Goal: Task Accomplishment & Management: Complete application form

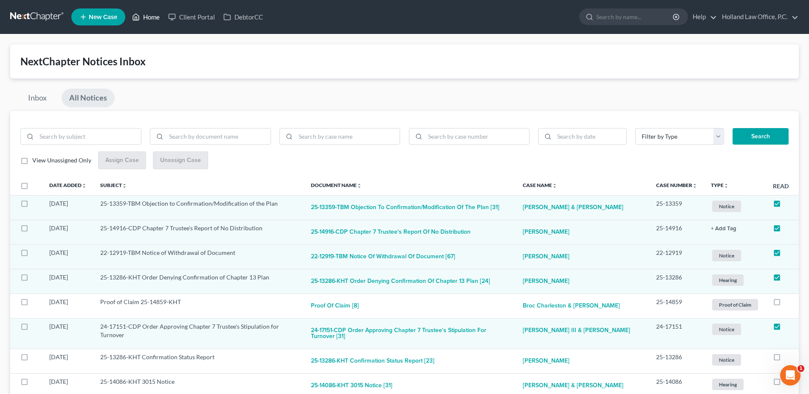
click at [142, 12] on link "Home" at bounding box center [146, 16] width 36 height 15
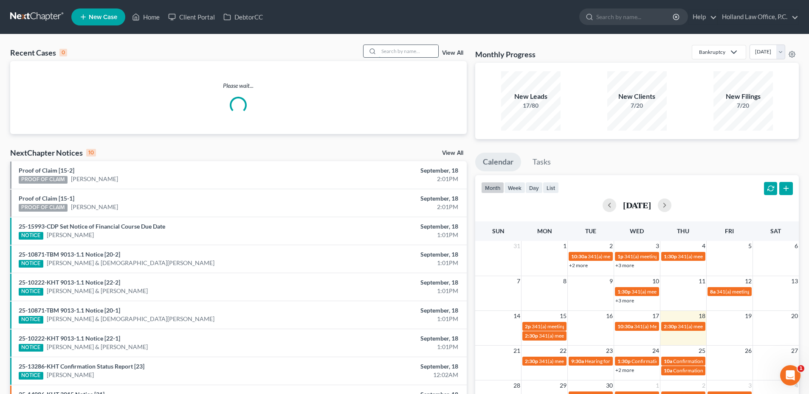
click at [424, 47] on input "search" at bounding box center [408, 51] width 59 height 12
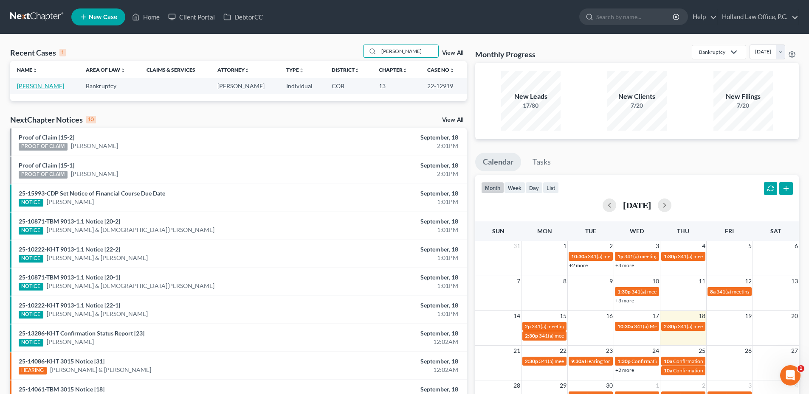
type input "[PERSON_NAME]"
click at [45, 87] on link "[PERSON_NAME]" at bounding box center [40, 85] width 47 height 7
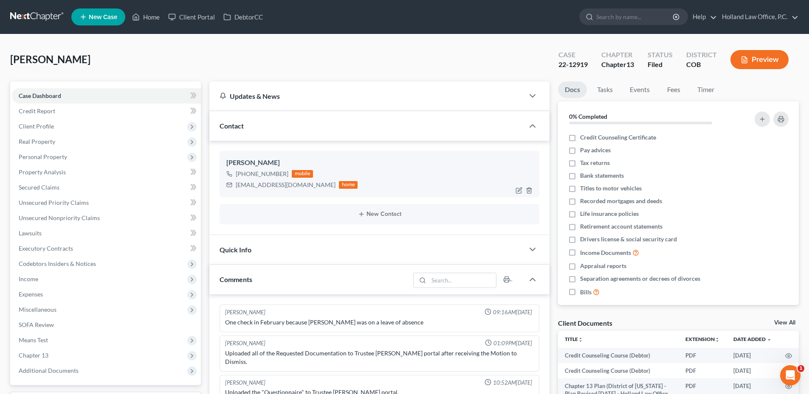
click at [261, 186] on div "[EMAIL_ADDRESS][DOMAIN_NAME]" at bounding box center [286, 185] width 100 height 8
copy div "[EMAIL_ADDRESS][DOMAIN_NAME]"
click at [126, 26] on li "New Case" at bounding box center [99, 17] width 56 height 20
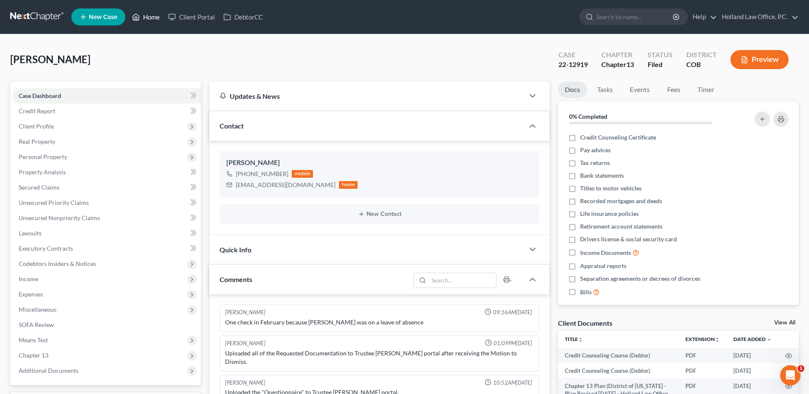
click at [148, 18] on link "Home" at bounding box center [146, 16] width 36 height 15
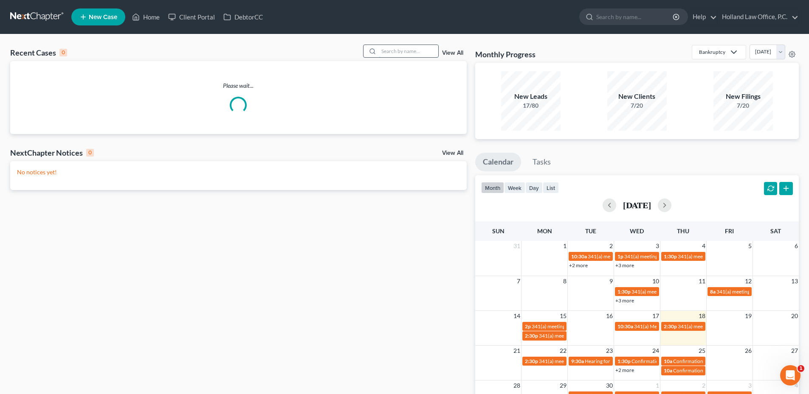
click at [390, 53] on input "search" at bounding box center [408, 51] width 59 height 12
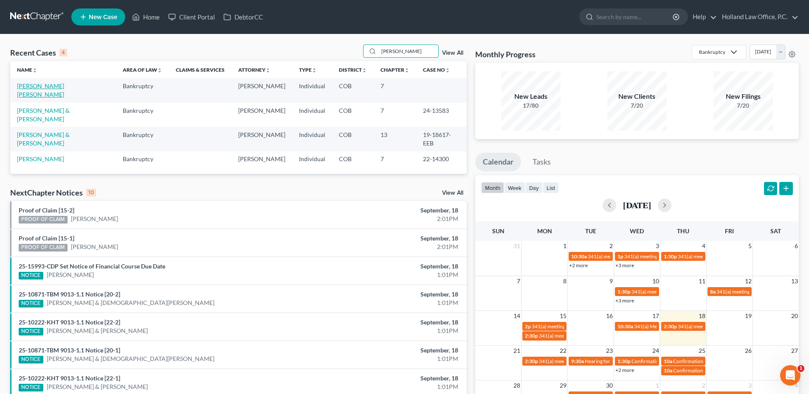
type input "[PERSON_NAME]"
click at [43, 87] on link "[PERSON_NAME] [PERSON_NAME]" at bounding box center [40, 90] width 47 height 16
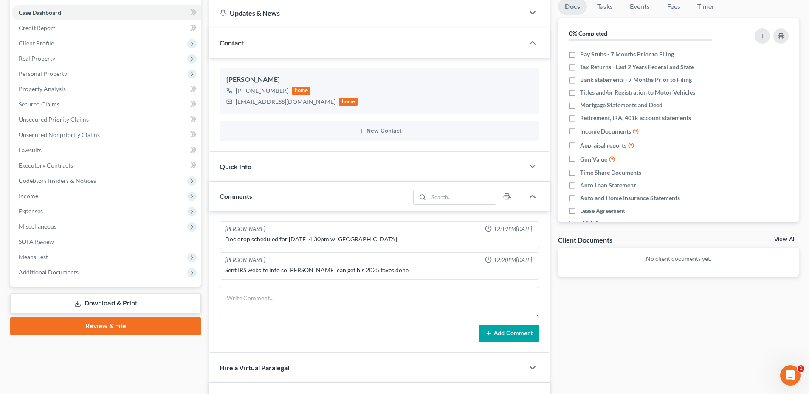
scroll to position [255, 0]
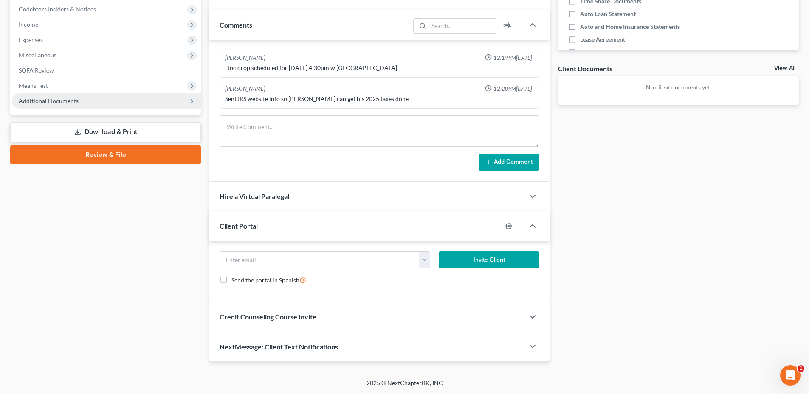
click at [63, 93] on span "Additional Documents" at bounding box center [106, 100] width 189 height 15
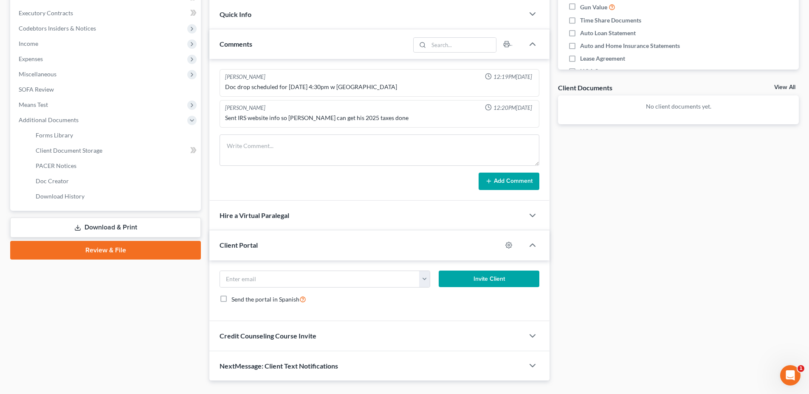
scroll to position [42, 0]
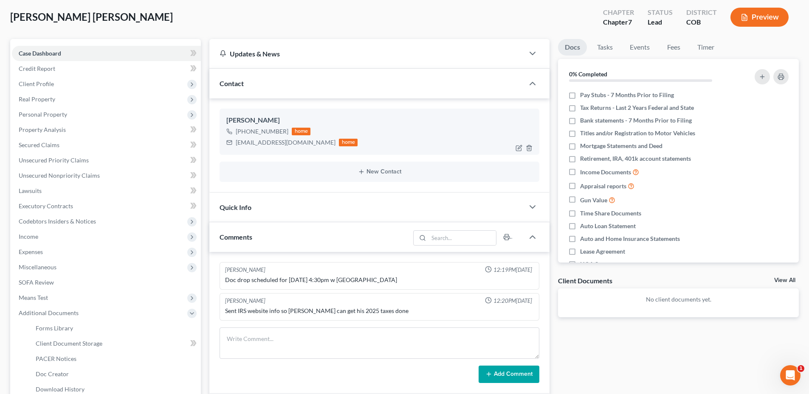
click at [254, 141] on div "[EMAIL_ADDRESS][DOMAIN_NAME]" at bounding box center [286, 142] width 100 height 8
drag, startPoint x: 254, startPoint y: 141, endPoint x: 262, endPoint y: 143, distance: 7.4
copy div "[EMAIL_ADDRESS][DOMAIN_NAME]"
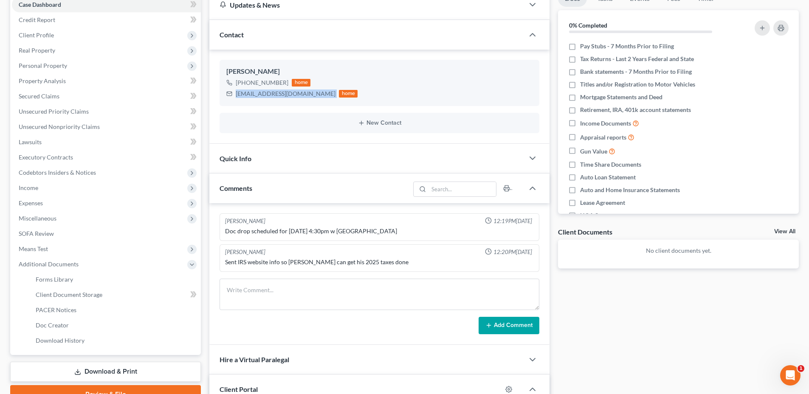
scroll to position [255, 0]
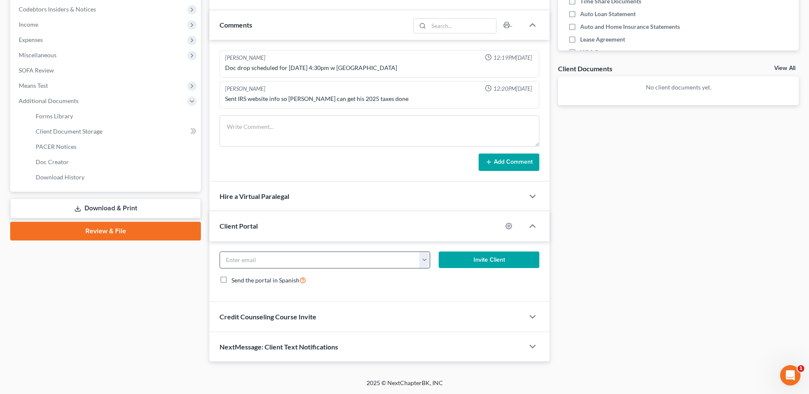
click at [253, 257] on input "email" at bounding box center [320, 260] width 200 height 16
paste input "[EMAIL_ADDRESS][DOMAIN_NAME]"
type input "[EMAIL_ADDRESS][DOMAIN_NAME]"
click at [452, 298] on div "[EMAIL_ADDRESS][DOMAIN_NAME] [EMAIL_ADDRESS][DOMAIN_NAME] Invite Client Send th…" at bounding box center [379, 272] width 340 height 61
click at [508, 227] on circle "button" at bounding box center [509, 226] width 2 height 2
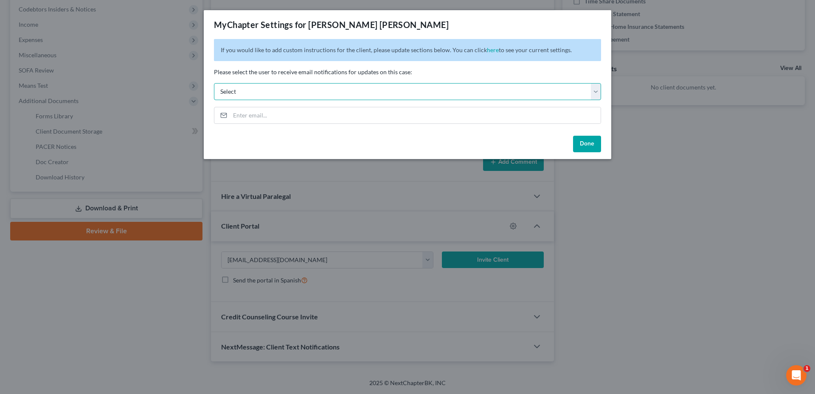
click at [386, 90] on select "Select [PERSON_NAME][EMAIL_ADDRESS][DOMAIN_NAME] [PERSON_NAME][EMAIL_ADDRESS][D…" at bounding box center [407, 91] width 387 height 17
select select "5"
click at [214, 83] on select "Select [PERSON_NAME][EMAIL_ADDRESS][DOMAIN_NAME] [PERSON_NAME][EMAIL_ADDRESS][D…" at bounding box center [407, 91] width 387 height 17
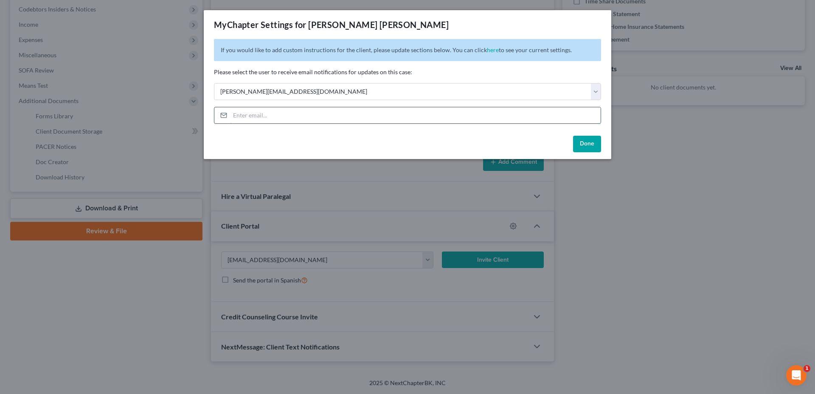
click at [271, 118] on input "email" at bounding box center [415, 115] width 371 height 16
drag, startPoint x: 273, startPoint y: 117, endPoint x: 289, endPoint y: 114, distance: 16.1
click at [273, 117] on input "email" at bounding box center [415, 115] width 371 height 16
click at [601, 148] on div "Done" at bounding box center [408, 145] width 408 height 27
click at [591, 146] on button "Done" at bounding box center [587, 144] width 28 height 17
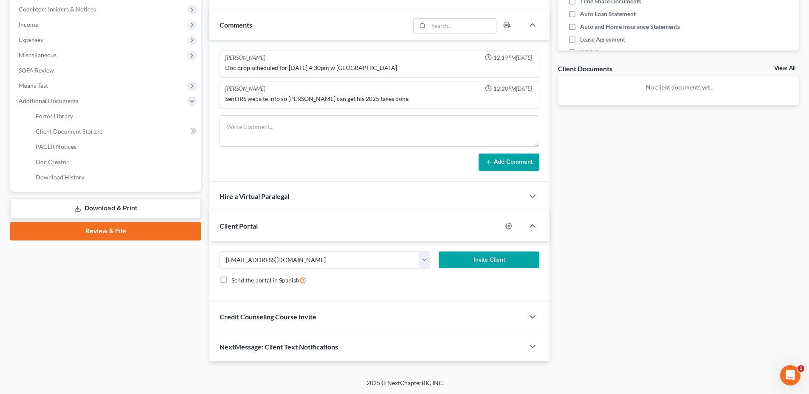
click at [494, 260] on button "Invite Client" at bounding box center [489, 260] width 101 height 17
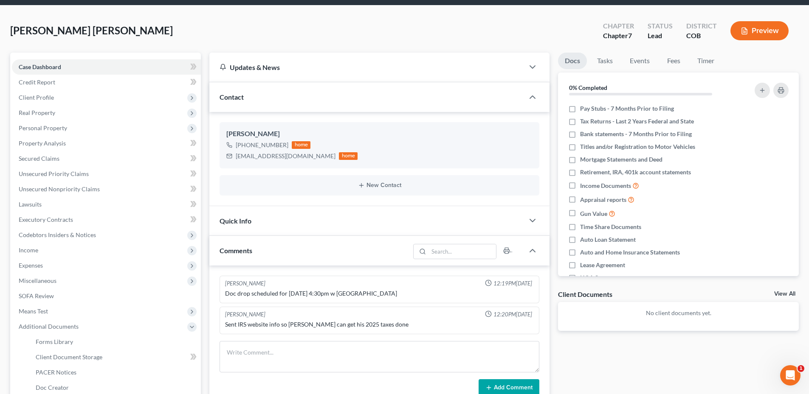
scroll to position [0, 0]
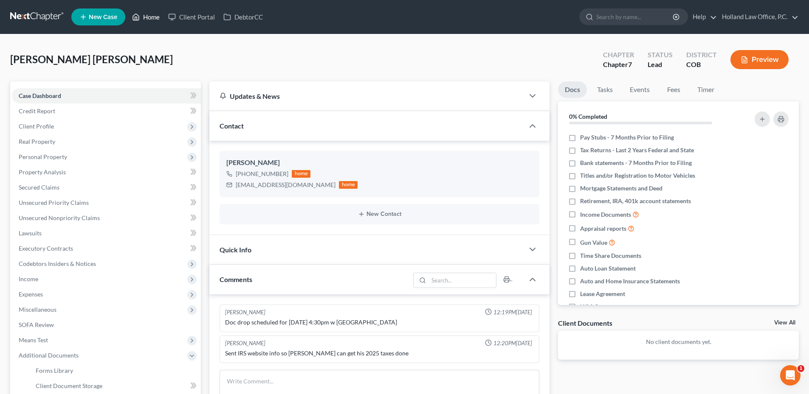
click at [137, 17] on icon at bounding box center [136, 17] width 8 height 10
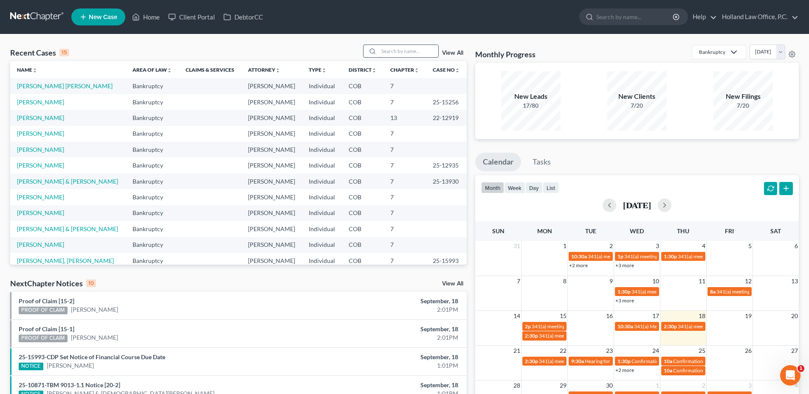
click at [408, 50] on input "search" at bounding box center [408, 51] width 59 height 12
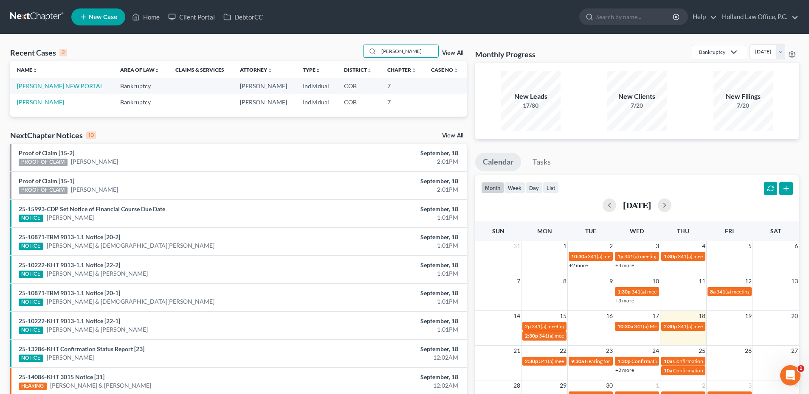
type input "[PERSON_NAME]"
click at [53, 101] on link "[PERSON_NAME]" at bounding box center [40, 102] width 47 height 7
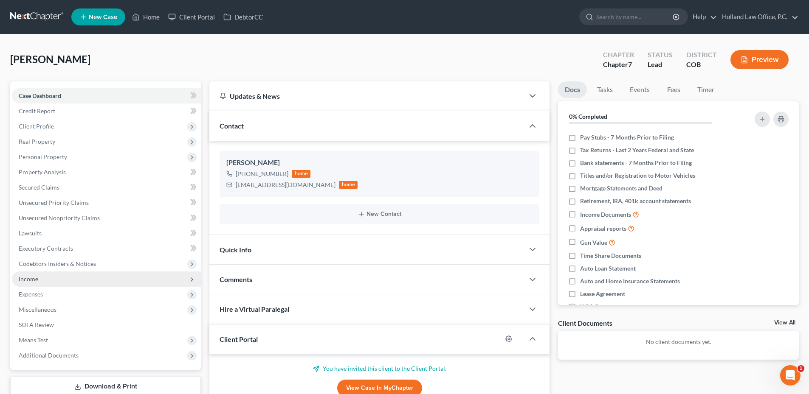
click at [38, 281] on span "Income" at bounding box center [29, 279] width 20 height 7
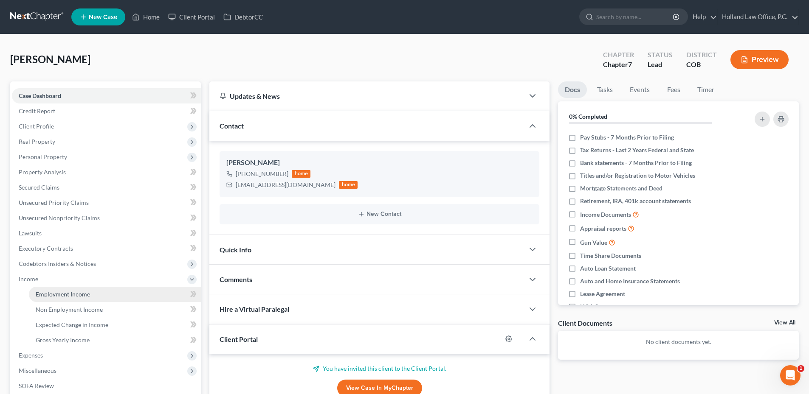
click at [51, 295] on span "Employment Income" at bounding box center [63, 294] width 54 height 7
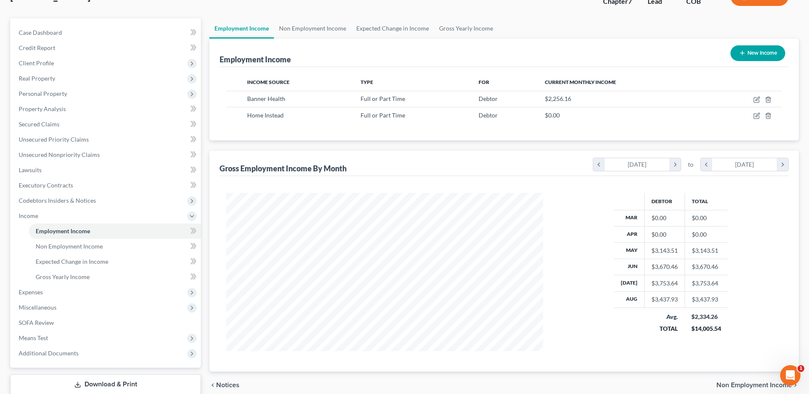
scroll to position [42, 0]
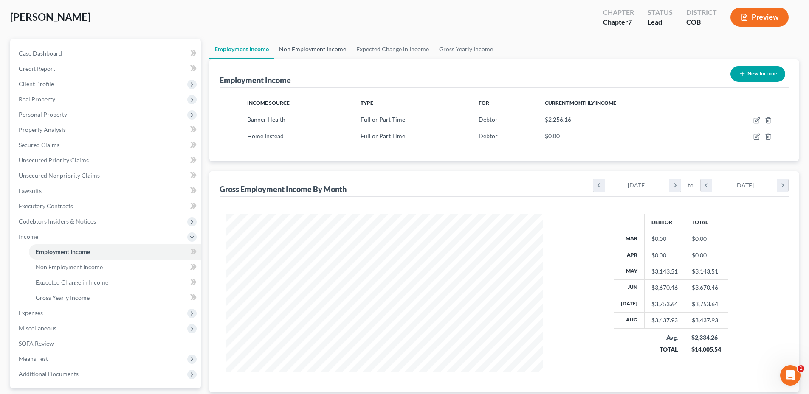
click at [321, 52] on link "Non Employment Income" at bounding box center [312, 49] width 77 height 20
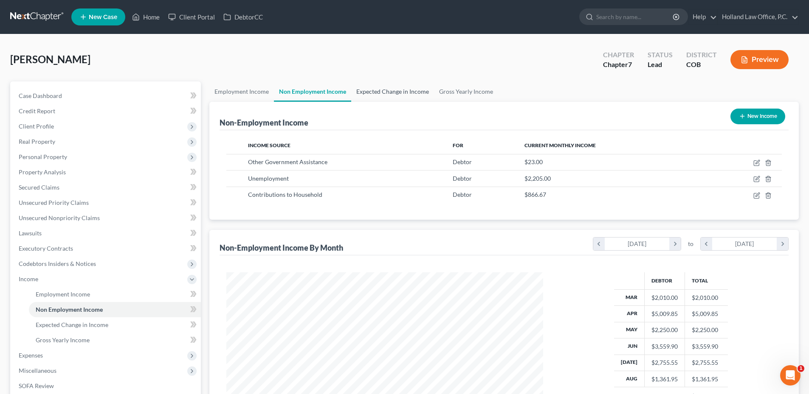
scroll to position [158, 334]
click at [377, 95] on link "Expected Change in Income" at bounding box center [392, 92] width 83 height 20
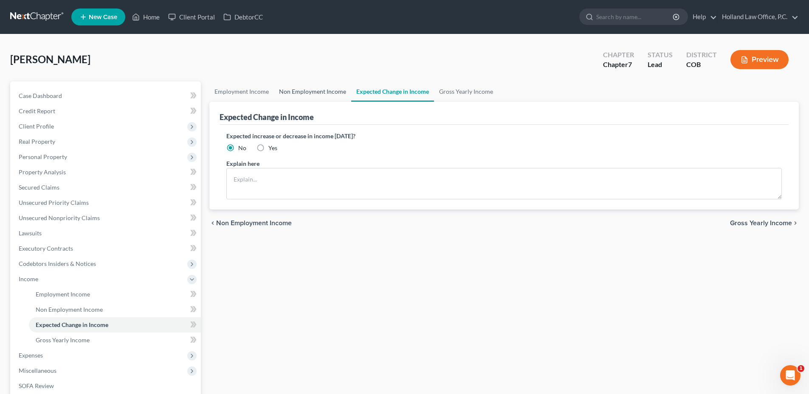
click at [329, 93] on link "Non Employment Income" at bounding box center [312, 92] width 77 height 20
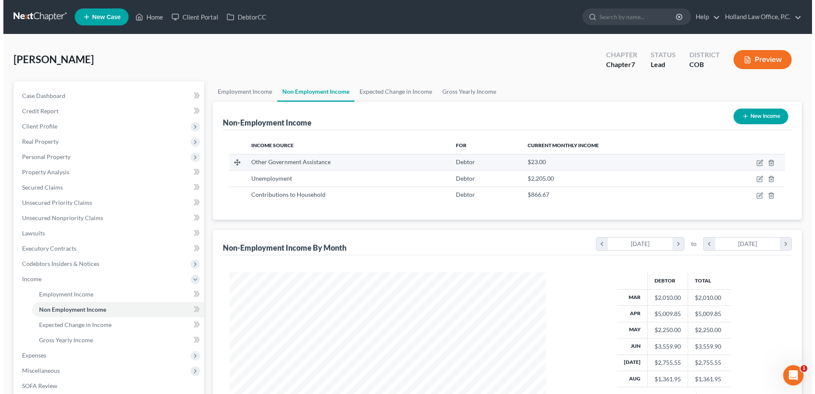
scroll to position [158, 334]
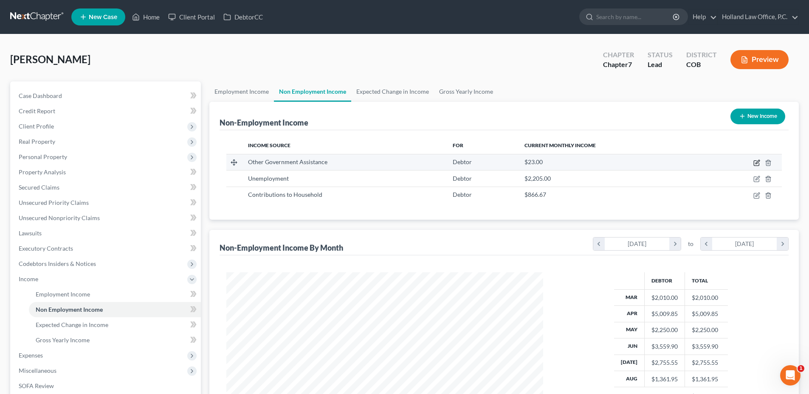
click at [759, 166] on icon "button" at bounding box center [756, 163] width 5 height 5
select select "5"
select select "0"
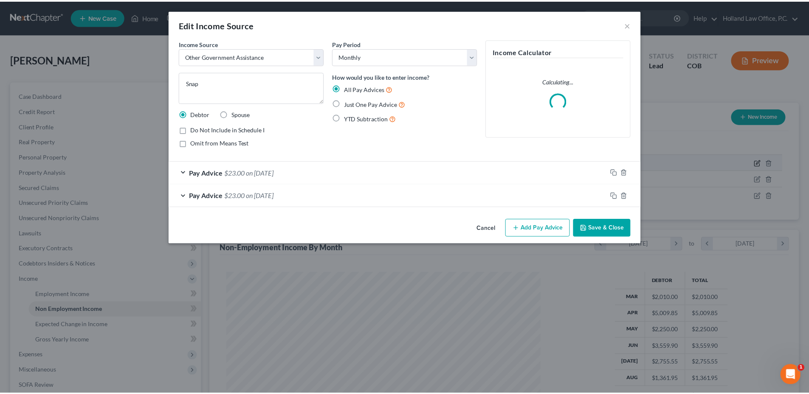
scroll to position [160, 337]
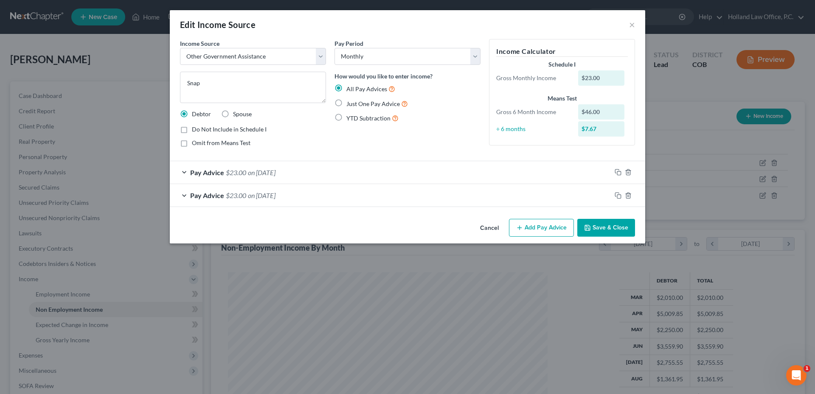
click at [488, 229] on button "Cancel" at bounding box center [489, 228] width 32 height 17
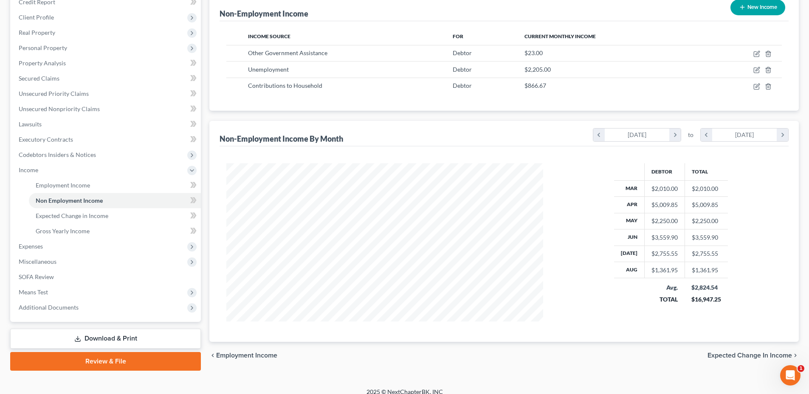
scroll to position [118, 0]
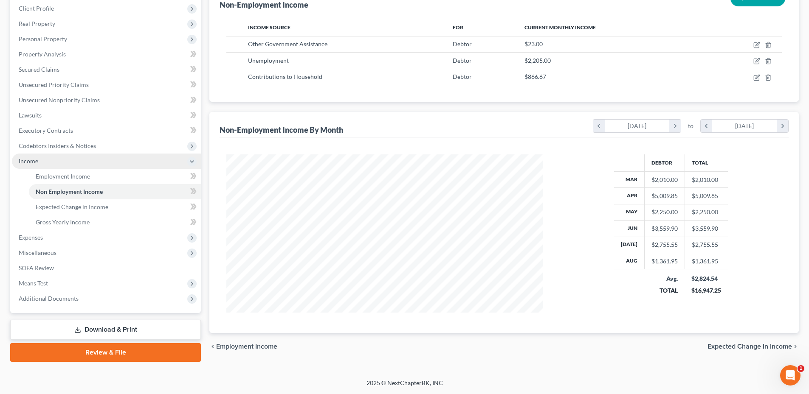
click at [46, 161] on span "Income" at bounding box center [106, 161] width 189 height 15
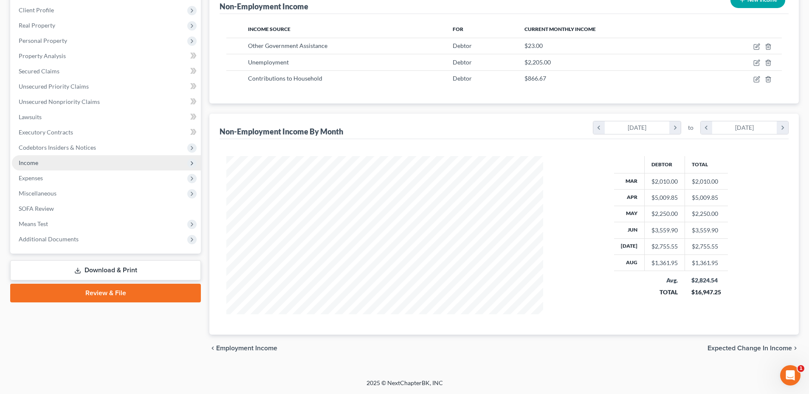
scroll to position [116, 0]
click at [36, 177] on span "Expenses" at bounding box center [31, 178] width 24 height 7
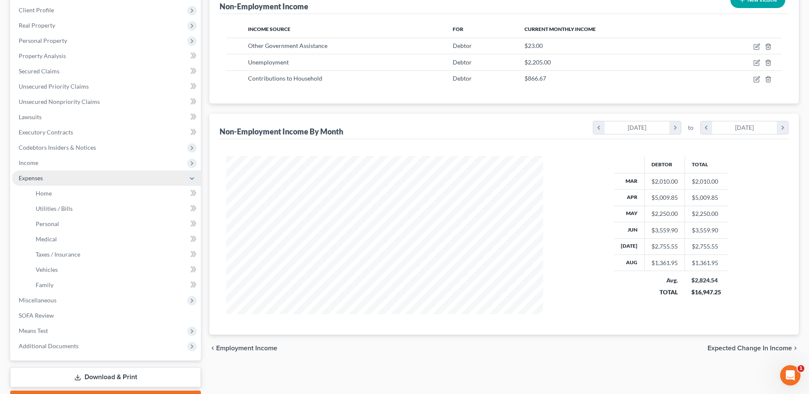
scroll to position [118, 0]
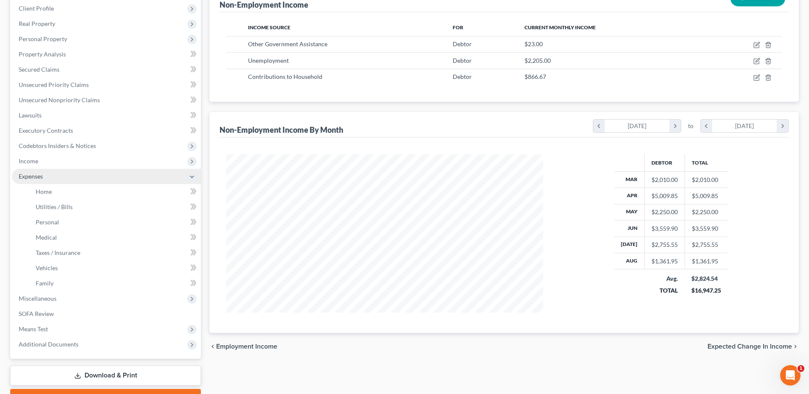
click at [50, 180] on span "Expenses" at bounding box center [106, 176] width 189 height 15
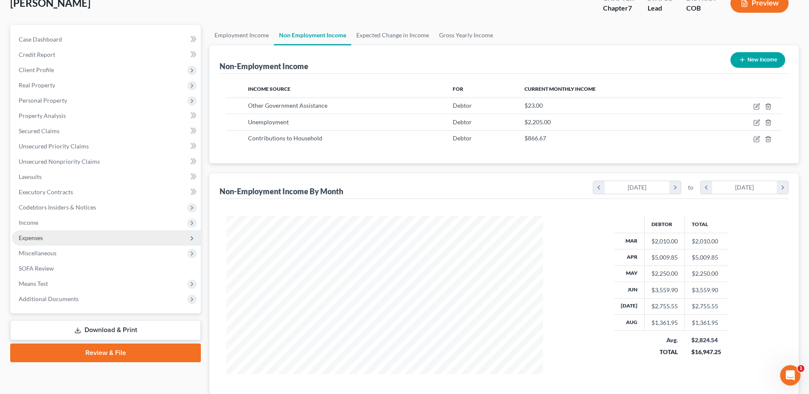
scroll to position [0, 0]
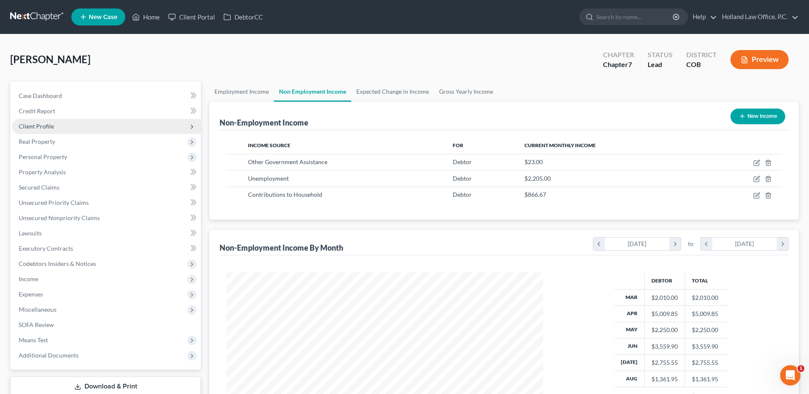
click at [50, 129] on span "Client Profile" at bounding box center [36, 126] width 35 height 7
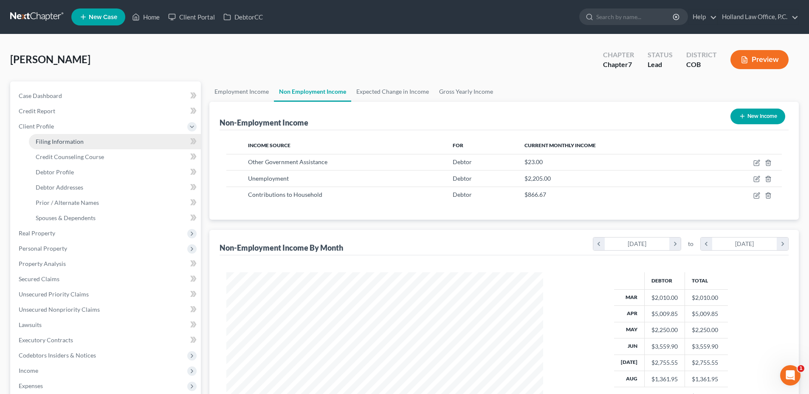
click at [79, 142] on span "Filing Information" at bounding box center [60, 141] width 48 height 7
select select "1"
select select "0"
select select "5"
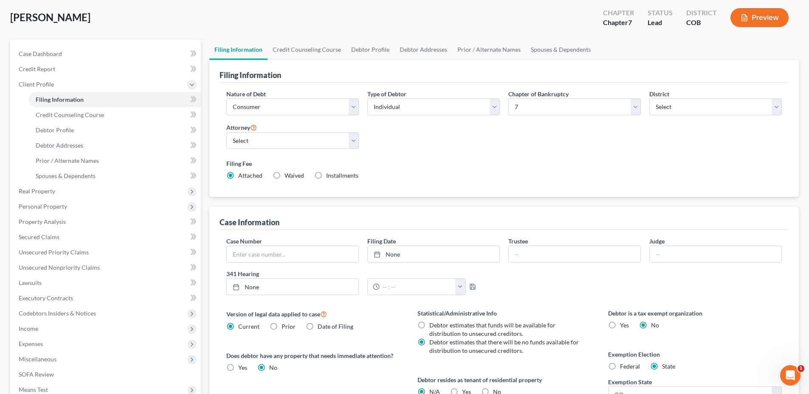
scroll to position [127, 0]
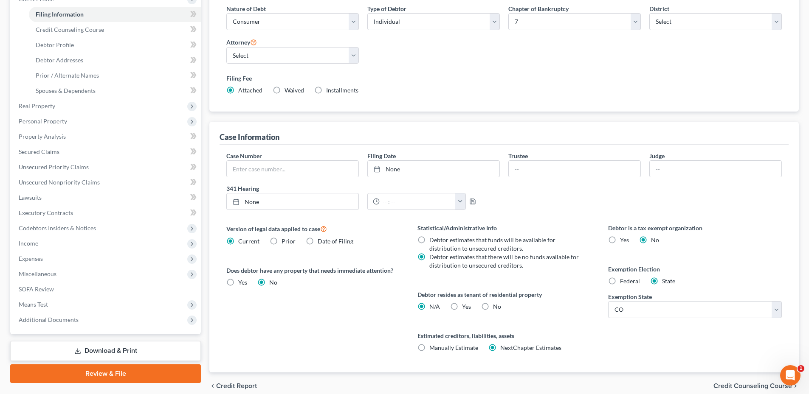
click at [493, 311] on label "No" at bounding box center [497, 307] width 8 height 8
click at [496, 308] on input "No" at bounding box center [499, 306] width 6 height 6
radio input "true"
radio input "false"
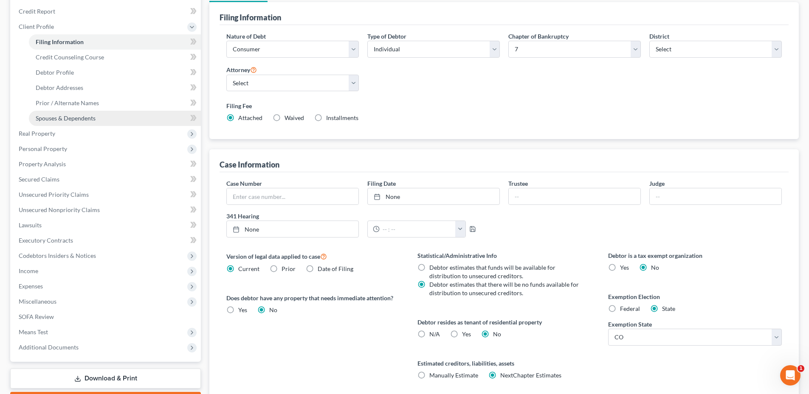
scroll to position [85, 0]
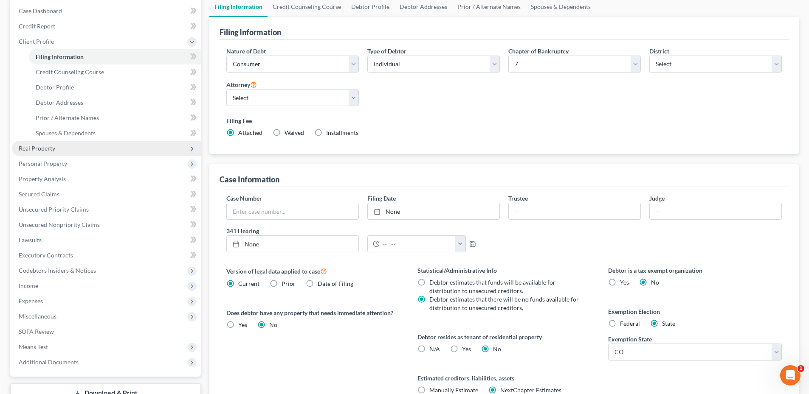
click at [51, 152] on span "Real Property" at bounding box center [106, 148] width 189 height 15
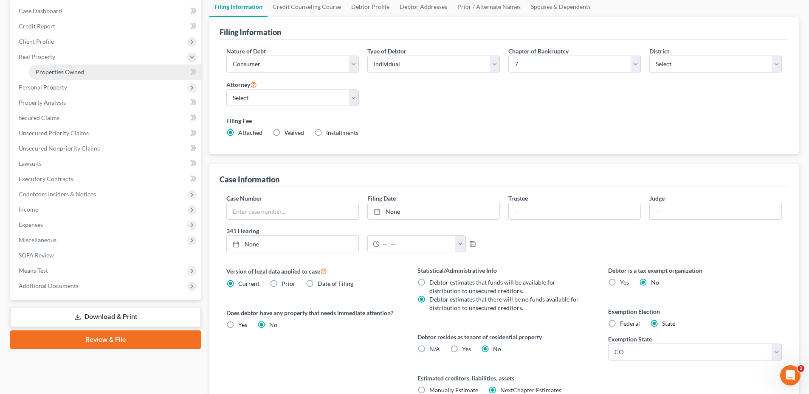
click at [78, 76] on link "Properties Owned" at bounding box center [115, 72] width 172 height 15
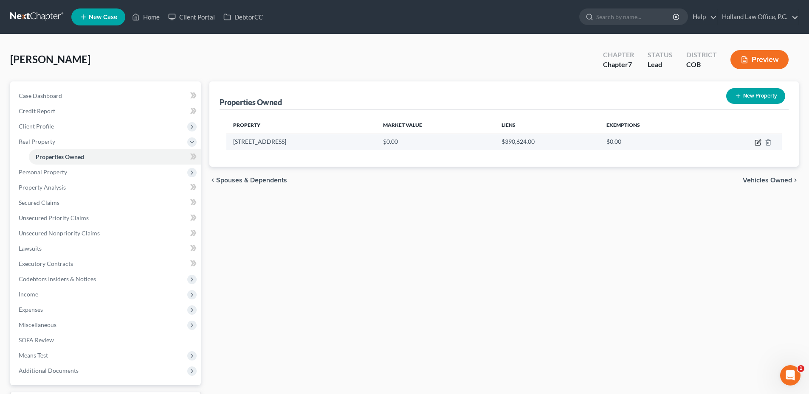
click at [755, 140] on icon "button" at bounding box center [758, 142] width 7 height 7
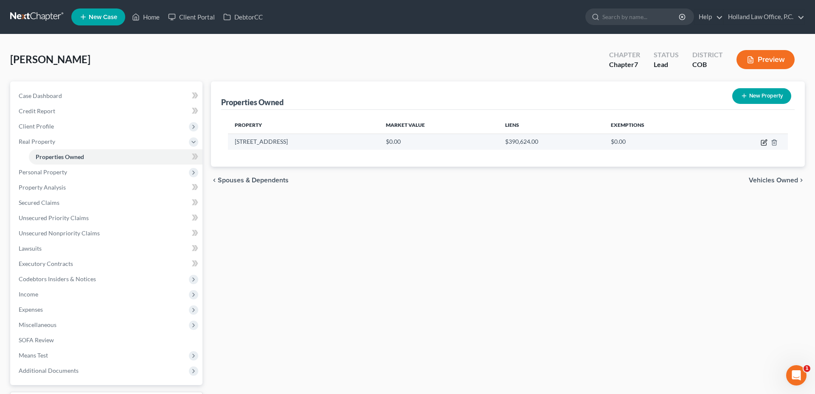
select select "5"
select select "3"
select select "0"
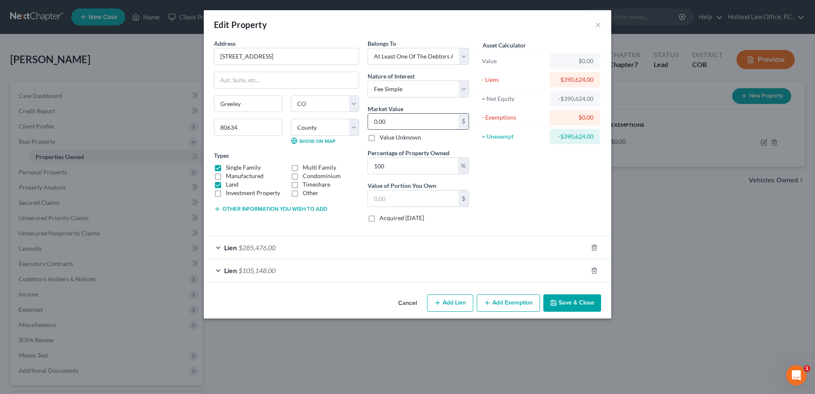
click at [399, 125] on input "0.00" at bounding box center [413, 122] width 90 height 16
type input "4"
type input "4.00"
type input "47"
type input "47.00"
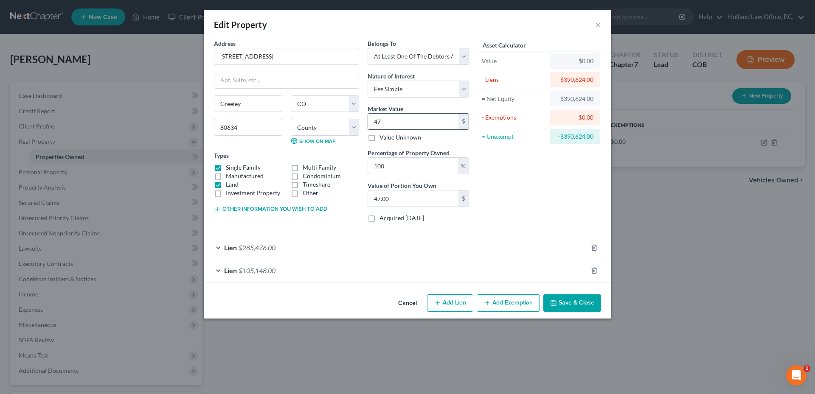
type input "473"
type input "473.00"
type input "4733"
type input "4,733.00"
type input "4,7333"
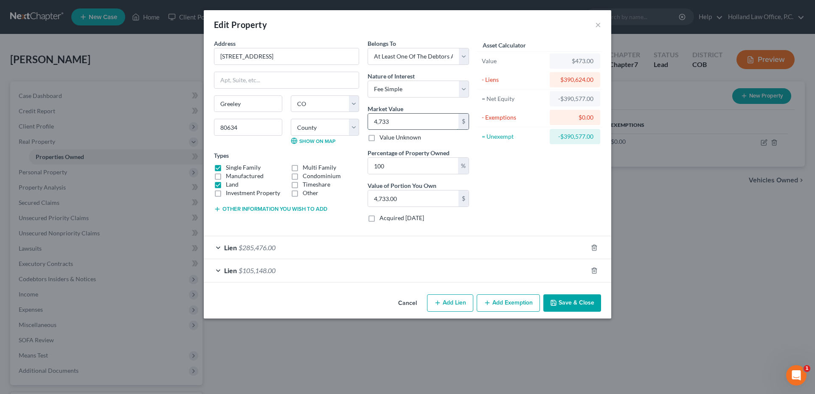
type input "47,333.00"
type input "47,3330"
type input "473,330.00"
type input "473,330"
click at [500, 296] on button "Add Exemption" at bounding box center [508, 304] width 63 height 18
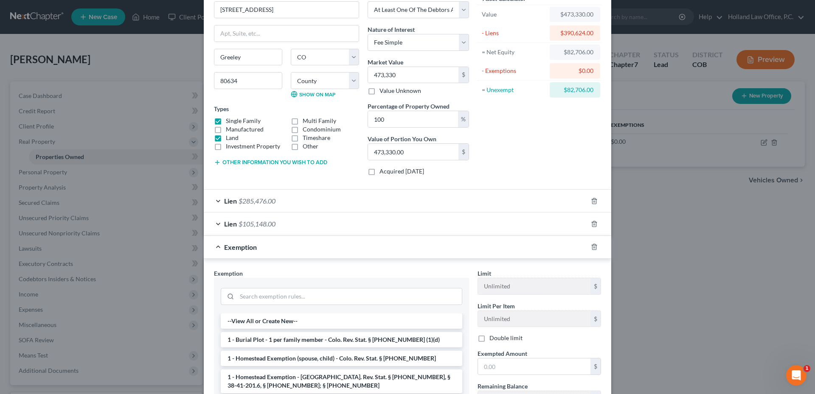
scroll to position [162, 0]
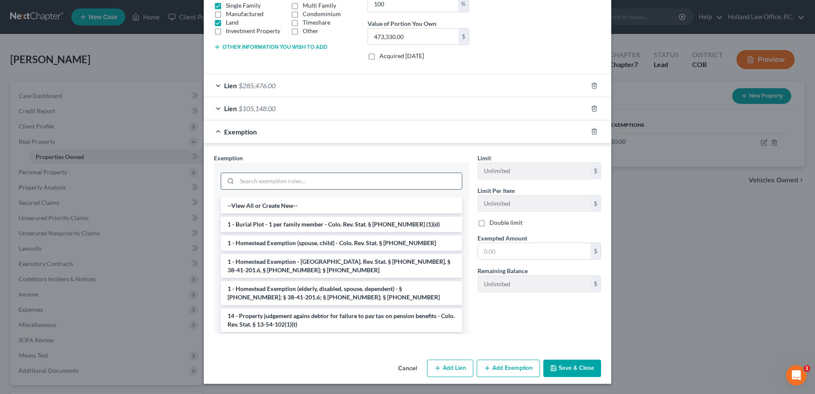
click at [255, 177] on input "search" at bounding box center [349, 181] width 225 height 16
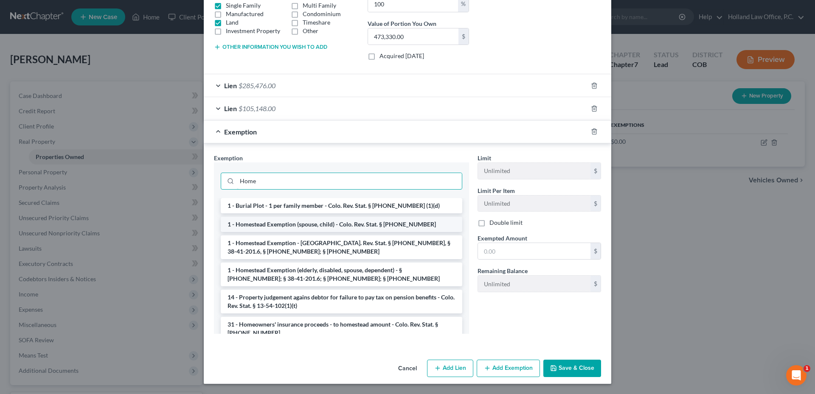
type input "Home"
click at [302, 225] on li "1 - Homestead Exemption (spouse, child) - Colo. Rev. Stat. § [PHONE_NUMBER]" at bounding box center [342, 224] width 242 height 15
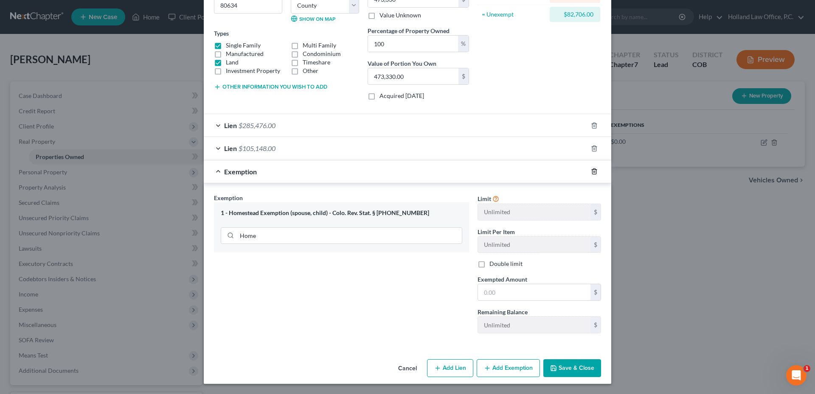
click at [594, 170] on icon "button" at bounding box center [594, 171] width 7 height 7
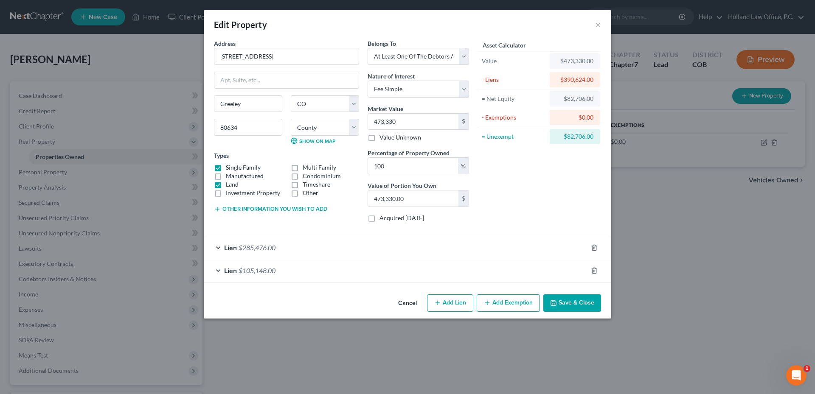
click at [507, 299] on button "Add Exemption" at bounding box center [508, 304] width 63 height 18
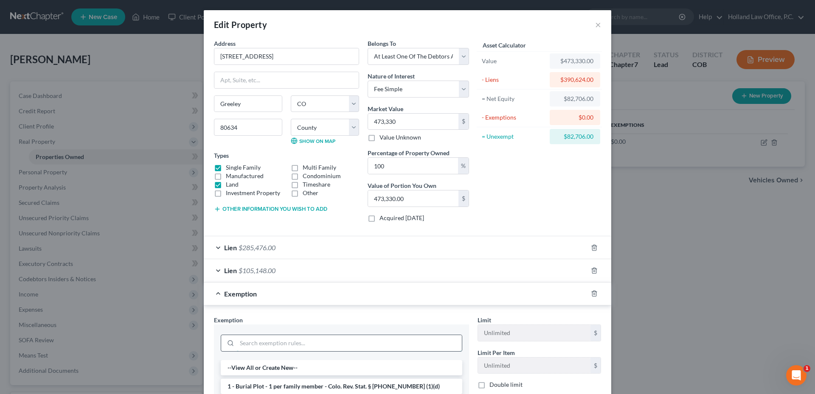
click at [284, 340] on input "search" at bounding box center [349, 343] width 225 height 16
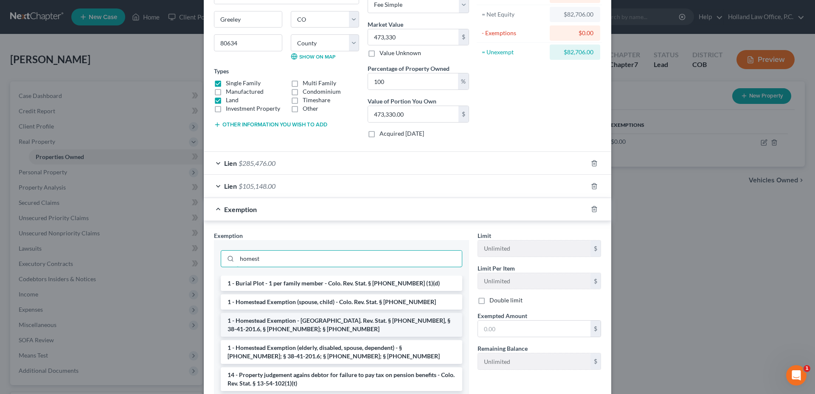
scroll to position [85, 0]
type input "homest"
click at [323, 321] on li "1 - Homestead Exemption - [GEOGRAPHIC_DATA]. Rev. Stat. § [PHONE_NUMBER], § 38-…" at bounding box center [342, 325] width 242 height 24
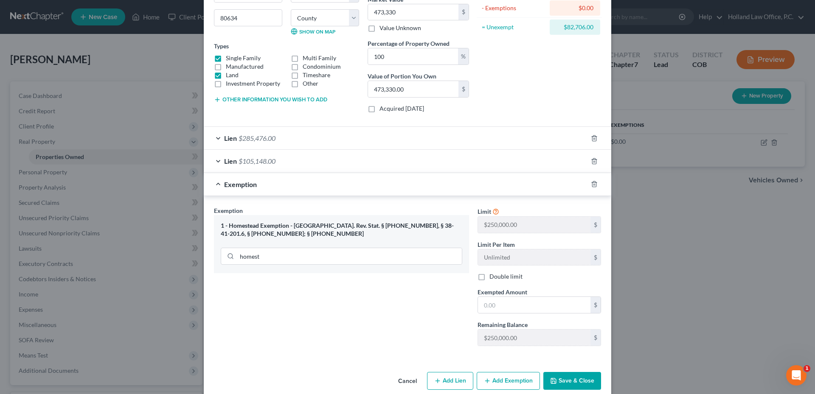
scroll to position [122, 0]
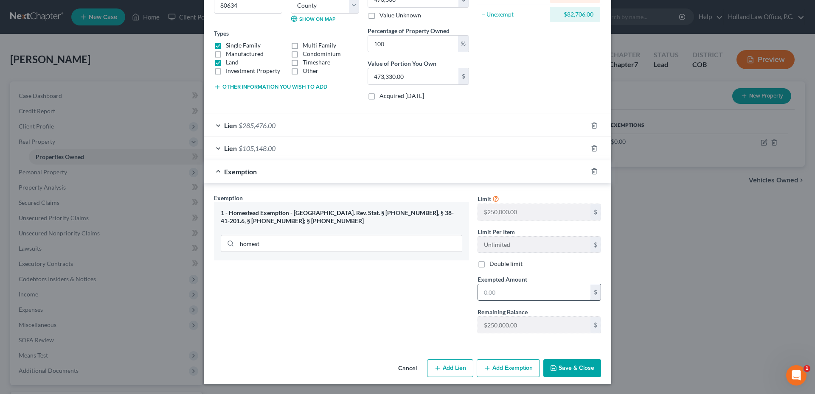
click at [496, 289] on input "text" at bounding box center [534, 292] width 113 height 16
type input "0.00"
click at [575, 369] on button "Save & Close" at bounding box center [573, 369] width 58 height 18
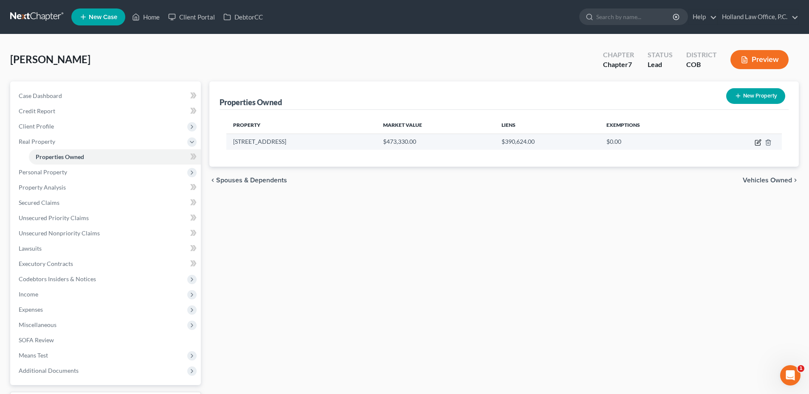
click at [757, 141] on icon "button" at bounding box center [758, 142] width 7 height 7
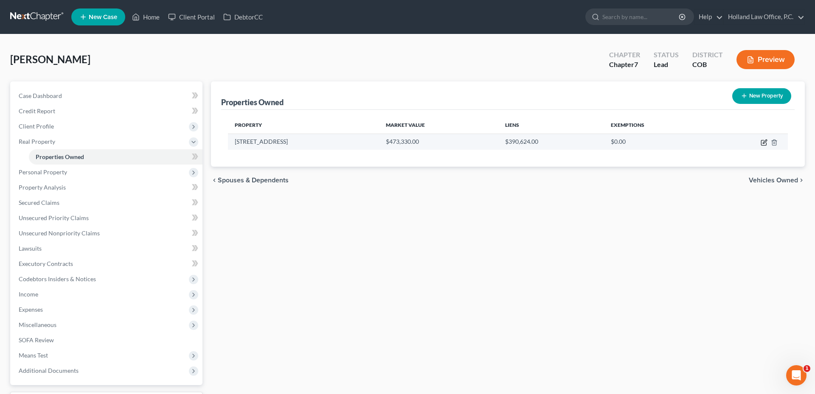
select select "5"
select select "62"
select select "3"
select select "0"
select select "42"
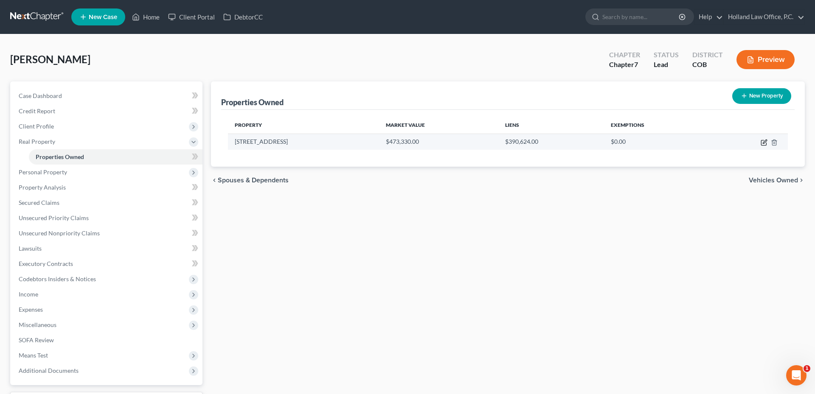
select select "0"
select select "4"
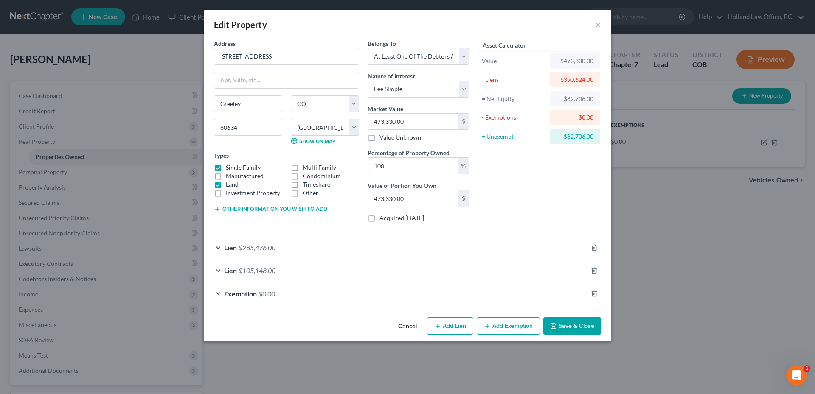
click at [253, 272] on span "$105,148.00" at bounding box center [257, 271] width 37 height 8
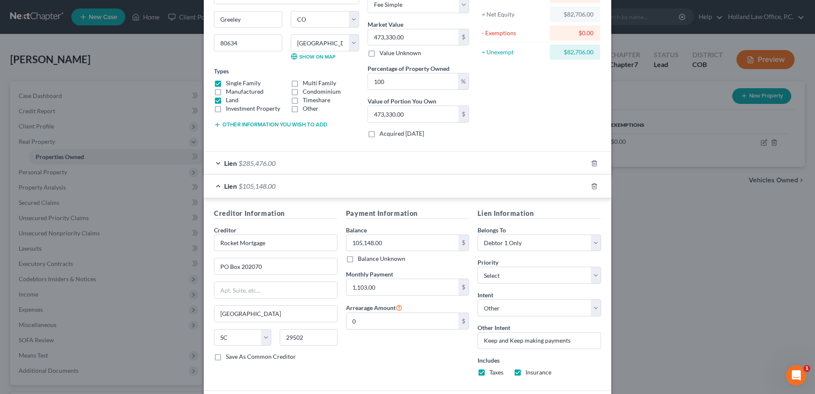
scroll to position [85, 0]
click at [262, 160] on span "$285,476.00" at bounding box center [257, 163] width 37 height 8
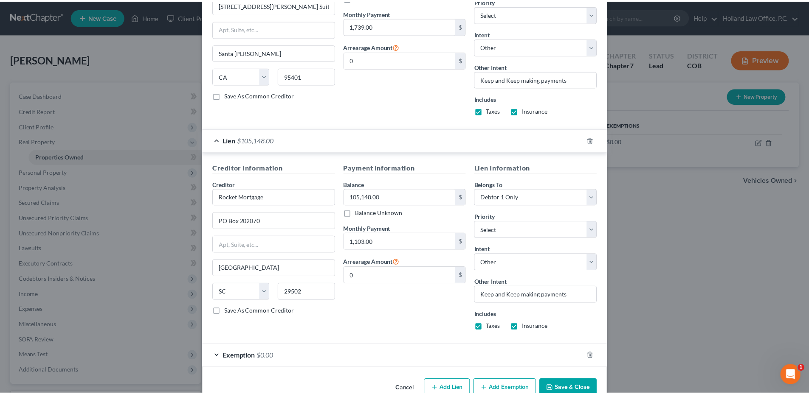
scroll to position [344, 0]
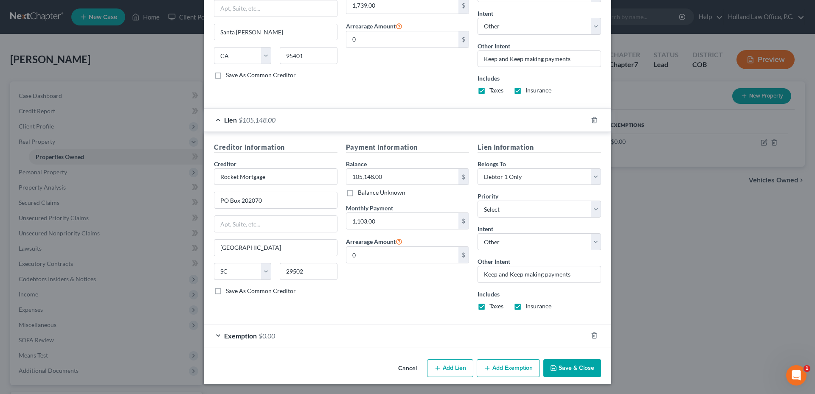
click at [564, 365] on button "Save & Close" at bounding box center [573, 369] width 58 height 18
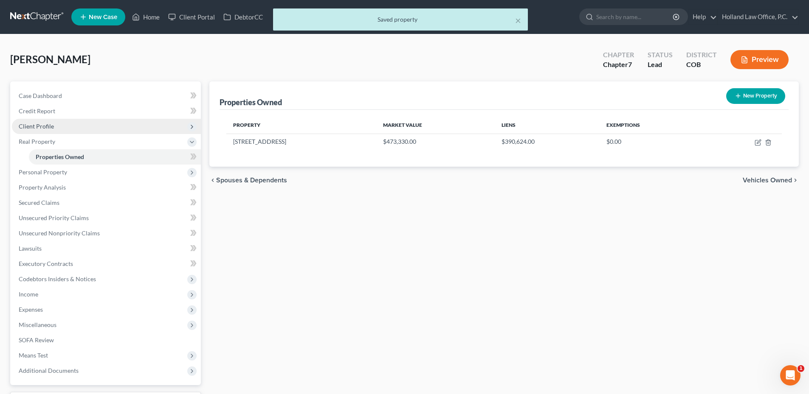
click at [42, 128] on span "Client Profile" at bounding box center [36, 126] width 35 height 7
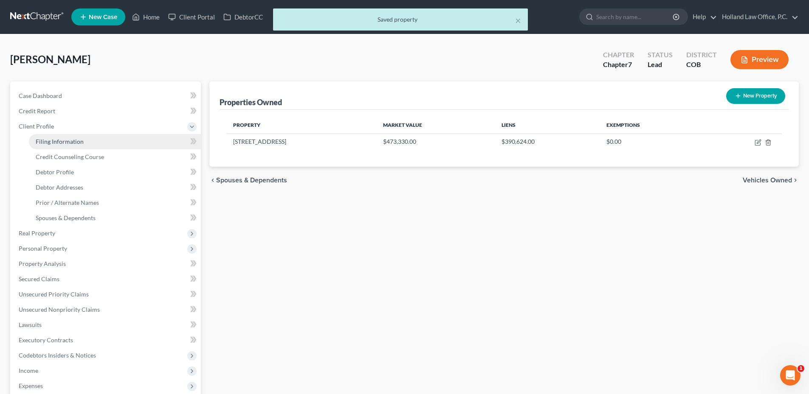
click at [60, 143] on span "Filing Information" at bounding box center [60, 141] width 48 height 7
select select "1"
select select "0"
select select "11"
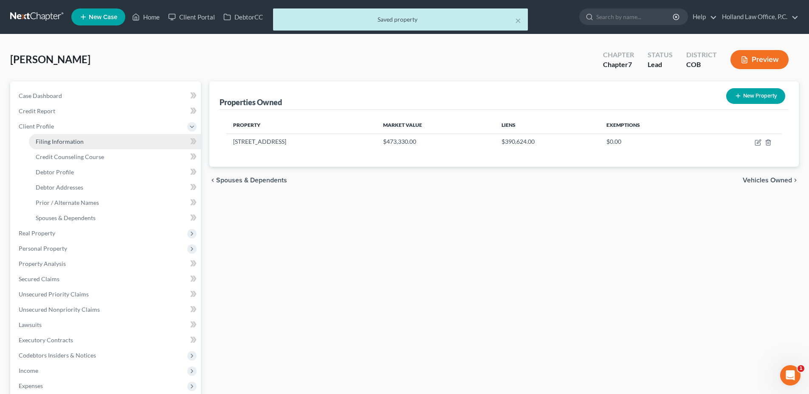
select select "0"
select select "5"
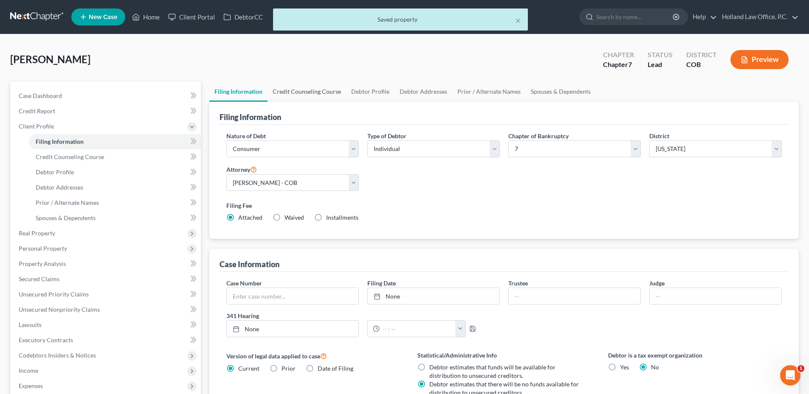
click at [309, 95] on link "Credit Counseling Course" at bounding box center [307, 92] width 79 height 20
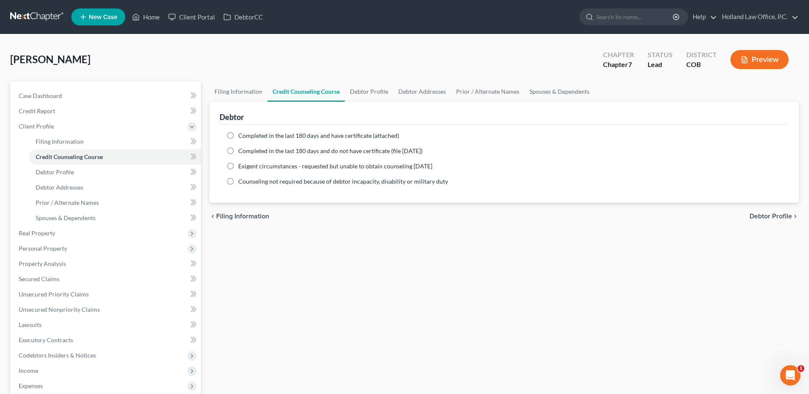
click at [299, 135] on span "Completed in the last 180 days and have certificate (attached)" at bounding box center [318, 135] width 161 height 7
click at [247, 135] on input "Completed in the last 180 days and have certificate (attached)" at bounding box center [245, 135] width 6 height 6
radio input "true"
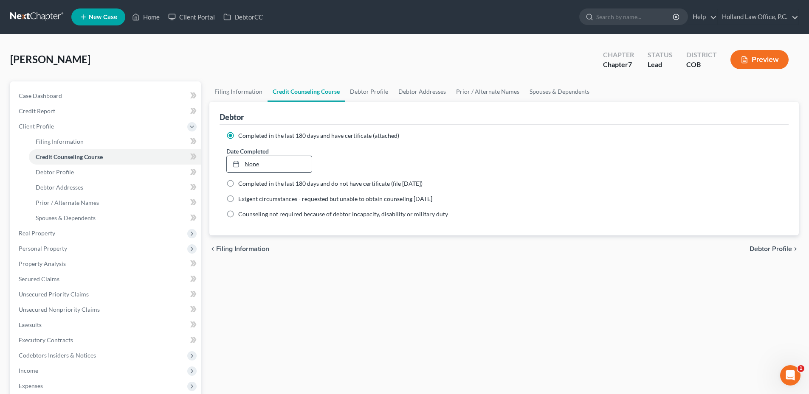
click at [257, 166] on link "None" at bounding box center [269, 164] width 85 height 16
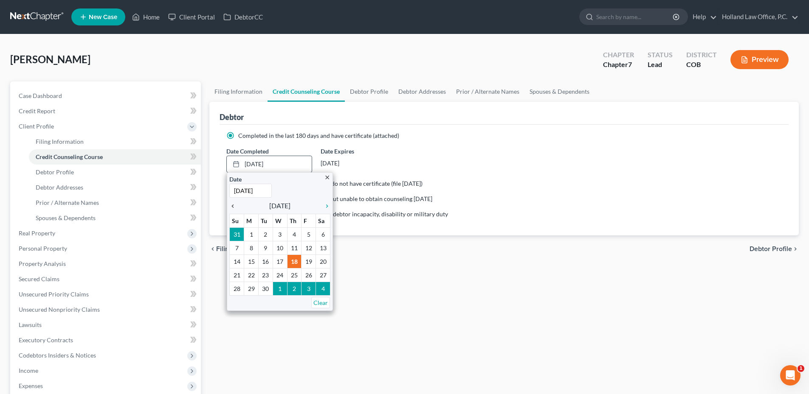
click at [232, 205] on icon "chevron_left" at bounding box center [234, 206] width 11 height 7
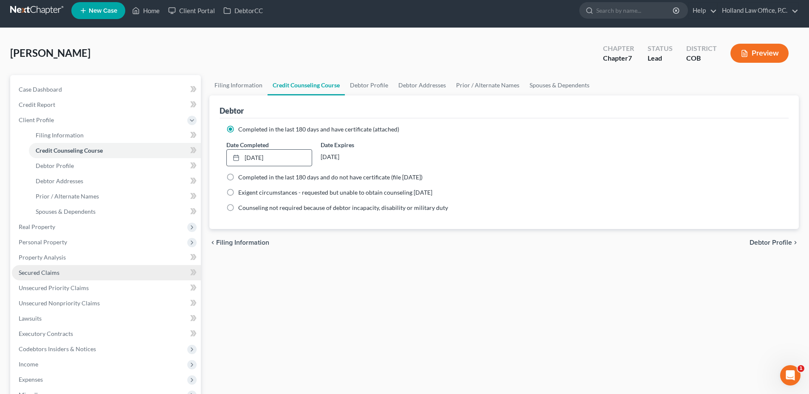
scroll to position [149, 0]
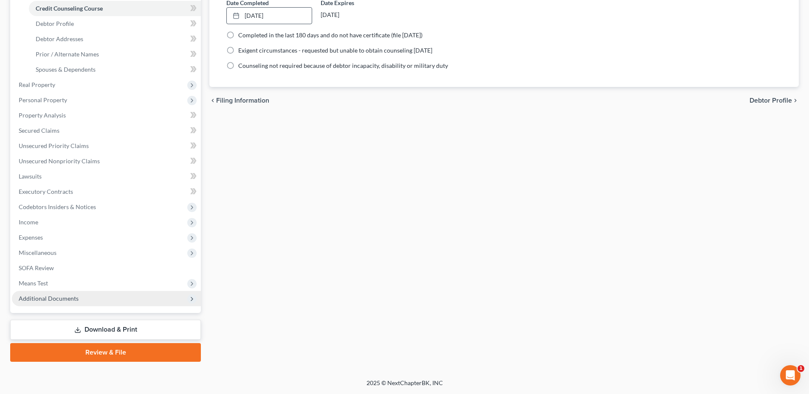
click at [74, 299] on span "Additional Documents" at bounding box center [49, 298] width 60 height 7
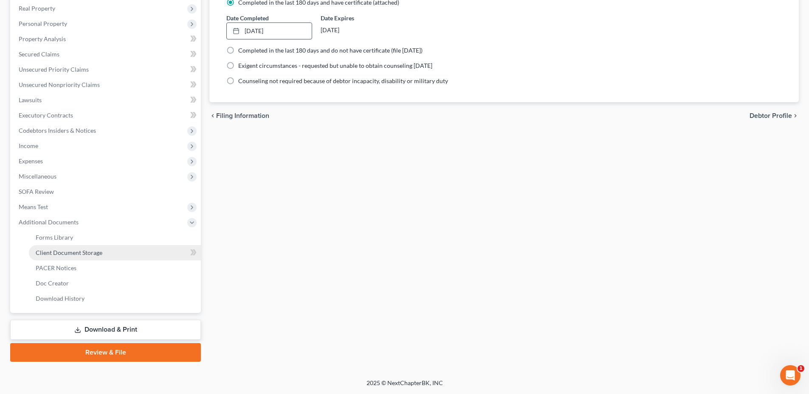
click at [73, 256] on link "Client Document Storage" at bounding box center [115, 252] width 172 height 15
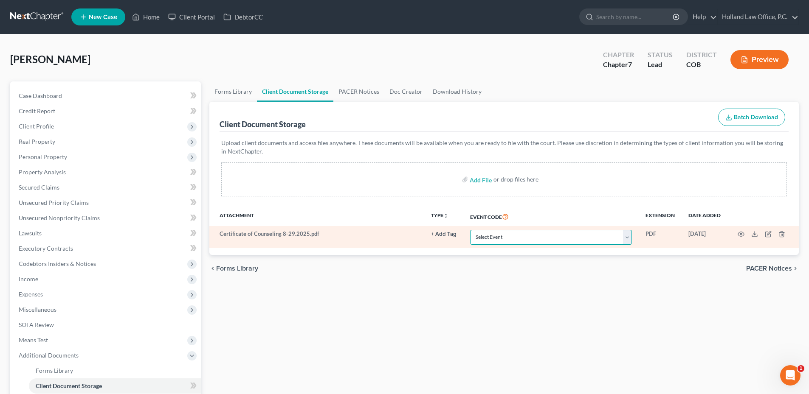
drag, startPoint x: 597, startPoint y: 240, endPoint x: 592, endPoint y: 239, distance: 5.7
click at [597, 240] on select "Select Event 1009-1.1 Notice of Amendments 20 Largest Unsecured Creditors Amend…" at bounding box center [551, 237] width 162 height 15
select select "5"
click at [470, 230] on select "Select Event 1009-1.1 Notice of Amendments 20 Largest Unsecured Creditors Amend…" at bounding box center [551, 237] width 162 height 15
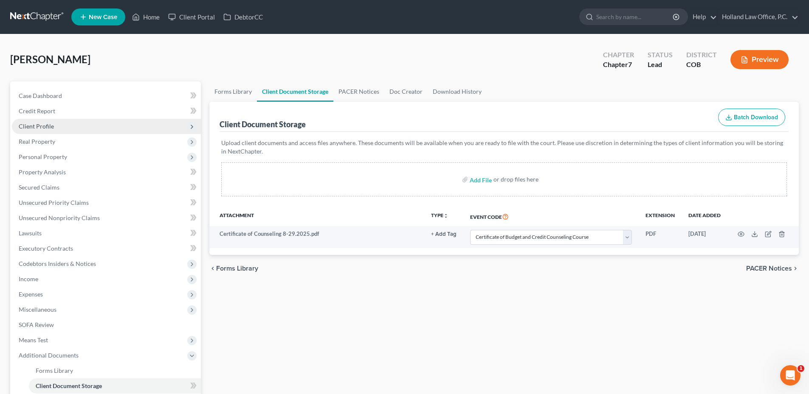
click at [42, 123] on span "Client Profile" at bounding box center [36, 126] width 35 height 7
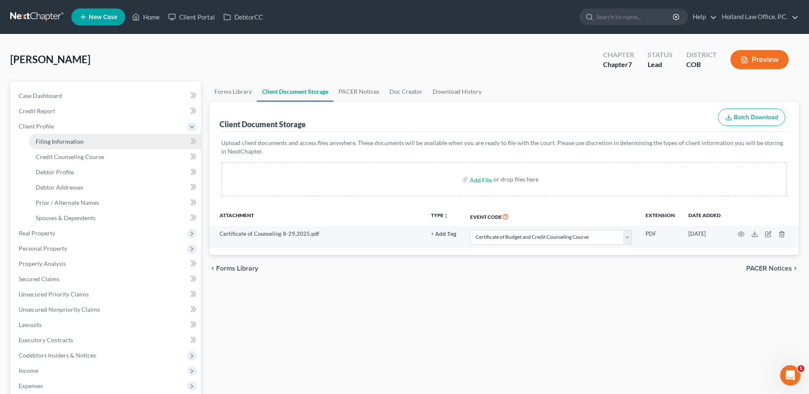
click at [47, 143] on span "Filing Information" at bounding box center [60, 141] width 48 height 7
select select "1"
select select "0"
select select "11"
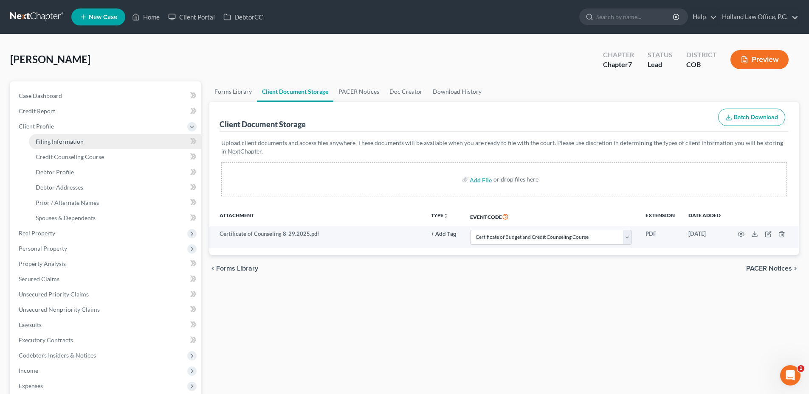
select select "0"
select select "5"
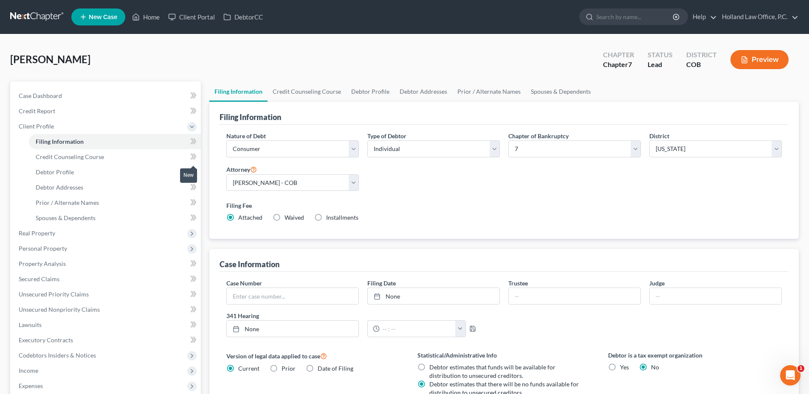
click at [192, 157] on icon at bounding box center [193, 157] width 6 height 11
click at [300, 100] on link "Credit Counseling Course" at bounding box center [307, 92] width 79 height 20
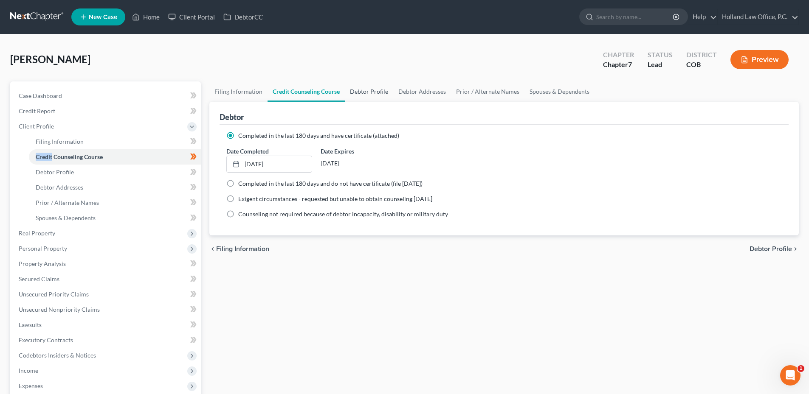
click at [349, 90] on link "Debtor Profile" at bounding box center [369, 92] width 48 height 20
select select "0"
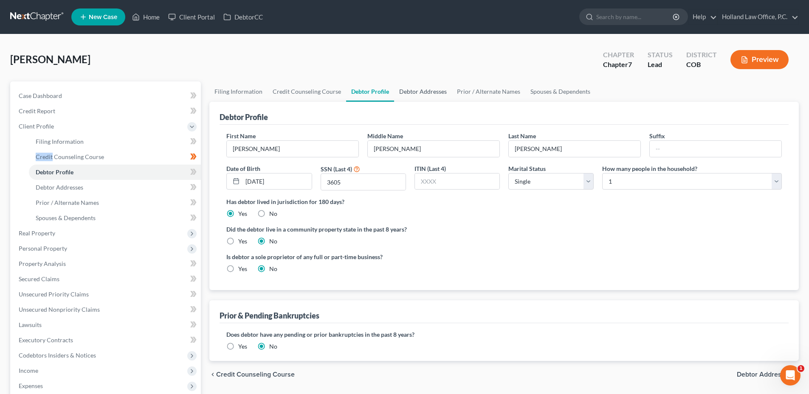
click at [419, 99] on link "Debtor Addresses" at bounding box center [423, 92] width 58 height 20
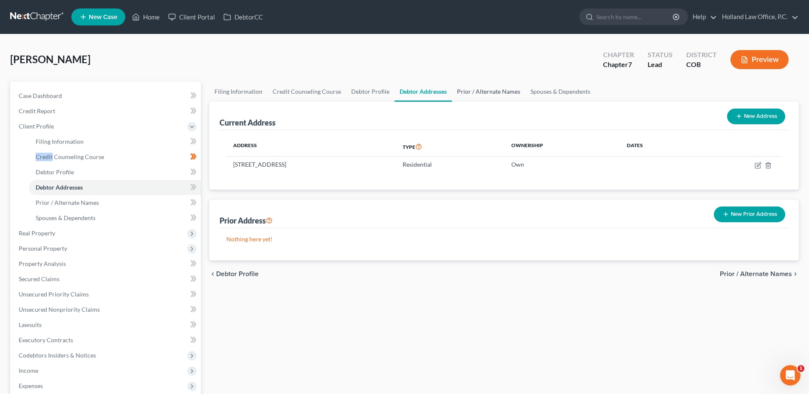
click at [489, 96] on link "Prior / Alternate Names" at bounding box center [488, 92] width 73 height 20
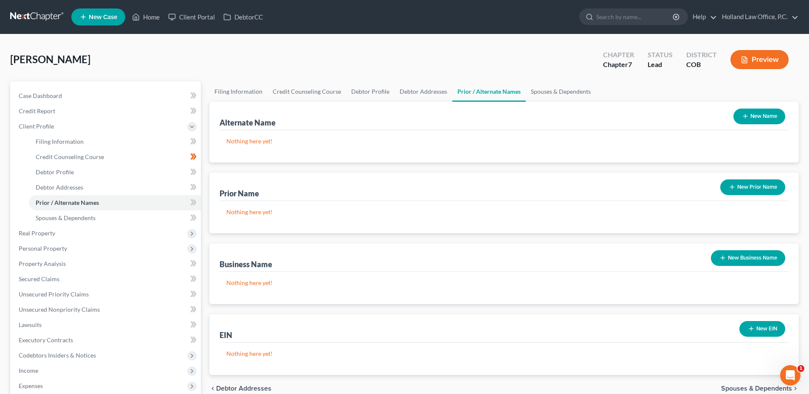
click at [513, 102] on div "Alternate Name New Name" at bounding box center [504, 116] width 569 height 28
click at [548, 87] on link "Spouses & Dependents" at bounding box center [561, 92] width 70 height 20
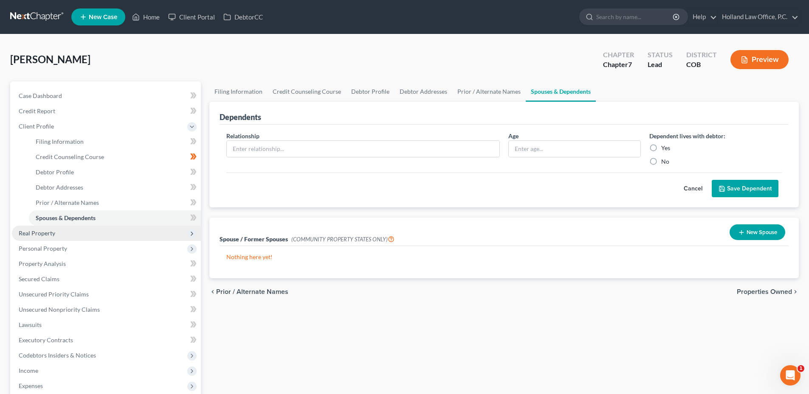
click at [64, 231] on span "Real Property" at bounding box center [106, 233] width 189 height 15
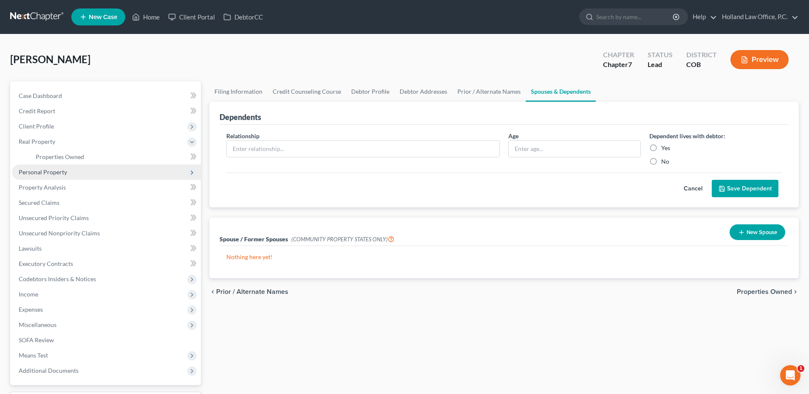
click at [59, 168] on span "Personal Property" at bounding box center [106, 172] width 189 height 15
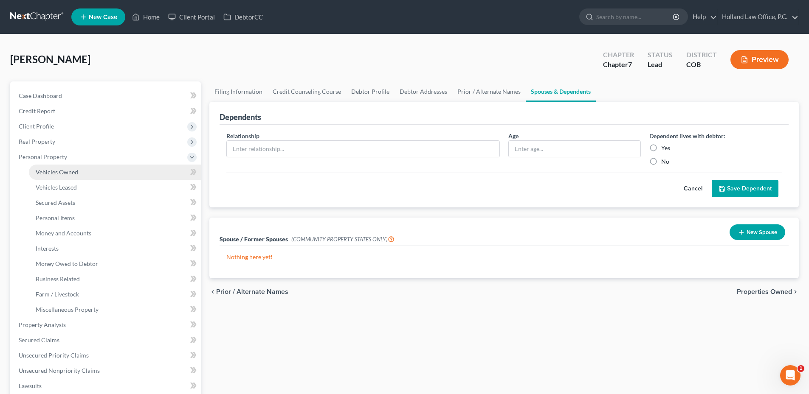
click at [62, 170] on span "Vehicles Owned" at bounding box center [57, 172] width 42 height 7
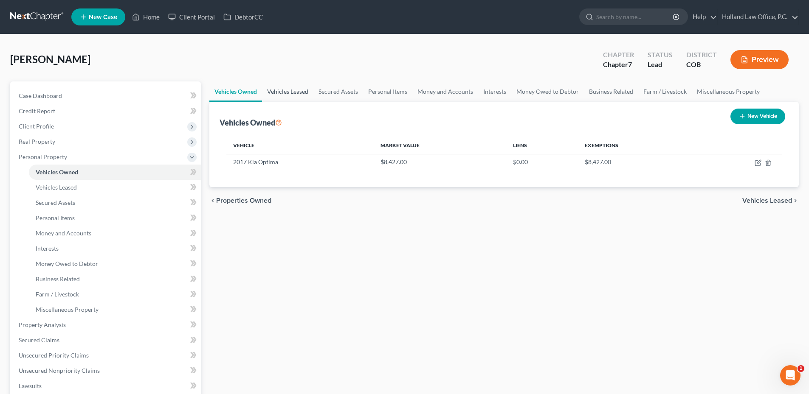
click at [304, 95] on link "Vehicles Leased" at bounding box center [287, 92] width 51 height 20
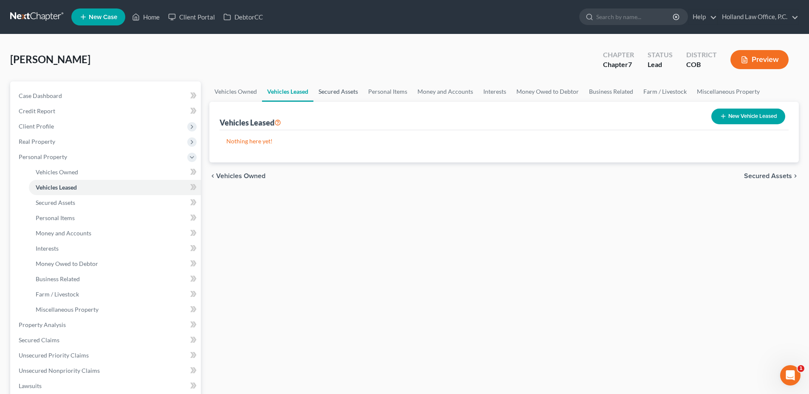
click at [344, 93] on link "Secured Assets" at bounding box center [338, 92] width 50 height 20
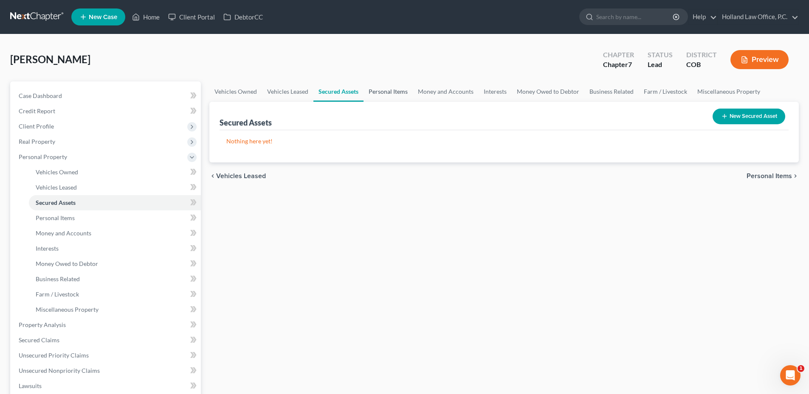
click at [378, 94] on link "Personal Items" at bounding box center [387, 92] width 49 height 20
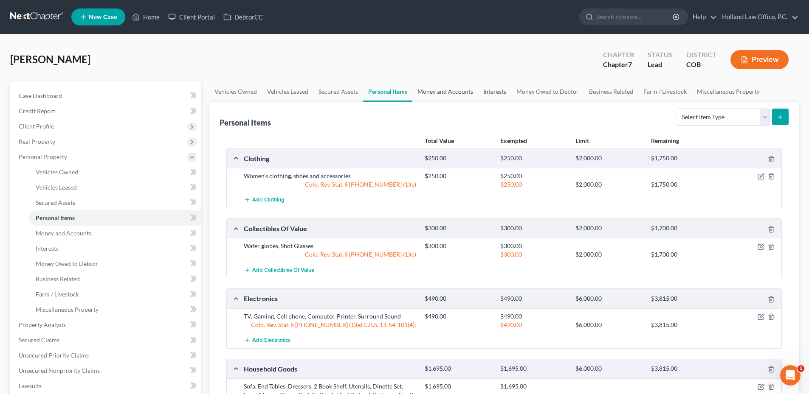
drag, startPoint x: 451, startPoint y: 90, endPoint x: 493, endPoint y: 96, distance: 42.5
click at [451, 90] on link "Money and Accounts" at bounding box center [445, 92] width 66 height 20
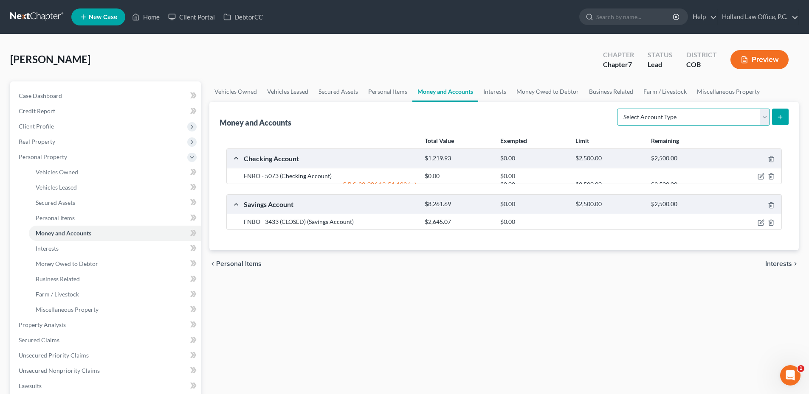
drag, startPoint x: 696, startPoint y: 120, endPoint x: 673, endPoint y: 126, distance: 23.0
click at [696, 120] on select "Select Account Type Brokerage Cash on Hand Certificates of Deposit Checking Acc…" at bounding box center [693, 117] width 153 height 17
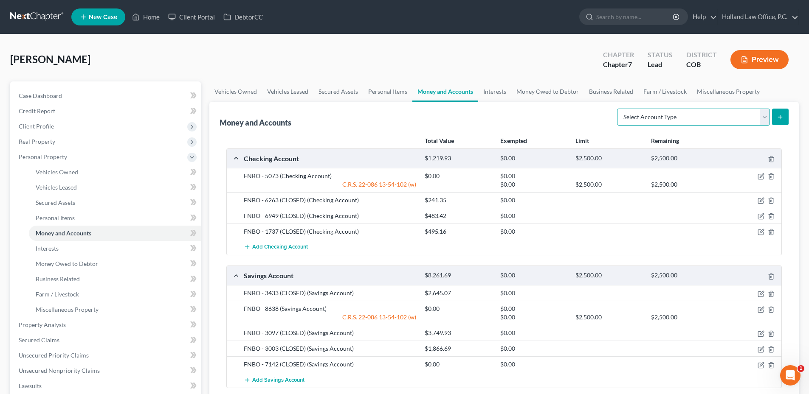
select select "cash_on_hand"
click at [619, 109] on select "Select Account Type Brokerage Cash on Hand Certificates of Deposit Checking Acc…" at bounding box center [693, 117] width 153 height 17
click at [782, 116] on icon "submit" at bounding box center [780, 117] width 7 height 7
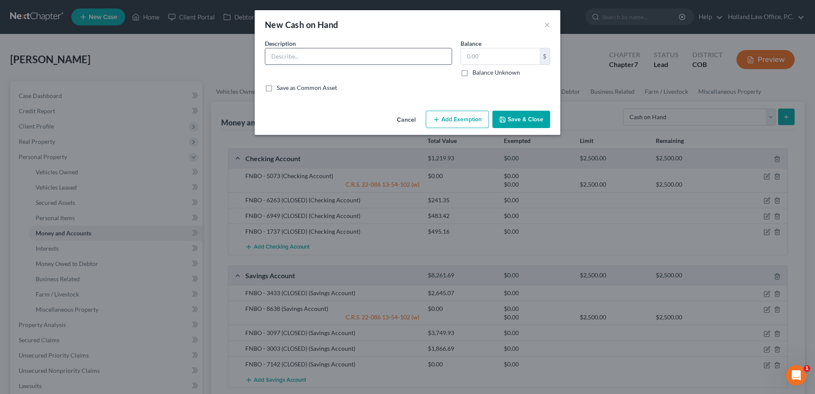
click at [326, 53] on input "text" at bounding box center [358, 56] width 186 height 16
type input "Cash on hand"
click at [490, 62] on input "text" at bounding box center [500, 56] width 79 height 16
type input "0.00"
click at [402, 118] on button "Cancel" at bounding box center [406, 120] width 32 height 17
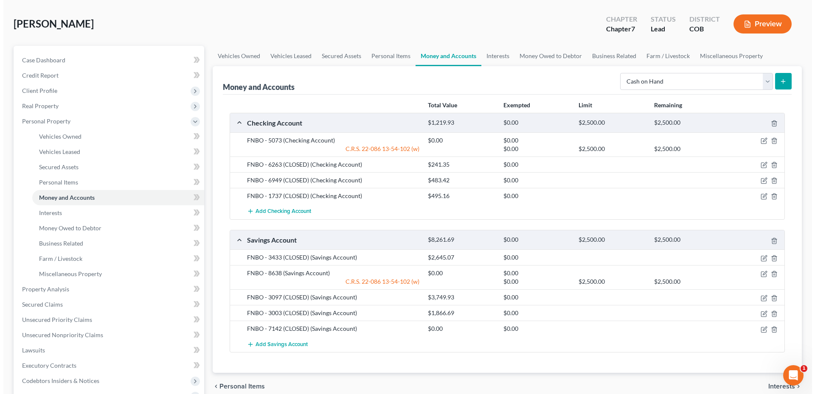
scroll to position [85, 0]
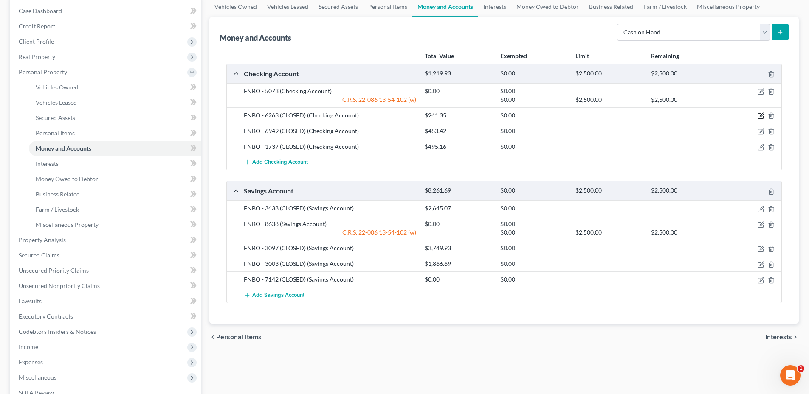
click at [758, 118] on icon "button" at bounding box center [760, 116] width 5 height 5
select select "30"
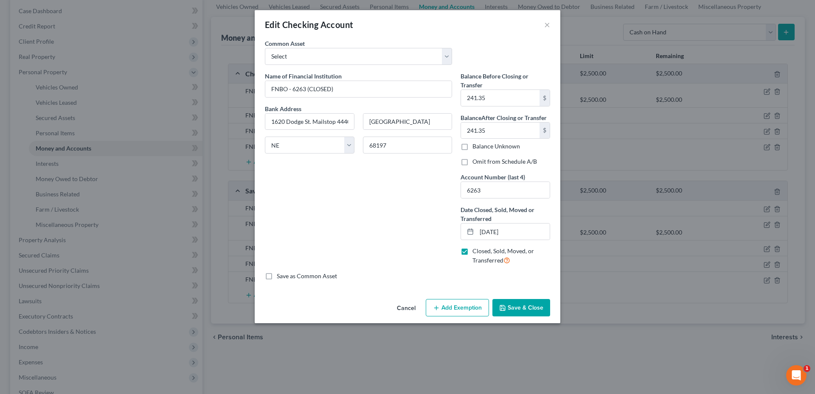
click at [508, 158] on div "Balance Before Closing or Transfer 241.35 $ Balance After Closing or Transfer 2…" at bounding box center [505, 172] width 98 height 200
click at [473, 164] on label "Omit from Schedule A/B" at bounding box center [505, 162] width 65 height 8
click at [476, 163] on input "Omit from Schedule A/B" at bounding box center [479, 161] width 6 height 6
checkbox input "true"
click at [518, 306] on button "Save & Close" at bounding box center [522, 308] width 58 height 18
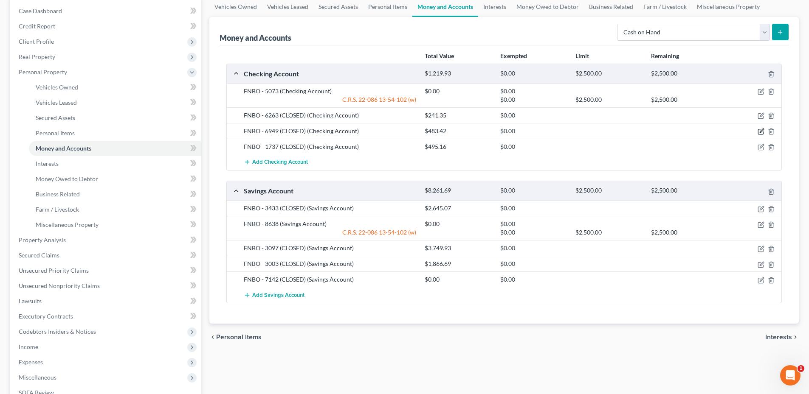
click at [763, 131] on icon "button" at bounding box center [761, 131] width 7 height 7
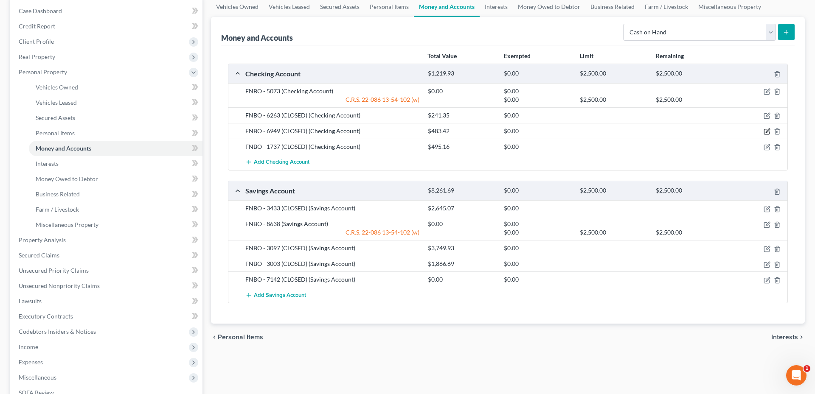
select select "30"
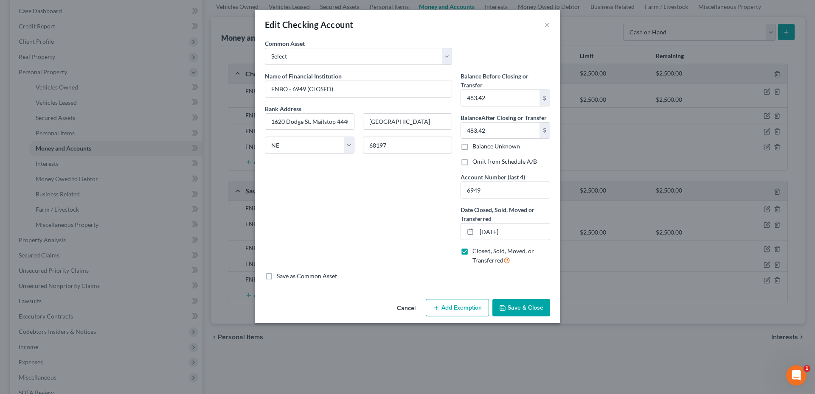
click at [473, 161] on label "Omit from Schedule A/B" at bounding box center [505, 162] width 65 height 8
click at [476, 161] on input "Omit from Schedule A/B" at bounding box center [479, 161] width 6 height 6
checkbox input "true"
click at [505, 307] on icon "button" at bounding box center [502, 308] width 5 height 5
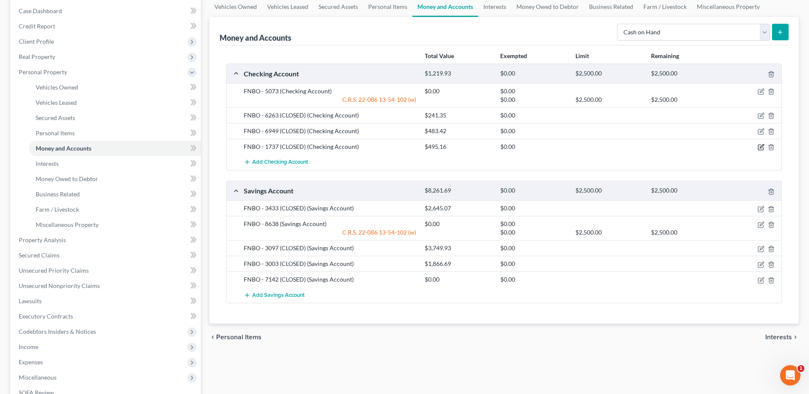
click at [759, 151] on icon "button" at bounding box center [761, 147] width 7 height 7
select select "30"
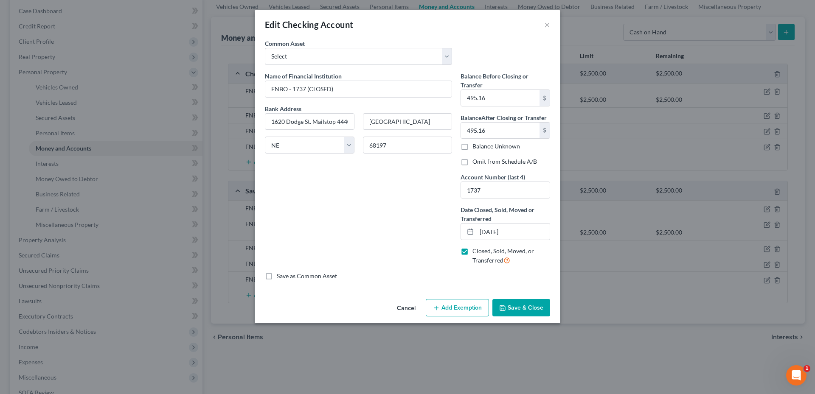
click at [473, 162] on label "Omit from Schedule A/B" at bounding box center [505, 162] width 65 height 8
click at [476, 162] on input "Omit from Schedule A/B" at bounding box center [479, 161] width 6 height 6
checkbox input "true"
click at [513, 301] on button "Save & Close" at bounding box center [522, 308] width 58 height 18
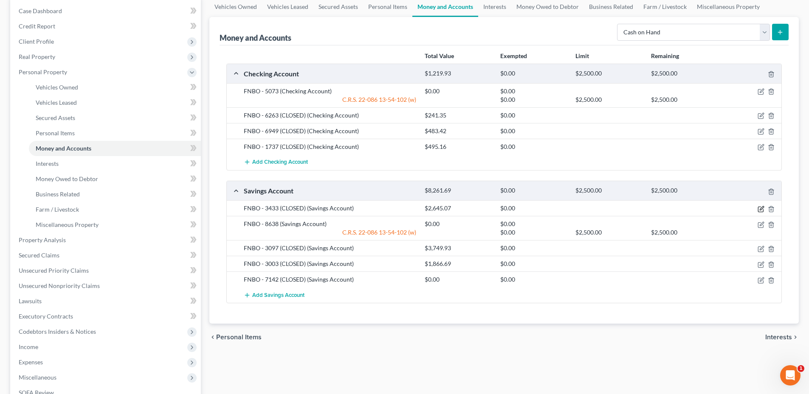
click at [759, 211] on icon "button" at bounding box center [761, 209] width 7 height 7
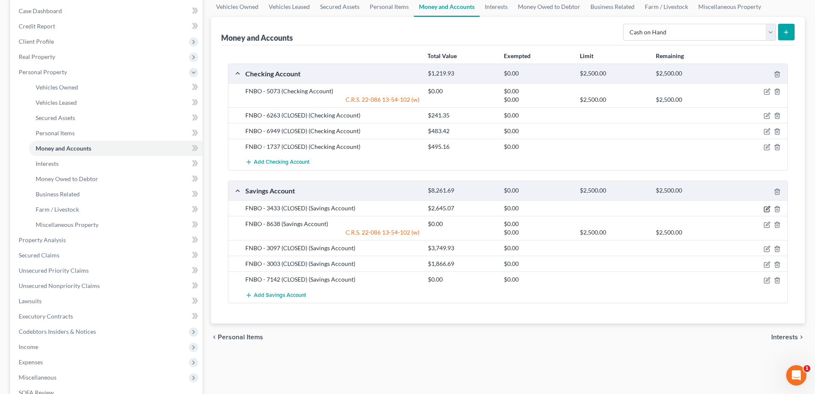
select select "30"
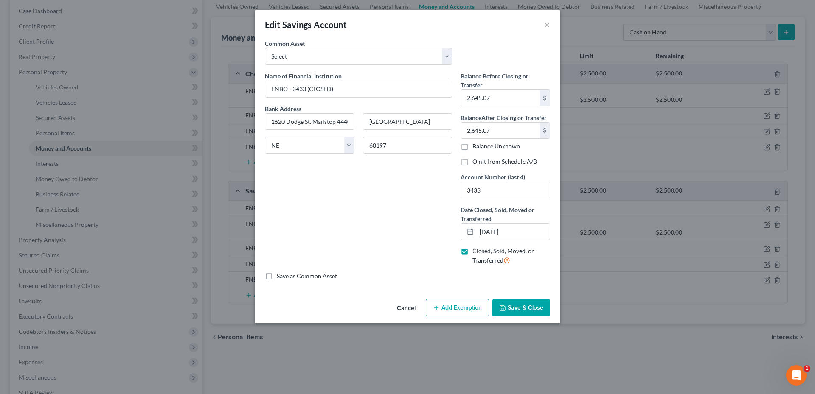
click at [473, 162] on label "Omit from Schedule A/B" at bounding box center [505, 162] width 65 height 8
click at [476, 162] on input "Omit from Schedule A/B" at bounding box center [479, 161] width 6 height 6
checkbox input "true"
click at [537, 309] on button "Save & Close" at bounding box center [522, 308] width 58 height 18
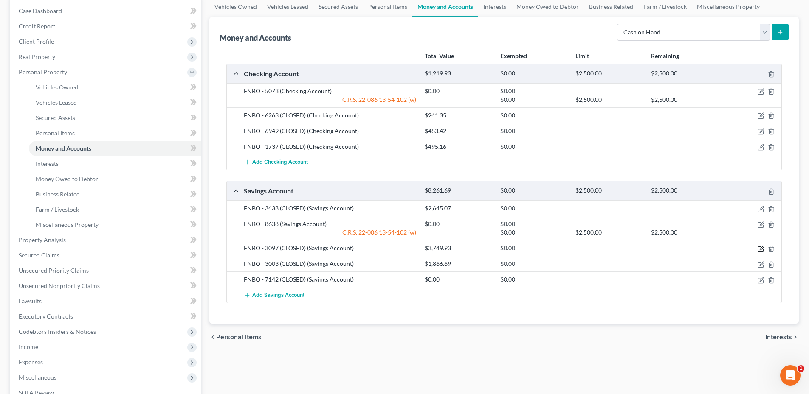
click at [760, 252] on icon "button" at bounding box center [760, 249] width 5 height 5
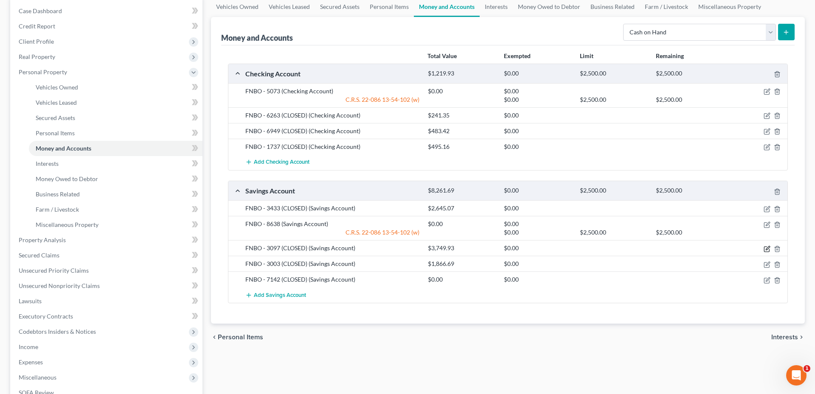
select select "30"
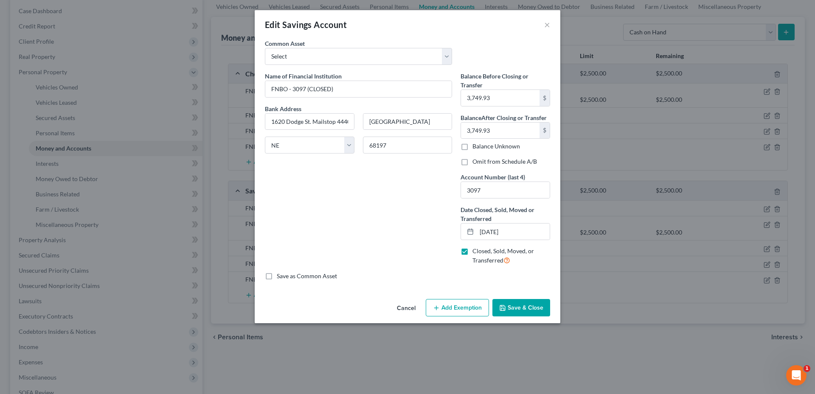
click at [473, 163] on label "Omit from Schedule A/B" at bounding box center [505, 162] width 65 height 8
click at [476, 163] on input "Omit from Schedule A/B" at bounding box center [479, 161] width 6 height 6
checkbox input "true"
click at [521, 304] on button "Save & Close" at bounding box center [522, 308] width 58 height 18
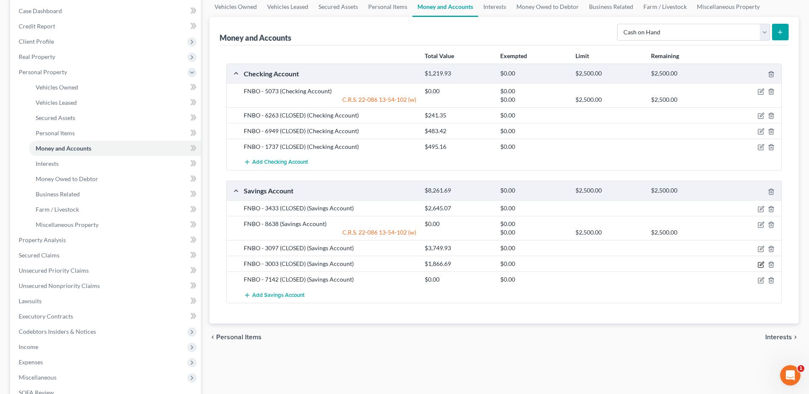
click at [759, 266] on icon "button" at bounding box center [761, 265] width 7 height 7
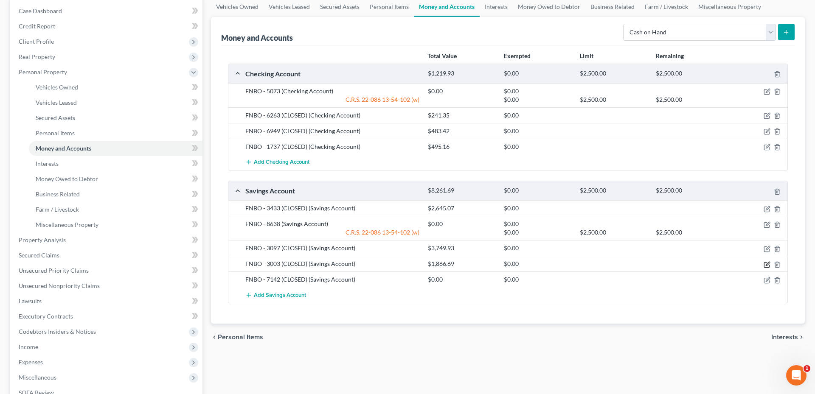
select select "30"
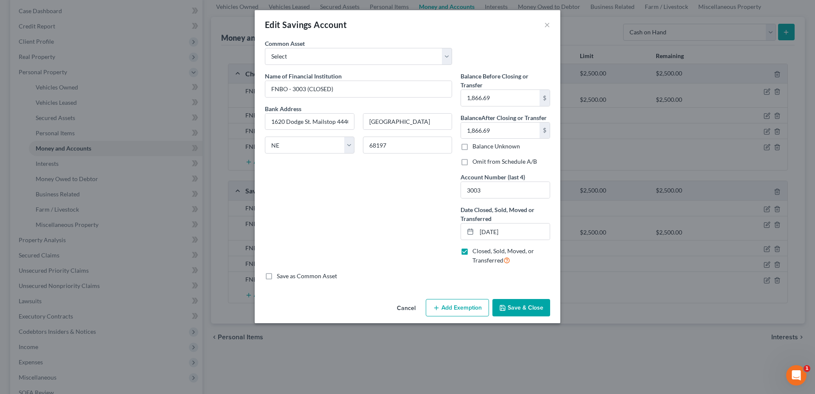
click at [473, 162] on label "Omit from Schedule A/B" at bounding box center [505, 162] width 65 height 8
click at [476, 162] on input "Omit from Schedule A/B" at bounding box center [479, 161] width 6 height 6
checkbox input "true"
drag, startPoint x: 522, startPoint y: 313, endPoint x: 524, endPoint y: 307, distance: 5.9
click at [523, 313] on button "Save & Close" at bounding box center [522, 308] width 58 height 18
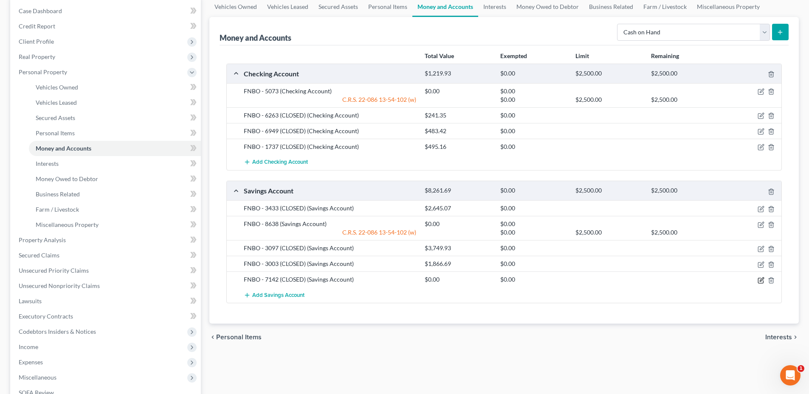
click at [761, 281] on icon "button" at bounding box center [762, 280] width 4 height 4
select select "30"
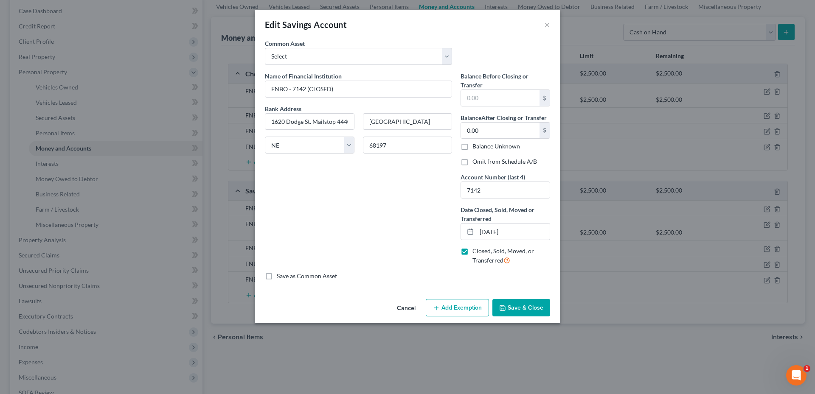
click at [473, 161] on label "Omit from Schedule A/B" at bounding box center [505, 162] width 65 height 8
click at [476, 161] on input "Omit from Schedule A/B" at bounding box center [479, 161] width 6 height 6
checkbox input "true"
click at [530, 309] on button "Save & Close" at bounding box center [522, 308] width 58 height 18
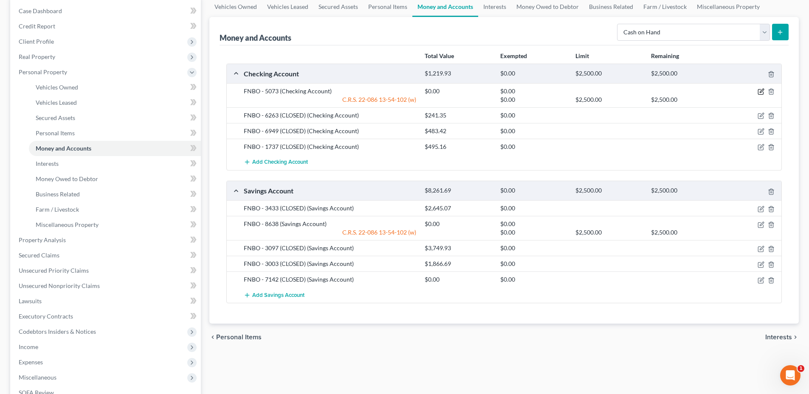
click at [759, 93] on icon "button" at bounding box center [761, 91] width 7 height 7
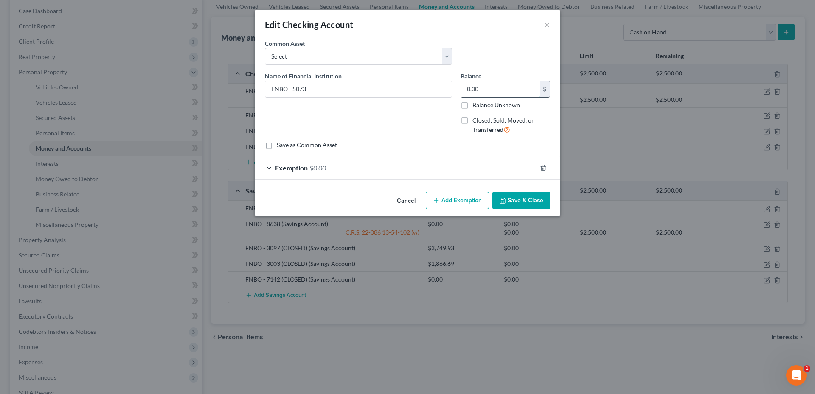
click at [493, 88] on input "0.00" at bounding box center [500, 89] width 79 height 16
type input "2,617.61"
click at [361, 171] on div "Exemption $0.00" at bounding box center [396, 168] width 282 height 23
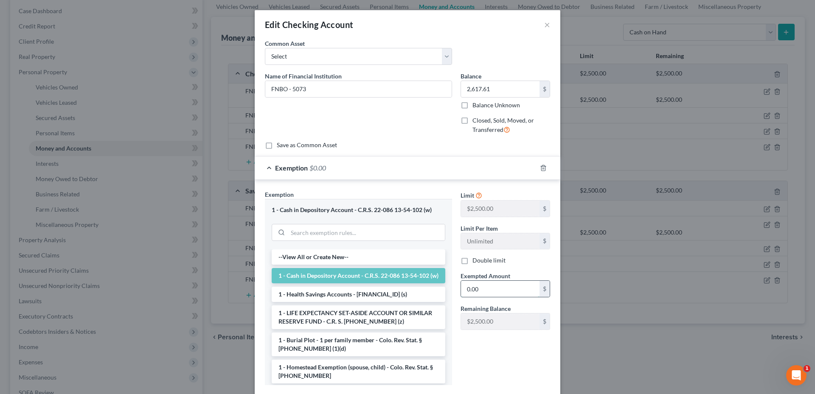
click at [511, 291] on input "0.00" at bounding box center [500, 289] width 79 height 16
type input "2,617.61"
click at [321, 234] on input "search" at bounding box center [366, 233] width 157 height 16
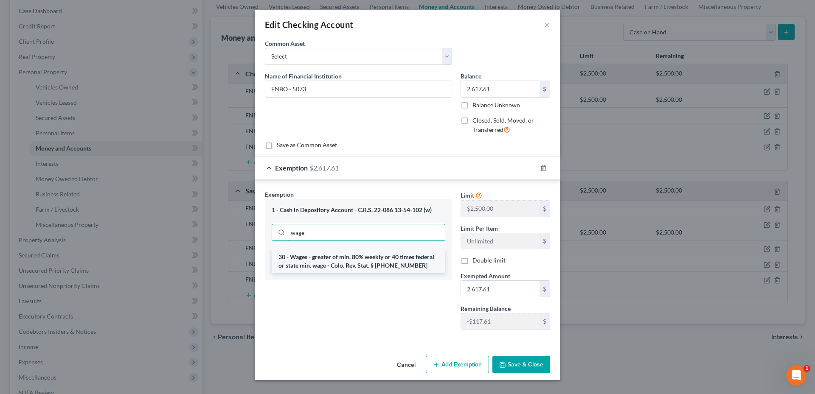
type input "wage"
click at [373, 265] on li "30 - Wages - greater of min. 80% weekly or 40 times federal or state min. wage …" at bounding box center [359, 262] width 174 height 24
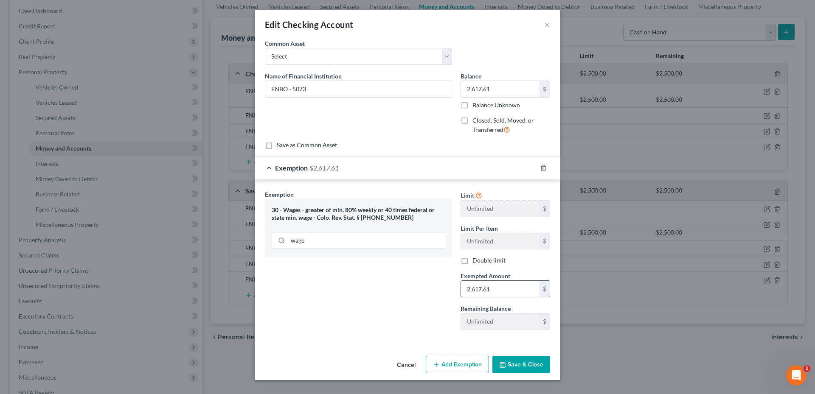
click at [502, 290] on input "2,617.61" at bounding box center [500, 289] width 79 height 16
type input "956.80"
click at [464, 363] on button "Add Exemption" at bounding box center [457, 365] width 63 height 18
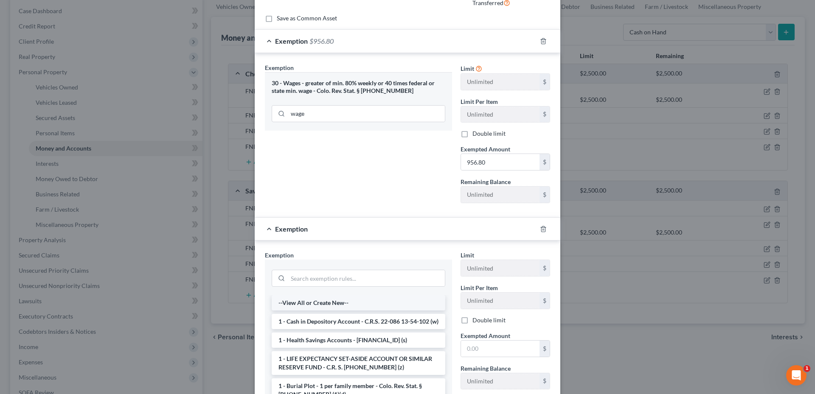
scroll to position [127, 0]
click at [326, 329] on li "1 - Cash in Depository Account - C.R.S. 22-086 13-54-102 (w)" at bounding box center [359, 321] width 174 height 15
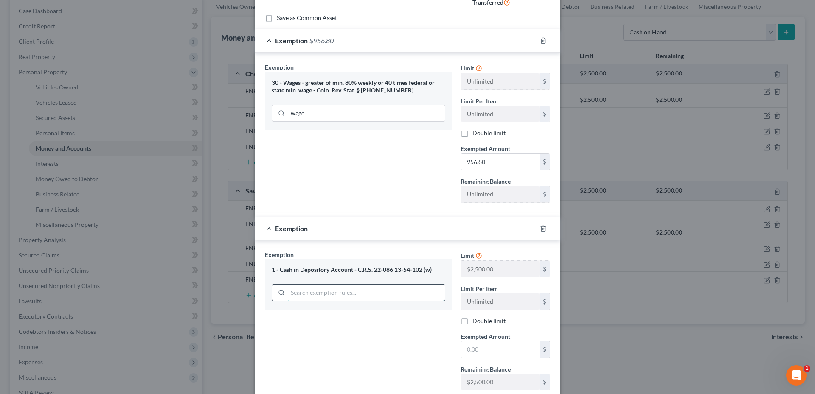
drag, startPoint x: 325, startPoint y: 298, endPoint x: 330, endPoint y: 296, distance: 4.8
click at [326, 298] on input "search" at bounding box center [366, 293] width 157 height 16
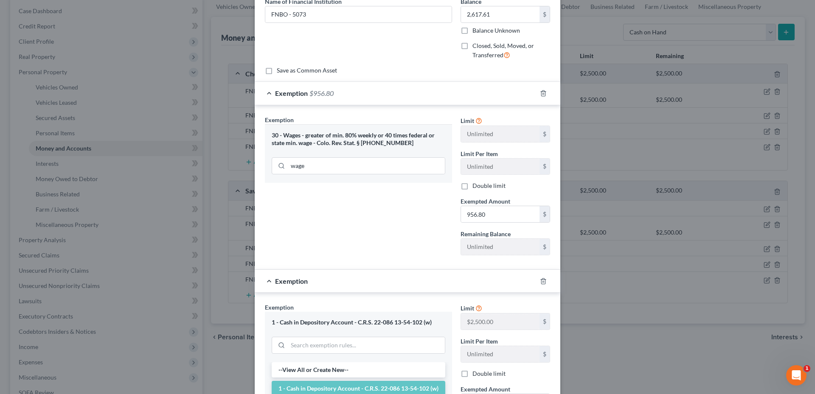
scroll to position [170, 0]
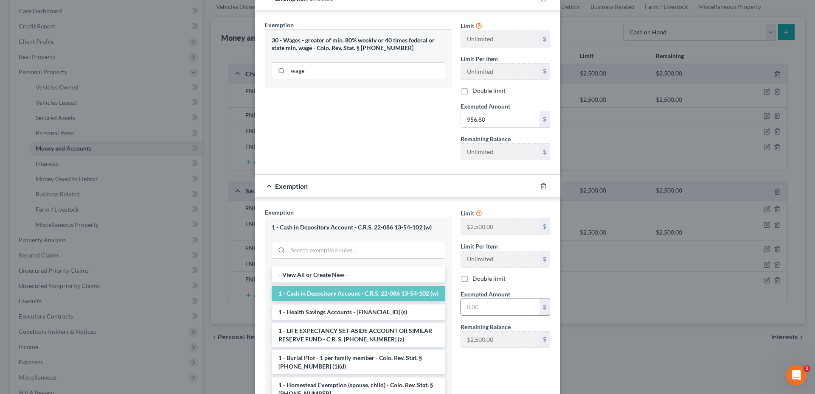
click at [468, 302] on input "text" at bounding box center [500, 307] width 79 height 16
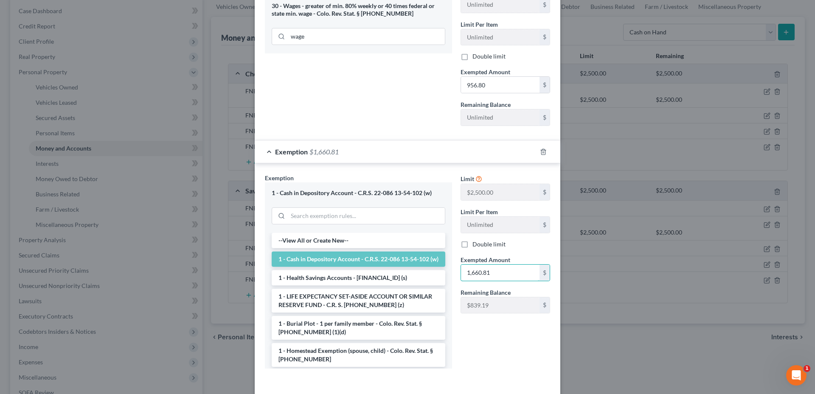
scroll to position [239, 0]
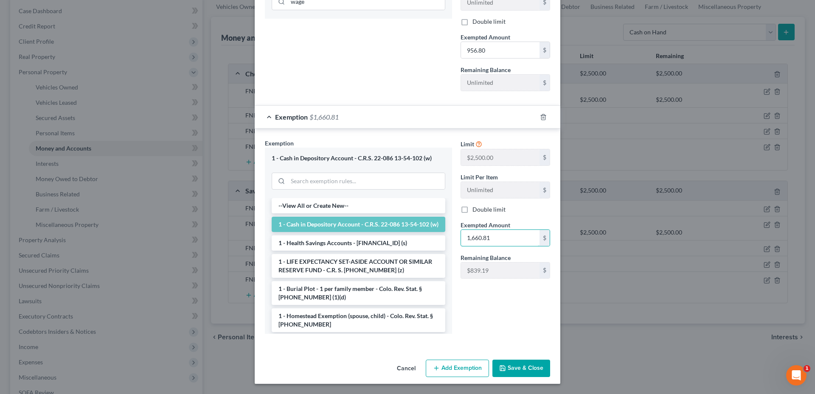
type input "1,660.81"
click at [528, 365] on button "Save & Close" at bounding box center [522, 369] width 58 height 18
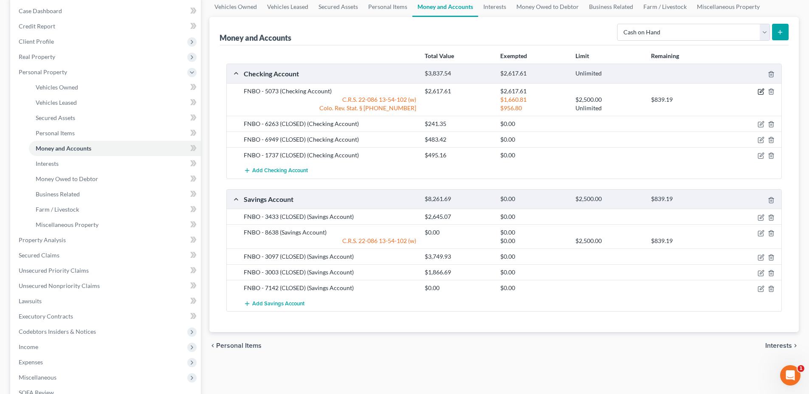
click at [759, 93] on icon "button" at bounding box center [761, 91] width 7 height 7
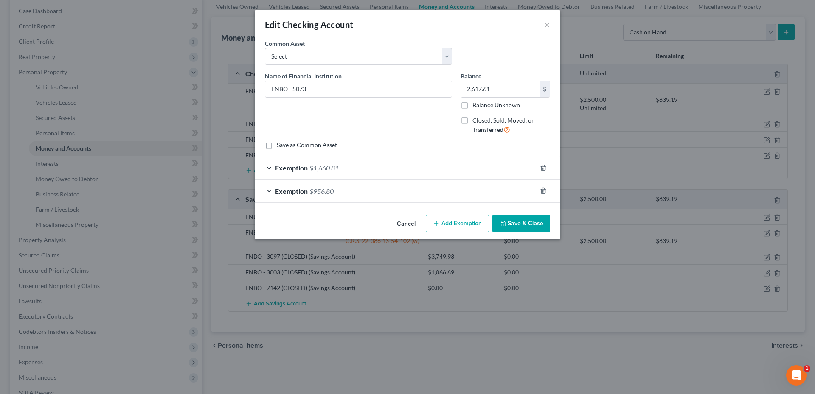
click at [371, 196] on div "Exemption $956.80" at bounding box center [396, 191] width 282 height 23
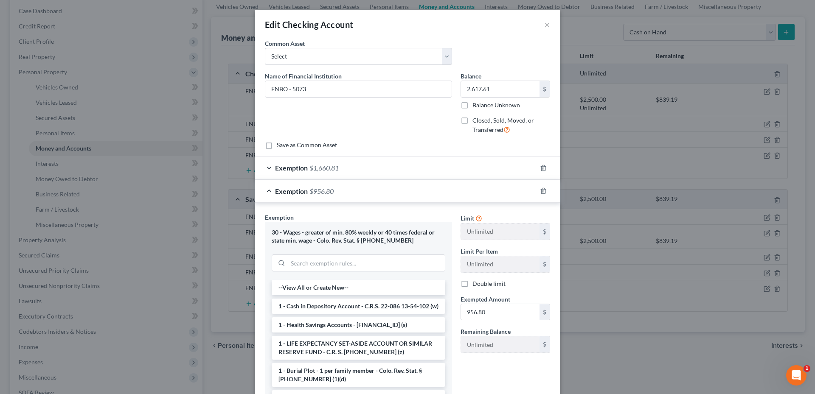
click at [371, 169] on div "Exemption $1,660.81" at bounding box center [396, 168] width 282 height 23
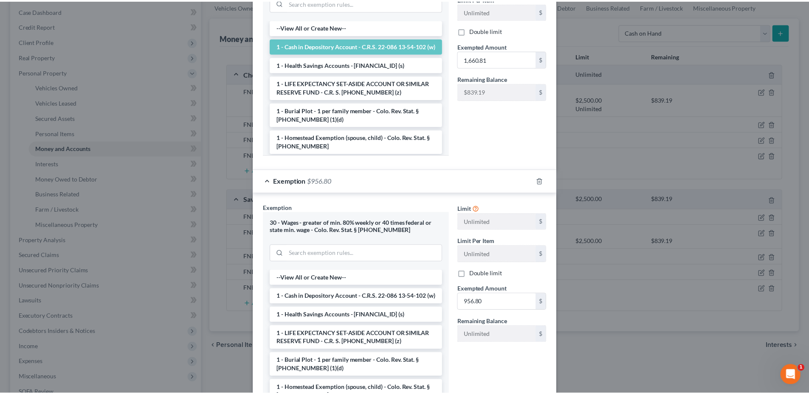
scroll to position [302, 0]
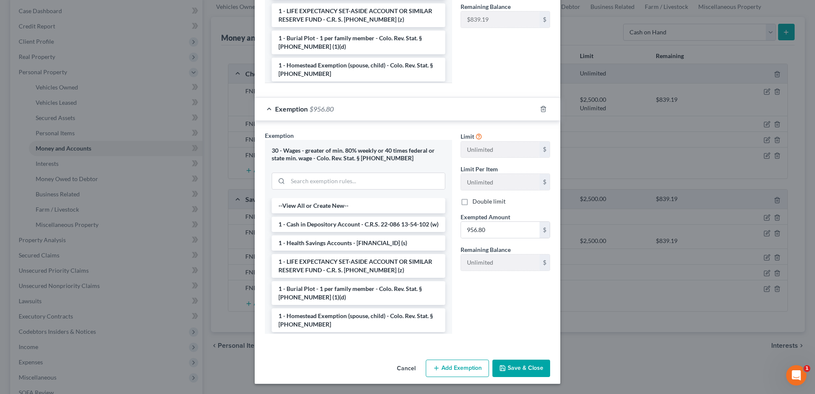
click at [518, 369] on button "Save & Close" at bounding box center [522, 369] width 58 height 18
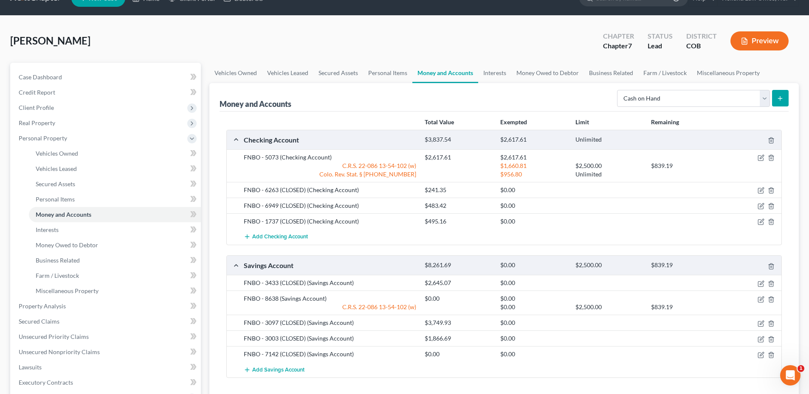
scroll to position [0, 0]
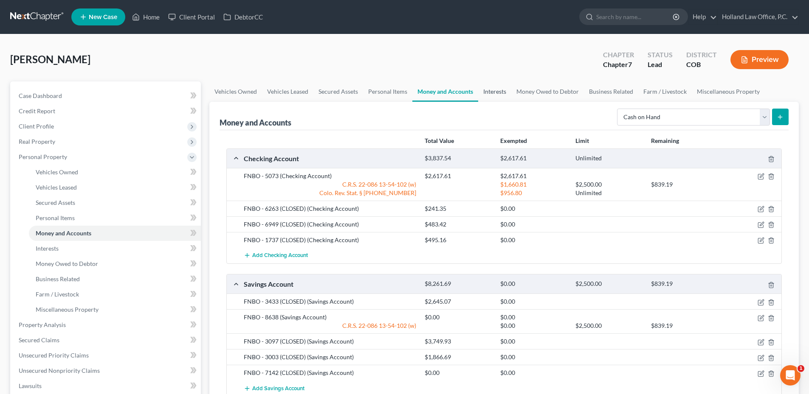
click at [496, 92] on link "Interests" at bounding box center [494, 92] width 33 height 20
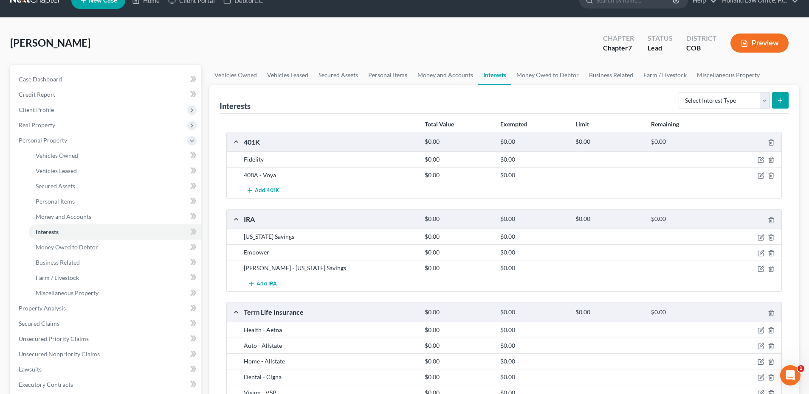
scroll to position [42, 0]
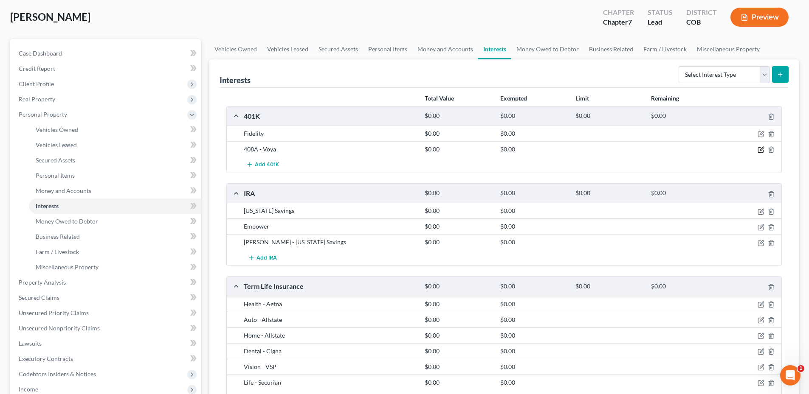
click at [760, 149] on icon "button" at bounding box center [761, 149] width 7 height 7
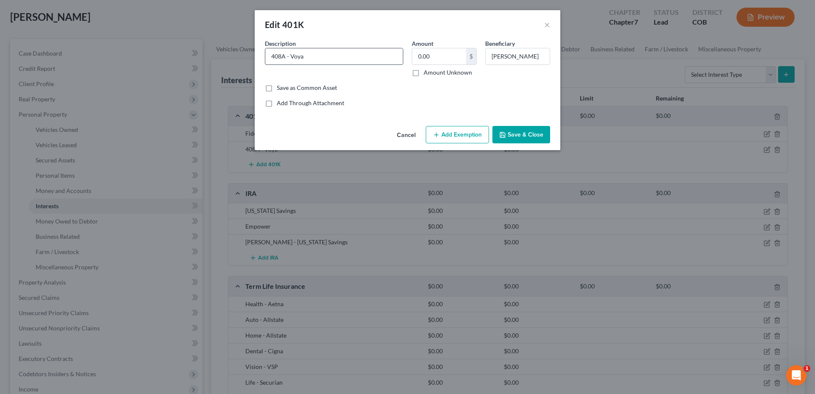
drag, startPoint x: 277, startPoint y: 58, endPoint x: 282, endPoint y: 58, distance: 5.1
click at [282, 58] on input "408A - Voya" at bounding box center [334, 56] width 138 height 16
drag, startPoint x: 281, startPoint y: 54, endPoint x: 287, endPoint y: 52, distance: 6.5
click at [284, 53] on input "401A - VoyaK" at bounding box center [334, 56] width 138 height 16
drag, startPoint x: 312, startPoint y: 51, endPoint x: 310, endPoint y: 45, distance: 6.9
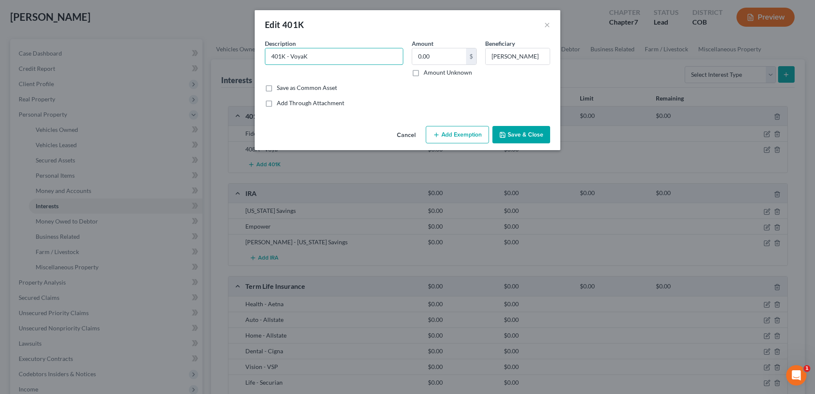
click at [310, 51] on input "401K - VoyaK" at bounding box center [334, 56] width 138 height 16
type input "401K - Voya"
click at [430, 57] on input "0.00" at bounding box center [439, 56] width 54 height 16
type input "586.82"
click at [470, 132] on button "Add Exemption" at bounding box center [457, 135] width 63 height 18
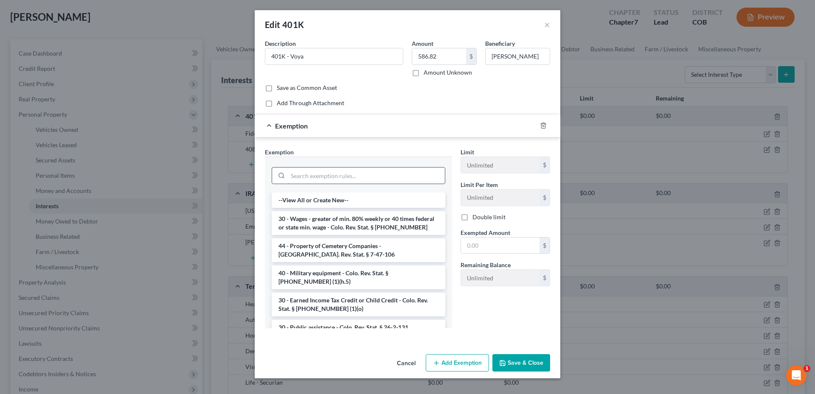
drag, startPoint x: 321, startPoint y: 180, endPoint x: 328, endPoint y: 179, distance: 6.6
click at [323, 180] on input "search" at bounding box center [366, 176] width 157 height 16
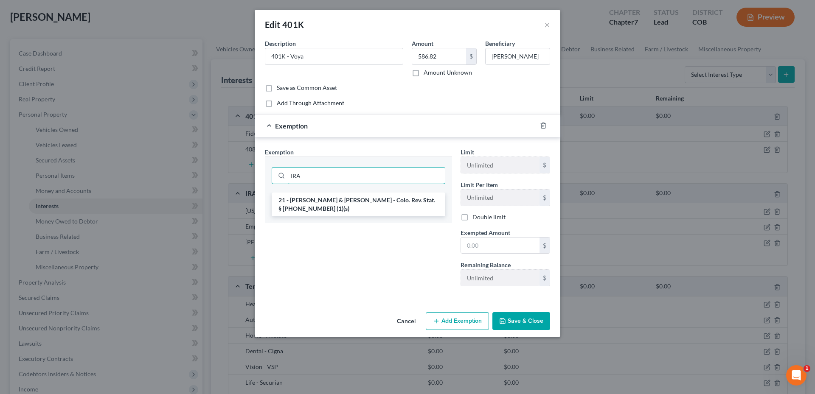
type input "IRA"
click at [336, 202] on li "21 - [PERSON_NAME] & [PERSON_NAME] - Colo. Rev. Stat. § [PHONE_NUMBER] (1)(s)" at bounding box center [359, 205] width 174 height 24
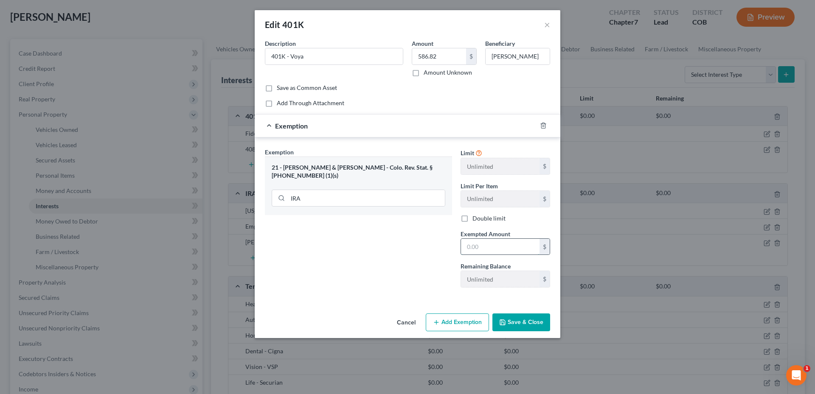
click at [501, 249] on input "text" at bounding box center [500, 247] width 79 height 16
type input "8"
type input "586.82"
click at [529, 310] on div "An exemption set must first be selected from the Filing Information section. Co…" at bounding box center [408, 174] width 306 height 271
drag, startPoint x: 521, startPoint y: 322, endPoint x: 518, endPoint y: 326, distance: 4.6
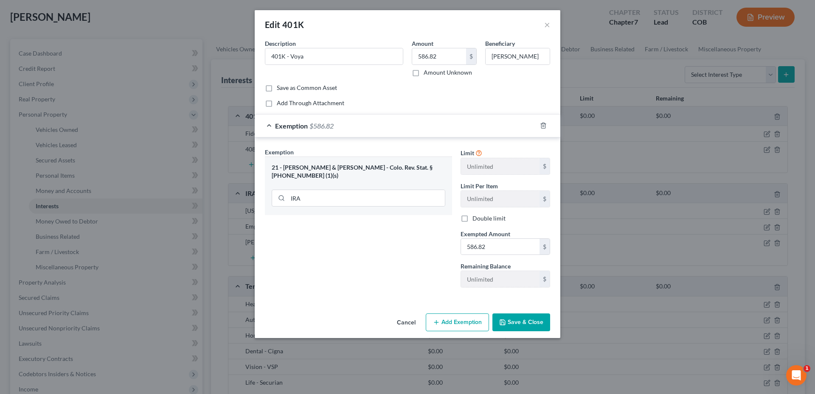
click at [521, 322] on button "Save & Close" at bounding box center [522, 323] width 58 height 18
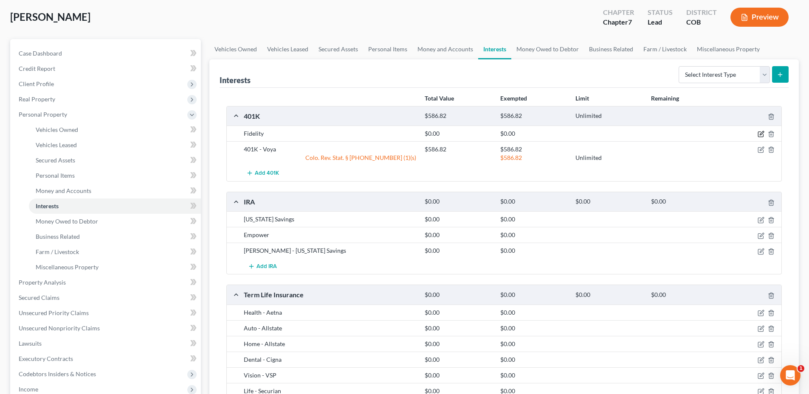
click at [761, 136] on icon "button" at bounding box center [761, 134] width 7 height 7
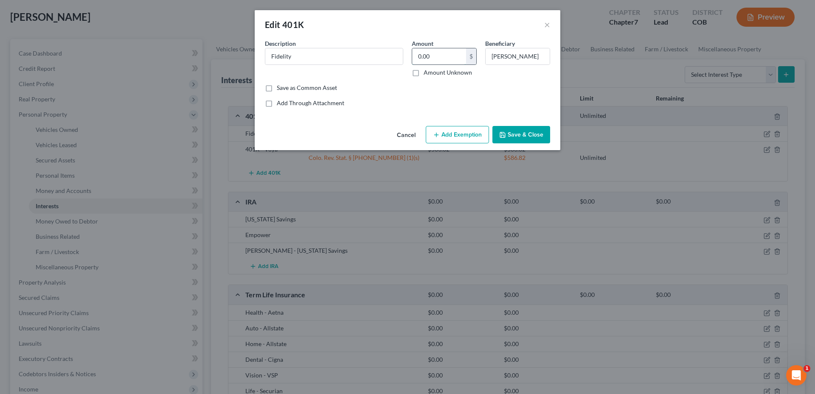
click at [434, 59] on input "0.00" at bounding box center [439, 56] width 54 height 16
click at [347, 60] on input "Fidelity" at bounding box center [334, 56] width 138 height 16
type input "Fidelity Rollover IRA"
type input "2,146.90"
click at [457, 138] on button "Add Exemption" at bounding box center [457, 135] width 63 height 18
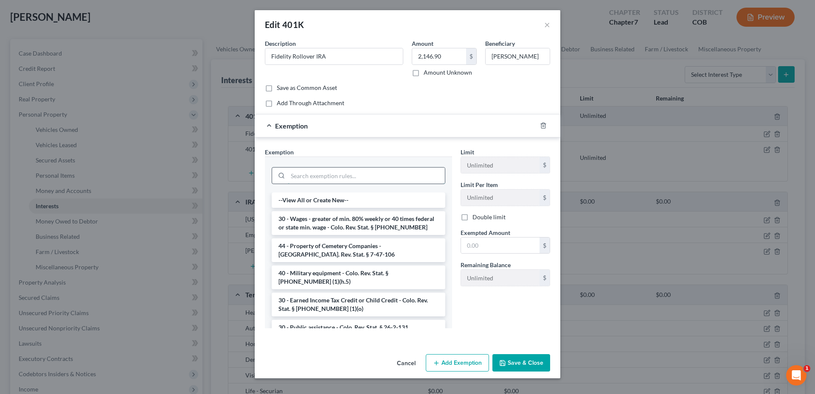
click at [346, 177] on input "search" at bounding box center [366, 176] width 157 height 16
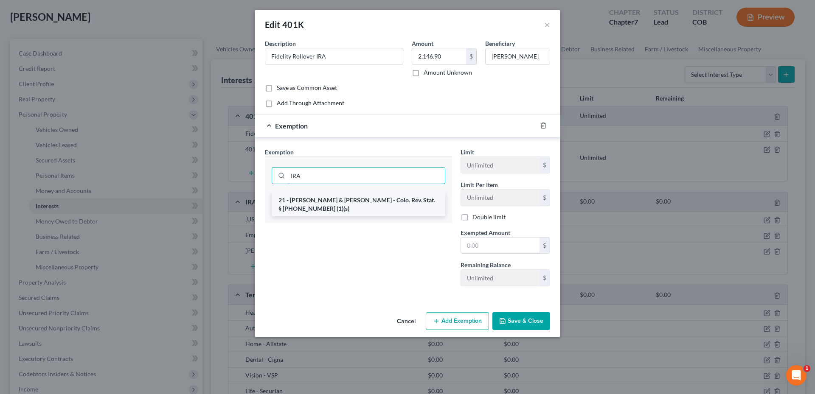
type input "IRA"
click at [373, 200] on li "21 - [PERSON_NAME] & [PERSON_NAME] - Colo. Rev. Stat. § [PHONE_NUMBER] (1)(s)" at bounding box center [359, 205] width 174 height 24
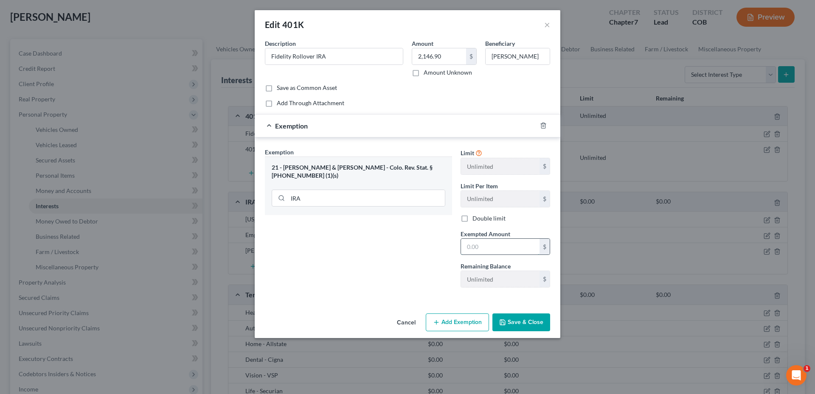
click at [493, 245] on input "text" at bounding box center [500, 247] width 79 height 16
click at [433, 56] on input "2,146.90" at bounding box center [439, 56] width 54 height 16
drag, startPoint x: 431, startPoint y: 56, endPoint x: 425, endPoint y: 54, distance: 7.0
click at [425, 54] on input "2,146.90" at bounding box center [439, 56] width 54 height 16
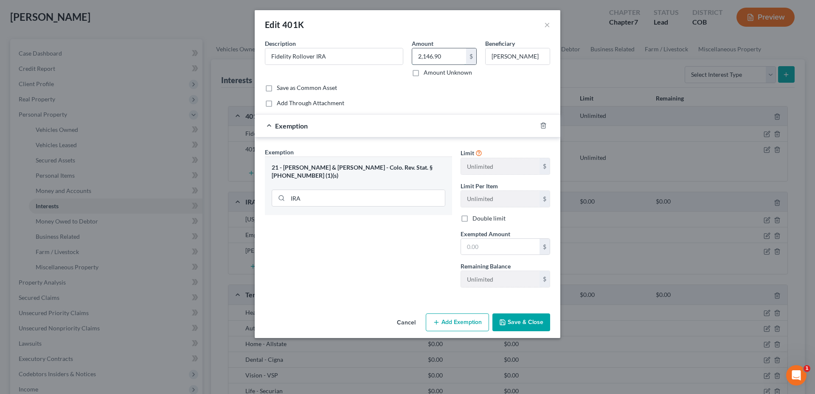
click at [425, 54] on input "2,146.90" at bounding box center [439, 56] width 54 height 16
click at [504, 245] on input "text" at bounding box center [500, 247] width 79 height 16
paste input "2,146.90"
type input "2,146.90"
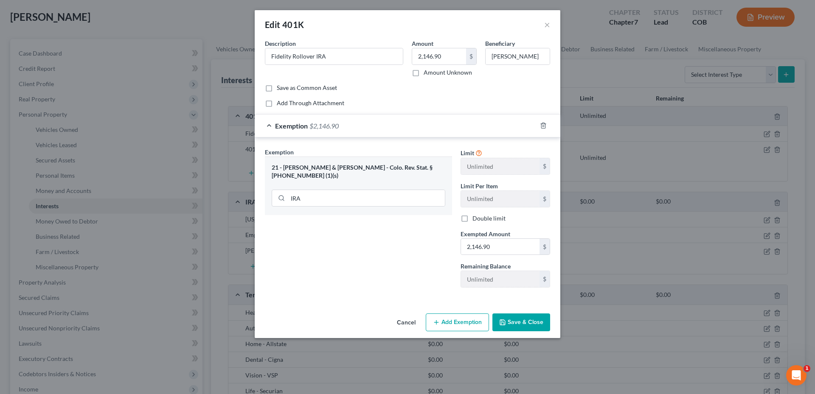
click at [528, 325] on button "Save & Close" at bounding box center [522, 323] width 58 height 18
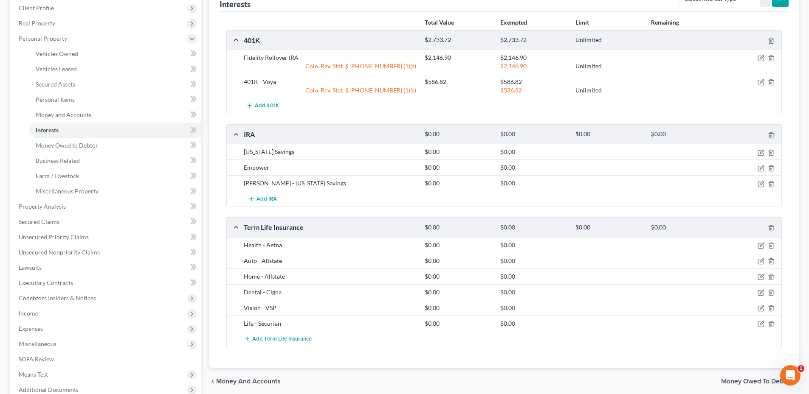
scroll to position [127, 0]
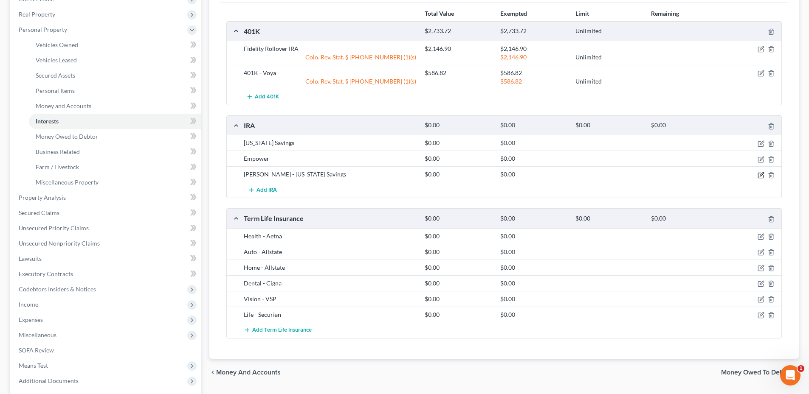
click at [761, 175] on icon "button" at bounding box center [761, 175] width 7 height 7
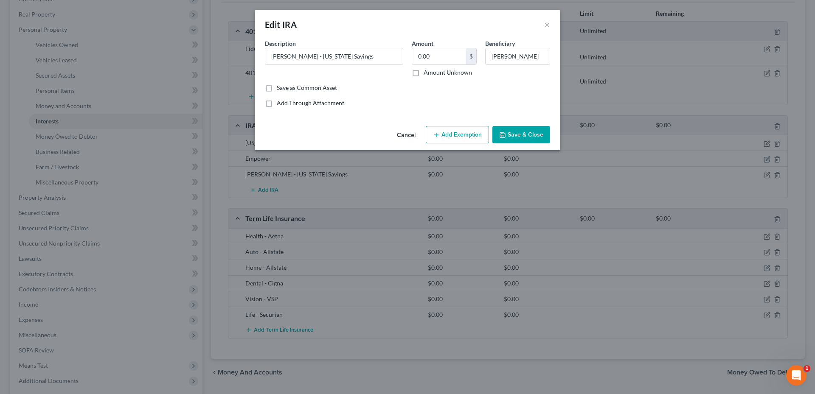
click at [398, 136] on button "Cancel" at bounding box center [406, 135] width 32 height 17
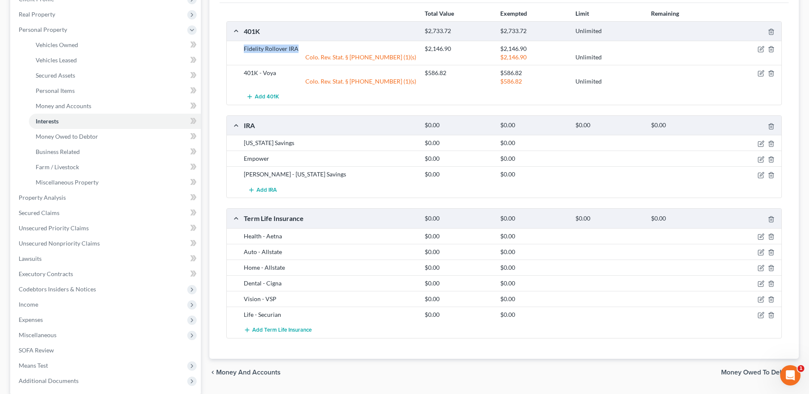
drag, startPoint x: 288, startPoint y: 48, endPoint x: 234, endPoint y: 52, distance: 54.5
click at [234, 52] on div "Fidelity Rollover IRA $2,146.90 $2,146.90 Colo. Rev. Stat. § [PHONE_NUMBER] (1)…" at bounding box center [504, 53] width 555 height 24
copy div "Fidelity Rollover IRA"
drag, startPoint x: 287, startPoint y: 48, endPoint x: 701, endPoint y: 52, distance: 414.9
click at [561, 51] on div "$2,146.90" at bounding box center [533, 49] width 75 height 8
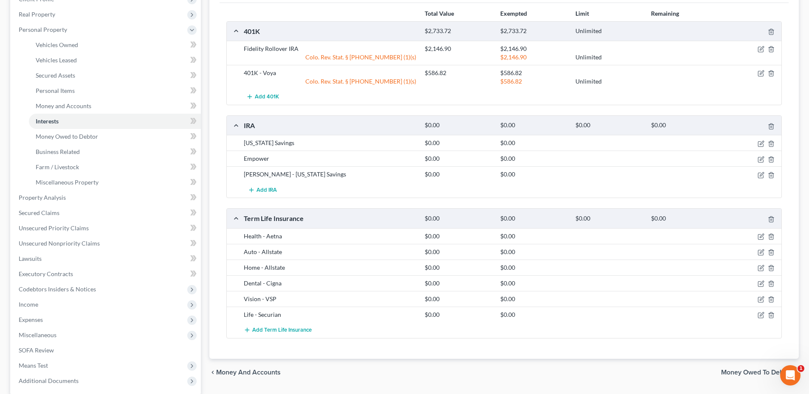
click at [765, 49] on div at bounding box center [752, 49] width 60 height 8
click at [759, 49] on icon "button" at bounding box center [761, 49] width 7 height 7
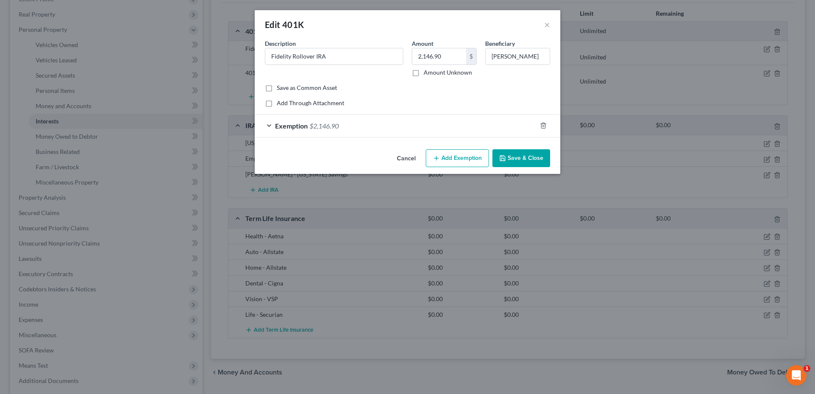
click at [277, 88] on label "Save as Common Asset" at bounding box center [307, 88] width 60 height 8
click at [280, 88] on input "Save as Common Asset" at bounding box center [283, 87] width 6 height 6
checkbox input "true"
click at [526, 157] on button "Save & Close" at bounding box center [522, 158] width 58 height 18
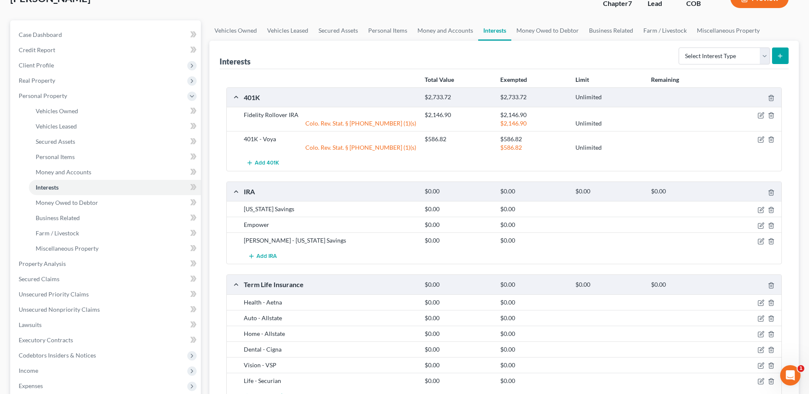
scroll to position [0, 0]
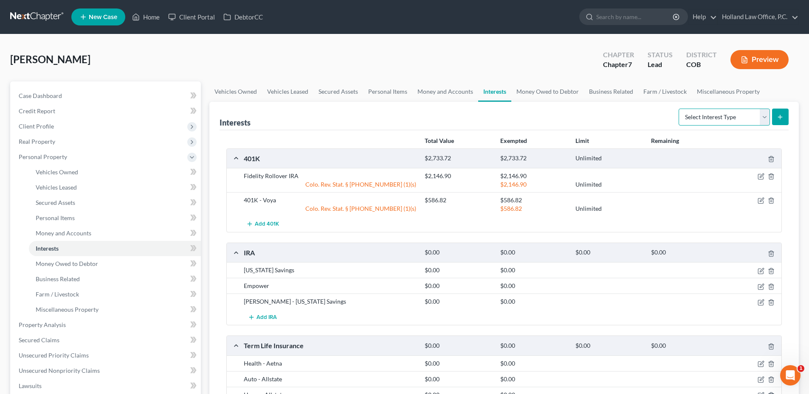
click at [744, 122] on select "Select Interest Type 401K Annuity Bond Education IRA Government Bond Government…" at bounding box center [724, 117] width 91 height 17
click at [272, 318] on span "Add IRA" at bounding box center [266, 317] width 20 height 7
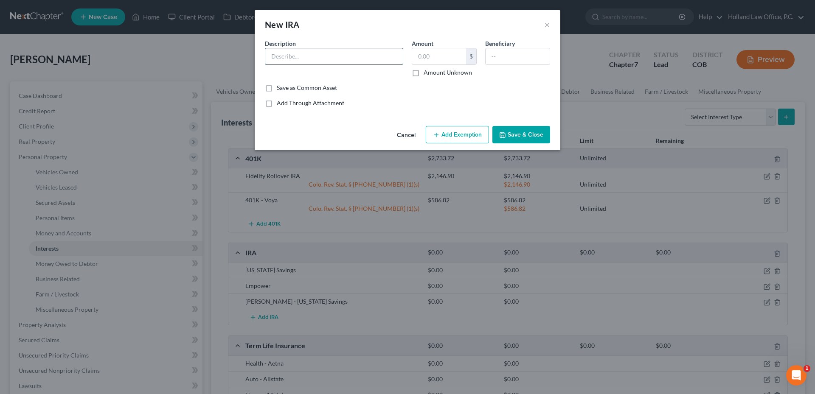
click at [313, 55] on input "text" at bounding box center [334, 56] width 138 height 16
drag, startPoint x: 310, startPoint y: 56, endPoint x: 287, endPoint y: 55, distance: 23.0
paste input "Fidelity Rollover IRA"
type input "Fidelity Rollover IRA"
click at [377, 72] on div "Description * Fidelity Rollover IRA" at bounding box center [334, 58] width 147 height 38
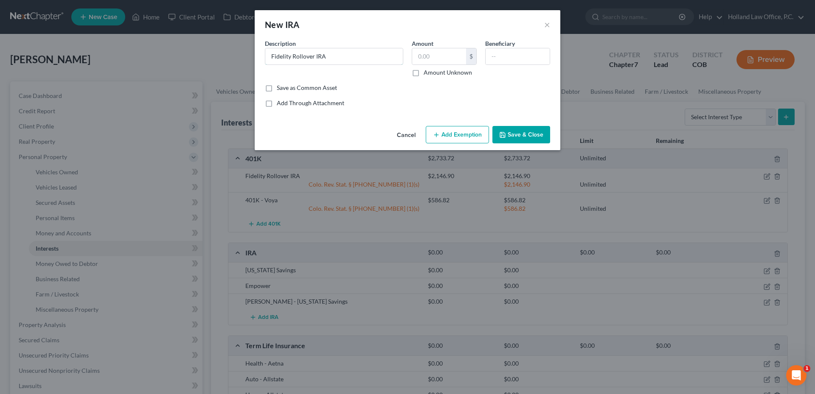
drag, startPoint x: 348, startPoint y: 56, endPoint x: 217, endPoint y: 59, distance: 130.8
click at [217, 61] on div "New IRA × An exemption set must first be selected from the Filing Information s…" at bounding box center [407, 197] width 815 height 394
type input "Fidelity Rollover IRA"
type input "2,146.90"
type input "[PERSON_NAME]"
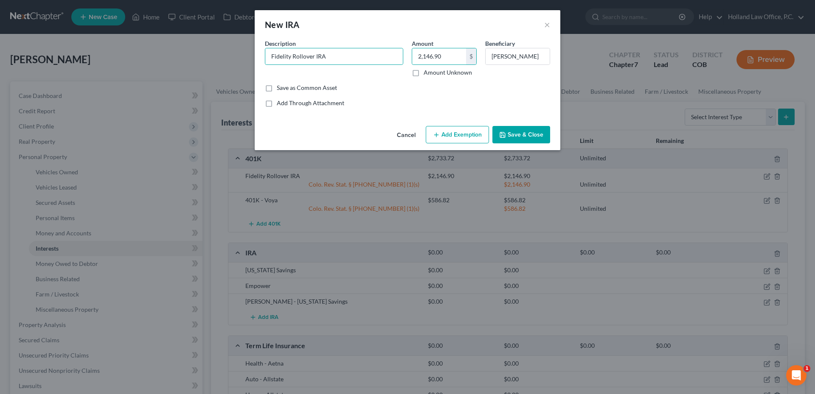
click at [459, 85] on div "Save as Common Asset" at bounding box center [407, 88] width 285 height 8
click at [462, 136] on button "Add Exemption" at bounding box center [457, 135] width 63 height 18
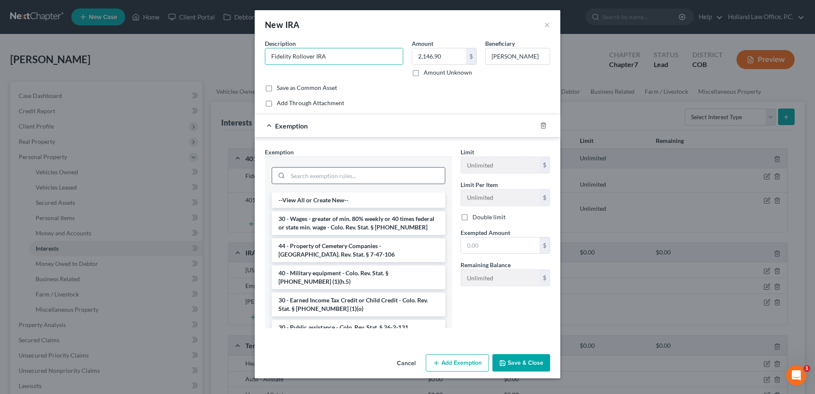
click at [363, 176] on input "search" at bounding box center [366, 176] width 157 height 16
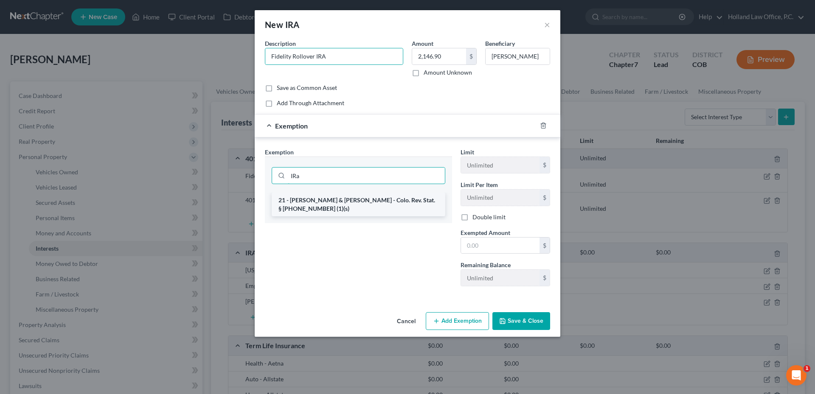
type input "IRa"
click at [358, 195] on li "21 - [PERSON_NAME] & [PERSON_NAME] - Colo. Rev. Stat. § [PHONE_NUMBER] (1)(s)" at bounding box center [359, 205] width 174 height 24
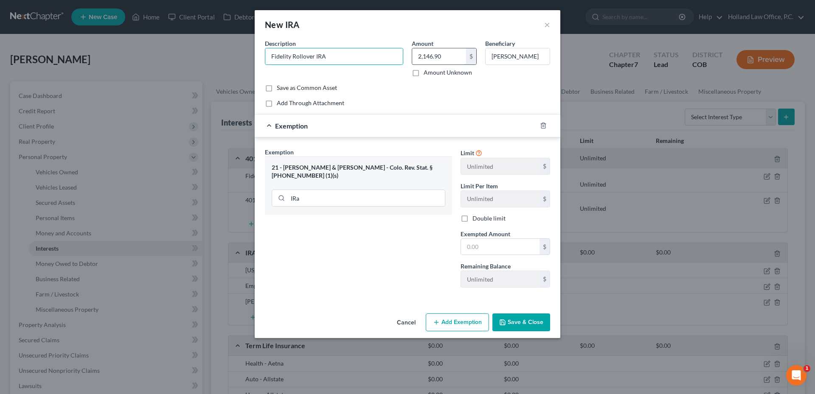
click at [425, 59] on input "2,146.90" at bounding box center [439, 56] width 54 height 16
type input "2,146.90"
click at [451, 56] on input "text" at bounding box center [439, 56] width 54 height 16
paste input "2,146.90"
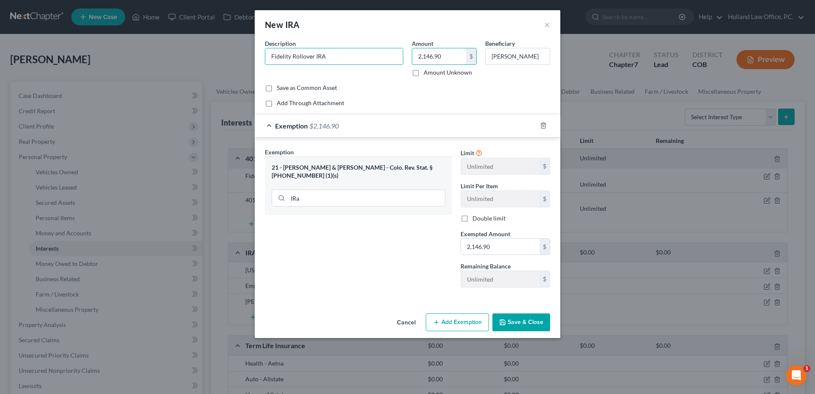
type input "2,146.90"
click at [524, 321] on button "Save & Close" at bounding box center [522, 323] width 58 height 18
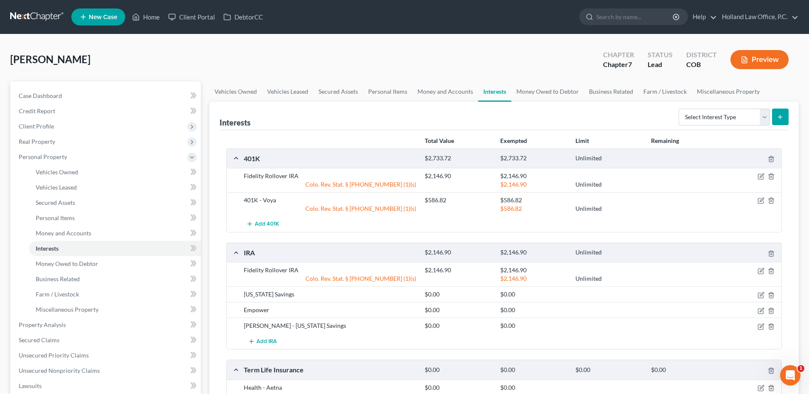
click at [775, 176] on div at bounding box center [752, 176] width 60 height 8
click at [774, 176] on icon "button" at bounding box center [771, 176] width 7 height 7
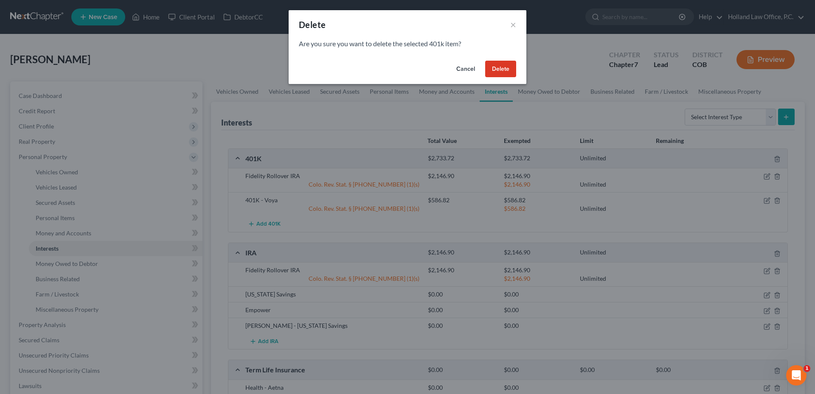
click at [504, 71] on button "Delete" at bounding box center [500, 69] width 31 height 17
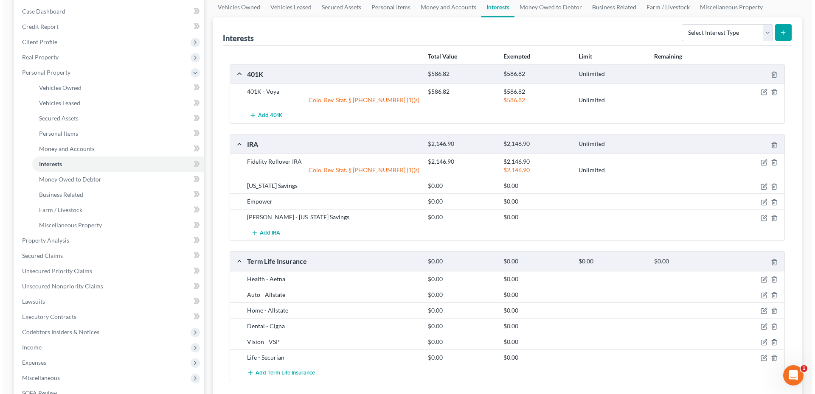
scroll to position [85, 0]
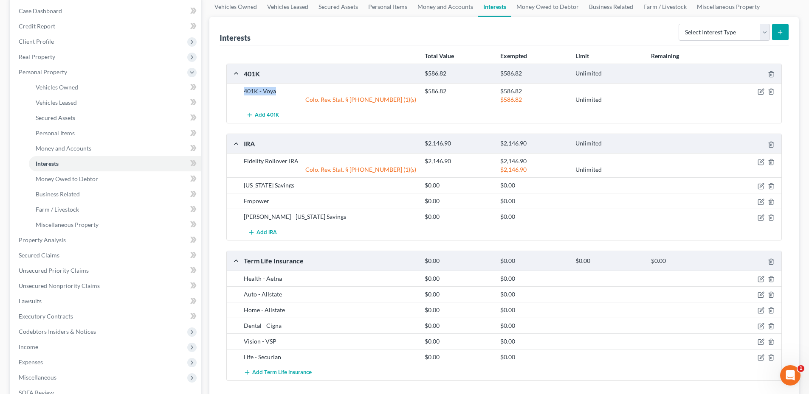
drag, startPoint x: 282, startPoint y: 90, endPoint x: 238, endPoint y: 90, distance: 43.3
click at [238, 90] on div "401K - Voya $586.82 $586.82 Colo. Rev. Stat. § [PHONE_NUMBER] (1)(s) $586.82 Un…" at bounding box center [504, 95] width 555 height 24
drag, startPoint x: 242, startPoint y: 91, endPoint x: 264, endPoint y: 91, distance: 21.7
click at [264, 91] on div "401K - Voya" at bounding box center [329, 91] width 181 height 8
click at [275, 91] on div "401K - Voya" at bounding box center [329, 91] width 181 height 8
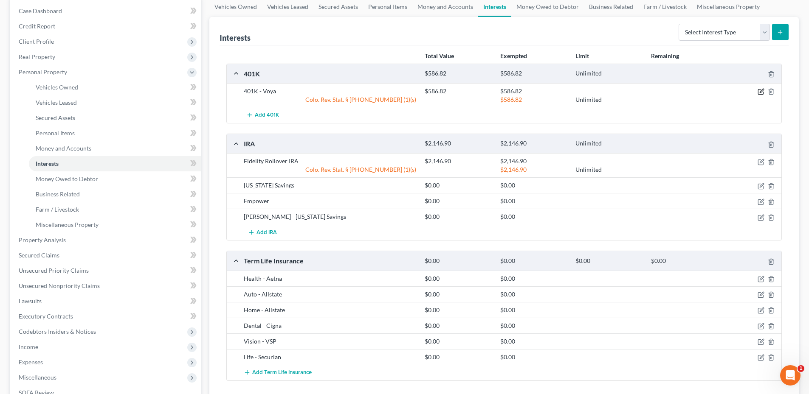
click at [758, 93] on icon "button" at bounding box center [761, 91] width 7 height 7
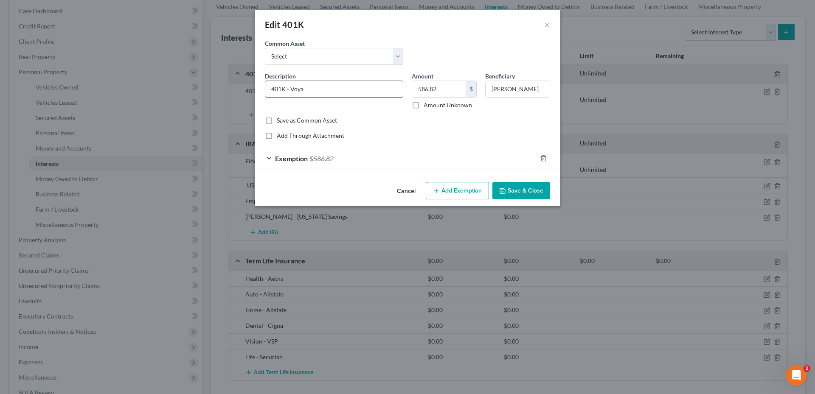
click at [306, 89] on input "401K - Voya" at bounding box center [334, 89] width 138 height 16
drag, startPoint x: 305, startPoint y: 92, endPoint x: 291, endPoint y: 92, distance: 14.0
click at [291, 92] on input "401K - Voya _ Fidelity Banner" at bounding box center [334, 89] width 138 height 16
type input "401K - Fidelity Banner"
click at [542, 193] on button "Save & Close" at bounding box center [522, 191] width 58 height 18
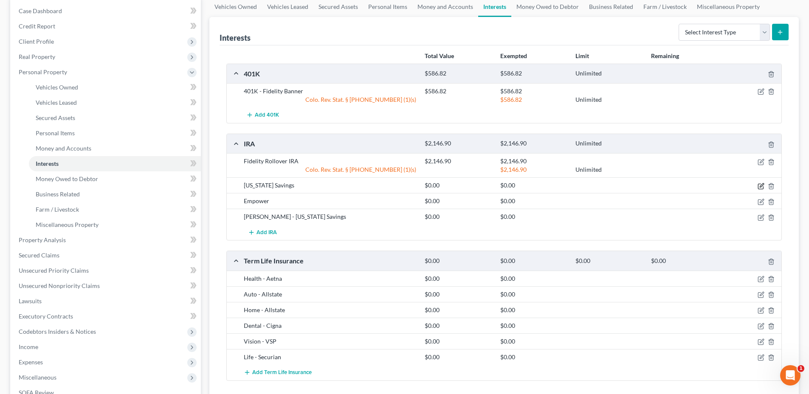
click at [761, 185] on icon "button" at bounding box center [761, 186] width 7 height 7
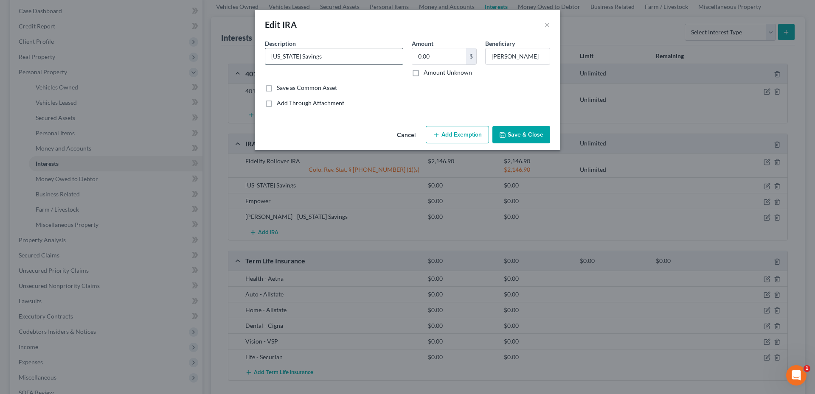
click at [348, 57] on input "[US_STATE] Savings" at bounding box center [334, 56] width 138 height 16
type input "C"
click at [348, 57] on input "Voya" at bounding box center [334, 56] width 138 height 16
click at [284, 56] on input "Voya Rollover IRA" at bounding box center [334, 56] width 138 height 16
drag, startPoint x: 287, startPoint y: 56, endPoint x: 281, endPoint y: 57, distance: 6.8
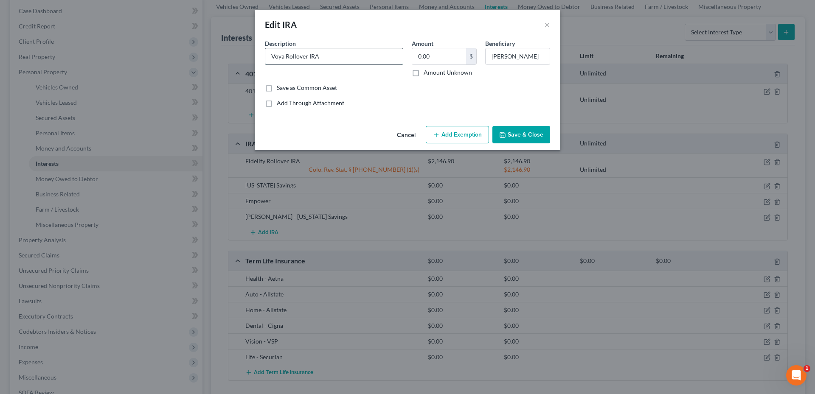
click at [281, 57] on input "Voya Rollover IRA" at bounding box center [334, 56] width 138 height 16
click at [282, 57] on input "Voya Rollover IRA" at bounding box center [334, 56] width 138 height 16
drag, startPoint x: 285, startPoint y: 55, endPoint x: 262, endPoint y: 58, distance: 24.0
click at [262, 58] on div "Description * Voya Rollover IRA" at bounding box center [334, 58] width 147 height 38
type input "Rollover IRA - Voya"
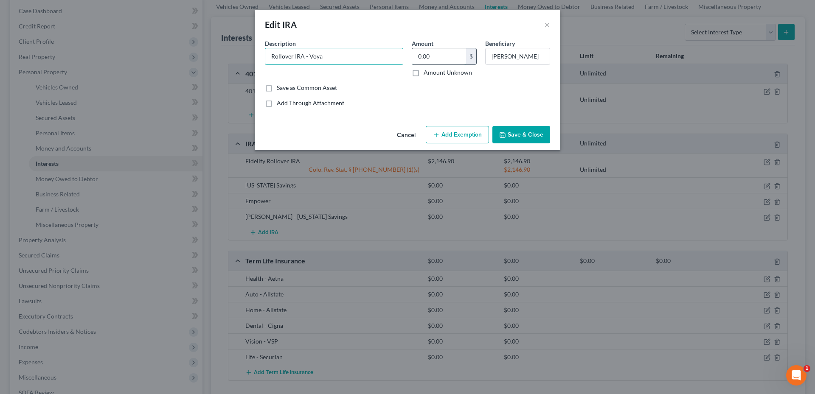
click at [429, 61] on input "0.00" at bounding box center [439, 56] width 54 height 16
type input "1,262.06"
click at [458, 138] on button "Add Exemption" at bounding box center [457, 135] width 63 height 18
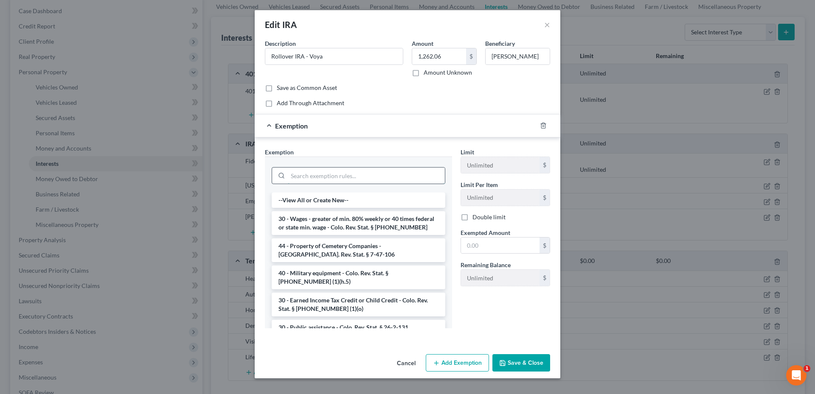
click at [333, 170] on input "search" at bounding box center [366, 176] width 157 height 16
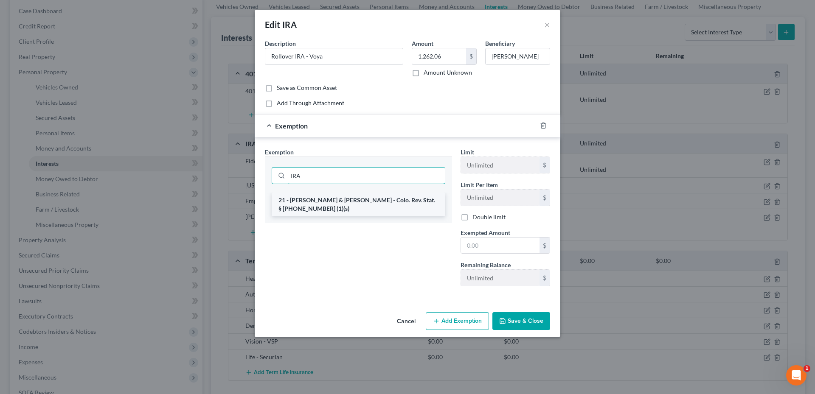
type input "IRA"
click at [385, 203] on li "21 - [PERSON_NAME] & [PERSON_NAME] - Colo. Rev. Stat. § [PHONE_NUMBER] (1)(s)" at bounding box center [359, 205] width 174 height 24
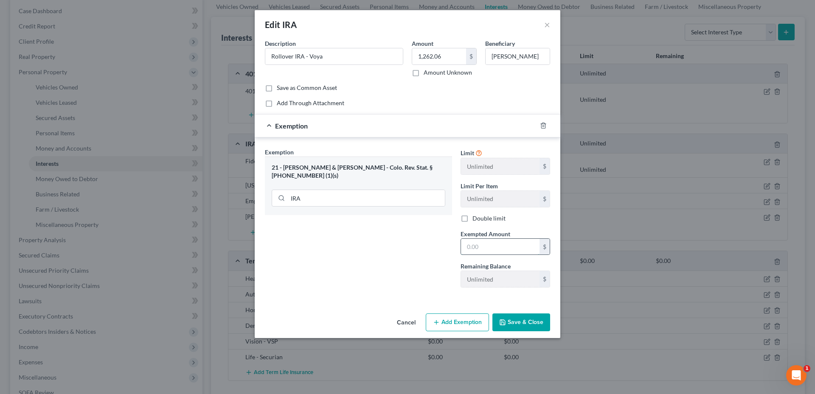
click at [484, 247] on input "text" at bounding box center [500, 247] width 79 height 16
type input "1,262.06"
click at [515, 321] on button "Save & Close" at bounding box center [522, 323] width 58 height 18
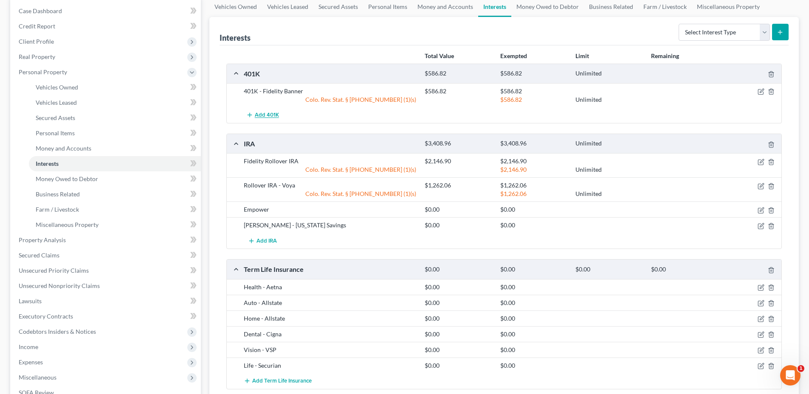
click at [268, 117] on span "Add 401K" at bounding box center [267, 115] width 24 height 7
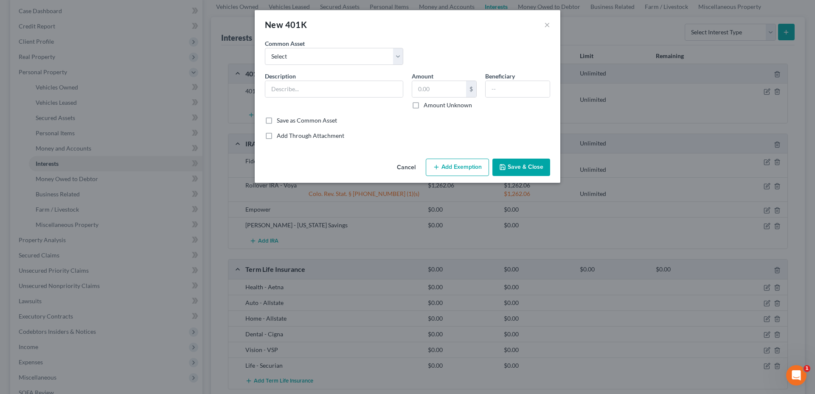
click at [289, 99] on div "Description *" at bounding box center [334, 91] width 147 height 38
click at [292, 96] on input "text" at bounding box center [334, 89] width 138 height 16
type input "Voya 401k"
click at [492, 90] on input "text" at bounding box center [518, 89] width 64 height 16
type input "C"
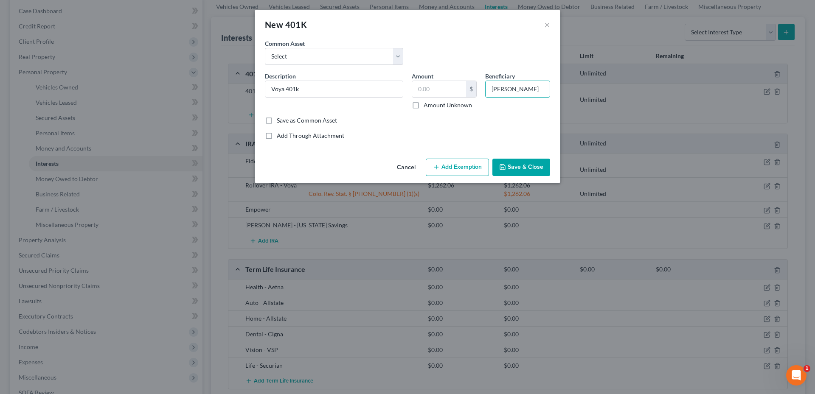
type input "[PERSON_NAME]"
click at [459, 161] on button "Add Exemption" at bounding box center [457, 168] width 63 height 18
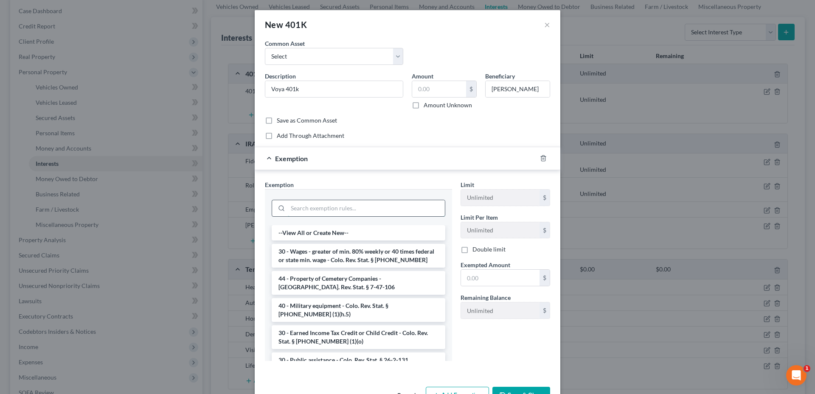
click at [325, 214] on input "search" at bounding box center [366, 208] width 157 height 16
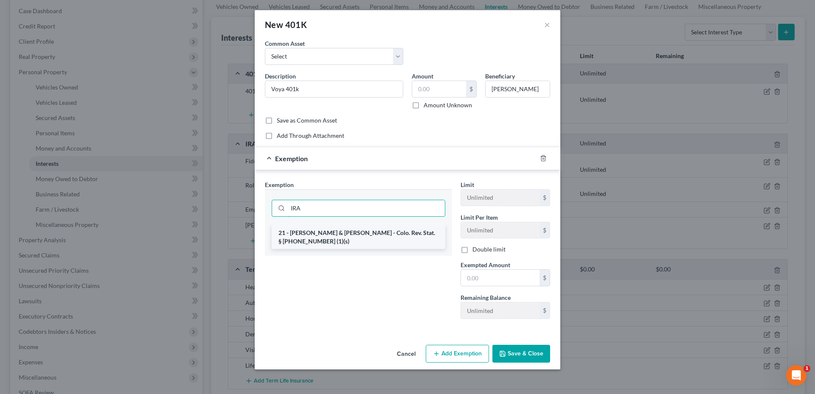
type input "IRA"
click at [329, 233] on li "21 - [PERSON_NAME] & [PERSON_NAME] - Colo. Rev. Stat. § [PHONE_NUMBER] (1)(s)" at bounding box center [359, 237] width 174 height 24
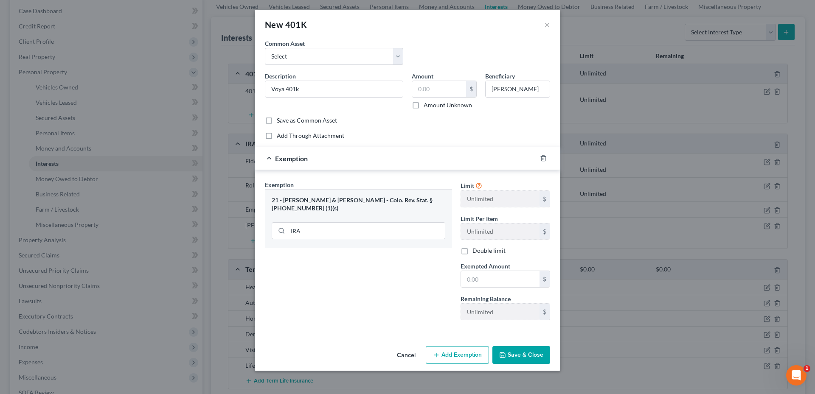
click at [522, 352] on button "Save & Close" at bounding box center [522, 355] width 58 height 18
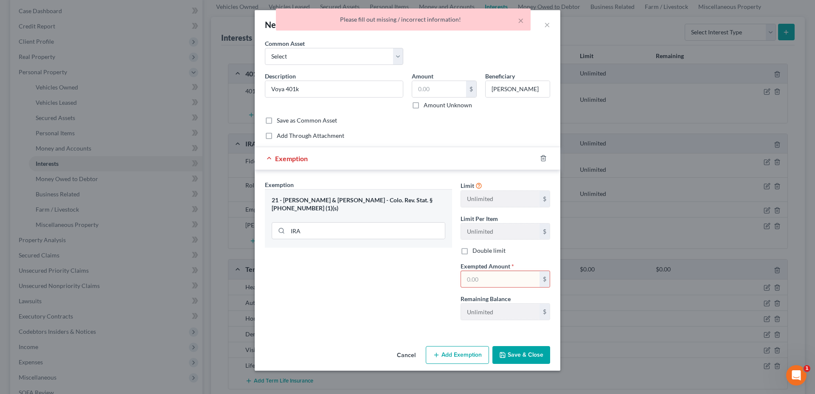
click at [470, 274] on input "text" at bounding box center [500, 279] width 79 height 16
type input "0"
drag, startPoint x: 394, startPoint y: 282, endPoint x: 468, endPoint y: 329, distance: 87.6
click at [395, 282] on div "Exemption Set must be selected for CA. Exemption * 21 - IRA & [PERSON_NAME] - C…" at bounding box center [359, 253] width 196 height 147
drag, startPoint x: 520, startPoint y: 342, endPoint x: 531, endPoint y: 352, distance: 14.8
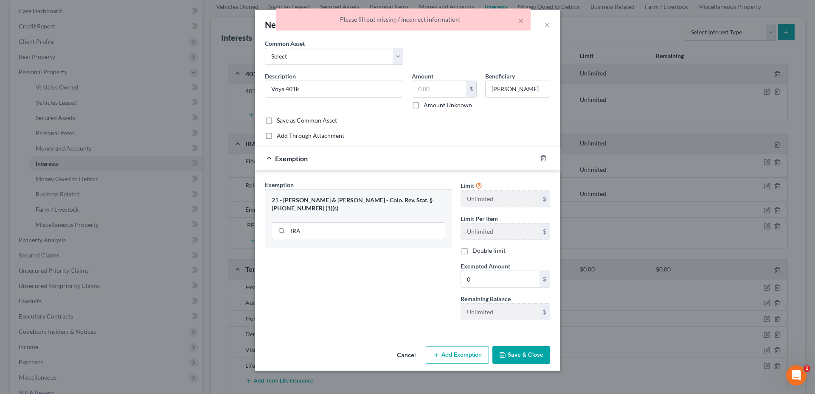
click at [527, 348] on div "New 401K × An exemption set must first be selected from the Filing Information …" at bounding box center [408, 190] width 306 height 361
click at [532, 352] on button "Save & Close" at bounding box center [522, 355] width 58 height 18
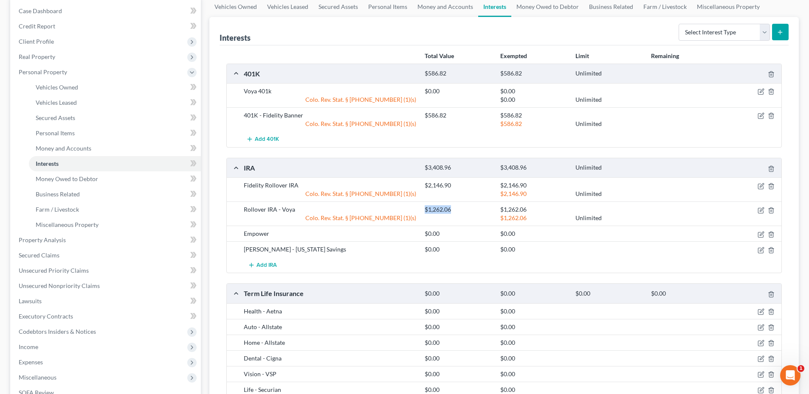
drag, startPoint x: 425, startPoint y: 209, endPoint x: 459, endPoint y: 211, distance: 33.1
click at [459, 211] on div "$1,262.06" at bounding box center [457, 210] width 75 height 8
drag, startPoint x: 459, startPoint y: 211, endPoint x: 437, endPoint y: 211, distance: 22.1
copy div "$1,262.06"
click at [761, 91] on icon "button" at bounding box center [761, 91] width 7 height 7
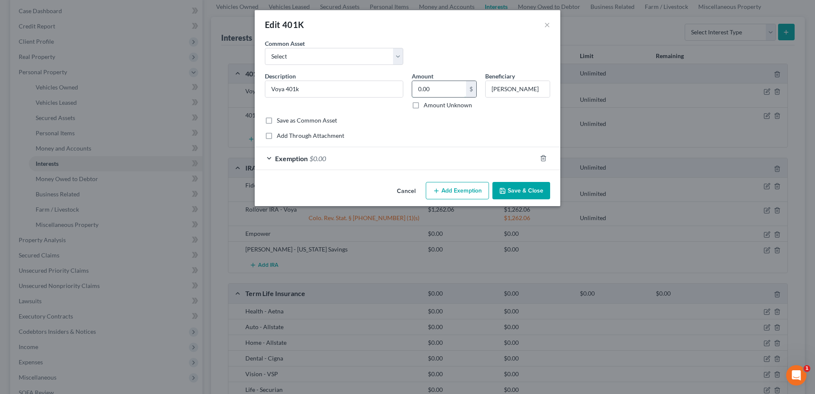
click at [442, 92] on input "0.00" at bounding box center [439, 89] width 54 height 16
paste input "$1,262.06"
type input "1,262.06"
click at [287, 90] on input "Voya 401k" at bounding box center [334, 89] width 138 height 16
drag, startPoint x: 287, startPoint y: 90, endPoint x: 299, endPoint y: 90, distance: 11.5
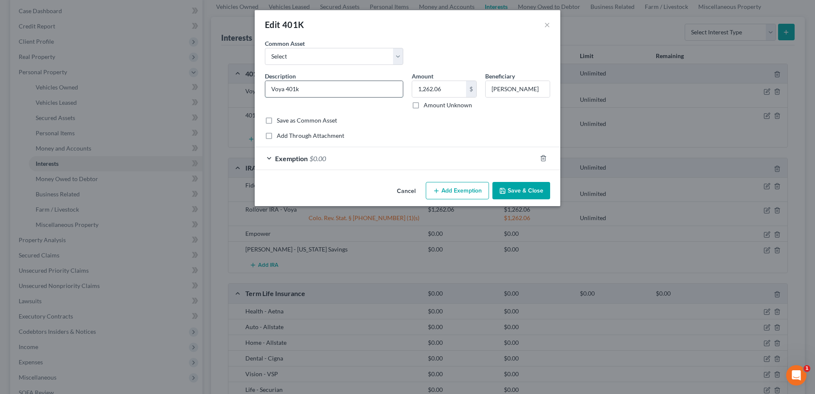
click at [299, 90] on input "Voya 401k" at bounding box center [334, 89] width 138 height 16
type input "Voya 408(a) Plan IH9900"
click at [381, 161] on div "Exemption $0.00" at bounding box center [396, 158] width 282 height 23
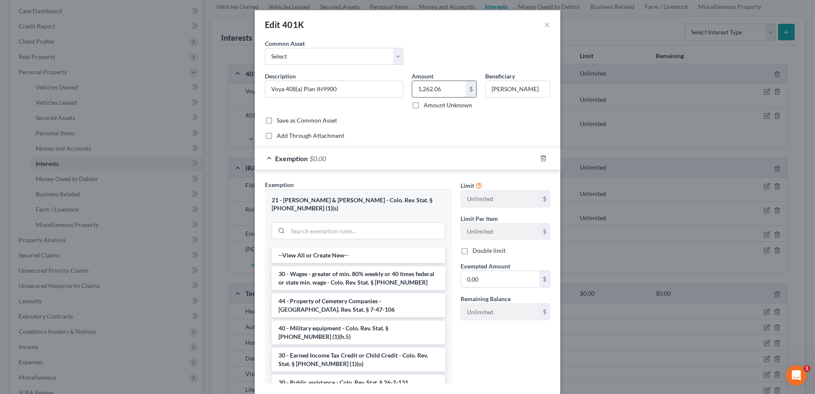
click at [428, 88] on input "1,262.06" at bounding box center [439, 89] width 54 height 16
click at [487, 277] on input "0.00" at bounding box center [500, 279] width 79 height 16
paste input "1,262.06"
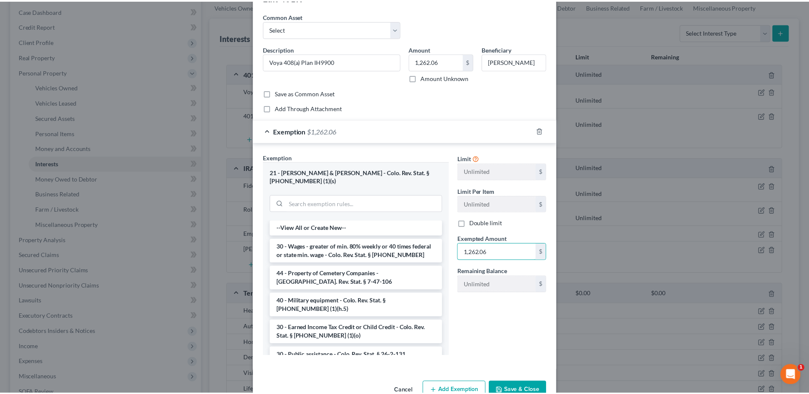
scroll to position [42, 0]
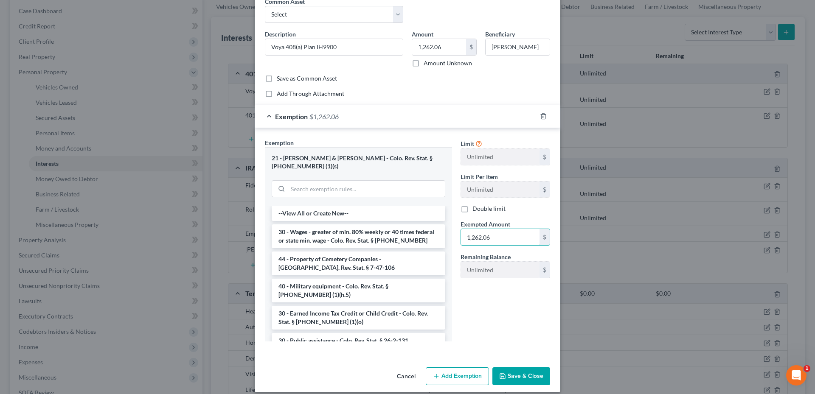
type input "1,262.06"
click at [519, 368] on button "Save & Close" at bounding box center [522, 377] width 58 height 18
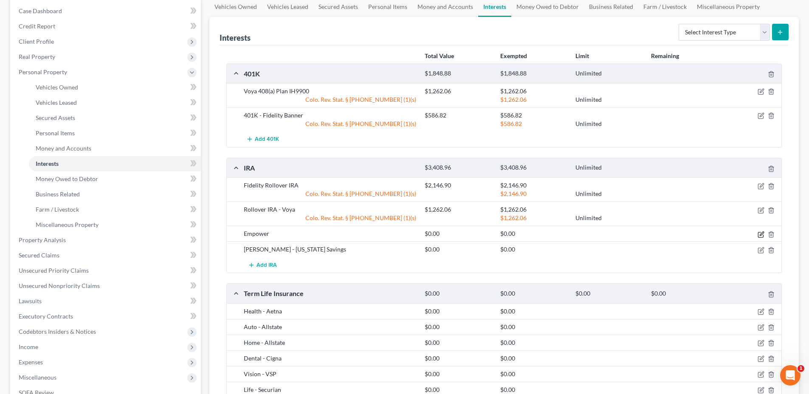
click at [761, 234] on icon "button" at bounding box center [761, 234] width 7 height 7
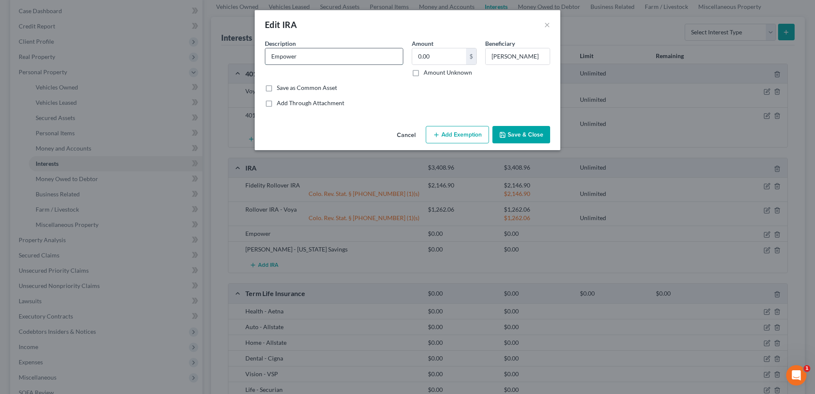
click at [308, 60] on input "Empower" at bounding box center [334, 56] width 138 height 16
click at [472, 104] on div "Add Through Attachment" at bounding box center [407, 103] width 285 height 8
click at [407, 132] on button "Cancel" at bounding box center [406, 135] width 32 height 17
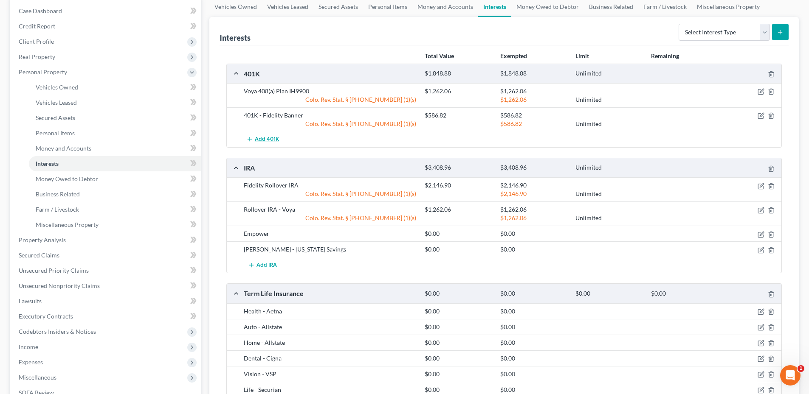
click at [262, 135] on button "Add 401K" at bounding box center [262, 140] width 37 height 16
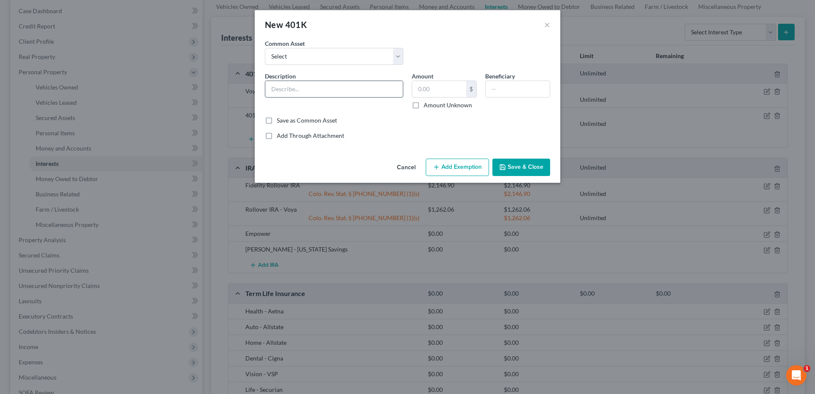
click at [293, 90] on input "text" at bounding box center [334, 89] width 138 height 16
click at [429, 131] on div "Common Asset Select Fidelity Rollover IRA Description * Amount $ Amount Unknown…" at bounding box center [407, 89] width 285 height 101
click at [410, 163] on button "Cancel" at bounding box center [406, 168] width 32 height 17
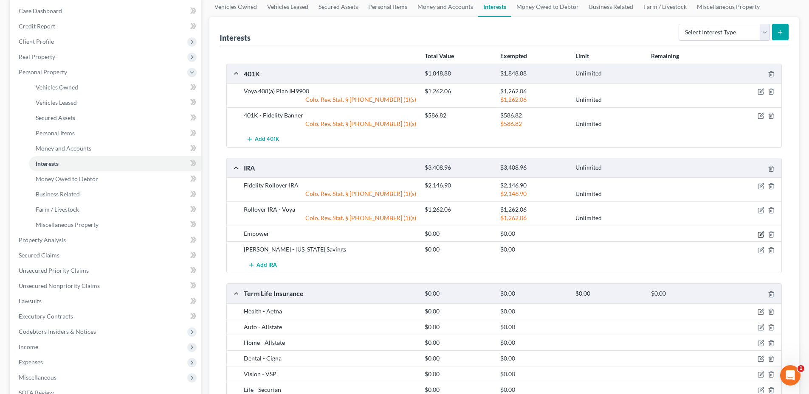
click at [760, 237] on icon "button" at bounding box center [760, 234] width 5 height 5
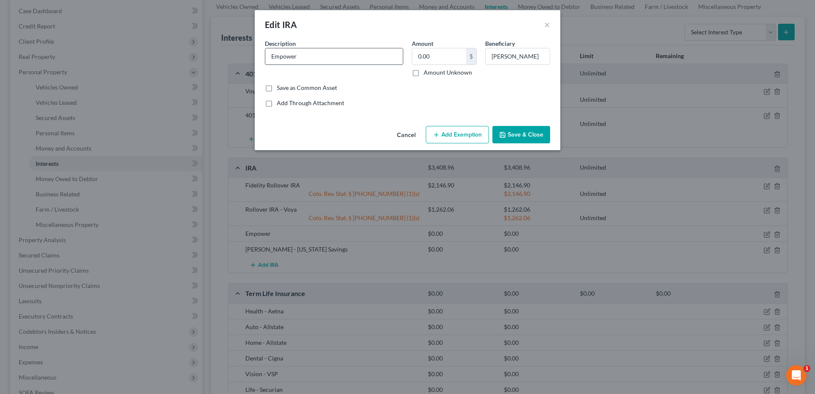
click at [352, 51] on input "Empower" at bounding box center [334, 56] width 138 height 16
type input "Empower - Rollover IRA"
type input "580.04"
click at [459, 134] on button "Add Exemption" at bounding box center [457, 135] width 63 height 18
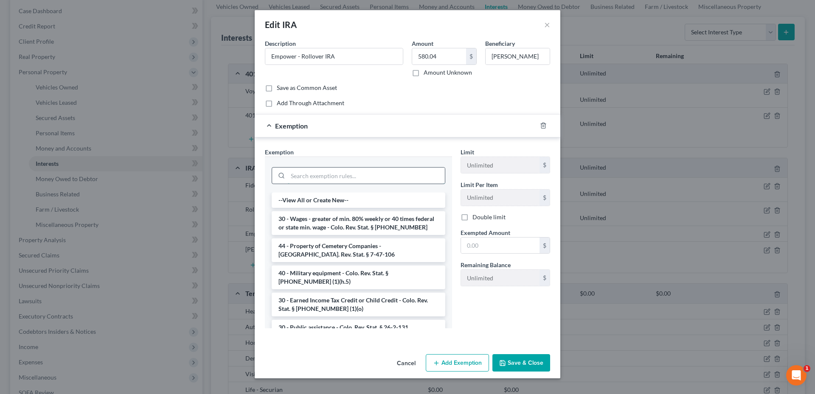
click at [336, 179] on input "search" at bounding box center [366, 176] width 157 height 16
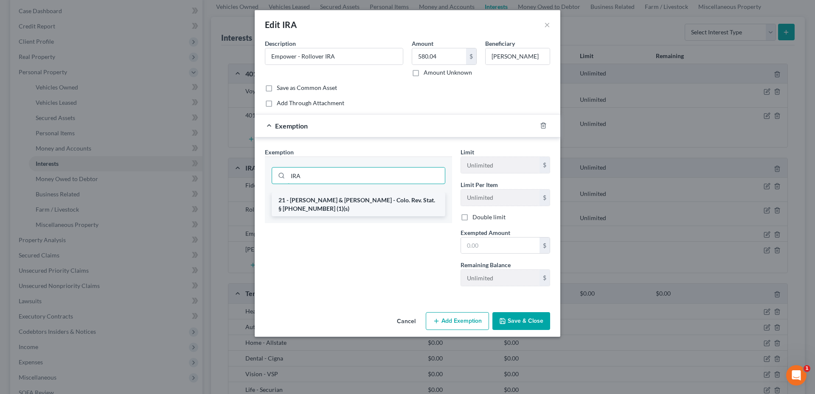
type input "IRA"
click at [365, 203] on li "21 - [PERSON_NAME] & [PERSON_NAME] - Colo. Rev. Stat. § [PHONE_NUMBER] (1)(s)" at bounding box center [359, 205] width 174 height 24
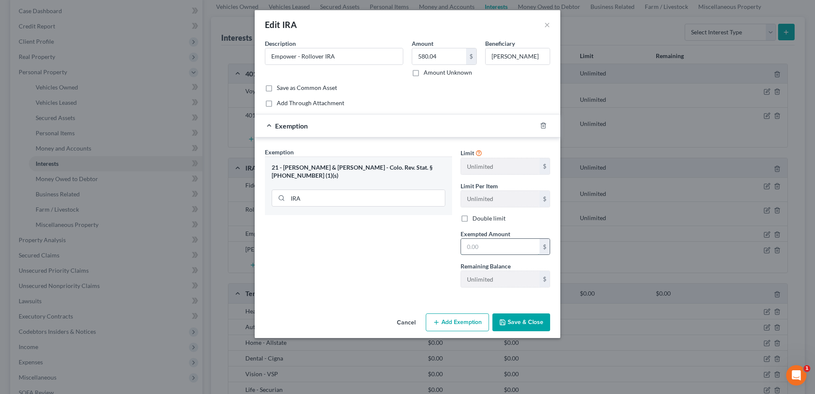
click at [489, 239] on input "text" at bounding box center [500, 247] width 79 height 16
type input "0"
type input "580.04"
click at [539, 319] on button "Save & Close" at bounding box center [522, 323] width 58 height 18
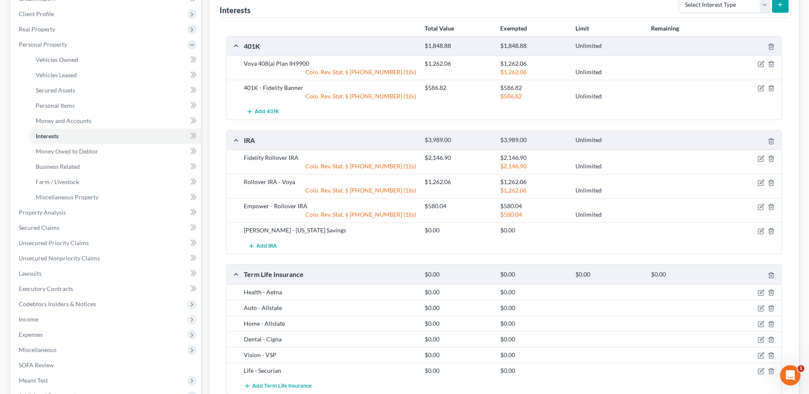
scroll to position [127, 0]
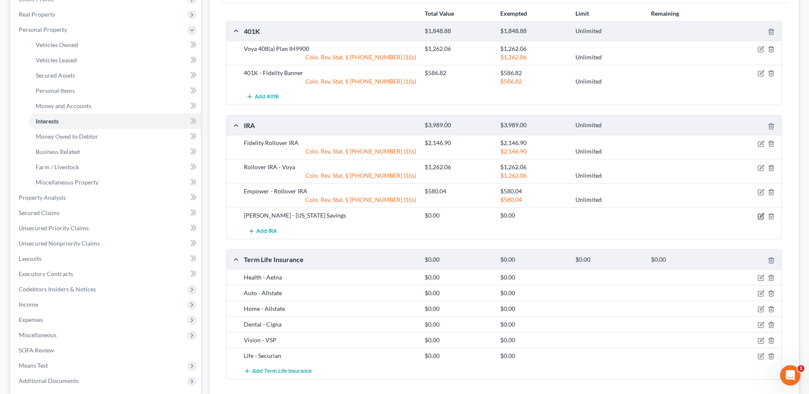
click at [761, 215] on icon "button" at bounding box center [762, 216] width 4 height 4
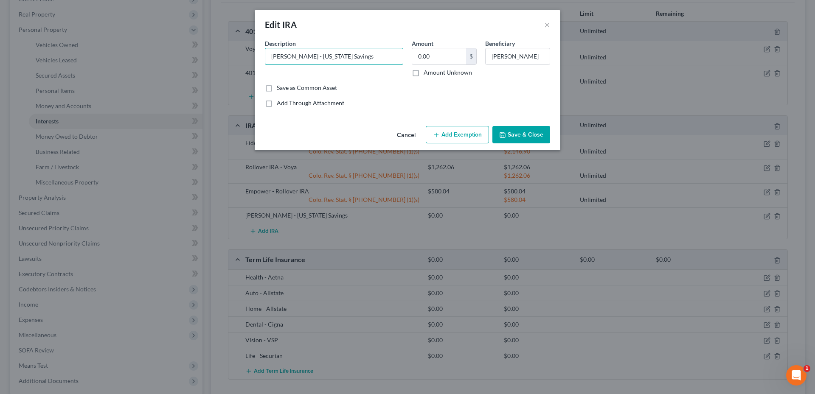
drag, startPoint x: 299, startPoint y: 58, endPoint x: 254, endPoint y: 61, distance: 45.5
click at [254, 61] on div "Edit IRA × An exemption set must first be selected from the Filing Information …" at bounding box center [407, 197] width 815 height 394
type input "[US_STATE] Savings - Target Retirement"
type input "2,929.10"
click at [446, 132] on button "Add Exemption" at bounding box center [457, 135] width 63 height 18
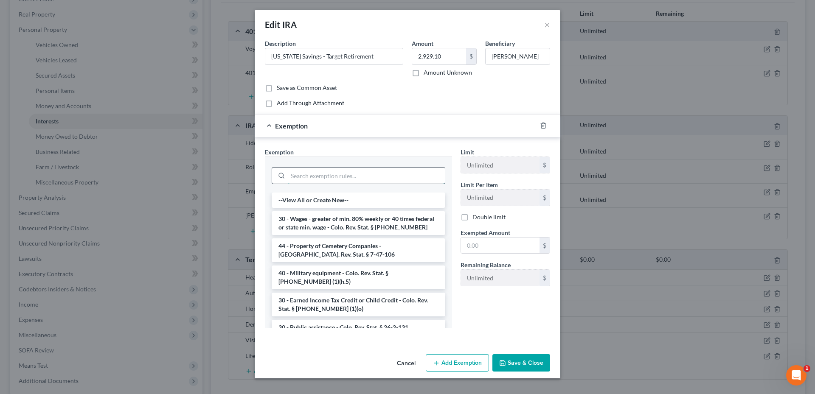
click at [322, 179] on input "search" at bounding box center [366, 176] width 157 height 16
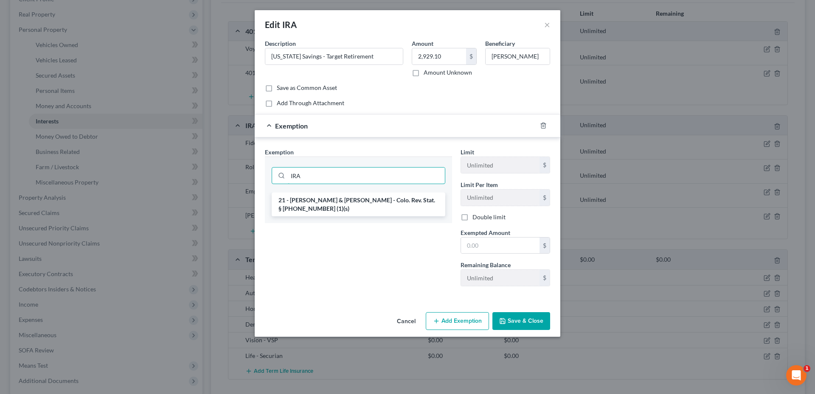
type input "IRA"
click at [327, 208] on div "21 - [PERSON_NAME] & [PERSON_NAME] - Colo. Rev. Stat. § [PHONE_NUMBER] (1)(s)" at bounding box center [358, 208] width 187 height 31
click at [332, 198] on li "21 - [PERSON_NAME] & [PERSON_NAME] - Colo. Rev. Stat. § [PHONE_NUMBER] (1)(s)" at bounding box center [359, 205] width 174 height 24
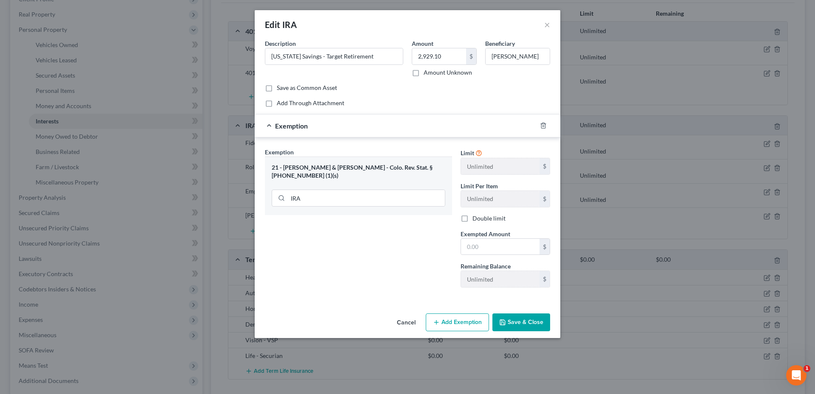
click at [520, 325] on button "Save & Close" at bounding box center [522, 323] width 58 height 18
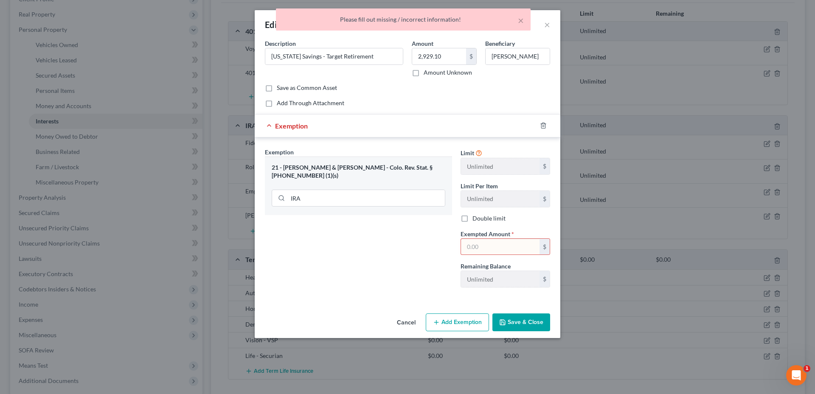
click at [498, 244] on input "text" at bounding box center [500, 247] width 79 height 16
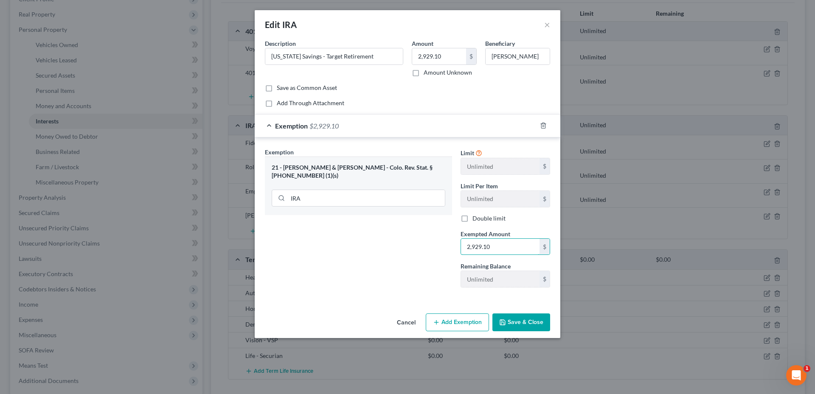
type input "2,929.10"
click at [535, 321] on button "Save & Close" at bounding box center [522, 323] width 58 height 18
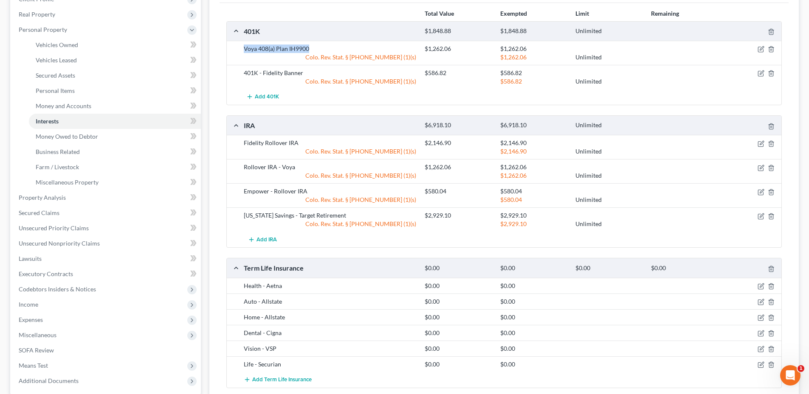
drag, startPoint x: 270, startPoint y: 50, endPoint x: 344, endPoint y: 47, distance: 73.9
click at [343, 48] on div "Voya 408(a) Plan IH9900 $1,262.06 $1,262.06 Colo. Rev. Stat. § [PHONE_NUMBER] (…" at bounding box center [504, 53] width 555 height 24
click at [344, 47] on div "Voya 408(a) Plan IH9900" at bounding box center [329, 49] width 181 height 8
drag, startPoint x: 317, startPoint y: 47, endPoint x: 252, endPoint y: 52, distance: 64.7
click at [252, 52] on div "Voya 408(a) Plan IH9900" at bounding box center [329, 49] width 181 height 8
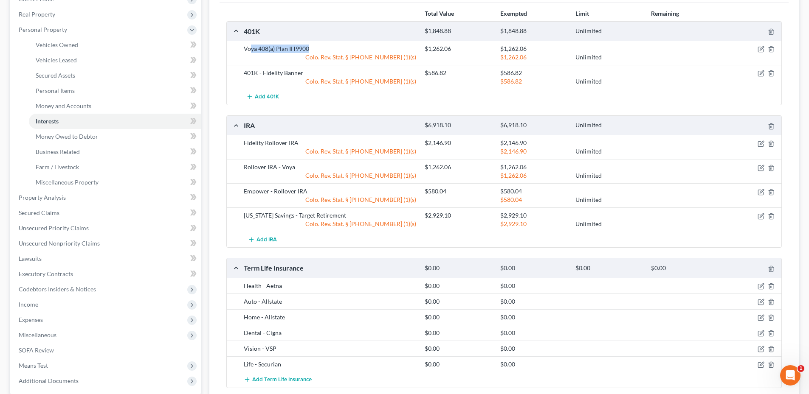
drag, startPoint x: 252, startPoint y: 52, endPoint x: 255, endPoint y: 69, distance: 16.8
click at [252, 52] on div "Voya 408(a) Plan IH9900" at bounding box center [329, 49] width 181 height 8
click at [775, 166] on div at bounding box center [752, 167] width 60 height 8
click at [772, 169] on icon "button" at bounding box center [771, 168] width 7 height 7
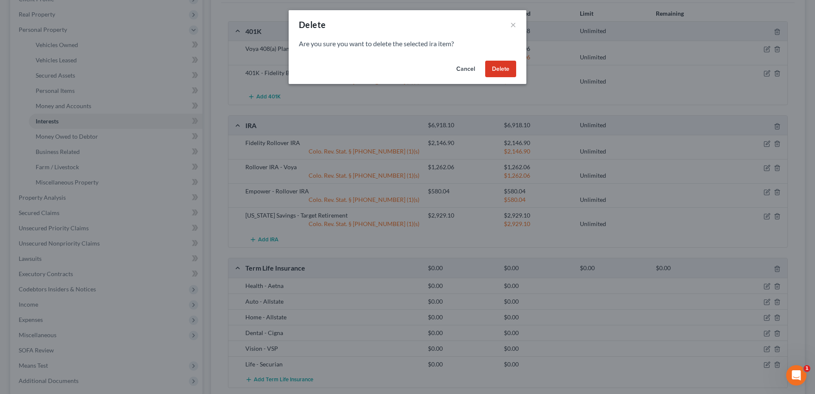
click at [501, 66] on button "Delete" at bounding box center [500, 69] width 31 height 17
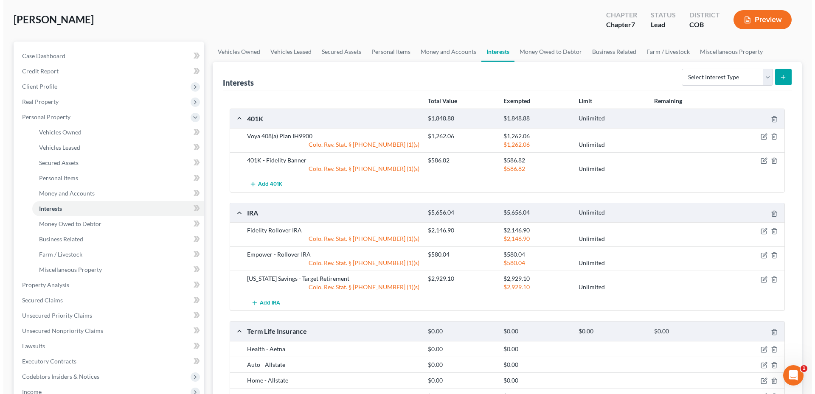
scroll to position [0, 0]
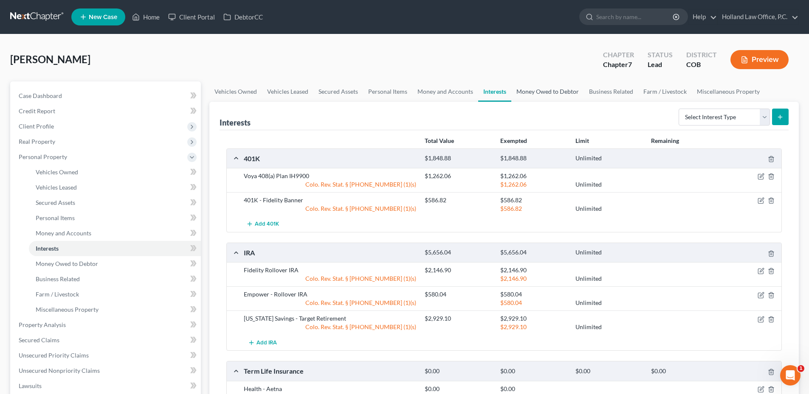
click at [561, 96] on link "Money Owed to Debtor" at bounding box center [547, 92] width 73 height 20
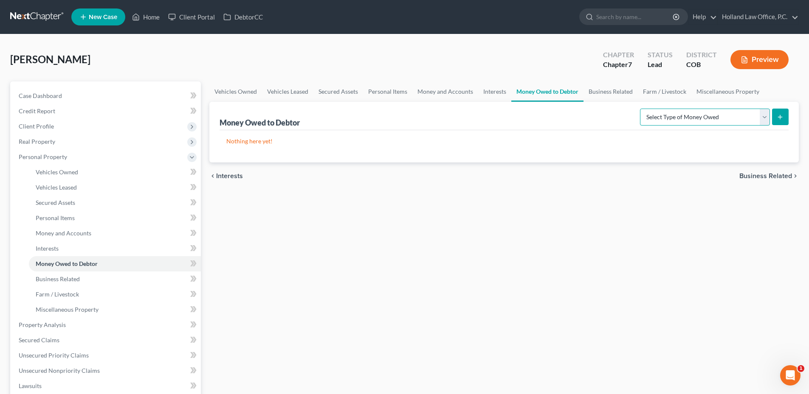
click at [713, 121] on select "Select Type of Money Owed Accounts Receivable Alimony Child Support Claims Agai…" at bounding box center [705, 117] width 130 height 17
select select "unpaid_wages"
click at [641, 109] on select "Select Type of Money Owed Accounts Receivable Alimony Child Support Claims Agai…" at bounding box center [705, 117] width 130 height 17
click at [783, 116] on icon "submit" at bounding box center [780, 117] width 7 height 7
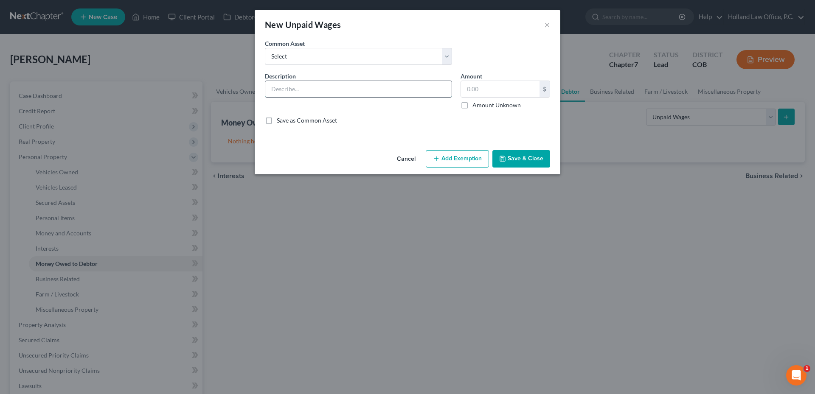
click at [327, 83] on input "text" at bounding box center [358, 89] width 186 height 16
type input "Unpaid Wages: 31.25hrs x 23.01 +"
click at [482, 89] on input "text" at bounding box center [500, 89] width 79 height 16
type input "719.07"
click at [454, 156] on button "Add Exemption" at bounding box center [457, 159] width 63 height 18
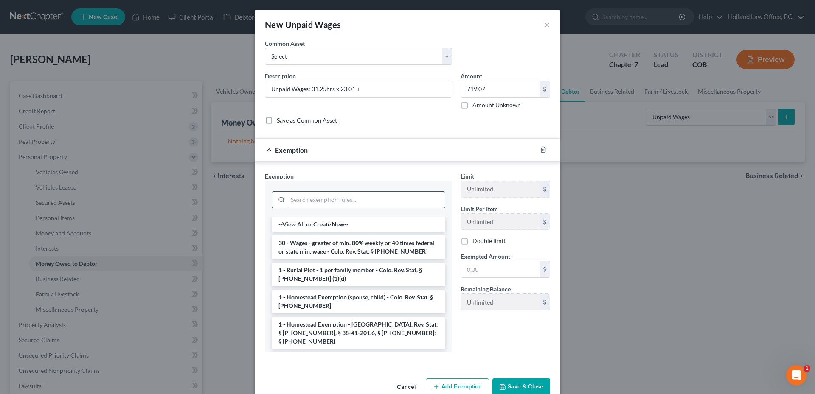
click at [323, 193] on input "search" at bounding box center [366, 200] width 157 height 16
click at [355, 252] on li "30 - Wages - greater of min. 80% weekly or 40 times federal or state min. wage …" at bounding box center [359, 248] width 174 height 24
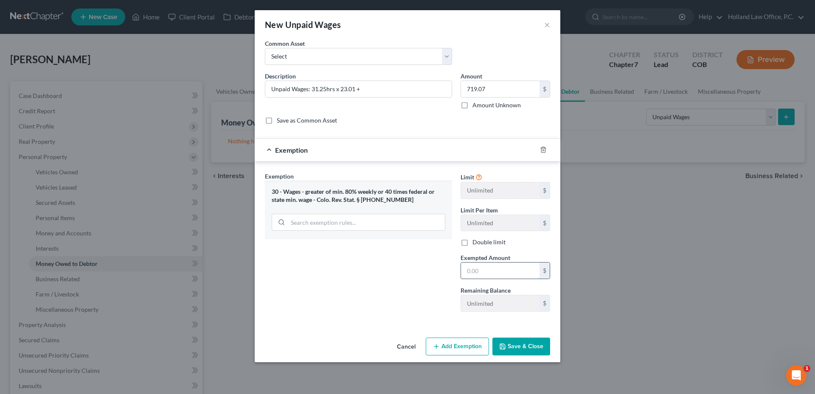
click at [500, 272] on input "text" at bounding box center [500, 271] width 79 height 16
type input "575.25"
click at [386, 92] on input "Unpaid Wages: 31.25hrs x 23.01 +" at bounding box center [358, 89] width 186 height 16
click at [389, 89] on input "Unpaid Wages: 31.25hrs x 23.01 =" at bounding box center [358, 89] width 186 height 16
drag, startPoint x: 390, startPoint y: 89, endPoint x: 233, endPoint y: 88, distance: 157.1
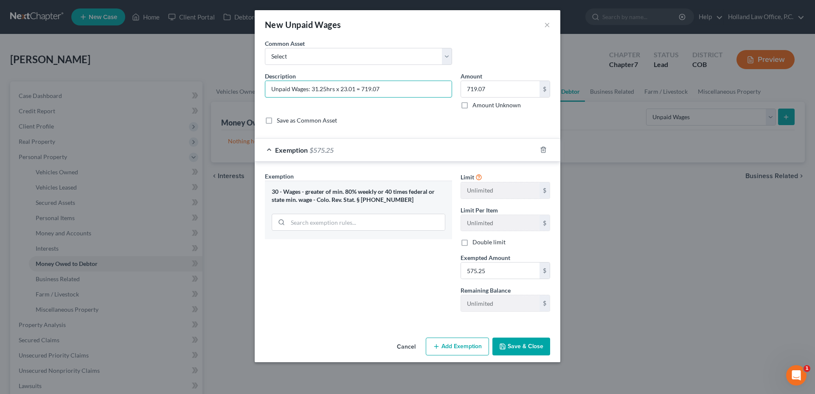
click at [228, 89] on div "New Unpaid Wages × An exemption set must first be selected from the Filing Info…" at bounding box center [407, 197] width 815 height 394
type input "Unpaid Wages: 31.25hrs x 23.01 = 719.07"
click at [367, 267] on div "Exemption Set must be selected for CA. Exemption * 30 - Wages - greater of min.…" at bounding box center [359, 245] width 196 height 147
click at [522, 349] on button "Save & Close" at bounding box center [522, 347] width 58 height 18
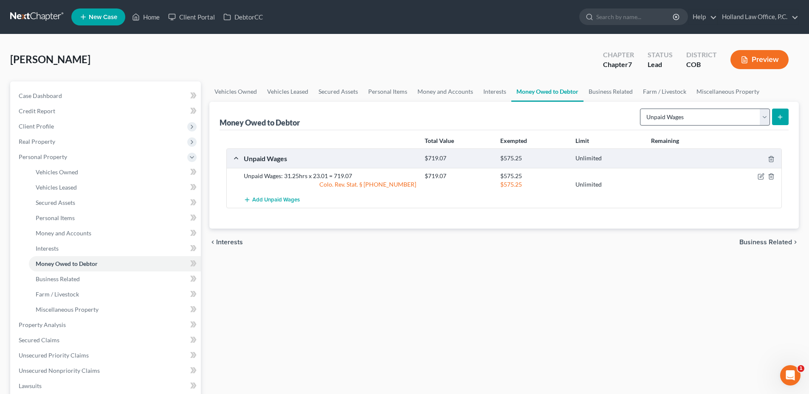
drag, startPoint x: 644, startPoint y: 129, endPoint x: 655, endPoint y: 122, distance: 13.0
click at [644, 129] on div "Money Owed to Debtor Select Type of Money Owed Accounts Receivable Alimony Chil…" at bounding box center [504, 116] width 569 height 28
drag, startPoint x: 668, startPoint y: 115, endPoint x: 639, endPoint y: 129, distance: 31.9
click at [668, 115] on select "Select Type of Money Owed Accounts Receivable Alimony Child Support Claims Agai…" at bounding box center [705, 117] width 130 height 17
select select "sick_or_vacation_pay"
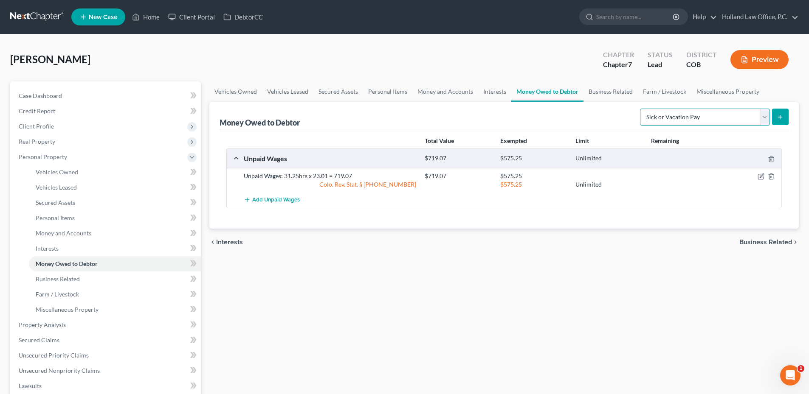
click at [641, 109] on select "Select Type of Money Owed Accounts Receivable Alimony Child Support Claims Agai…" at bounding box center [705, 117] width 130 height 17
click at [777, 115] on icon "submit" at bounding box center [780, 117] width 7 height 7
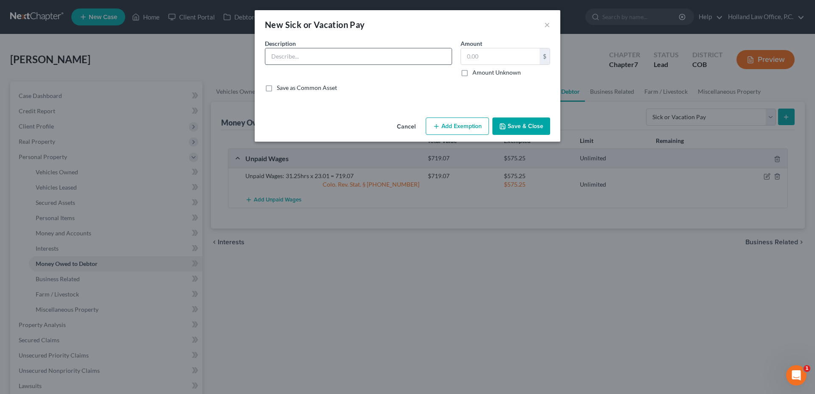
drag, startPoint x: 355, startPoint y: 41, endPoint x: 335, endPoint y: 49, distance: 21.3
click at [355, 41] on div "Description *" at bounding box center [359, 58] width 196 height 38
click at [332, 51] on input "text" at bounding box center [358, 56] width 186 height 16
paste input "Sick Pay: 14.81hrs x 23.01 = 340.77"
click at [323, 56] on input "Sick Pay: 14.81hrs x 23.01 = 340.77" at bounding box center [358, 56] width 186 height 16
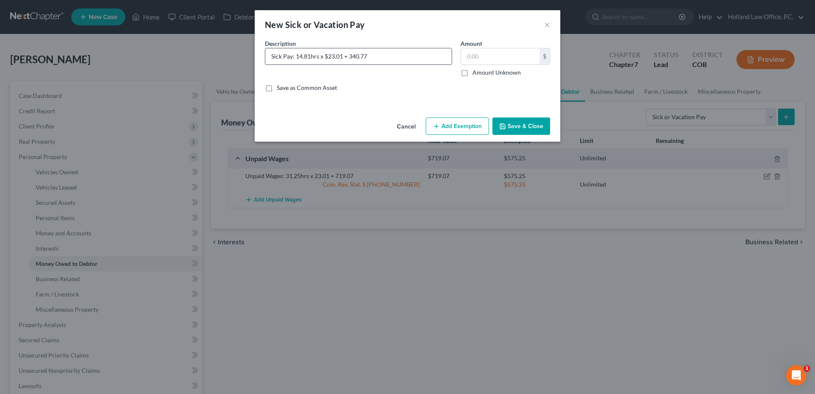
click at [342, 56] on input "Sick Pay: 14.81hrs x $23.01 = 340.77" at bounding box center [358, 56] width 186 height 16
type input "Sick Pay: 14.81hrs x $23.01/hrs = 340.77"
click at [519, 125] on button "Save & Close" at bounding box center [522, 127] width 58 height 18
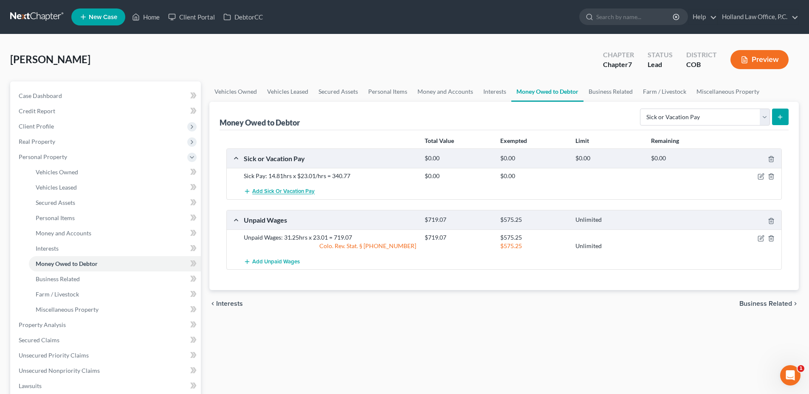
click at [293, 190] on span "Add Sick or Vacation Pay" at bounding box center [283, 192] width 62 height 7
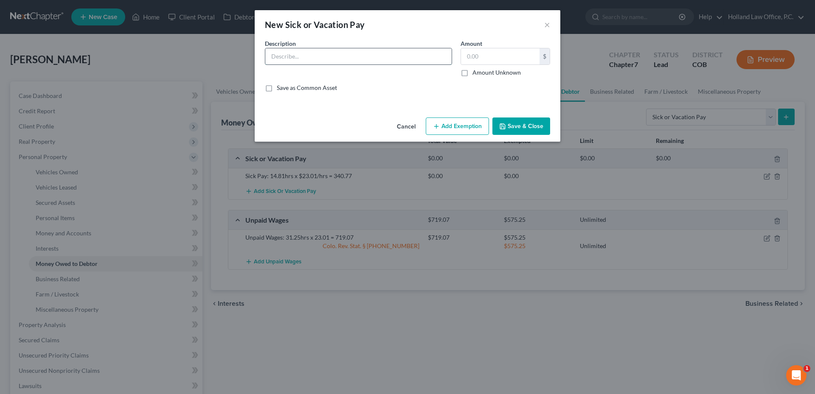
click at [296, 60] on input "text" at bounding box center [358, 56] width 186 height 16
paste input "PTO: 7.55hrs x 23.01 = 173.72"
click at [312, 56] on input "PTO: 7.55hrs x 23.01 = 173.72" at bounding box center [358, 56] width 186 height 16
click at [330, 56] on input "PTO: 7.55hrs x $23.01 = 173.72" at bounding box center [358, 56] width 186 height 16
type input "PTO: 7.55hrs x $23.01/hrs = 173.72"
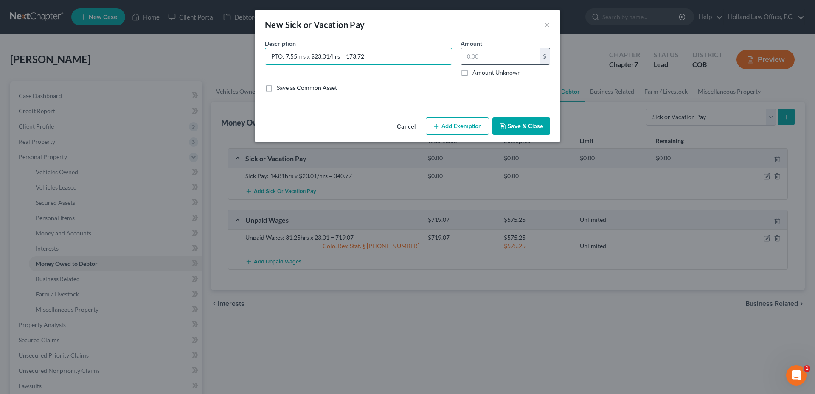
click at [480, 56] on input "text" at bounding box center [500, 56] width 79 height 16
type input "173.72"
click at [446, 124] on button "Add Exemption" at bounding box center [457, 127] width 63 height 18
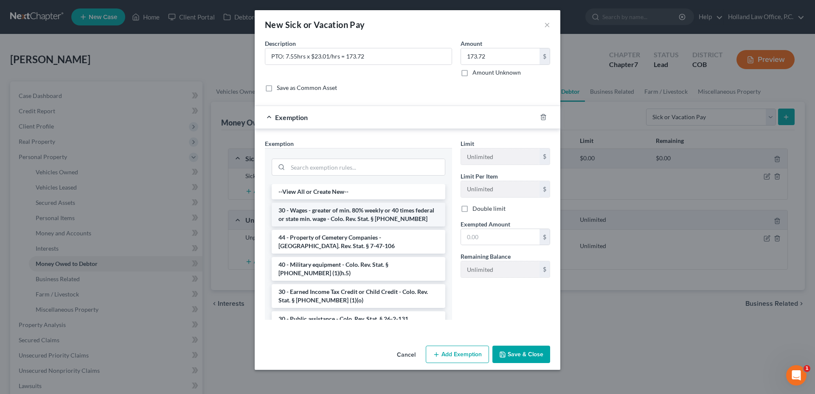
click at [354, 215] on li "30 - Wages - greater of min. 80% weekly or 40 times federal or state min. wage …" at bounding box center [359, 215] width 174 height 24
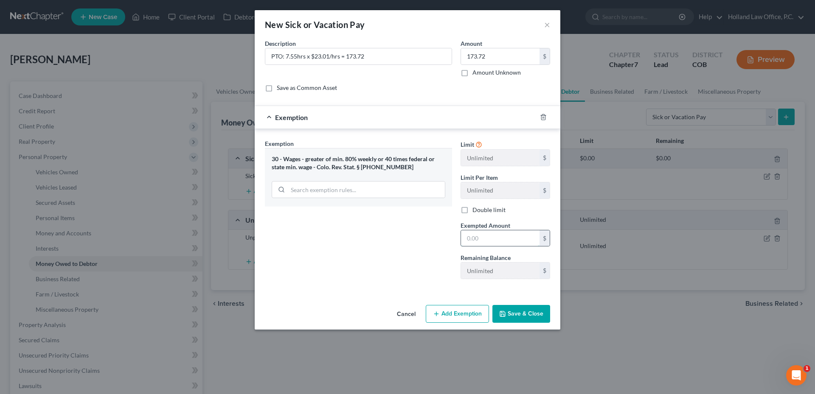
click at [499, 237] on input "text" at bounding box center [500, 239] width 79 height 16
type input "173.72"
click at [518, 313] on button "Save & Close" at bounding box center [522, 314] width 58 height 18
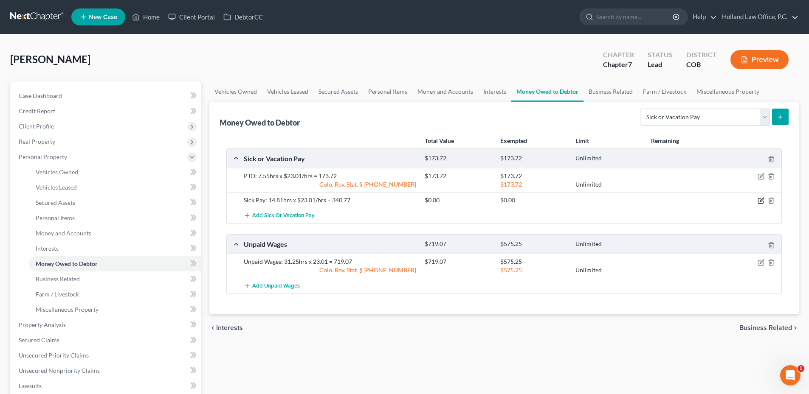
click at [762, 202] on icon "button" at bounding box center [761, 200] width 7 height 7
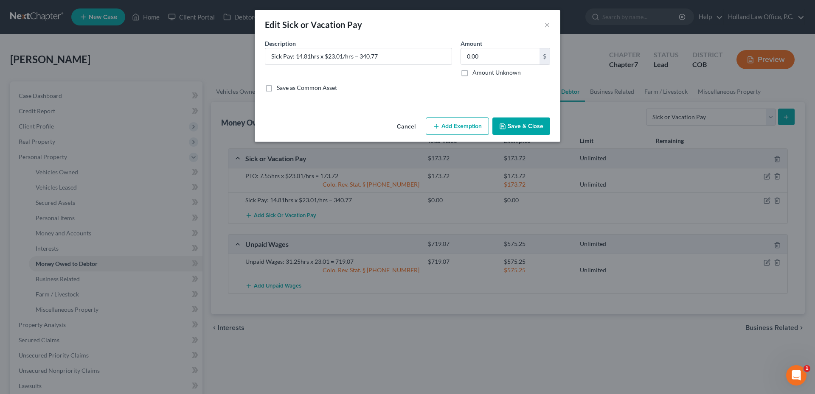
click at [456, 129] on button "Add Exemption" at bounding box center [457, 127] width 63 height 18
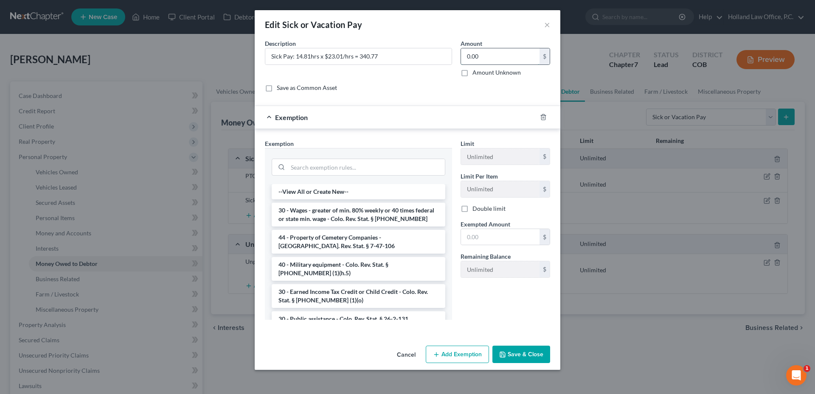
click at [469, 51] on input "0.00" at bounding box center [500, 56] width 79 height 16
type input "340.77"
click at [340, 225] on li "30 - Wages - greater of min. 80% weekly or 40 times federal or state min. wage …" at bounding box center [359, 215] width 174 height 24
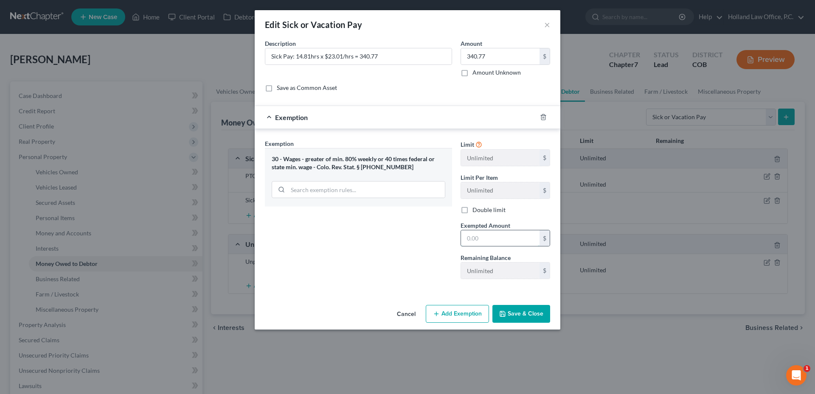
click at [498, 241] on input "text" at bounding box center [500, 239] width 79 height 16
type input "340.77"
click at [521, 311] on button "Save & Close" at bounding box center [522, 314] width 58 height 18
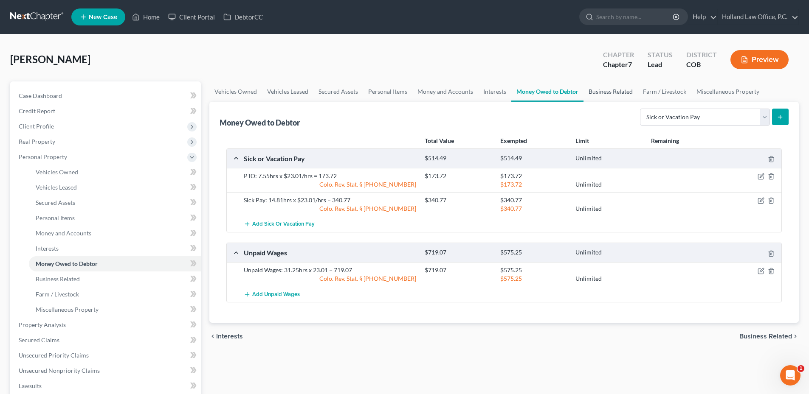
click at [608, 89] on link "Business Related" at bounding box center [610, 92] width 54 height 20
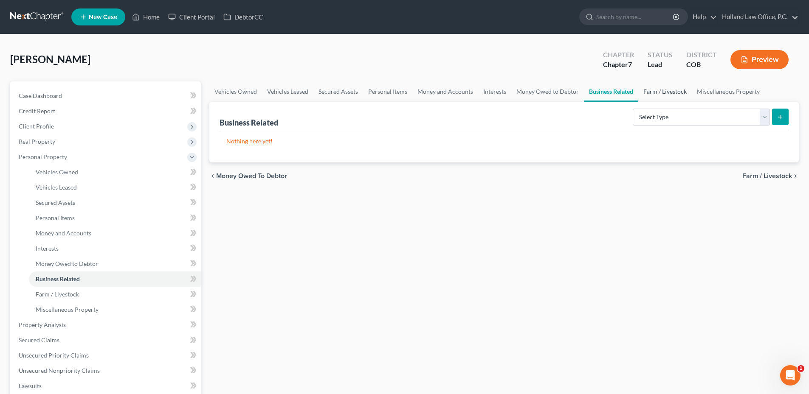
click at [687, 91] on link "Farm / Livestock" at bounding box center [665, 92] width 54 height 20
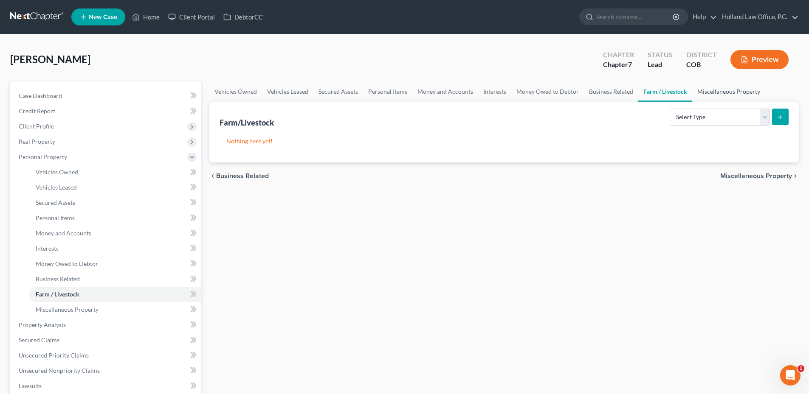
click at [719, 87] on link "Miscellaneous Property" at bounding box center [728, 92] width 73 height 20
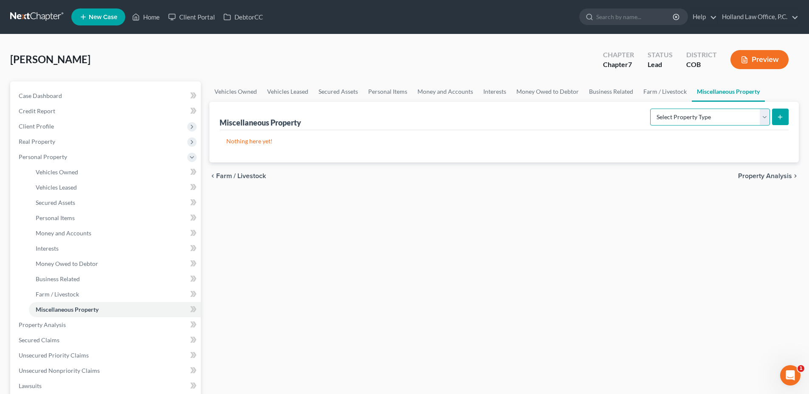
click at [717, 117] on select "Select Property Type Assigned for Creditor Benefit [DATE] Holding for Another N…" at bounding box center [710, 117] width 120 height 17
click at [590, 237] on div "Vehicles Owned Vehicles Leased Secured Assets Personal Items Money and Accounts…" at bounding box center [504, 327] width 598 height 490
click at [506, 215] on div "Vehicles Owned Vehicles Leased Secured Assets Personal Items Money and Accounts…" at bounding box center [504, 327] width 598 height 490
click at [65, 160] on span "Personal Property" at bounding box center [43, 156] width 48 height 7
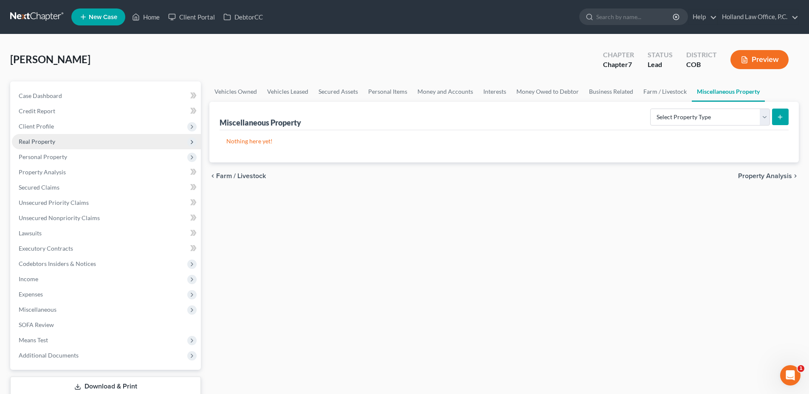
click at [51, 141] on span "Real Property" at bounding box center [37, 141] width 37 height 7
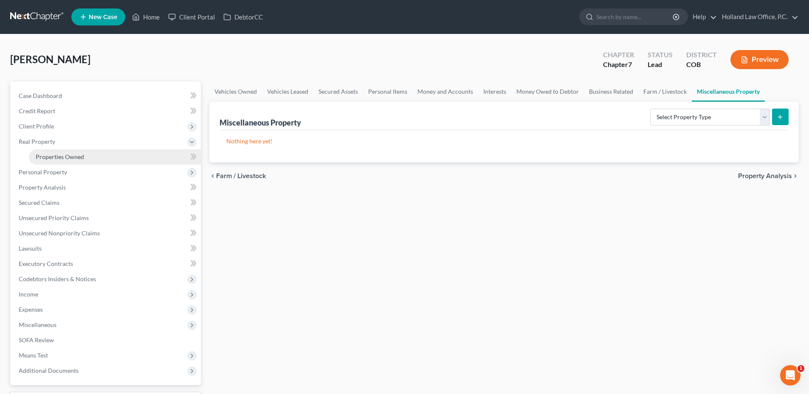
click at [63, 155] on span "Properties Owned" at bounding box center [60, 156] width 48 height 7
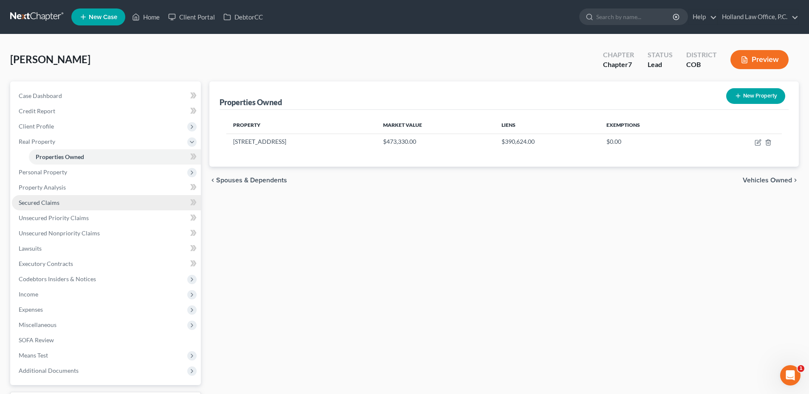
click at [60, 206] on link "Secured Claims" at bounding box center [106, 202] width 189 height 15
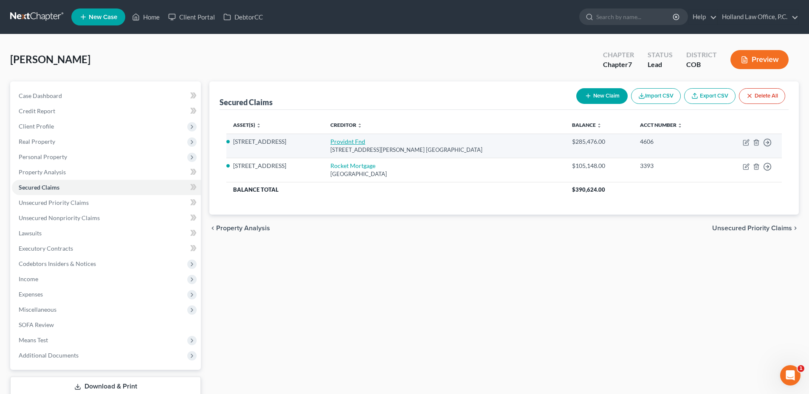
click at [343, 142] on link "Providnt Fnd" at bounding box center [347, 141] width 35 height 7
select select "4"
select select "3"
select select "4"
select select "0"
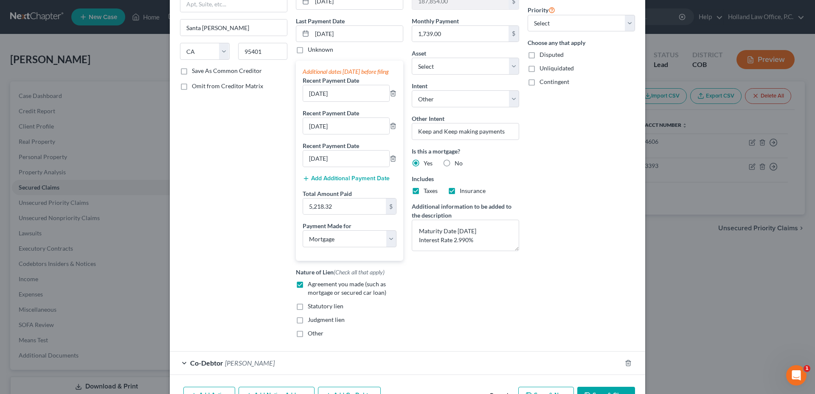
scroll to position [160, 0]
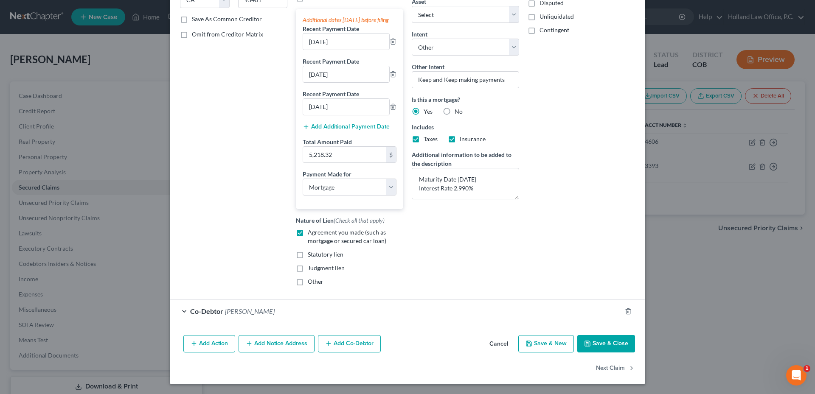
click at [492, 344] on button "Cancel" at bounding box center [499, 344] width 32 height 17
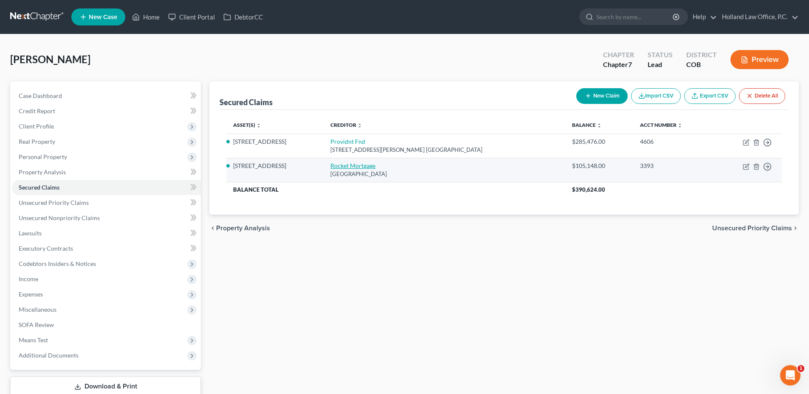
click at [347, 168] on link "Rocket Mortgage" at bounding box center [352, 165] width 45 height 7
select select "42"
select select "3"
select select "7"
select select "4"
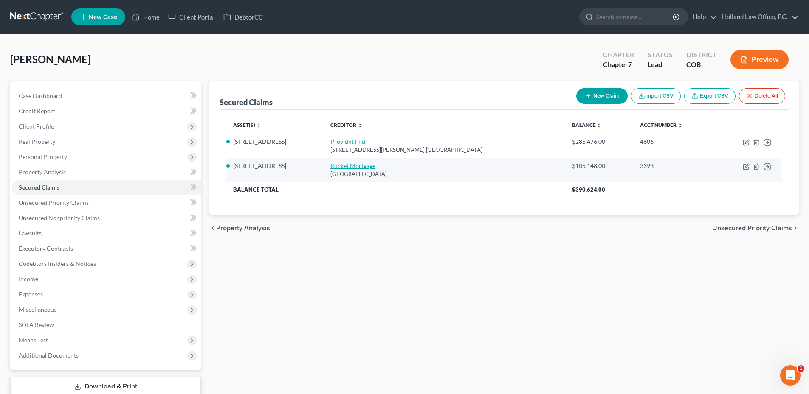
select select "0"
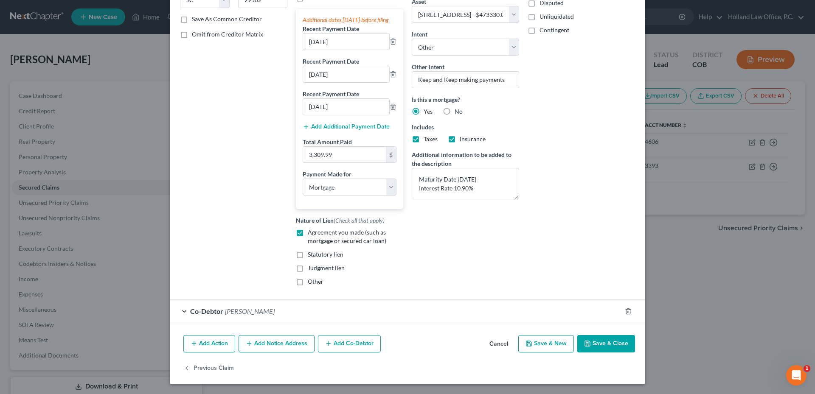
click at [609, 344] on button "Save & Close" at bounding box center [606, 344] width 58 height 18
select select
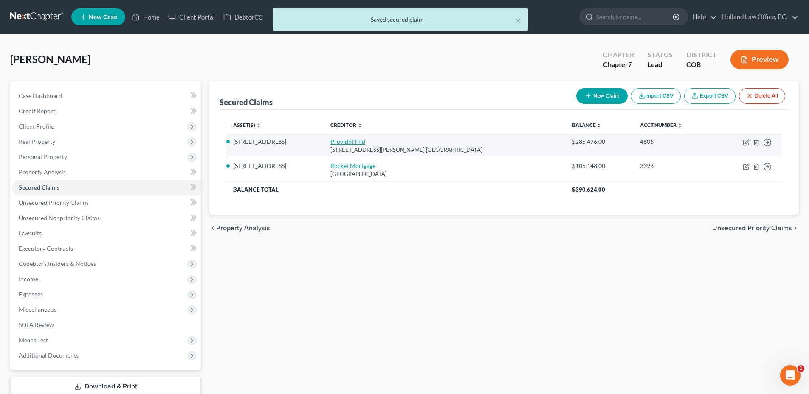
click at [344, 138] on link "Providnt Fnd" at bounding box center [347, 141] width 35 height 7
select select "4"
select select "3"
select select "4"
select select "0"
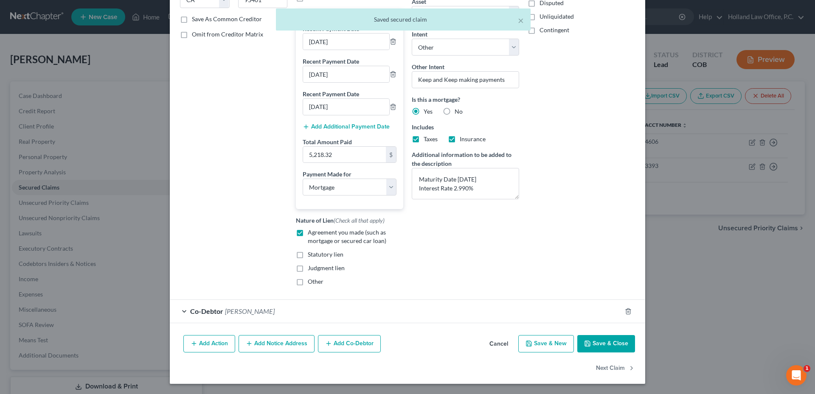
click at [605, 343] on button "Save & Close" at bounding box center [606, 344] width 58 height 18
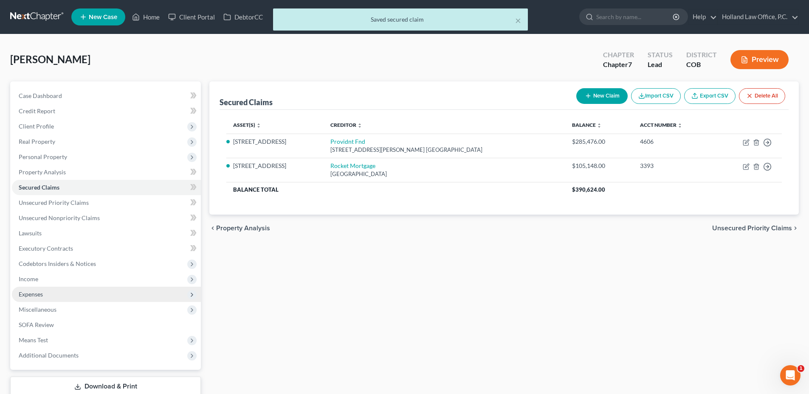
click at [39, 294] on span "Expenses" at bounding box center [31, 294] width 24 height 7
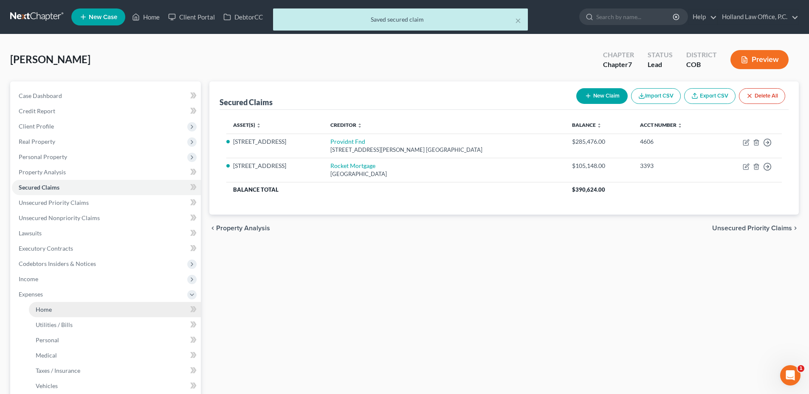
click at [59, 311] on link "Home" at bounding box center [115, 309] width 172 height 15
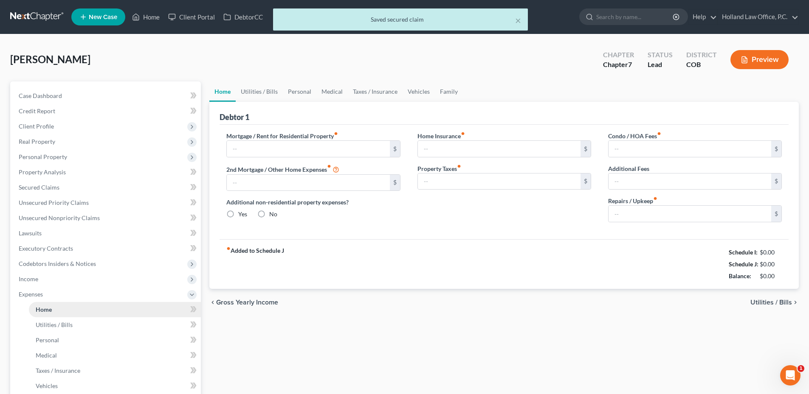
type input "1,739.44"
type input "1,103.33"
radio input "true"
type input "0.00"
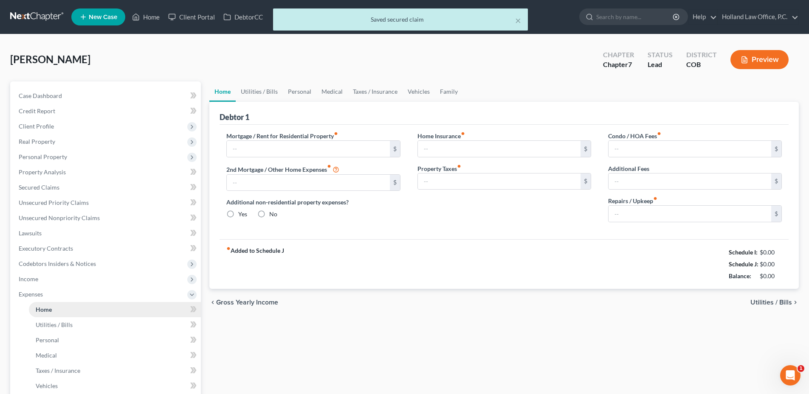
type input "16.66"
type input "0.00"
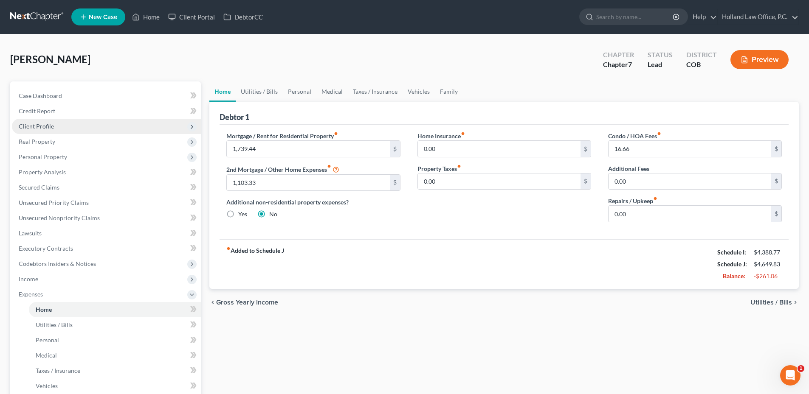
click at [58, 130] on span "Client Profile" at bounding box center [106, 126] width 189 height 15
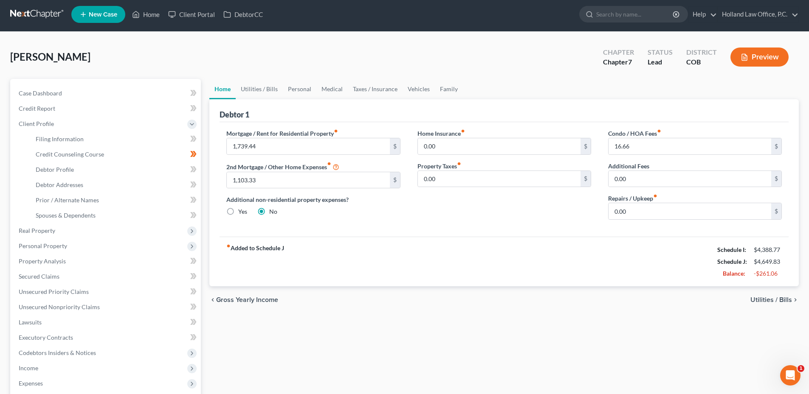
scroll to position [85, 0]
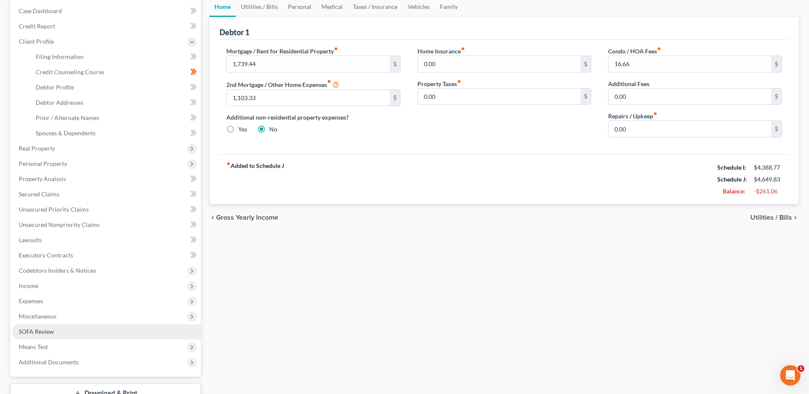
click at [53, 335] on link "SOFA Review" at bounding box center [106, 331] width 189 height 15
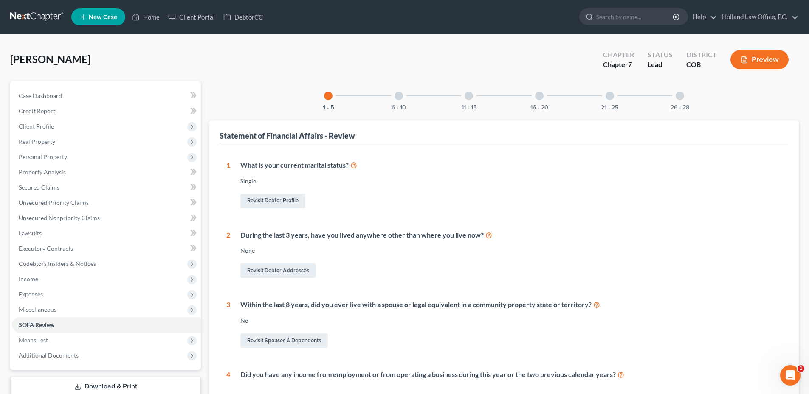
click at [401, 96] on div at bounding box center [398, 96] width 8 height 8
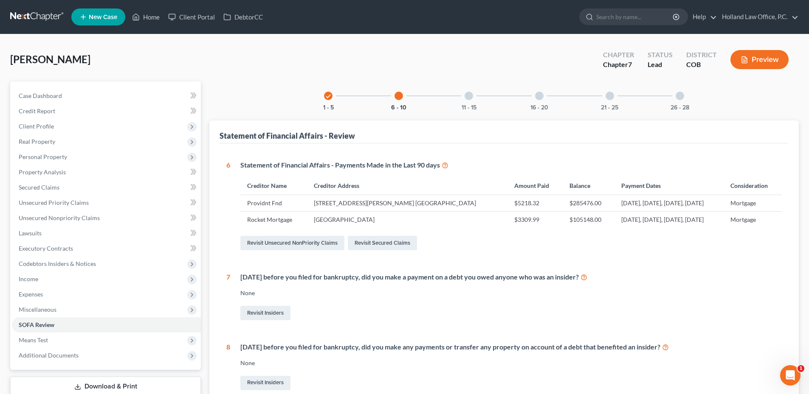
click at [316, 85] on div "check 1 - 5" at bounding box center [328, 96] width 29 height 29
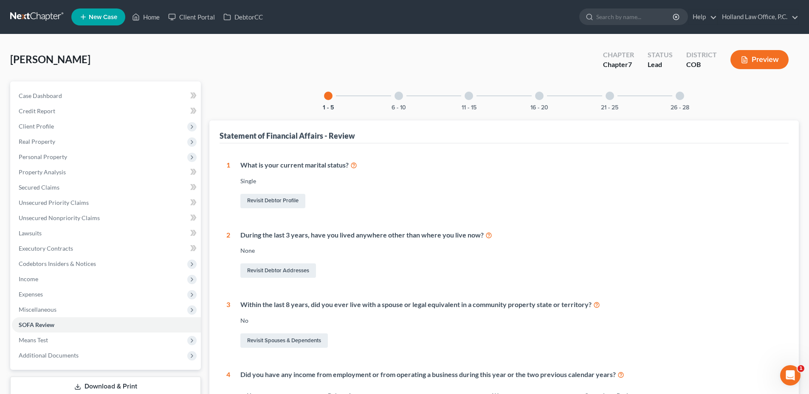
click at [327, 90] on div "1 - 5" at bounding box center [328, 96] width 29 height 29
click at [39, 277] on span "Income" at bounding box center [106, 279] width 189 height 15
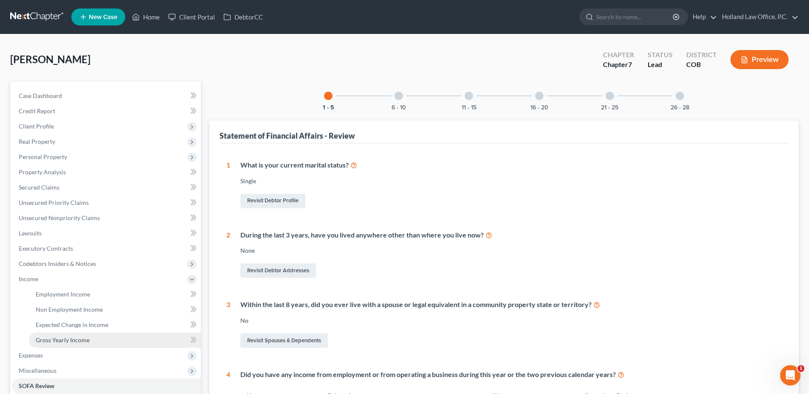
click at [63, 343] on span "Gross Yearly Income" at bounding box center [63, 340] width 54 height 7
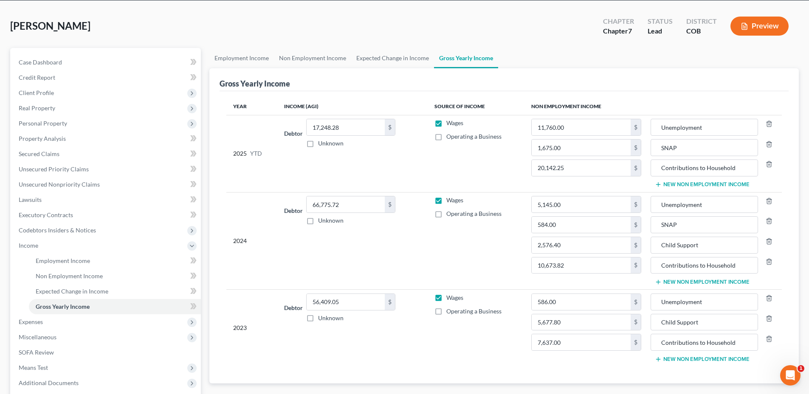
scroll to position [33, 0]
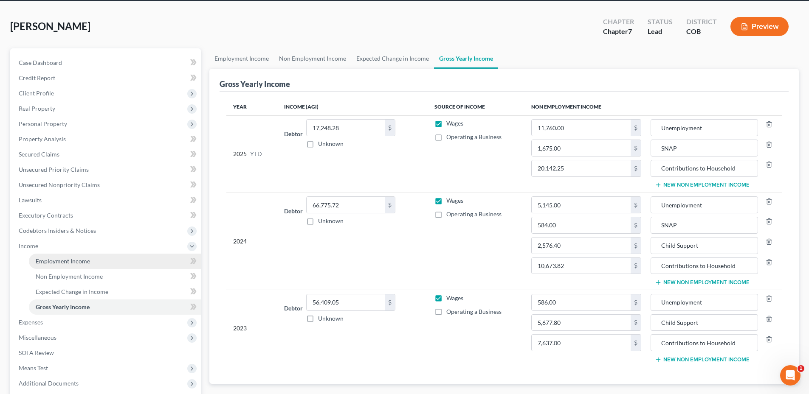
click at [48, 265] on span "Employment Income" at bounding box center [63, 261] width 54 height 7
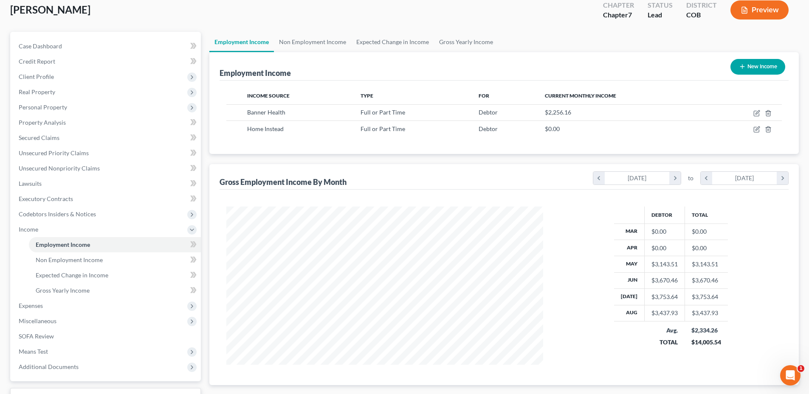
scroll to position [85, 0]
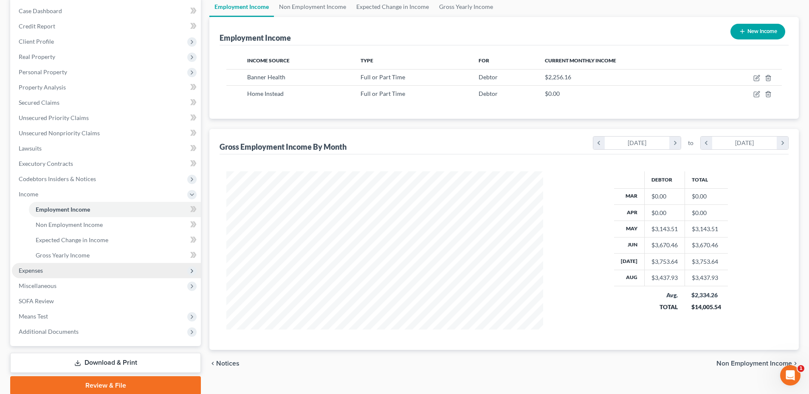
click at [39, 277] on span "Expenses" at bounding box center [106, 270] width 189 height 15
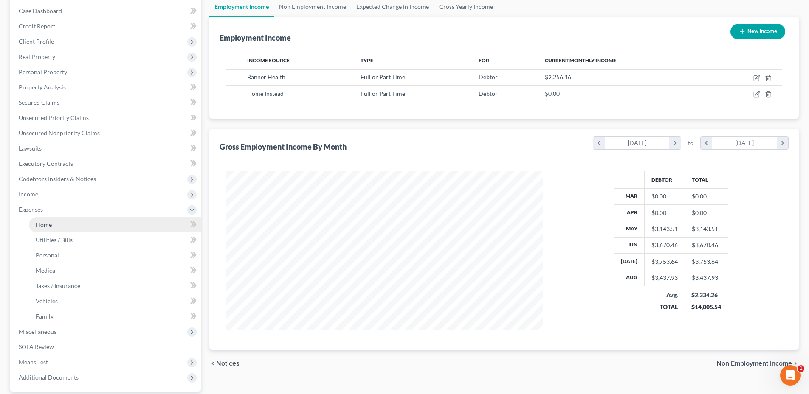
click at [41, 226] on span "Home" at bounding box center [44, 224] width 16 height 7
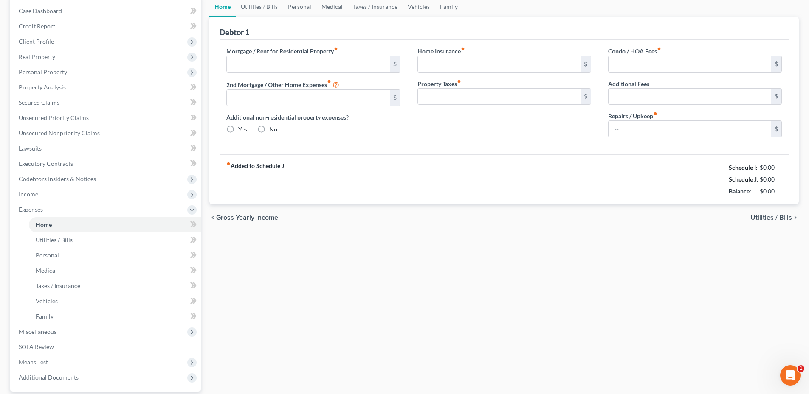
type input "1,739.44"
type input "1,103.33"
radio input "true"
type input "0.00"
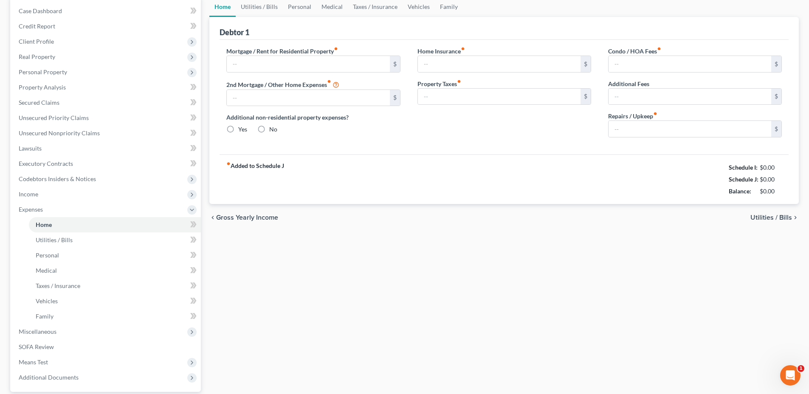
type input "16.66"
type input "0.00"
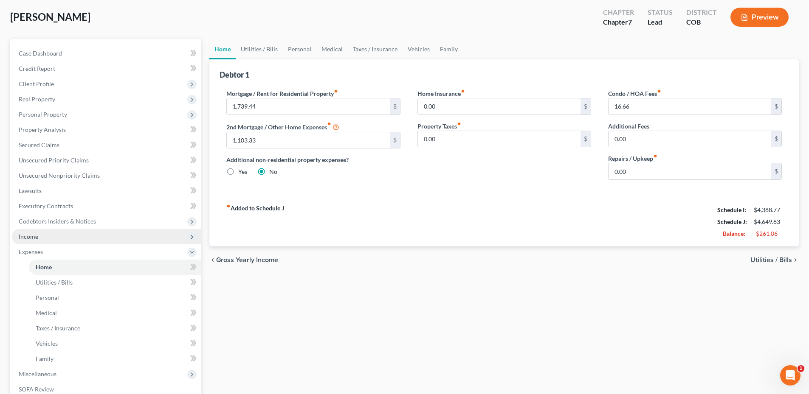
click at [54, 243] on span "Income" at bounding box center [106, 236] width 189 height 15
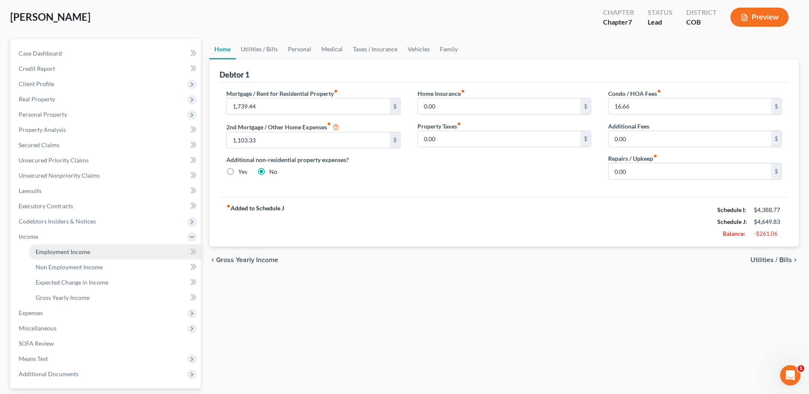
click at [56, 250] on span "Employment Income" at bounding box center [63, 251] width 54 height 7
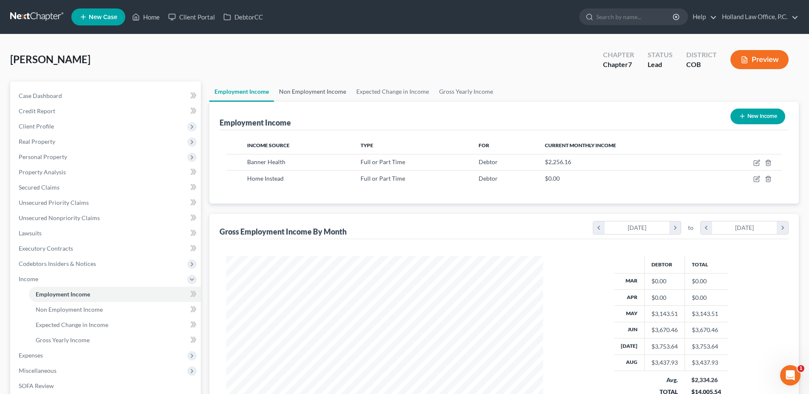
click at [313, 90] on link "Non Employment Income" at bounding box center [312, 92] width 77 height 20
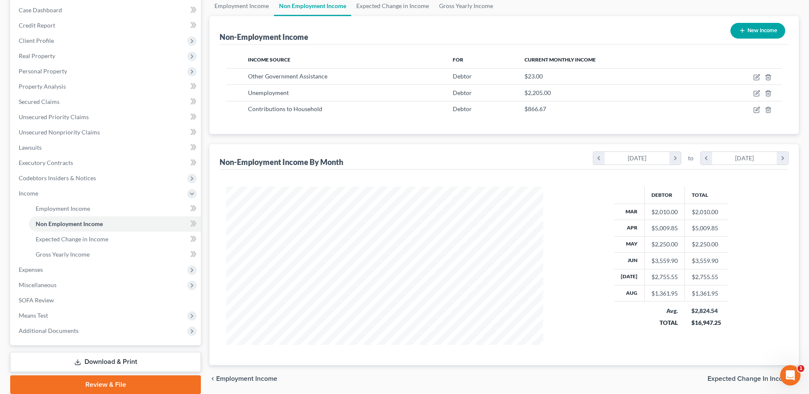
scroll to position [33, 0]
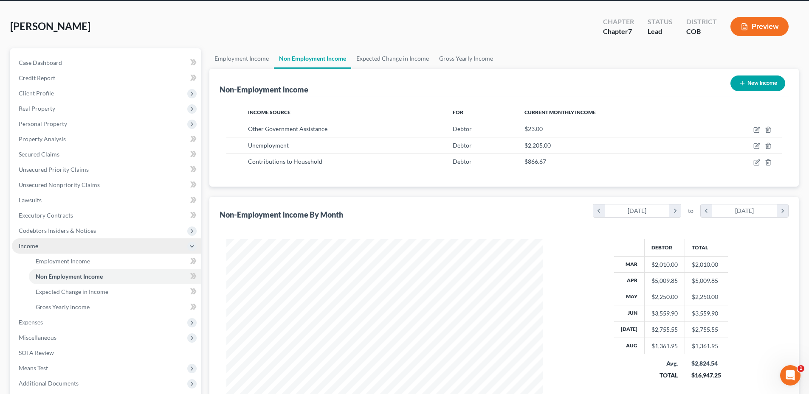
click at [46, 242] on span "Income" at bounding box center [106, 246] width 189 height 15
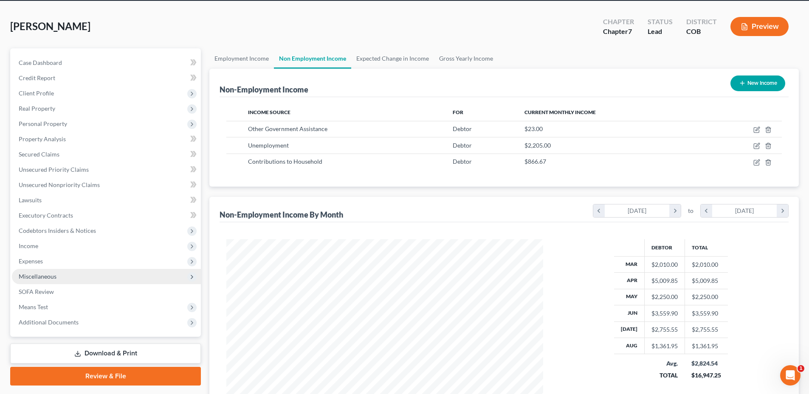
click at [56, 278] on span "Miscellaneous" at bounding box center [106, 276] width 189 height 15
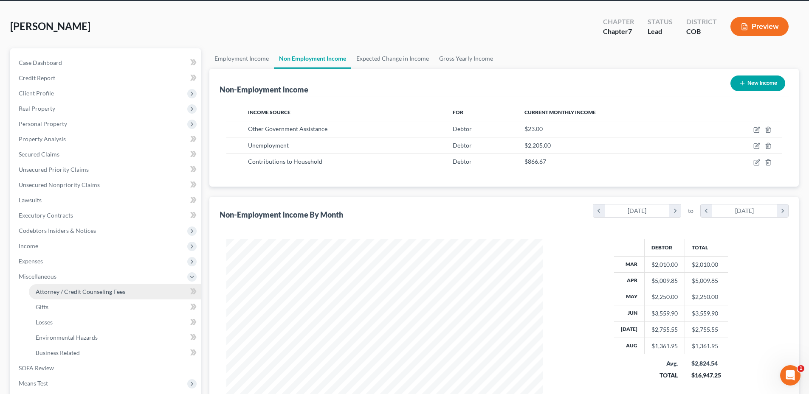
click at [58, 290] on span "Attorney / Credit Counseling Fees" at bounding box center [81, 291] width 90 height 7
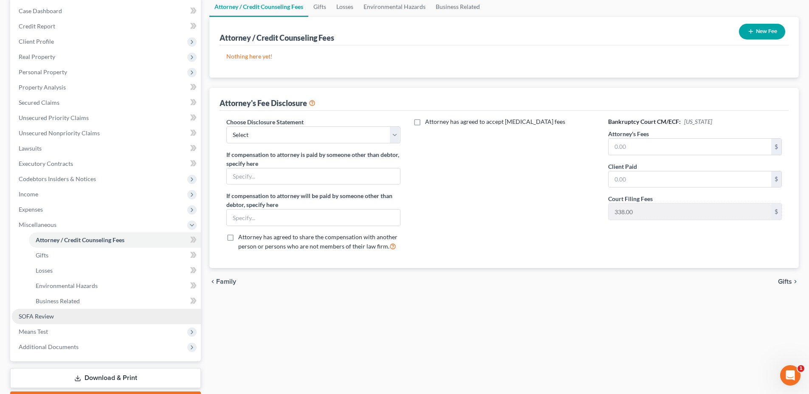
click at [59, 314] on link "SOFA Review" at bounding box center [106, 316] width 189 height 15
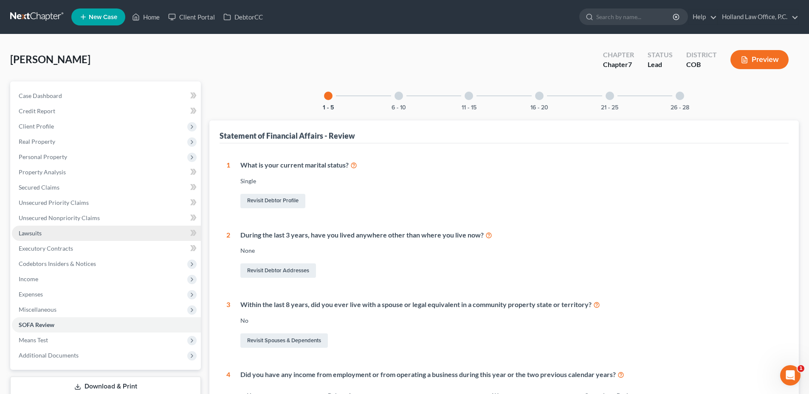
click at [67, 239] on link "Lawsuits" at bounding box center [106, 233] width 189 height 15
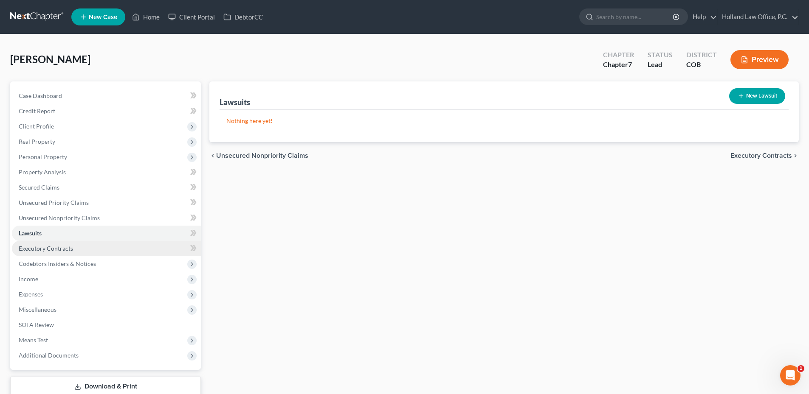
click at [69, 247] on span "Executory Contracts" at bounding box center [46, 248] width 54 height 7
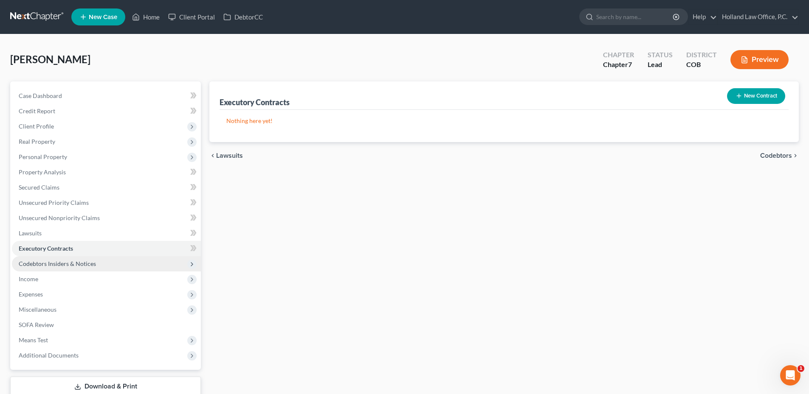
click at [93, 261] on span "Codebtors Insiders & Notices" at bounding box center [57, 263] width 77 height 7
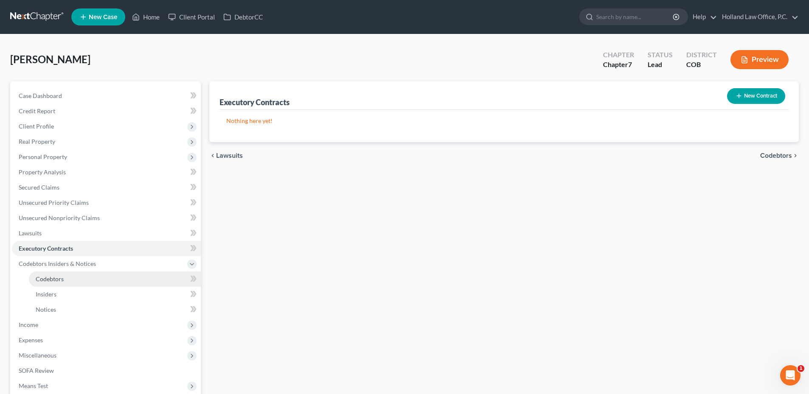
click at [62, 282] on span "Codebtors" at bounding box center [50, 279] width 28 height 7
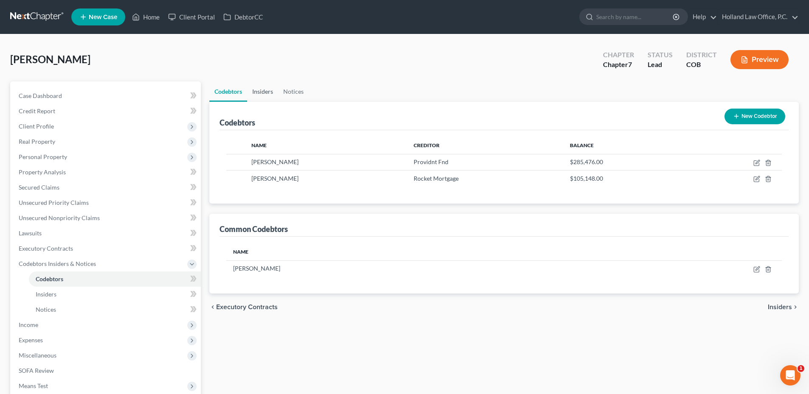
click at [254, 93] on link "Insiders" at bounding box center [262, 92] width 31 height 20
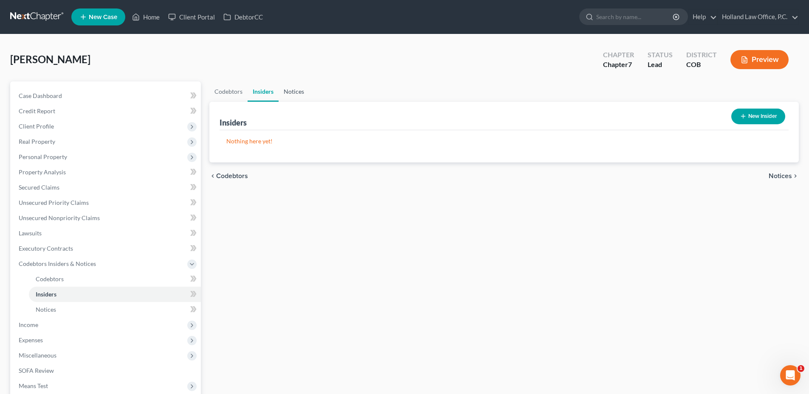
click at [299, 94] on link "Notices" at bounding box center [294, 92] width 31 height 20
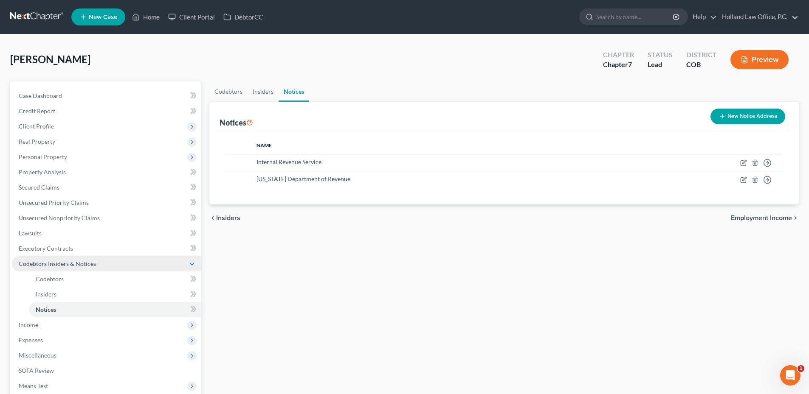
click at [42, 267] on span "Codebtors Insiders & Notices" at bounding box center [57, 263] width 77 height 7
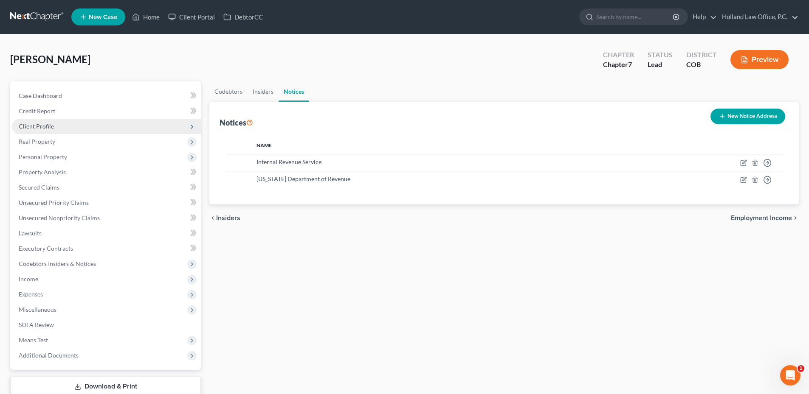
click at [45, 125] on span "Client Profile" at bounding box center [36, 126] width 35 height 7
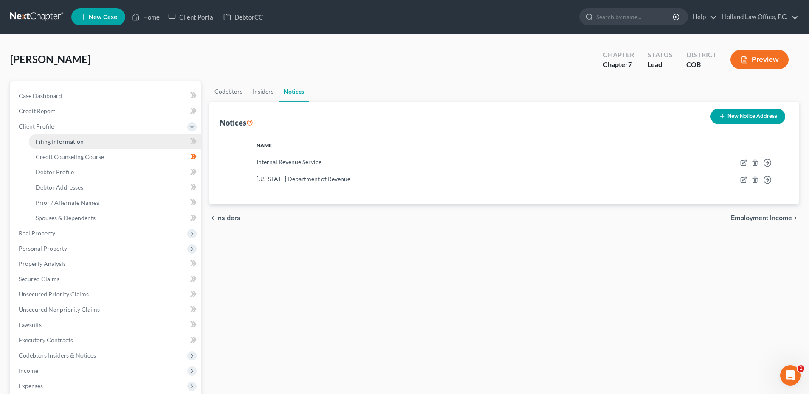
click at [51, 142] on span "Filing Information" at bounding box center [60, 141] width 48 height 7
select select "1"
select select "0"
select select "11"
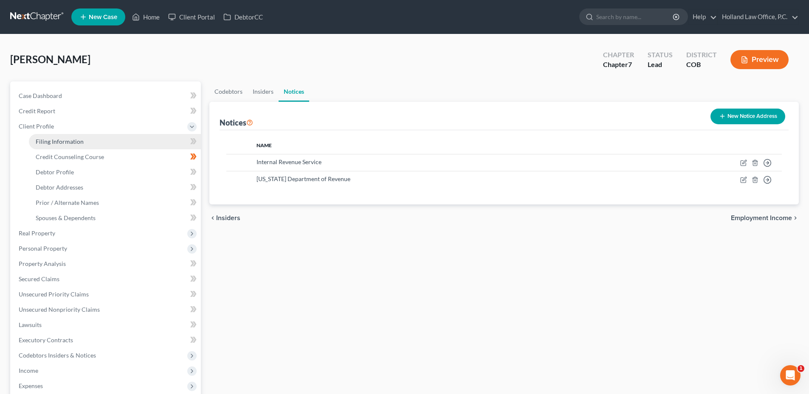
select select "0"
select select "5"
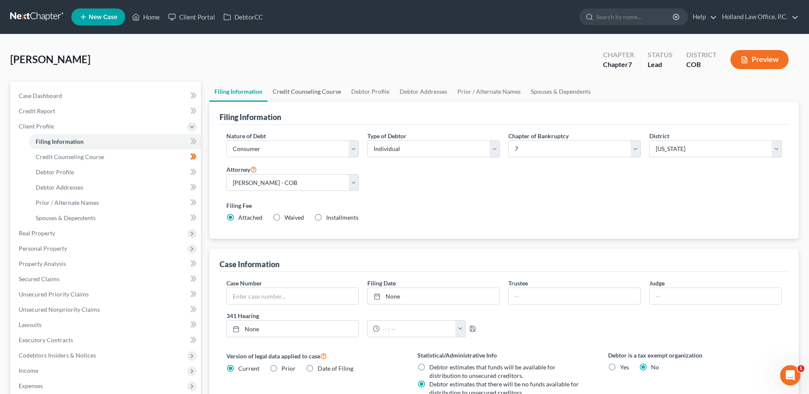
click at [293, 88] on link "Credit Counseling Course" at bounding box center [307, 92] width 79 height 20
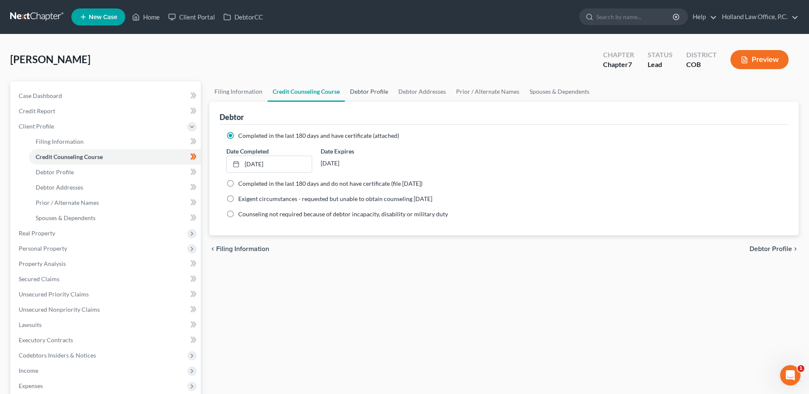
click at [357, 88] on link "Debtor Profile" at bounding box center [369, 92] width 48 height 20
select select "0"
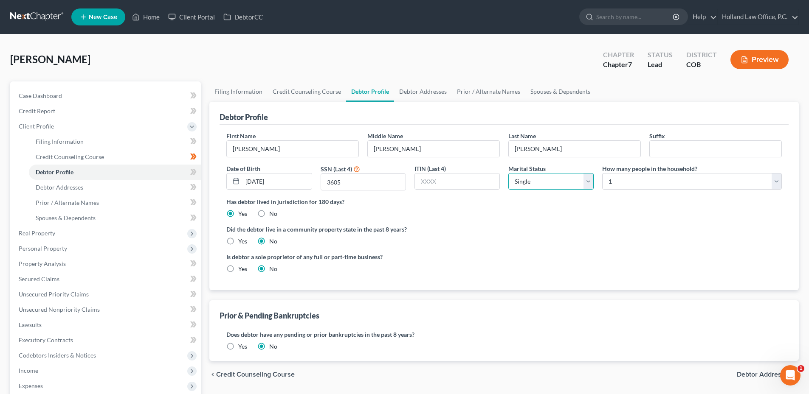
click at [543, 182] on select "Select Single Married Separated Divorced Widowed" at bounding box center [550, 181] width 85 height 17
select select "3"
click at [508, 173] on select "Select Single Married Separated Divorced Widowed" at bounding box center [550, 181] width 85 height 17
click at [419, 94] on link "Debtor Addresses" at bounding box center [423, 92] width 58 height 20
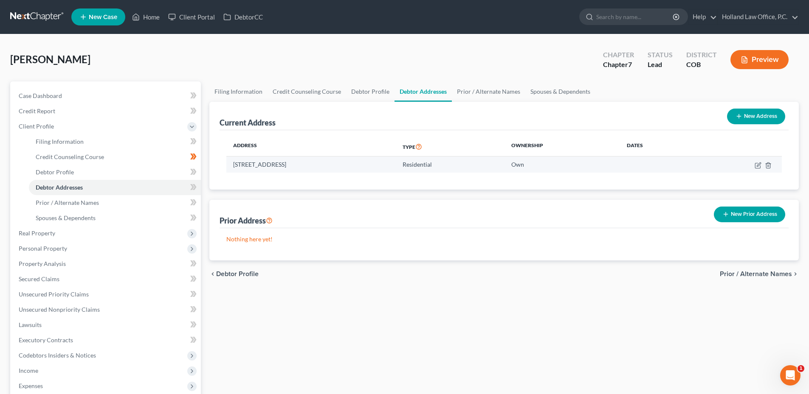
click at [754, 168] on td at bounding box center [739, 165] width 86 height 16
click at [758, 166] on icon "button" at bounding box center [758, 165] width 7 height 7
select select "5"
select select "62"
select select "0"
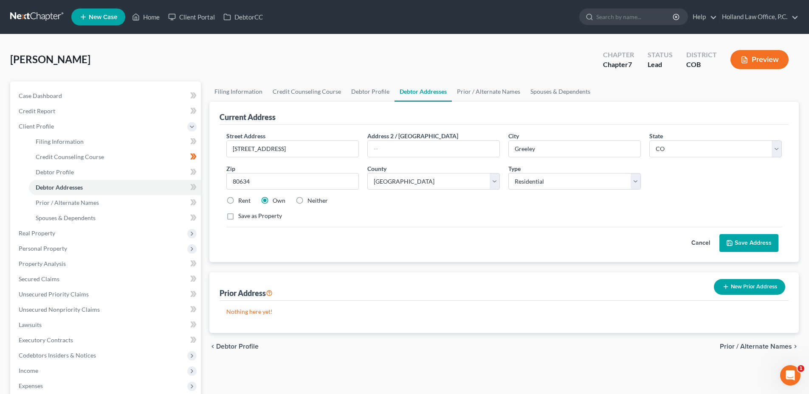
click at [760, 247] on button "Save Address" at bounding box center [748, 243] width 59 height 18
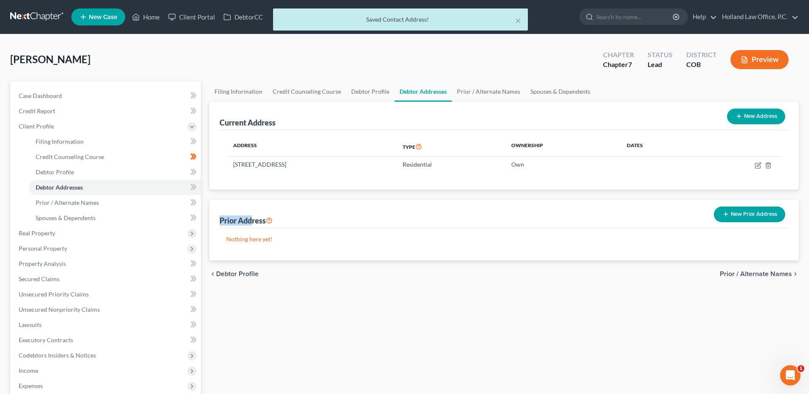
drag, startPoint x: 219, startPoint y: 222, endPoint x: 256, endPoint y: 225, distance: 37.5
click at [256, 225] on div "Prior Address New Prior Address Nothing here yet!" at bounding box center [503, 230] width 589 height 61
click at [256, 225] on div "Prior Address" at bounding box center [246, 221] width 53 height 10
click at [484, 93] on link "Prior / Alternate Names" at bounding box center [488, 92] width 73 height 20
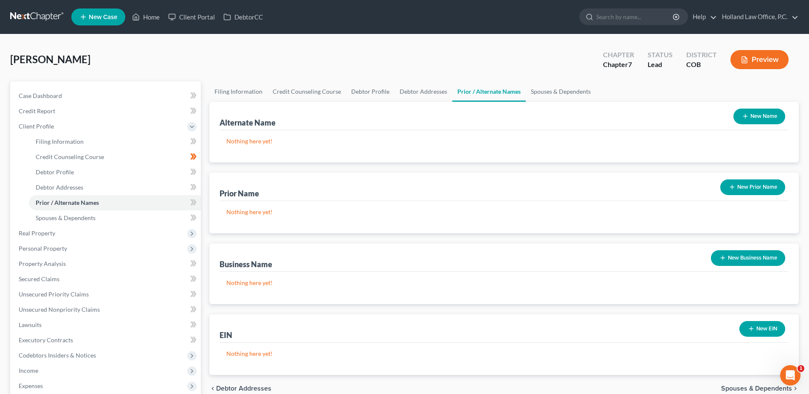
click at [751, 187] on button "New Prior Name" at bounding box center [752, 188] width 65 height 16
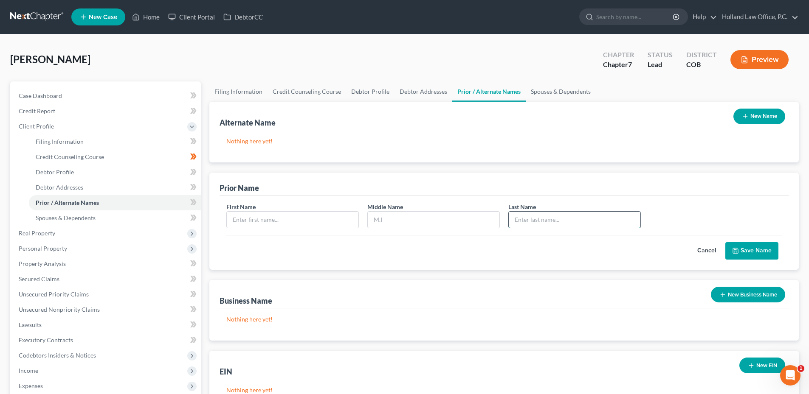
click at [540, 225] on input "text" at bounding box center [575, 220] width 132 height 16
type input "[PERSON_NAME]"
drag, startPoint x: 392, startPoint y: 229, endPoint x: 395, endPoint y: 217, distance: 12.3
click at [392, 228] on div "First Name Middle Name Last Name * [PERSON_NAME]" at bounding box center [504, 219] width 564 height 33
click at [395, 217] on input "text" at bounding box center [434, 220] width 132 height 16
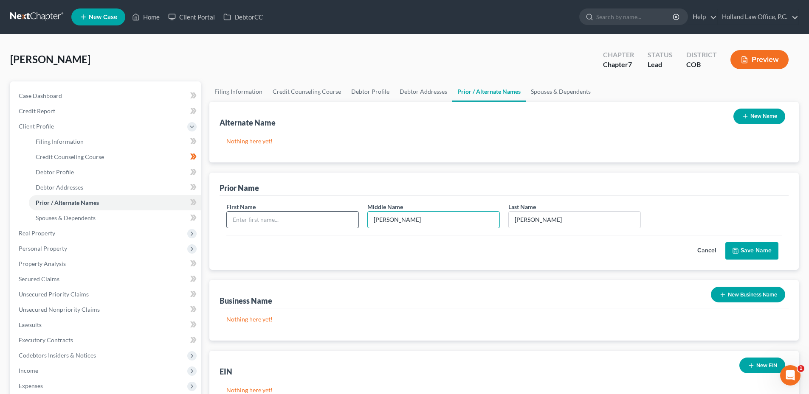
type input "[PERSON_NAME]"
click at [331, 217] on input "text" at bounding box center [293, 220] width 132 height 16
type input "[PERSON_NAME]"
click at [765, 252] on button "Save Name" at bounding box center [751, 251] width 53 height 18
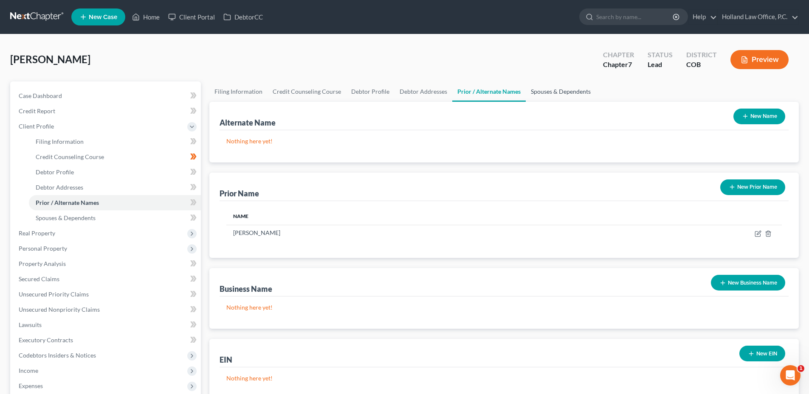
click at [560, 90] on link "Spouses & Dependents" at bounding box center [561, 92] width 70 height 20
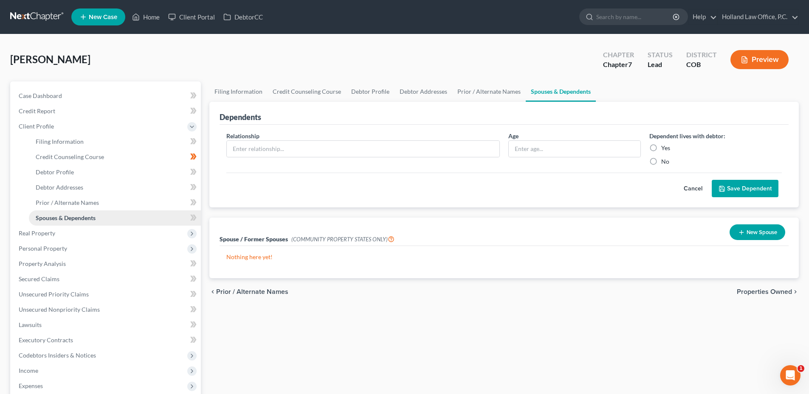
scroll to position [42, 0]
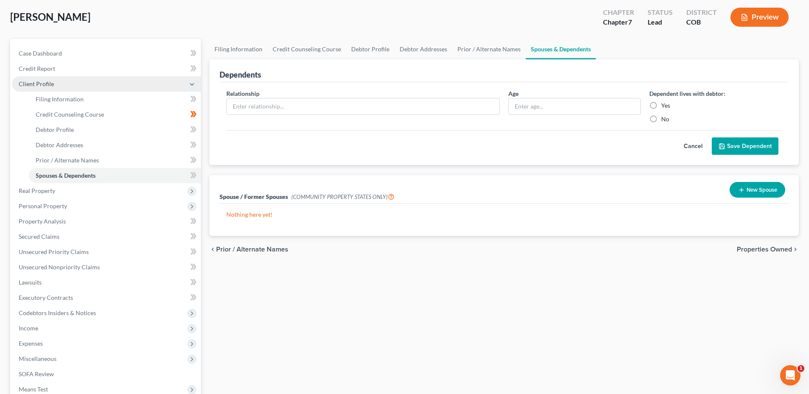
click at [41, 82] on span "Client Profile" at bounding box center [36, 83] width 35 height 7
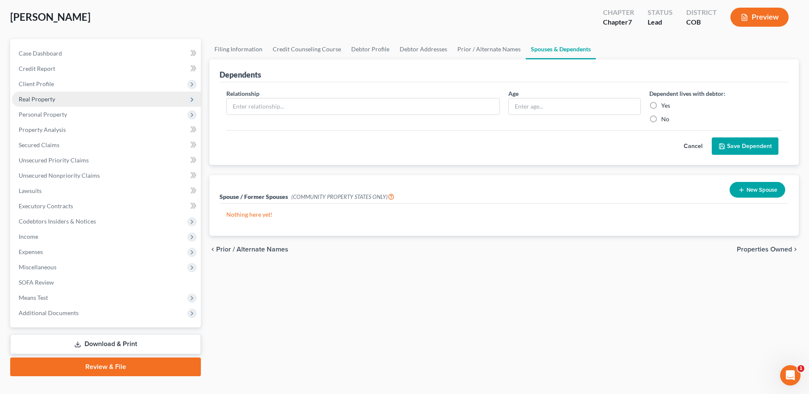
click at [48, 101] on span "Real Property" at bounding box center [37, 99] width 37 height 7
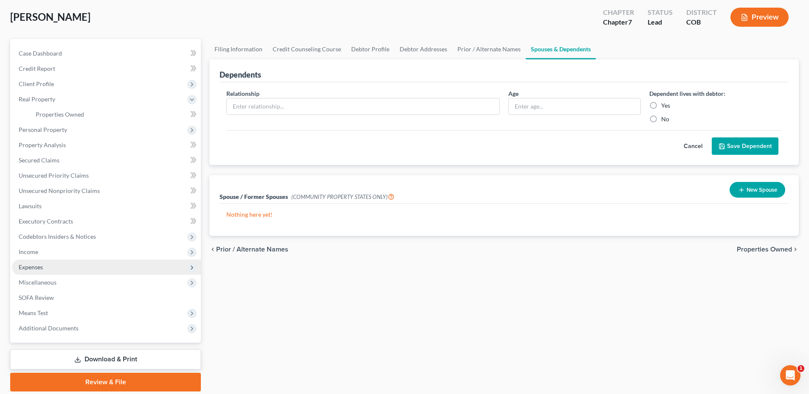
click at [45, 263] on span "Expenses" at bounding box center [106, 267] width 189 height 15
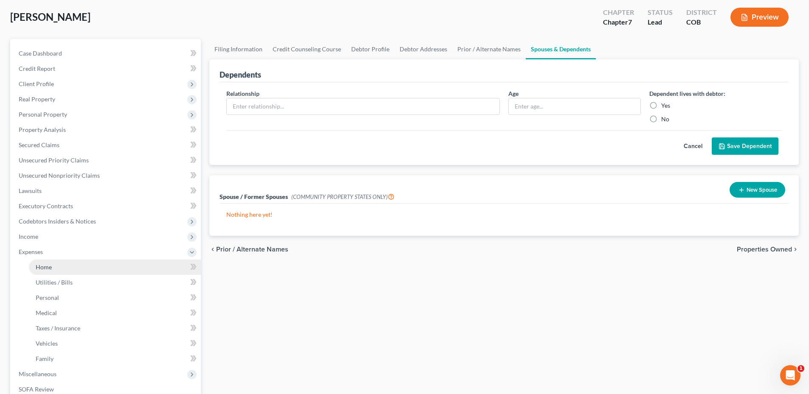
click at [51, 272] on link "Home" at bounding box center [115, 267] width 172 height 15
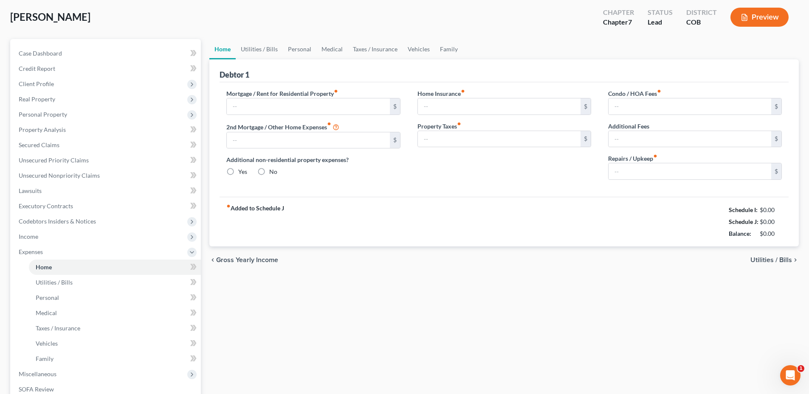
scroll to position [8, 0]
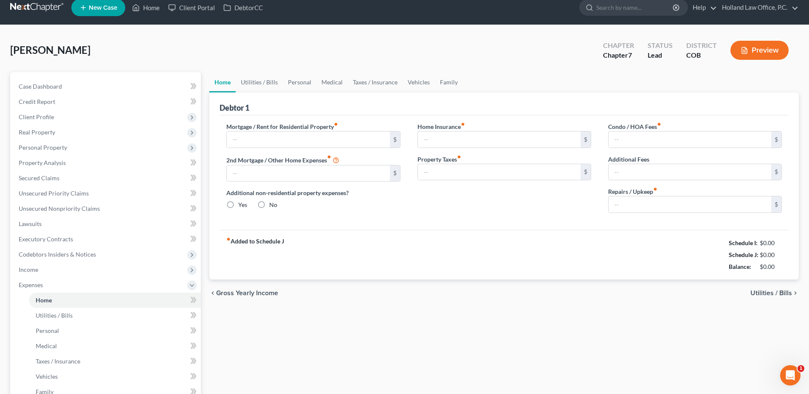
type input "1,739.44"
type input "1,103.33"
radio input "true"
type input "0.00"
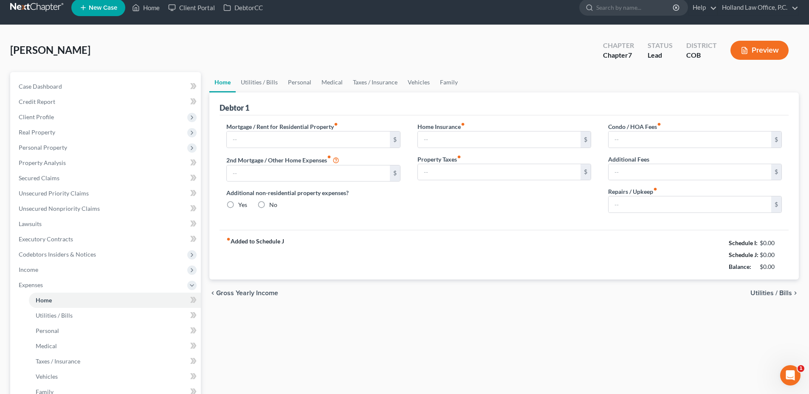
type input "16.66"
type input "0.00"
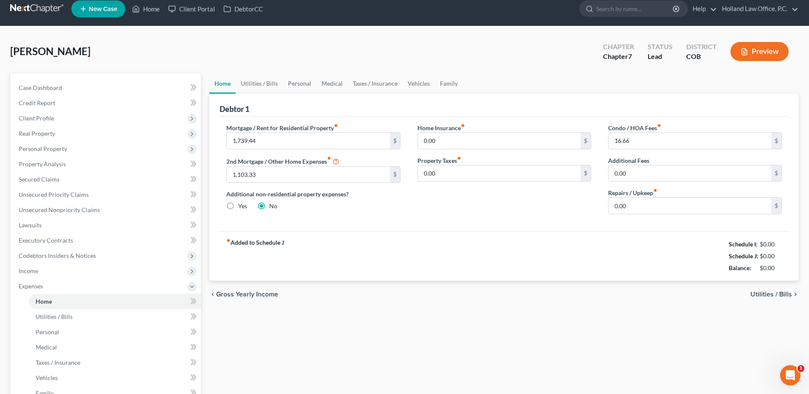
scroll to position [0, 0]
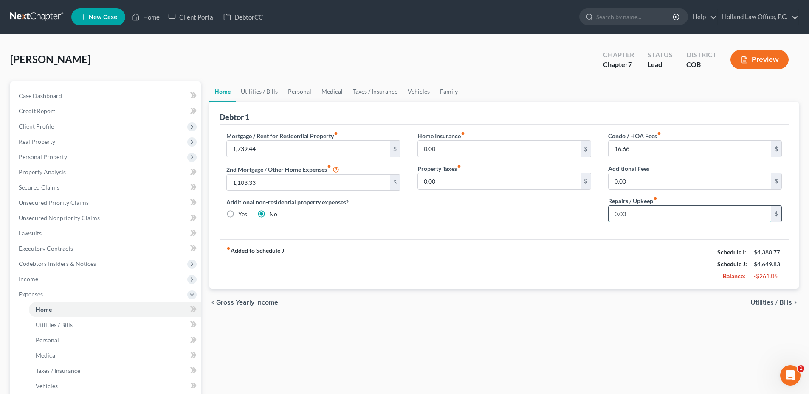
click at [653, 214] on input "0.00" at bounding box center [689, 214] width 163 height 16
type input "100.00"
click at [267, 88] on link "Utilities / Bills" at bounding box center [259, 92] width 47 height 20
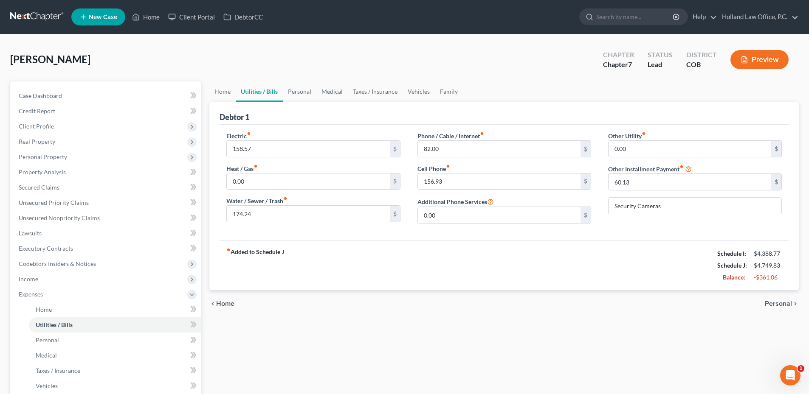
click at [282, 85] on link "Utilities / Bills" at bounding box center [259, 92] width 47 height 20
click at [291, 88] on link "Personal" at bounding box center [300, 92] width 34 height 20
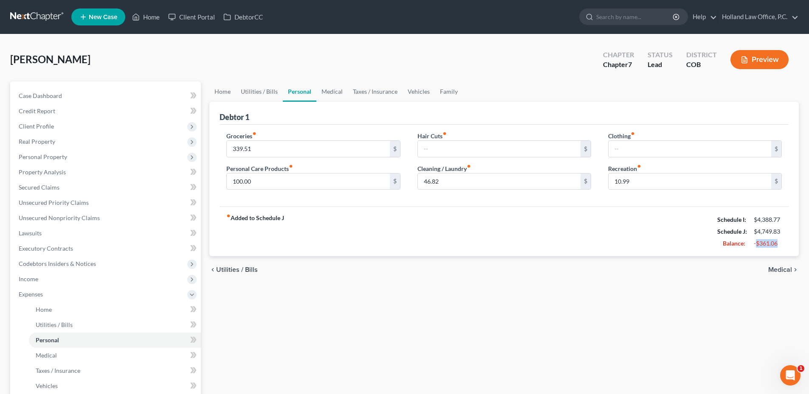
drag, startPoint x: 755, startPoint y: 246, endPoint x: 794, endPoint y: 244, distance: 38.7
click at [794, 244] on div "Debtor 1 Groceries fiber_manual_record 339.51 $ Personal Care Products fiber_ma…" at bounding box center [503, 179] width 589 height 155
drag, startPoint x: 791, startPoint y: 244, endPoint x: 775, endPoint y: 243, distance: 15.3
click at [775, 243] on div "-$361.06" at bounding box center [768, 243] width 28 height 8
type input "300.00"
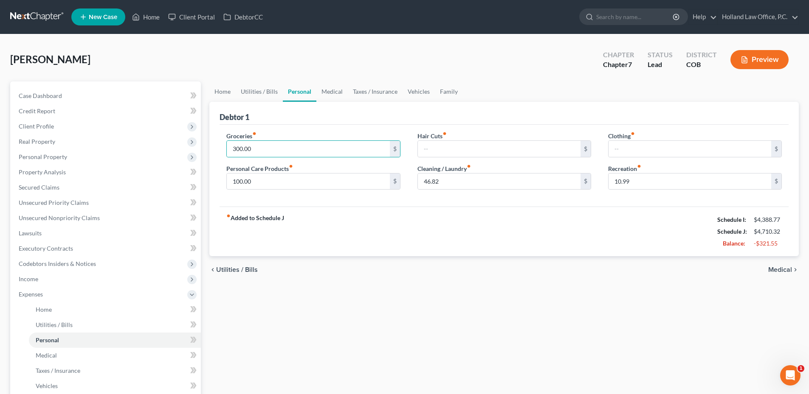
click at [318, 192] on div "Groceries fiber_manual_record 300.00 $ Personal Care Products fiber_manual_reco…" at bounding box center [313, 164] width 191 height 65
click at [334, 93] on link "Medical" at bounding box center [331, 92] width 31 height 20
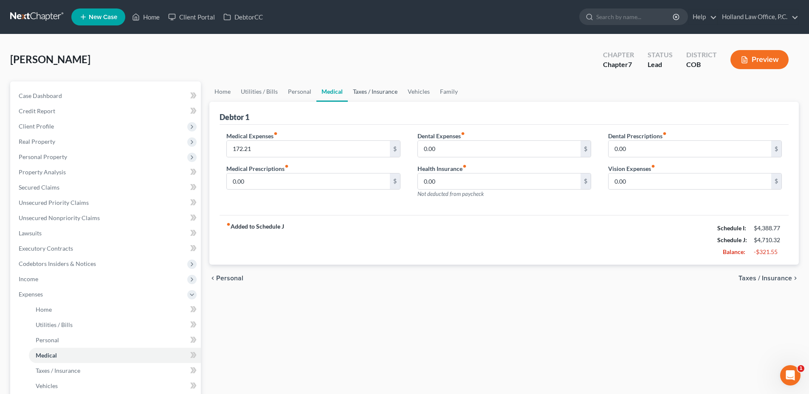
click at [364, 96] on link "Taxes / Insurance" at bounding box center [375, 92] width 55 height 20
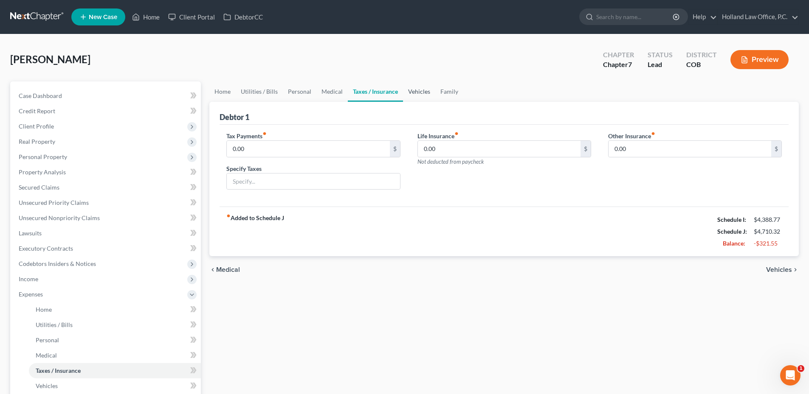
click at [420, 93] on link "Vehicles" at bounding box center [419, 92] width 32 height 20
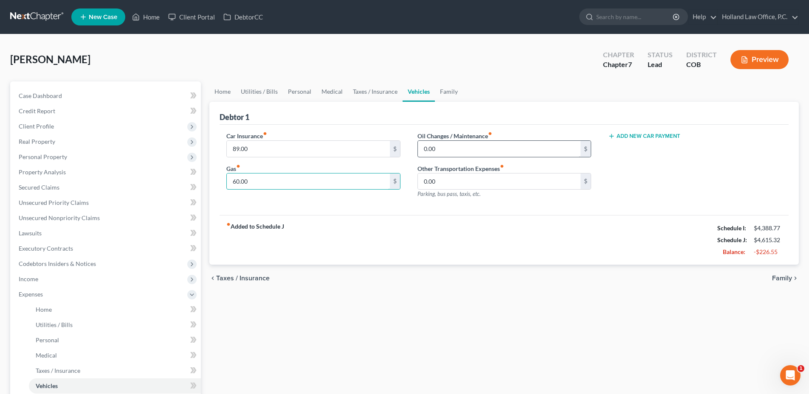
type input "60.00"
click at [465, 151] on input "0.00" at bounding box center [499, 149] width 163 height 16
click at [464, 151] on input "0.00" at bounding box center [499, 149] width 163 height 16
click at [463, 148] on input "0.00" at bounding box center [499, 149] width 163 height 16
drag, startPoint x: 463, startPoint y: 149, endPoint x: 407, endPoint y: 150, distance: 56.1
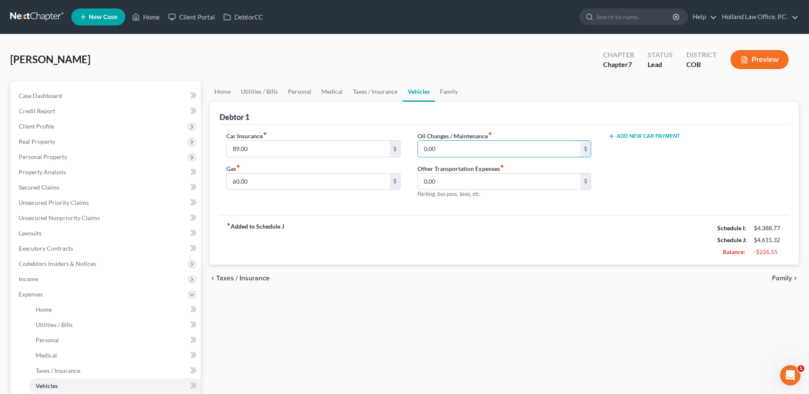
click at [406, 151] on div "Car Insurance fiber_manual_record 89.00 $ Gas fiber_manual_record 60.00 $ Oil C…" at bounding box center [504, 169] width 572 height 74
click at [478, 151] on input "0.00" at bounding box center [499, 149] width 163 height 16
click at [477, 150] on input "0.00" at bounding box center [499, 149] width 163 height 16
drag, startPoint x: 474, startPoint y: 150, endPoint x: 421, endPoint y: 150, distance: 53.5
click at [423, 150] on input "0.00" at bounding box center [499, 149] width 163 height 16
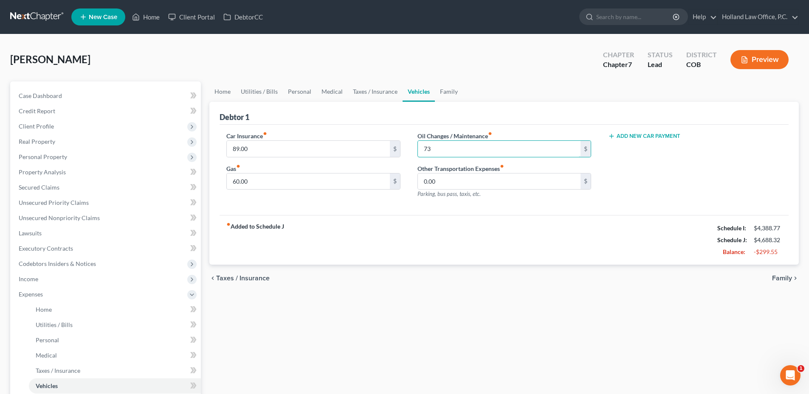
type input "73"
click at [540, 194] on div "Other Transportation Expenses fiber_manual_record 0.00 $ Parking, bus pass, tax…" at bounding box center [504, 181] width 174 height 34
click at [445, 98] on link "Family" at bounding box center [449, 92] width 28 height 20
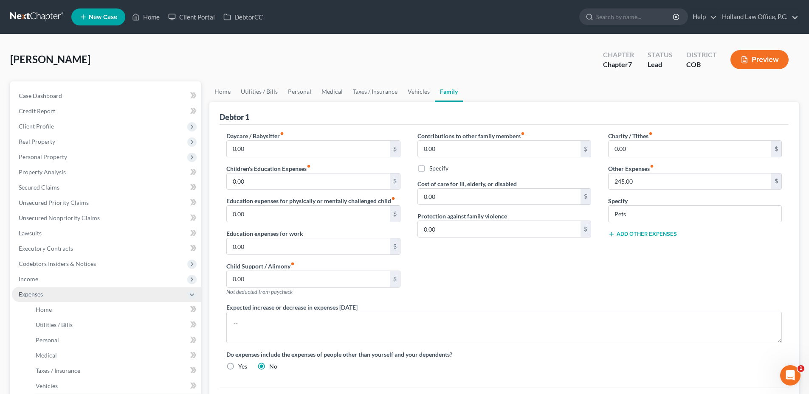
click at [45, 293] on span "Expenses" at bounding box center [106, 294] width 189 height 15
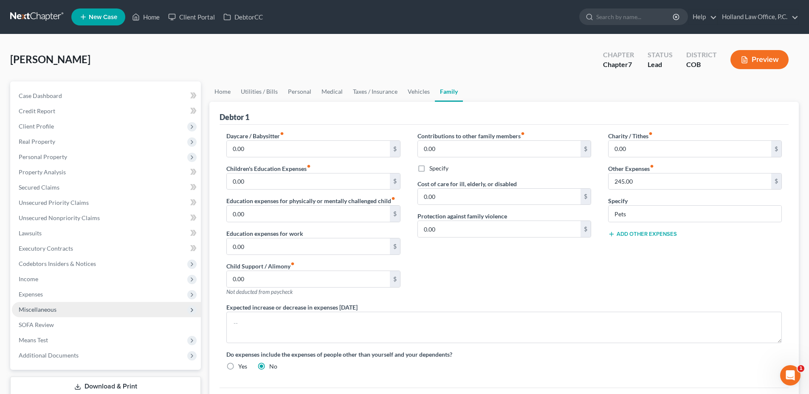
click at [58, 312] on span "Miscellaneous" at bounding box center [106, 309] width 189 height 15
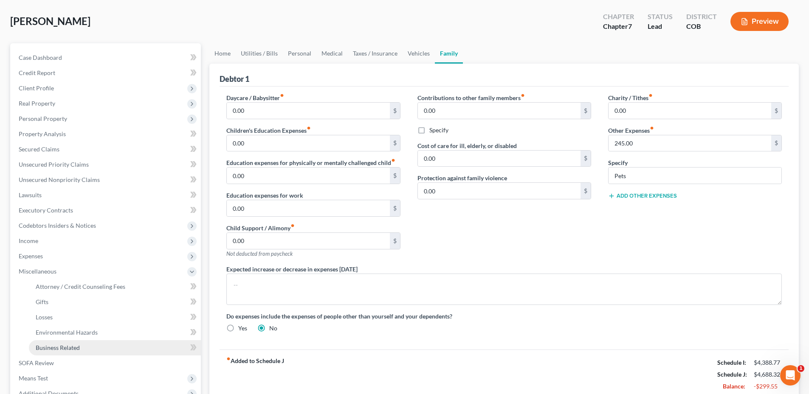
scroll to position [85, 0]
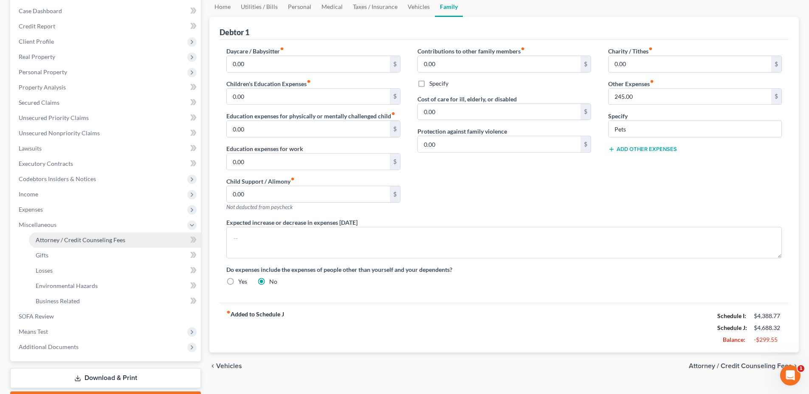
click at [67, 240] on span "Attorney / Credit Counseling Fees" at bounding box center [81, 240] width 90 height 7
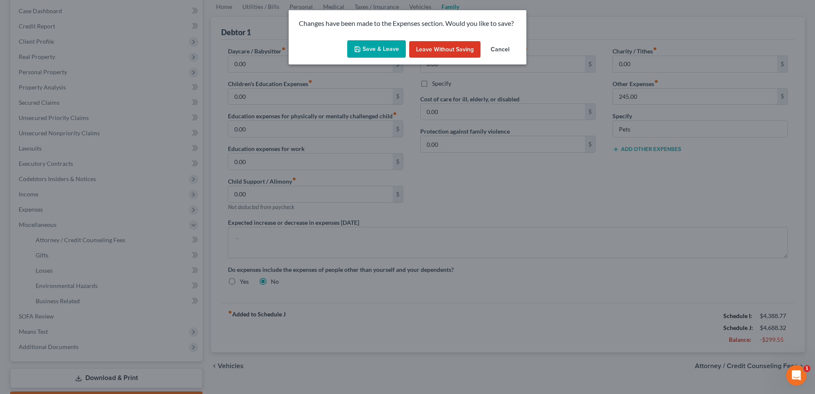
click at [373, 40] on button "Save & Leave" at bounding box center [376, 49] width 59 height 18
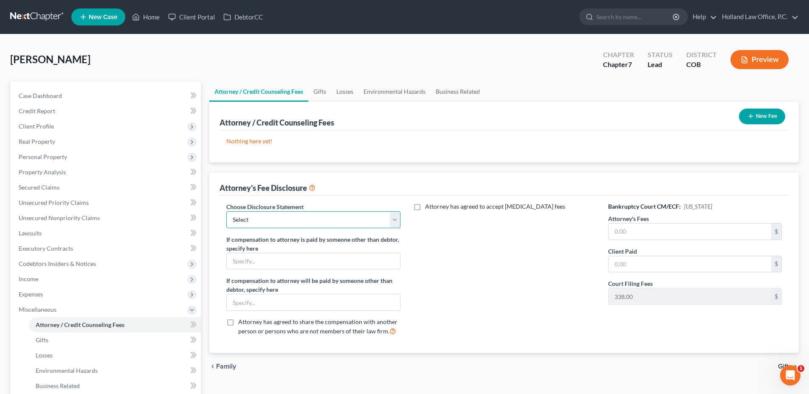
drag, startPoint x: 325, startPoint y: 215, endPoint x: 290, endPoint y: 229, distance: 38.1
click at [325, 215] on select "Select Disclosure" at bounding box center [313, 219] width 174 height 17
select select "0"
click at [226, 211] on select "Select Disclosure" at bounding box center [313, 219] width 174 height 17
click at [765, 115] on button "New Fee" at bounding box center [762, 117] width 46 height 16
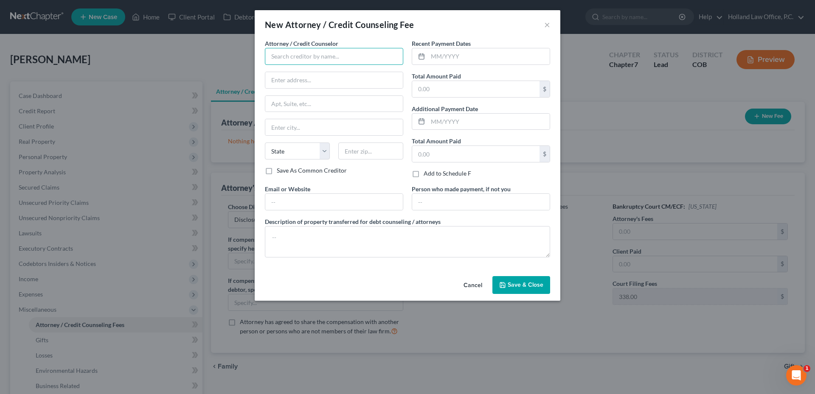
drag, startPoint x: 310, startPoint y: 57, endPoint x: 300, endPoint y: 59, distance: 10.3
click at [310, 57] on input "text" at bounding box center [334, 56] width 138 height 17
type input "Holland law Office"
type input "[STREET_ADDRESS][PERSON_NAME]"
type input "Loveland"
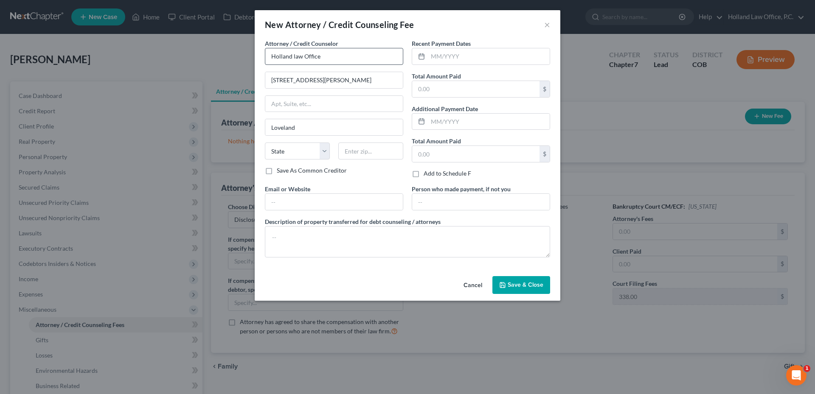
select select "5"
type input "80538"
click at [465, 57] on input "text" at bounding box center [489, 56] width 122 height 16
click at [472, 158] on input "text" at bounding box center [475, 154] width 127 height 16
click at [447, 92] on input "text" at bounding box center [475, 89] width 127 height 16
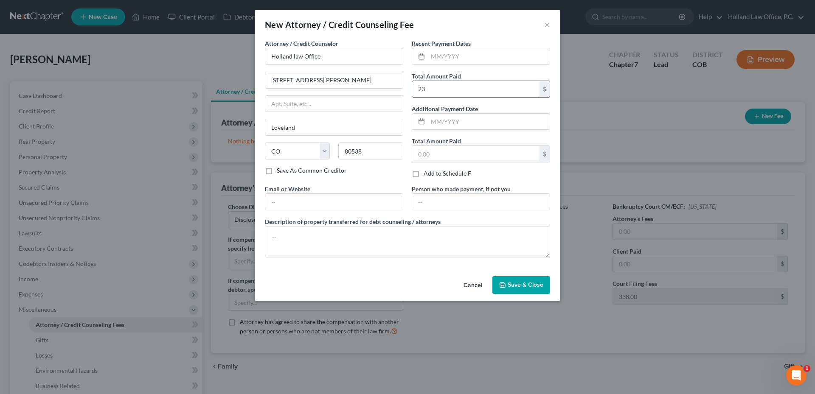
type input "2"
type input "3,400"
click at [437, 122] on input "text" at bounding box center [489, 122] width 122 height 16
click at [445, 57] on input "text" at bounding box center [489, 56] width 122 height 16
type input "8/2025"
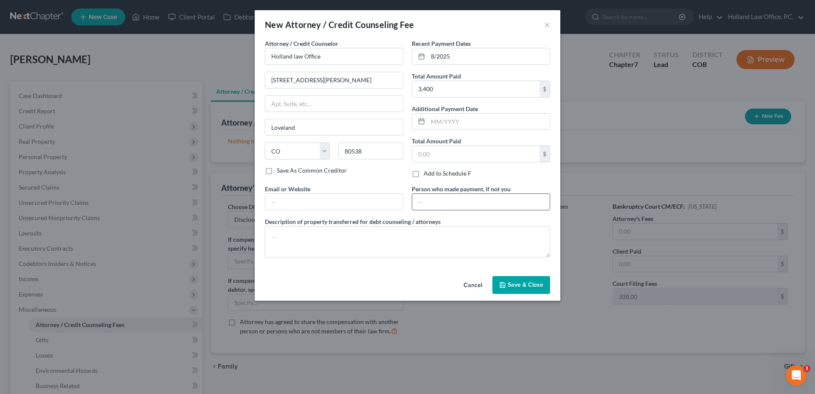
click at [452, 199] on input "text" at bounding box center [481, 202] width 138 height 16
drag, startPoint x: 368, startPoint y: 180, endPoint x: 413, endPoint y: 183, distance: 45.1
click at [370, 180] on div "Attorney / Credit Counselor * Holland law Office [STREET_ADDRESS][PERSON_NAME] …" at bounding box center [334, 112] width 147 height 146
click at [527, 282] on span "Save & Close" at bounding box center [526, 285] width 36 height 7
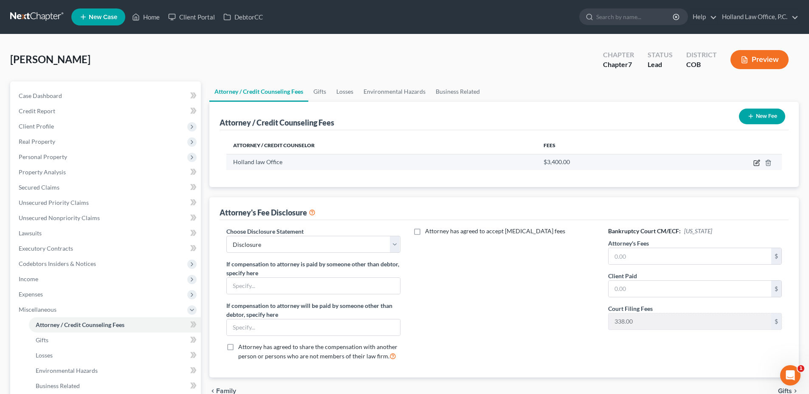
click at [753, 162] on icon "button" at bounding box center [756, 163] width 7 height 7
select select "5"
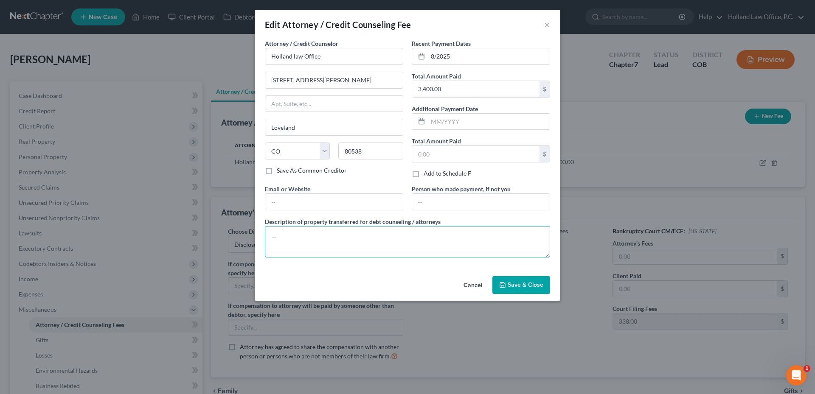
click at [357, 241] on textarea at bounding box center [407, 241] width 285 height 31
paste textarea "Filing Fee $338, Credit Report $40, Credit Counseling $20, Financial Education …"
type textarea "Filing Fee $338, Credit Report $40, Credit Counseling $20, Financial Education …"
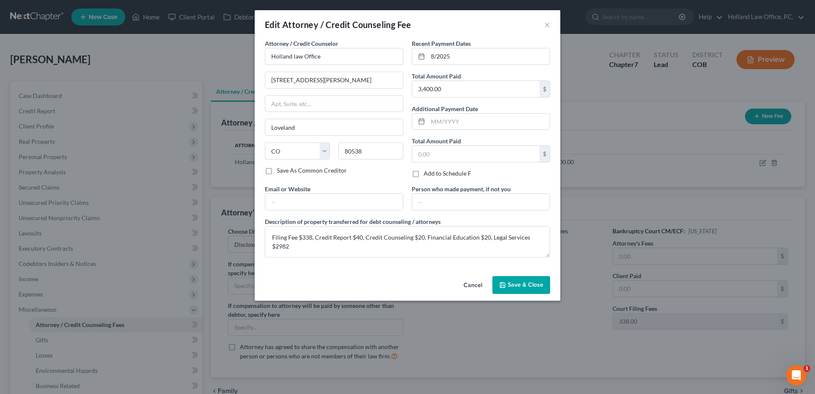
click at [534, 282] on span "Save & Close" at bounding box center [526, 285] width 36 height 7
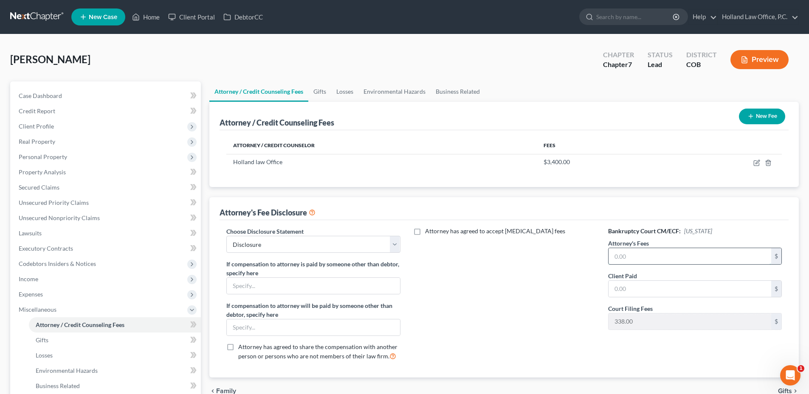
click at [650, 256] on input "text" at bounding box center [689, 256] width 163 height 16
type input "3"
type input "2,982"
click at [648, 287] on input "text" at bounding box center [689, 289] width 163 height 16
type input "2,982.00"
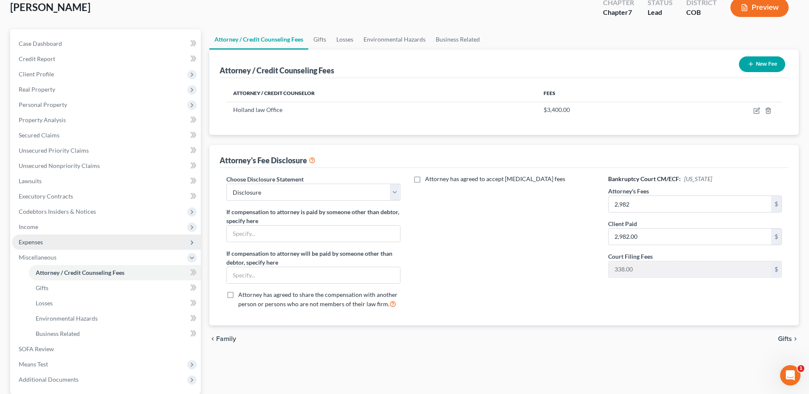
scroll to position [133, 0]
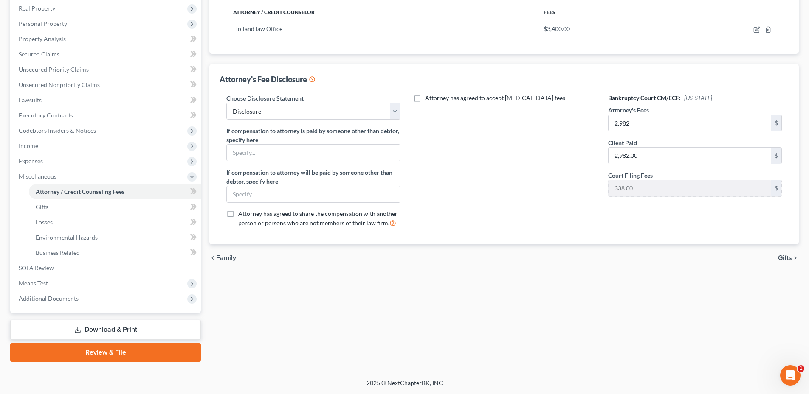
click at [104, 335] on link "Download & Print" at bounding box center [105, 330] width 191 height 20
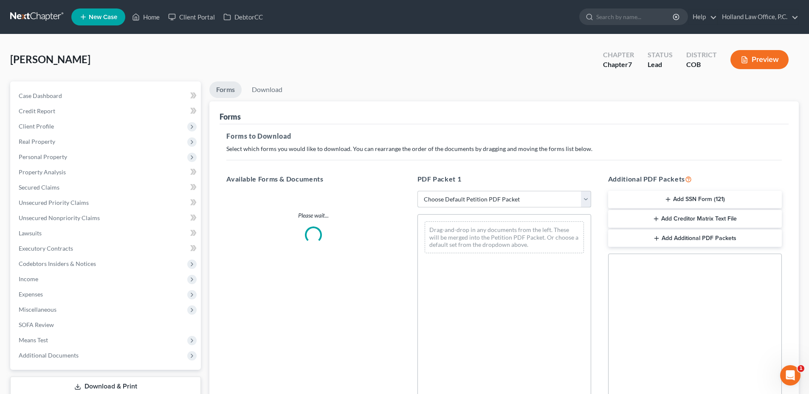
click at [501, 200] on select "Choose Default Petition PDF Packet Complete Bankruptcy Petition (all forms and …" at bounding box center [504, 199] width 174 height 17
click at [417, 191] on select "Choose Default Petition PDF Packet Complete Bankruptcy Petition (all forms and …" at bounding box center [504, 199] width 174 height 17
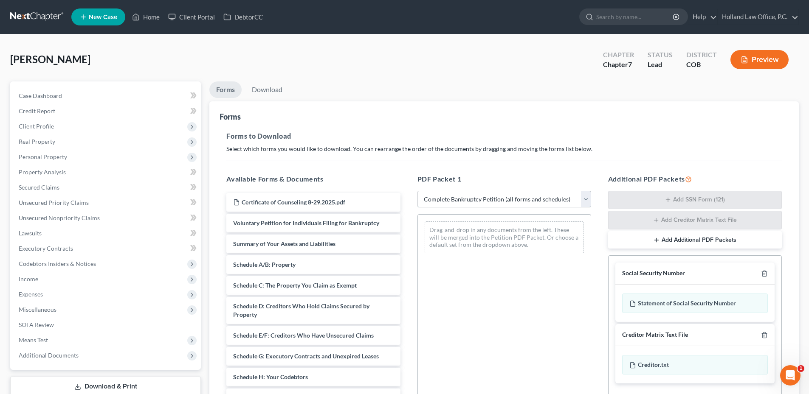
click at [498, 204] on select "Choose Default Petition PDF Packet Complete Bankruptcy Petition (all forms and …" at bounding box center [504, 199] width 174 height 17
click at [417, 191] on select "Choose Default Petition PDF Packet Complete Bankruptcy Petition (all forms and …" at bounding box center [504, 199] width 174 height 17
click at [496, 205] on select "Choose Default Petition PDF Packet Complete Bankruptcy Petition (all forms and …" at bounding box center [504, 199] width 174 height 17
click at [417, 191] on select "Choose Default Petition PDF Packet Complete Bankruptcy Petition (all forms and …" at bounding box center [504, 199] width 174 height 17
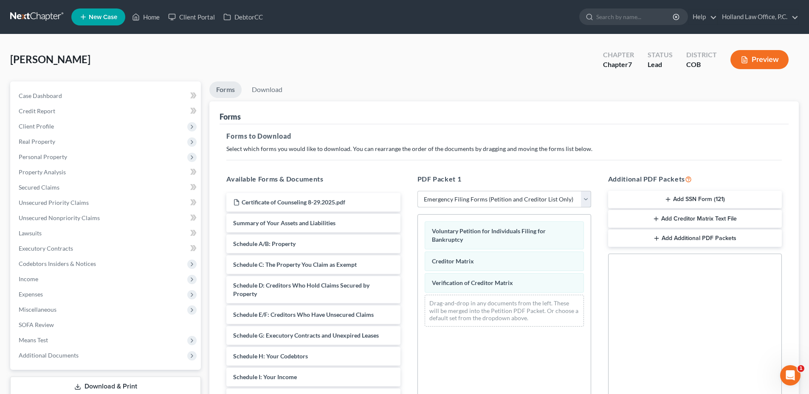
drag, startPoint x: 487, startPoint y: 197, endPoint x: 493, endPoint y: 209, distance: 13.5
click at [487, 197] on select "Choose Default Petition PDF Packet Complete Bankruptcy Petition (all forms and …" at bounding box center [504, 199] width 174 height 17
click at [417, 191] on select "Choose Default Petition PDF Packet Complete Bankruptcy Petition (all forms and …" at bounding box center [504, 199] width 174 height 17
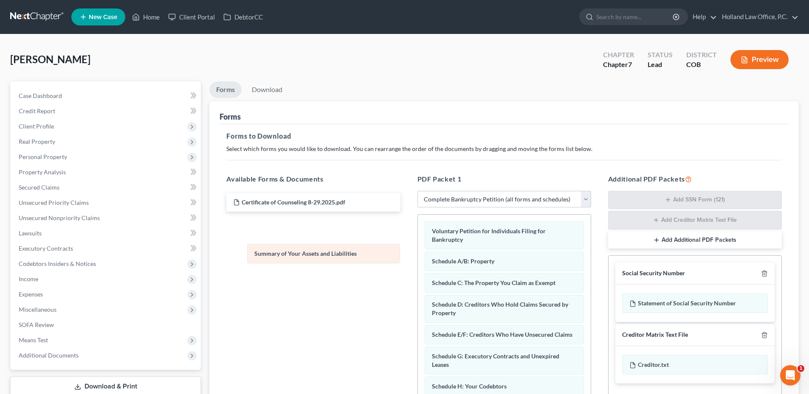
drag, startPoint x: 490, startPoint y: 261, endPoint x: 289, endPoint y: 231, distance: 203.4
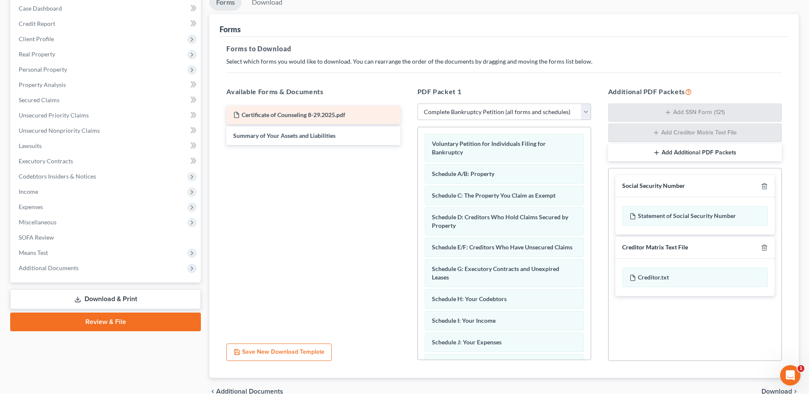
scroll to position [46, 0]
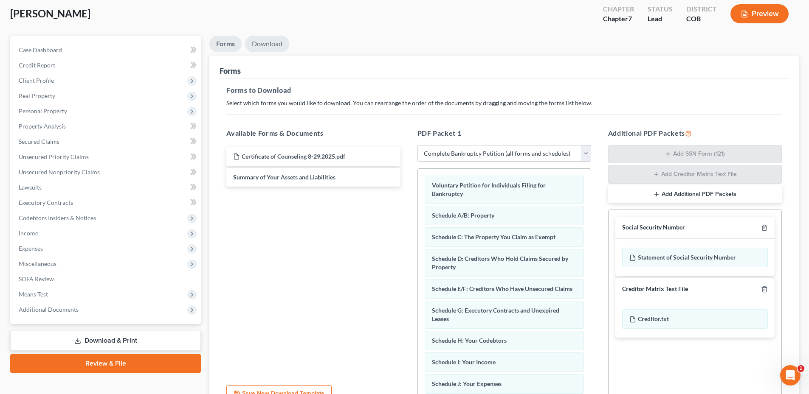
click at [272, 47] on link "Download" at bounding box center [267, 44] width 44 height 17
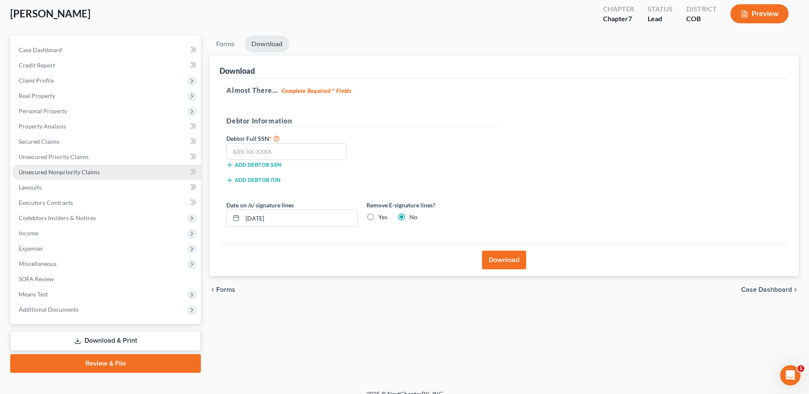
click at [77, 176] on link "Unsecured Nonpriority Claims" at bounding box center [106, 172] width 189 height 15
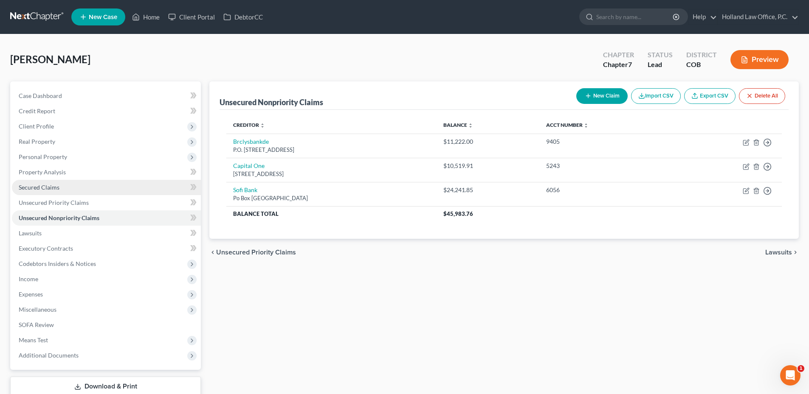
click at [64, 189] on link "Secured Claims" at bounding box center [106, 187] width 189 height 15
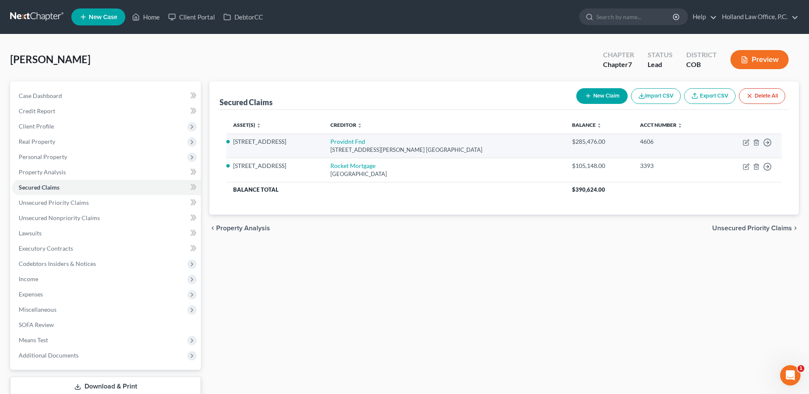
click at [348, 146] on td "Providnt Fnd [STREET_ADDRESS][PERSON_NAME] [GEOGRAPHIC_DATA]" at bounding box center [445, 146] width 242 height 24
click at [341, 139] on link "Providnt Fnd" at bounding box center [347, 141] width 35 height 7
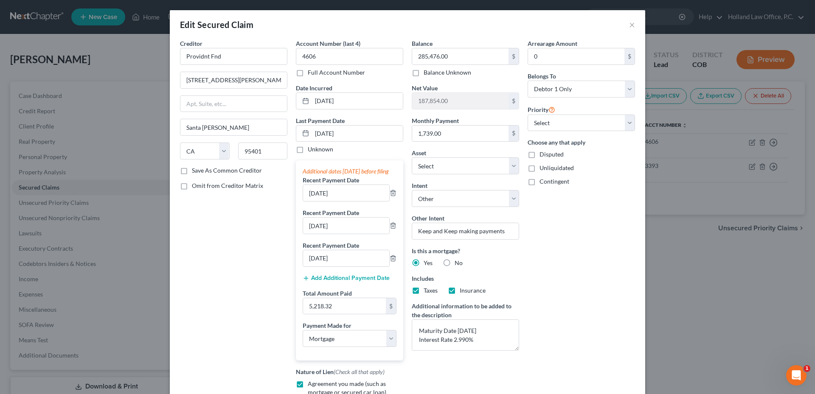
scroll to position [85, 0]
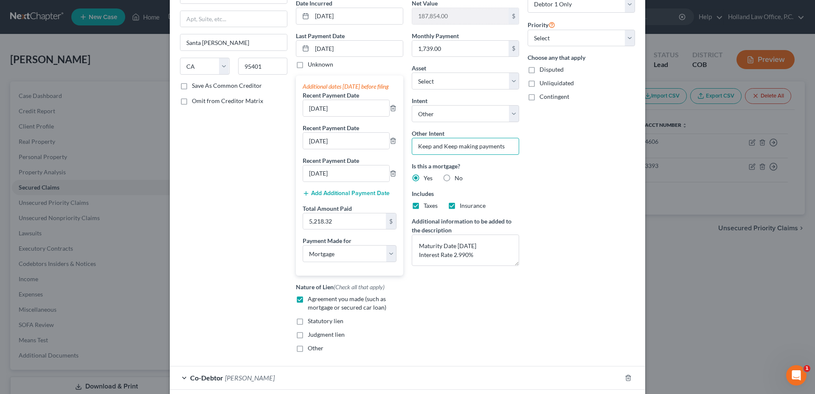
click at [483, 146] on input "Keep and Keep making payments" at bounding box center [465, 146] width 107 height 17
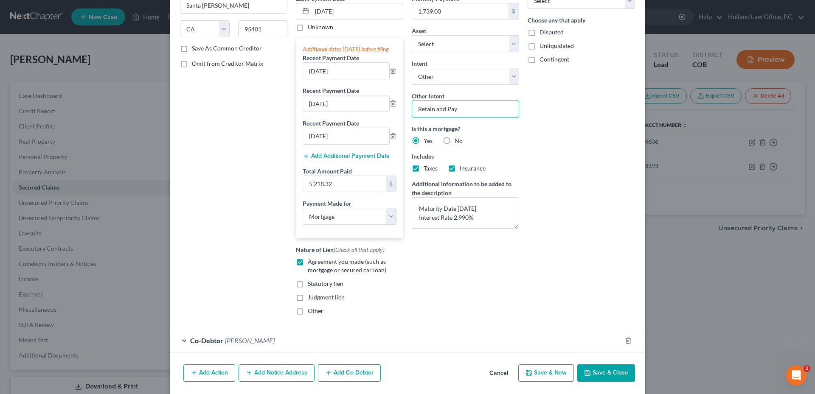
scroll to position [160, 0]
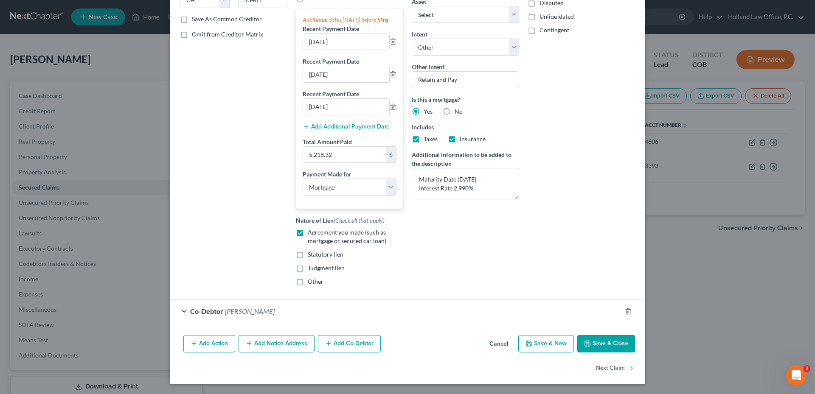
click at [600, 344] on button "Save & Close" at bounding box center [606, 344] width 58 height 18
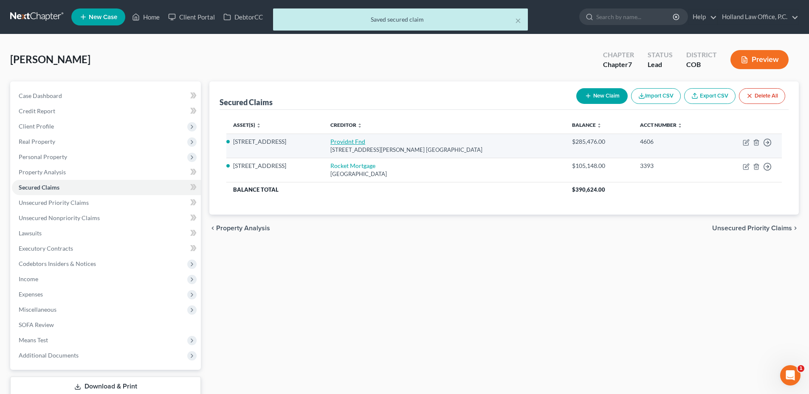
click at [340, 143] on link "Providnt Fnd" at bounding box center [347, 141] width 35 height 7
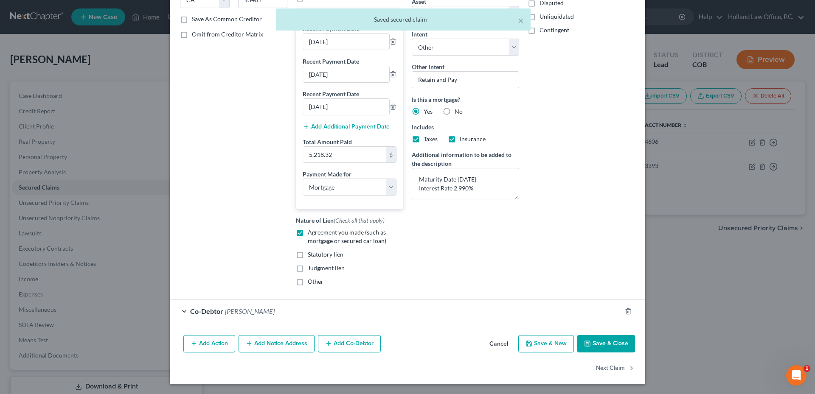
drag, startPoint x: 500, startPoint y: 349, endPoint x: 435, endPoint y: 284, distance: 91.9
click at [500, 349] on button "Cancel" at bounding box center [499, 344] width 32 height 17
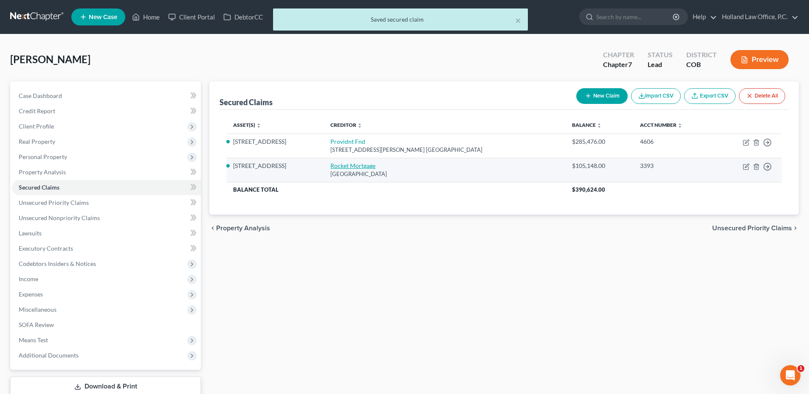
click at [336, 163] on link "Rocket Mortgage" at bounding box center [352, 165] width 45 height 7
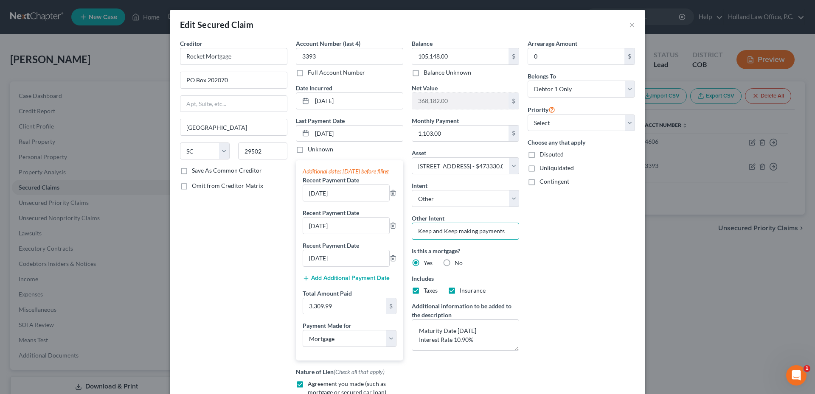
click at [466, 231] on input "Keep and Keep making payments" at bounding box center [465, 231] width 107 height 17
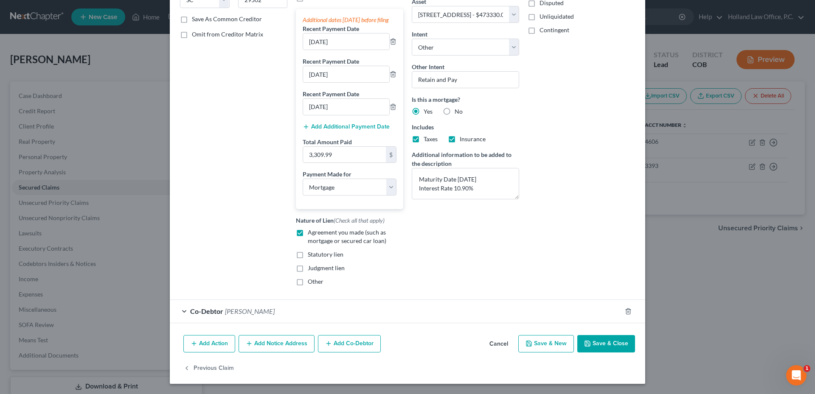
click at [606, 341] on button "Save & Close" at bounding box center [606, 344] width 58 height 18
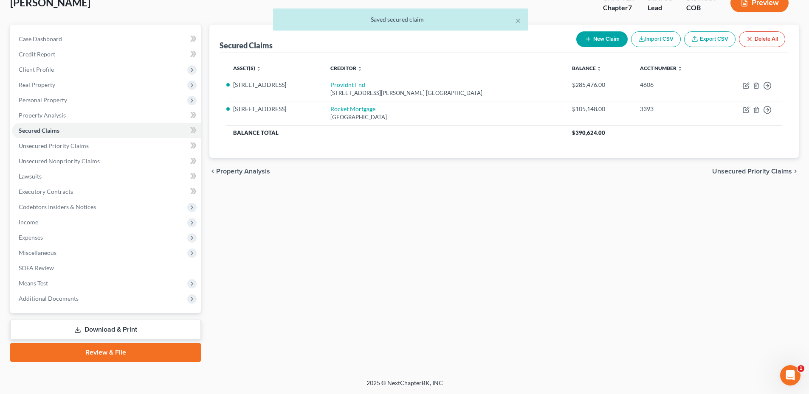
click at [96, 332] on link "Download & Print" at bounding box center [105, 330] width 191 height 20
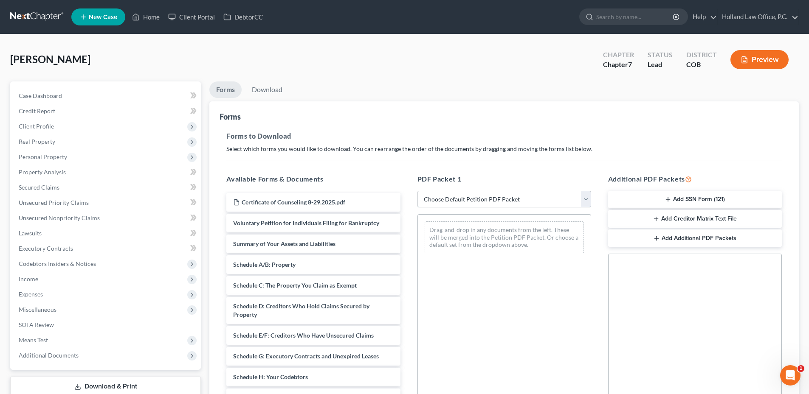
drag, startPoint x: 487, startPoint y: 202, endPoint x: 490, endPoint y: 208, distance: 7.0
click at [487, 202] on select "Choose Default Petition PDF Packet Complete Bankruptcy Petition (all forms and …" at bounding box center [504, 199] width 174 height 17
click at [417, 191] on select "Choose Default Petition PDF Packet Complete Bankruptcy Petition (all forms and …" at bounding box center [504, 199] width 174 height 17
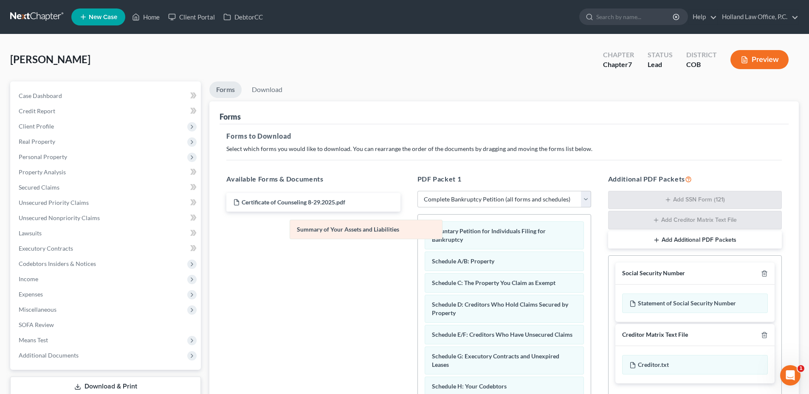
drag, startPoint x: 489, startPoint y: 261, endPoint x: 360, endPoint y: 231, distance: 132.2
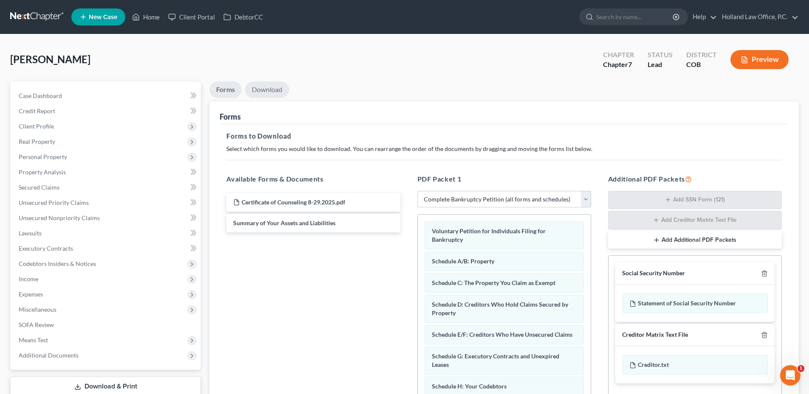
click at [259, 91] on link "Download" at bounding box center [267, 90] width 44 height 17
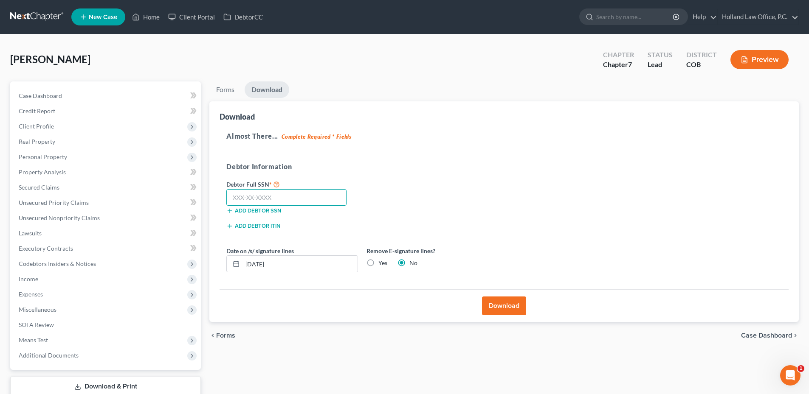
click at [259, 202] on input "text" at bounding box center [286, 197] width 120 height 17
click at [378, 266] on label "Yes" at bounding box center [382, 263] width 9 height 8
click at [378, 265] on label "Yes" at bounding box center [382, 263] width 9 height 8
click at [382, 265] on input "Yes" at bounding box center [385, 262] width 6 height 6
click at [505, 300] on button "Download" at bounding box center [504, 306] width 44 height 19
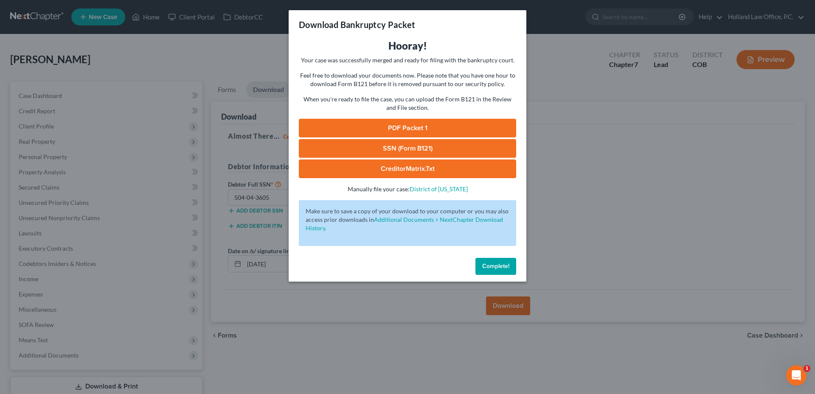
click at [429, 124] on link "PDF Packet 1" at bounding box center [407, 128] width 217 height 19
click at [409, 143] on link "SSN (Form B121)" at bounding box center [407, 148] width 217 height 19
drag, startPoint x: 490, startPoint y: 266, endPoint x: 417, endPoint y: 259, distance: 73.3
click at [490, 267] on span "Complete!" at bounding box center [495, 266] width 27 height 7
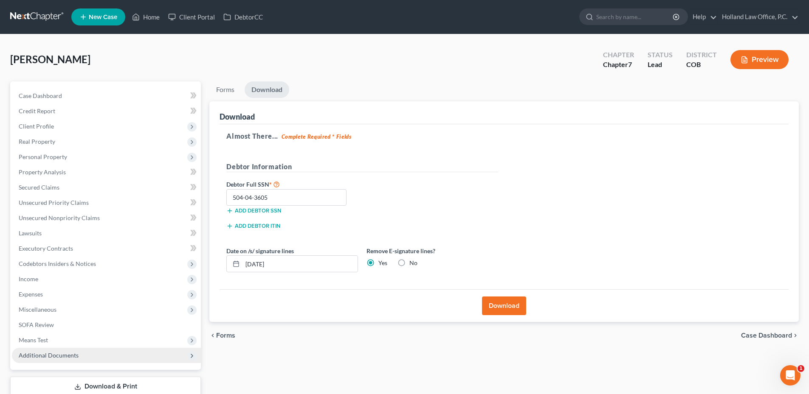
click at [42, 359] on span "Additional Documents" at bounding box center [106, 355] width 189 height 15
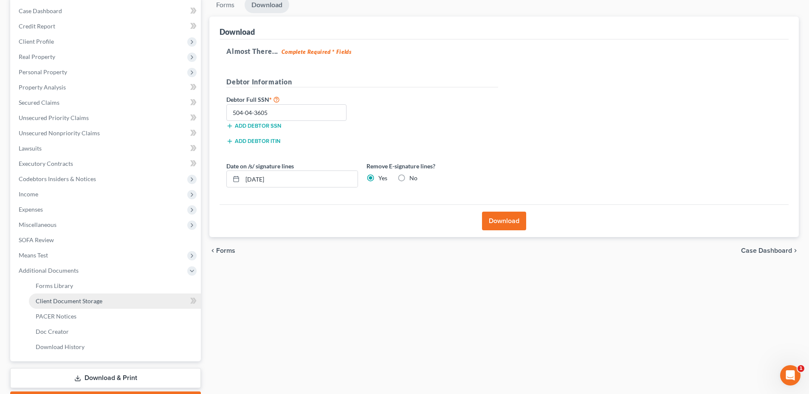
click at [85, 307] on link "Client Document Storage" at bounding box center [115, 301] width 172 height 15
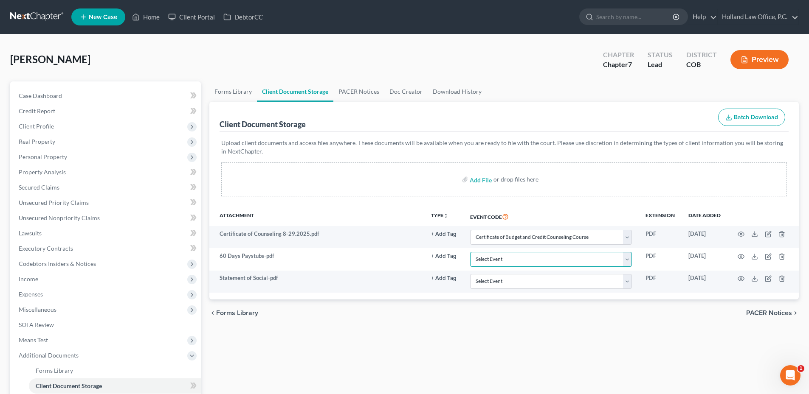
click at [521, 262] on select "Select Event 1009-1.1 Notice of Amendments 20 Largest Unsecured Creditors Amend…" at bounding box center [551, 259] width 162 height 15
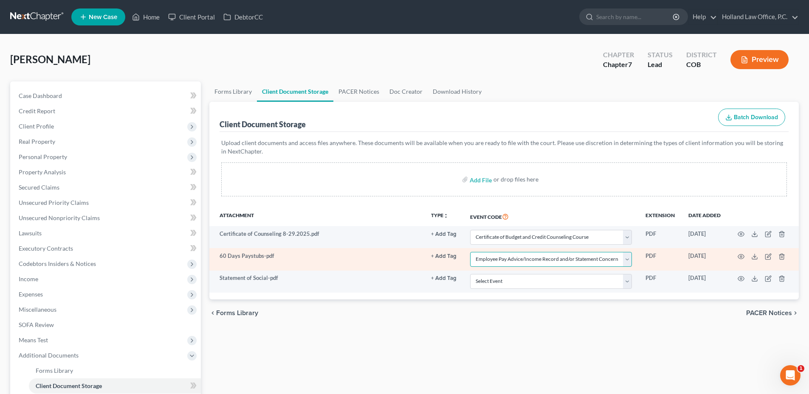
click at [470, 252] on select "Select Event 1009-1.1 Notice of Amendments 20 Largest Unsecured Creditors Amend…" at bounding box center [551, 259] width 162 height 15
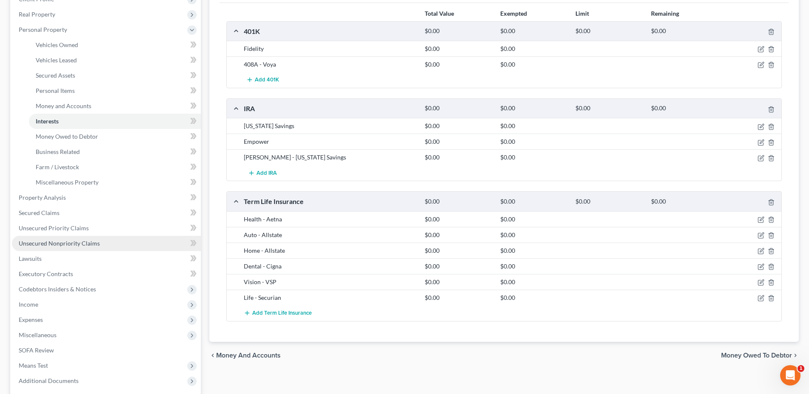
click at [73, 243] on span "Unsecured Nonpriority Claims" at bounding box center [59, 243] width 81 height 7
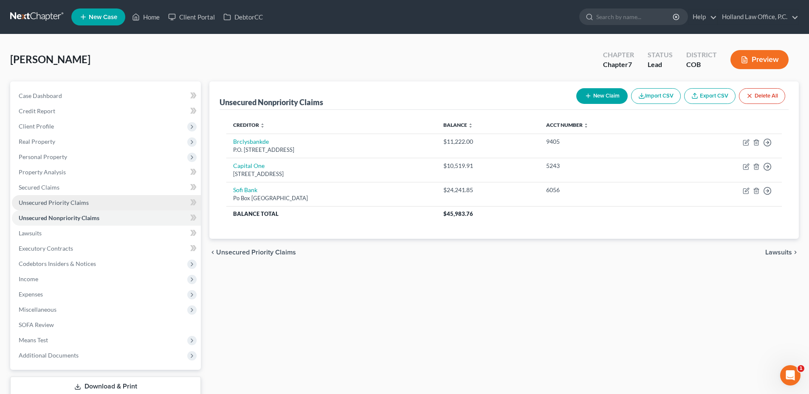
click at [122, 206] on link "Unsecured Priority Claims" at bounding box center [106, 202] width 189 height 15
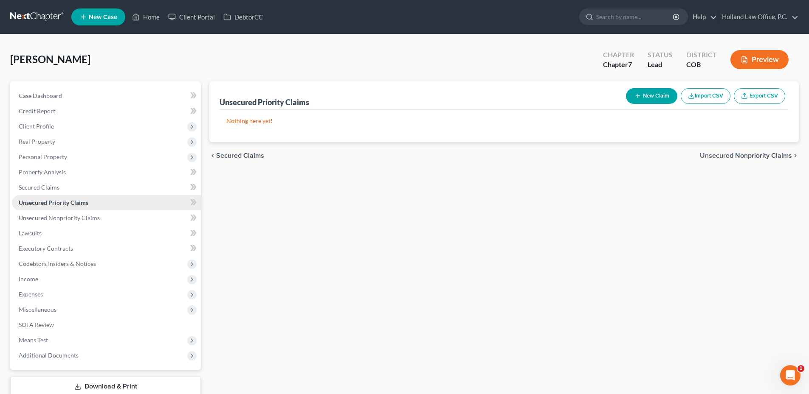
click at [107, 197] on link "Unsecured Priority Claims" at bounding box center [106, 202] width 189 height 15
click at [96, 191] on link "Secured Claims" at bounding box center [106, 187] width 189 height 15
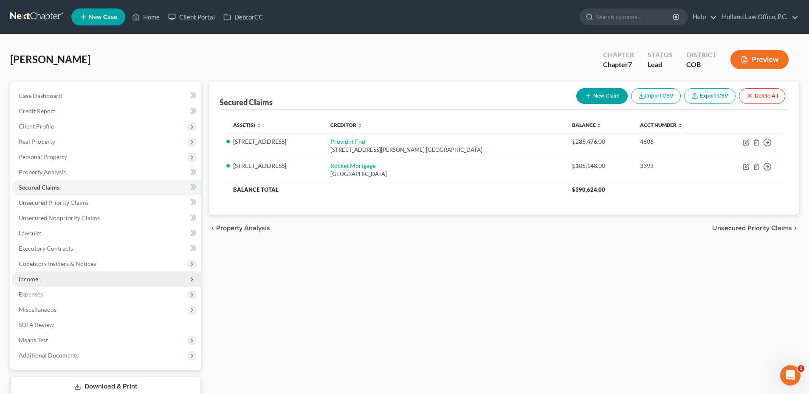
click at [45, 285] on span "Income" at bounding box center [106, 279] width 189 height 15
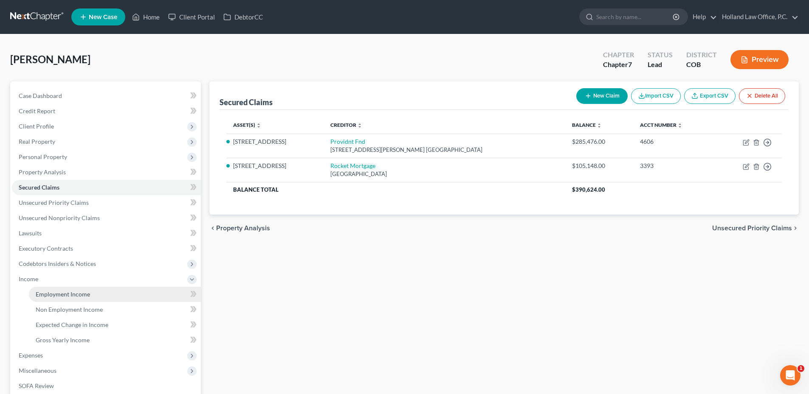
click at [78, 298] on span "Employment Income" at bounding box center [63, 294] width 54 height 7
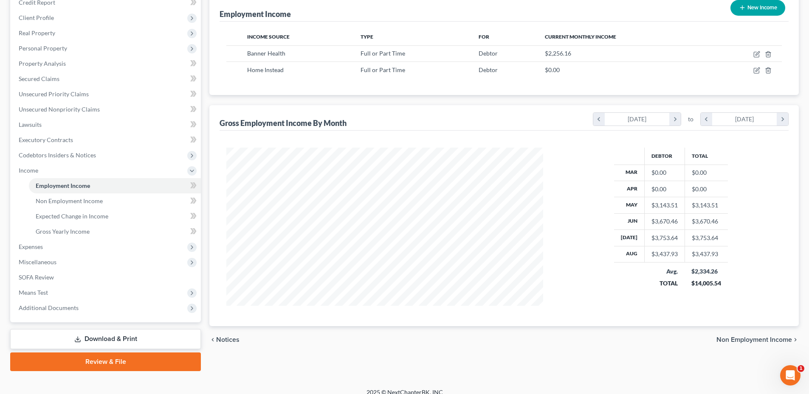
scroll to position [118, 0]
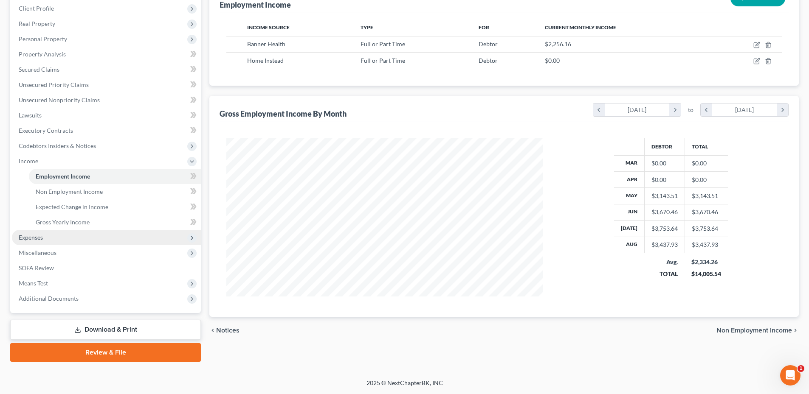
click at [47, 239] on span "Expenses" at bounding box center [106, 237] width 189 height 15
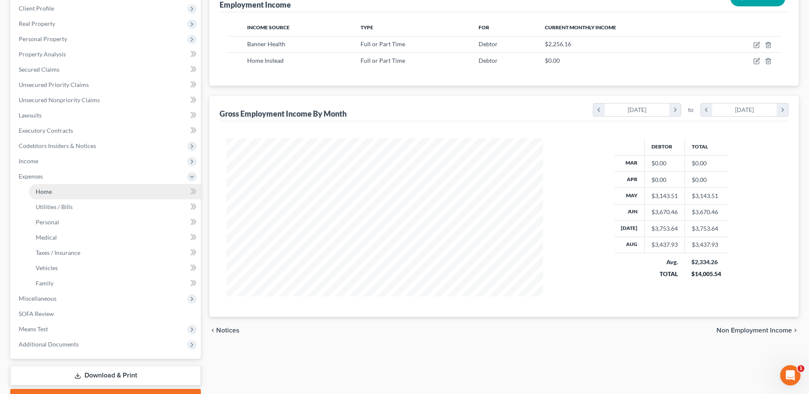
click at [55, 185] on link "Home" at bounding box center [115, 191] width 172 height 15
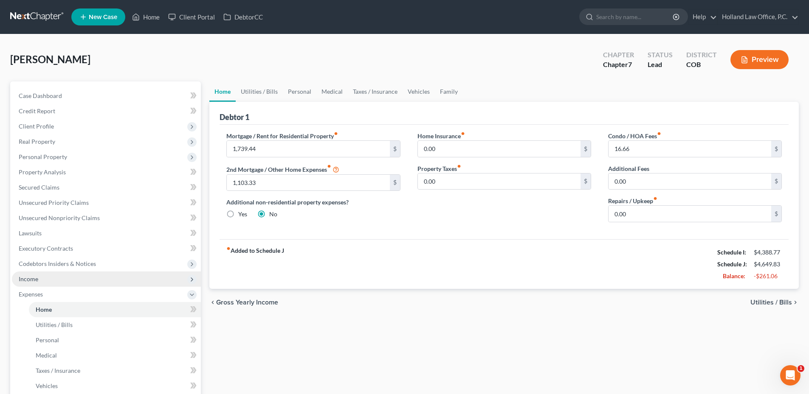
click at [48, 283] on span "Income" at bounding box center [106, 279] width 189 height 15
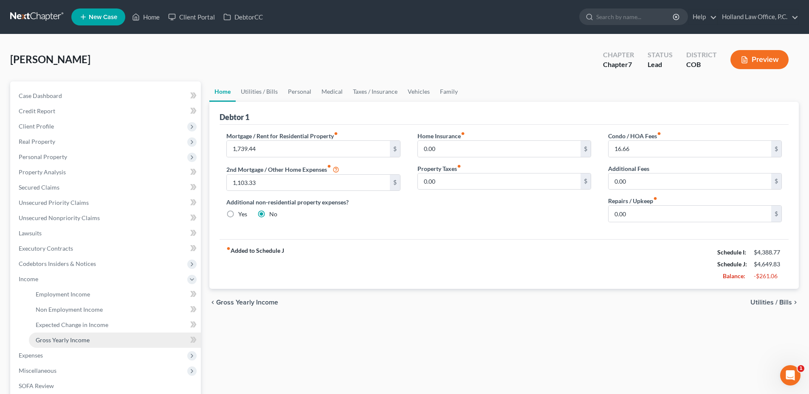
click at [63, 338] on span "Gross Yearly Income" at bounding box center [63, 340] width 54 height 7
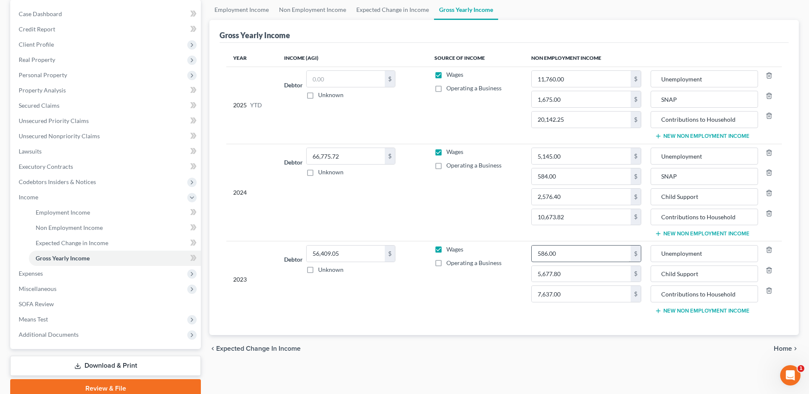
scroll to position [85, 0]
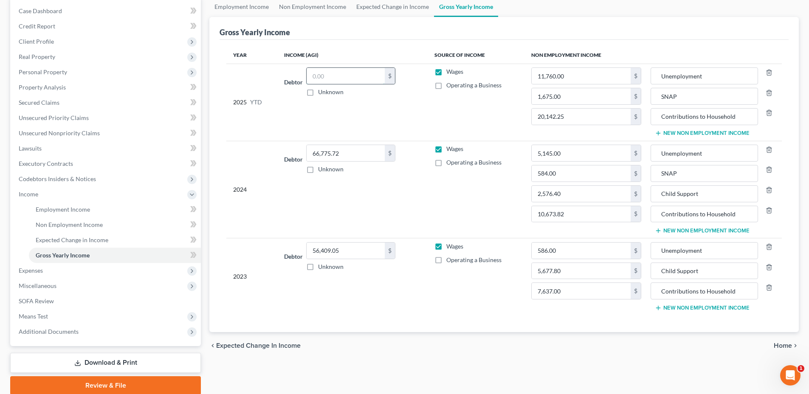
click at [323, 79] on input "text" at bounding box center [346, 76] width 78 height 16
paste input "17,248.28"
type input "17,248.28"
click at [369, 103] on td "Debtor 17,248.28 $ Unknown Balance Undetermined 17,248.28 $ Unknown" at bounding box center [352, 102] width 150 height 77
click at [55, 298] on link "SOFA Review" at bounding box center [106, 301] width 189 height 15
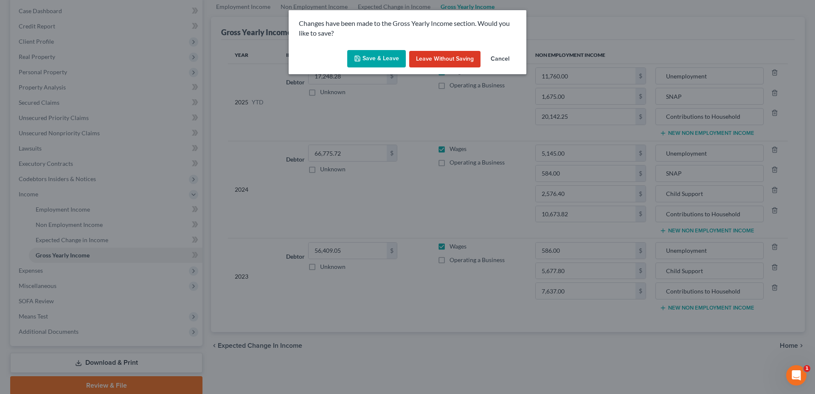
click at [375, 60] on button "Save & Leave" at bounding box center [376, 59] width 59 height 18
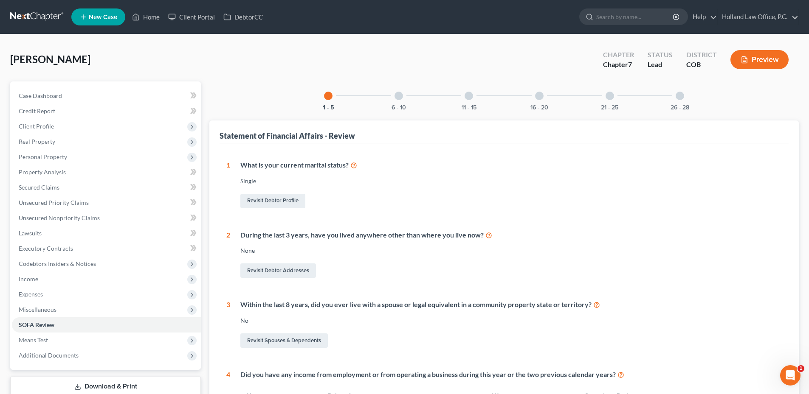
click at [401, 96] on div at bounding box center [398, 96] width 8 height 8
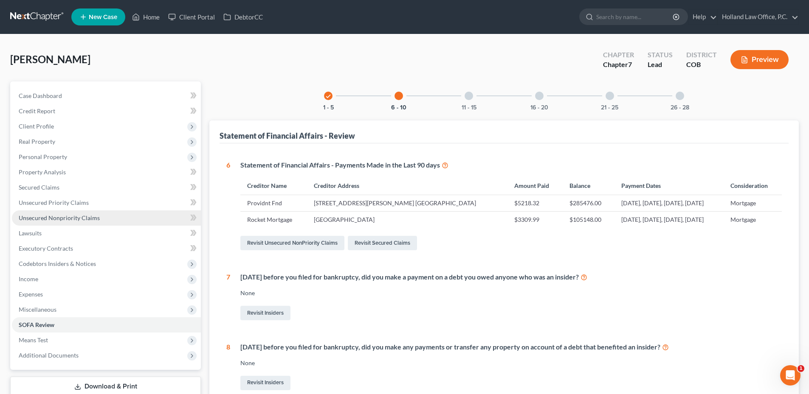
click at [43, 217] on span "Unsecured Nonpriority Claims" at bounding box center [59, 217] width 81 height 7
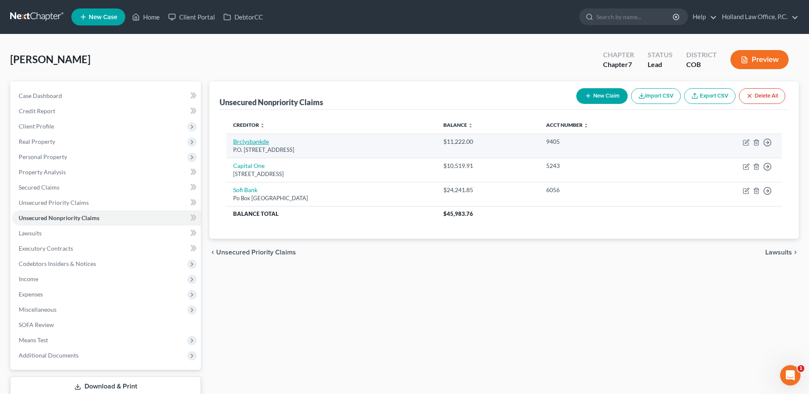
click at [247, 144] on link "Brclysbankde" at bounding box center [251, 141] width 36 height 7
select select "7"
select select "0"
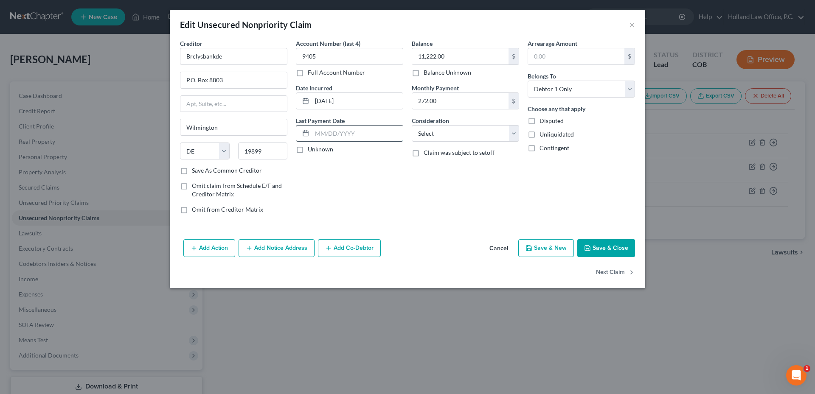
click at [364, 134] on input "text" at bounding box center [357, 134] width 91 height 16
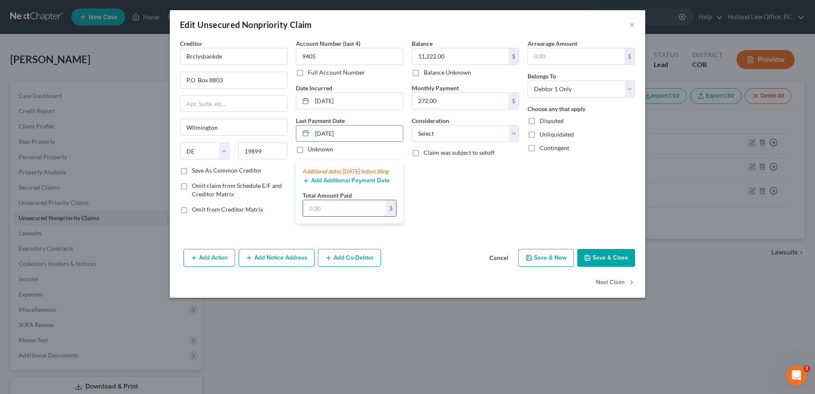
type input "7/5/2025"
click at [358, 214] on input "text" at bounding box center [344, 208] width 83 height 16
type input "2"
drag, startPoint x: 365, startPoint y: 132, endPoint x: 262, endPoint y: 143, distance: 103.4
click at [262, 143] on div "Creditor * Brclysbankde P.O. Box 8803 Wilmington State AL AK AR AZ CA CO CT DE …" at bounding box center [408, 135] width 464 height 192
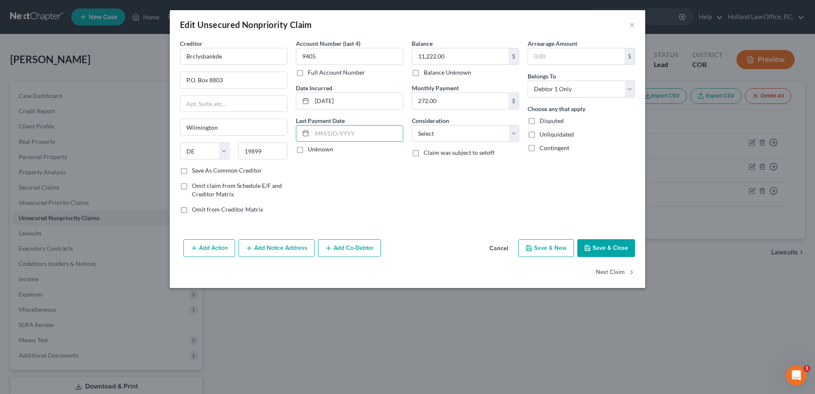
click at [611, 244] on button "Save & Close" at bounding box center [606, 248] width 58 height 18
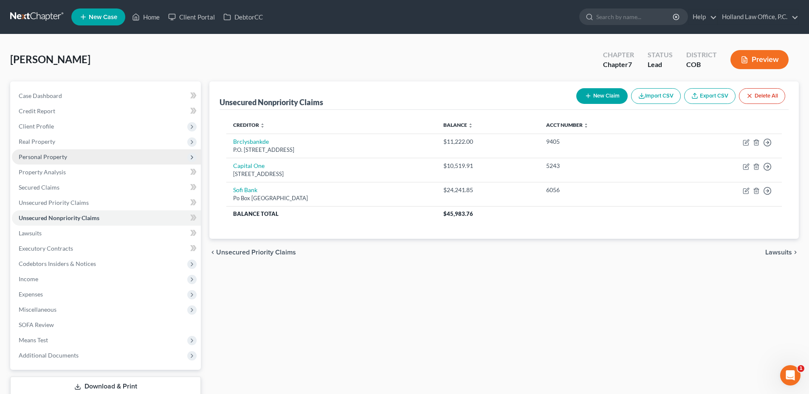
click at [52, 158] on span "Personal Property" at bounding box center [43, 156] width 48 height 7
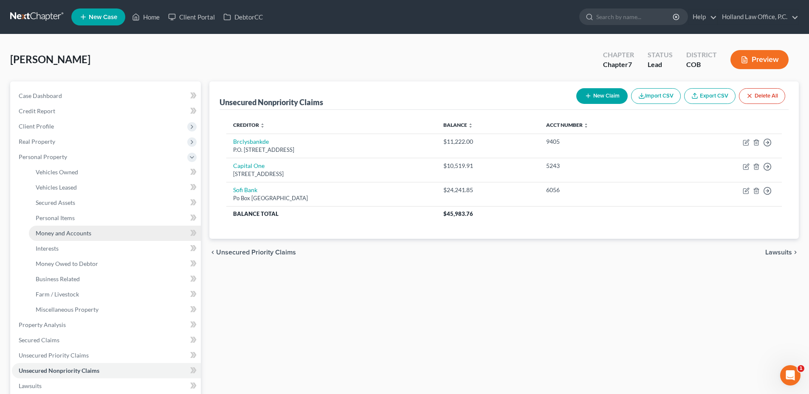
click at [74, 234] on span "Money and Accounts" at bounding box center [64, 233] width 56 height 7
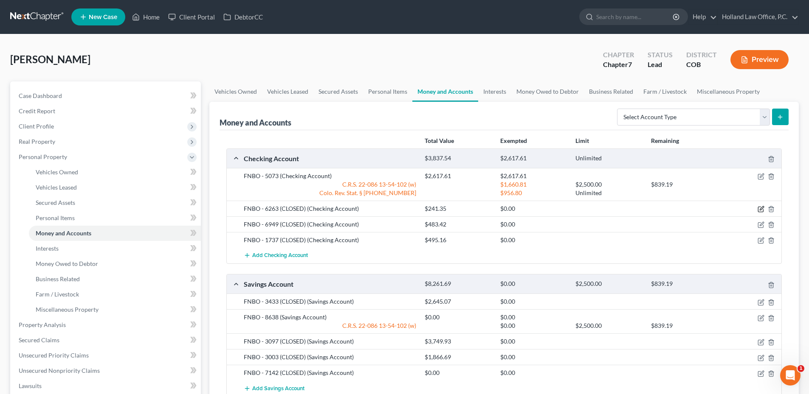
click at [763, 212] on icon "button" at bounding box center [761, 209] width 7 height 7
select select "30"
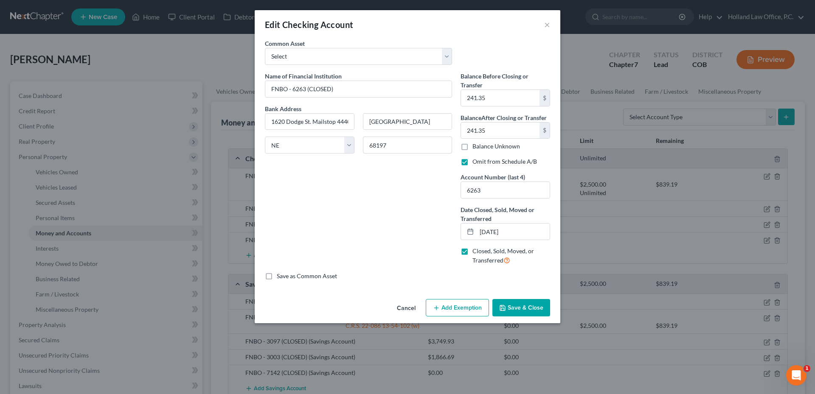
click at [402, 306] on button "Cancel" at bounding box center [406, 308] width 32 height 17
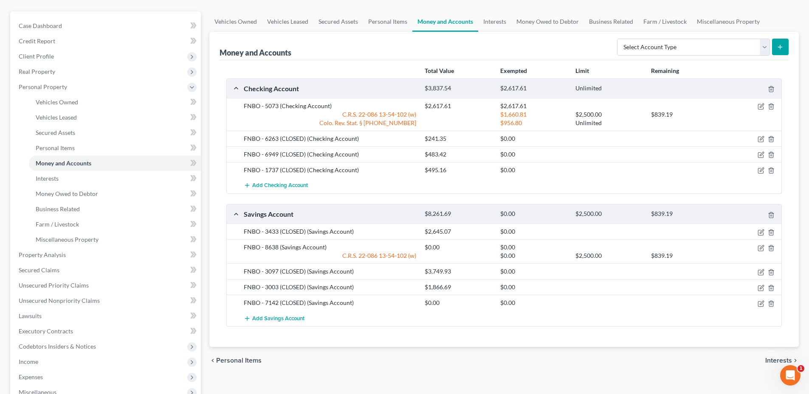
scroll to position [85, 0]
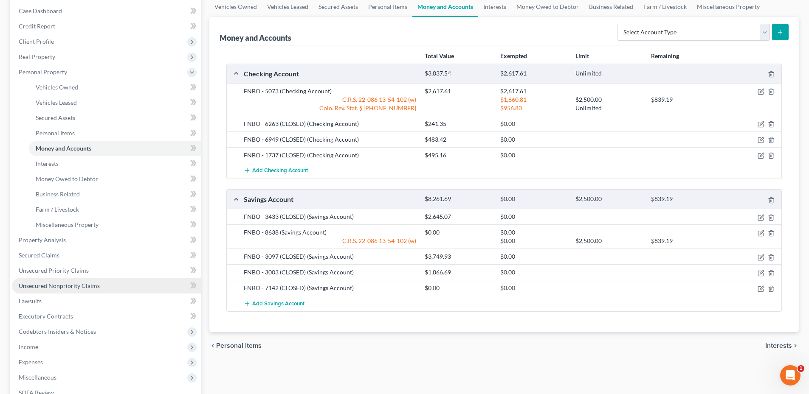
click at [66, 288] on span "Unsecured Nonpriority Claims" at bounding box center [59, 285] width 81 height 7
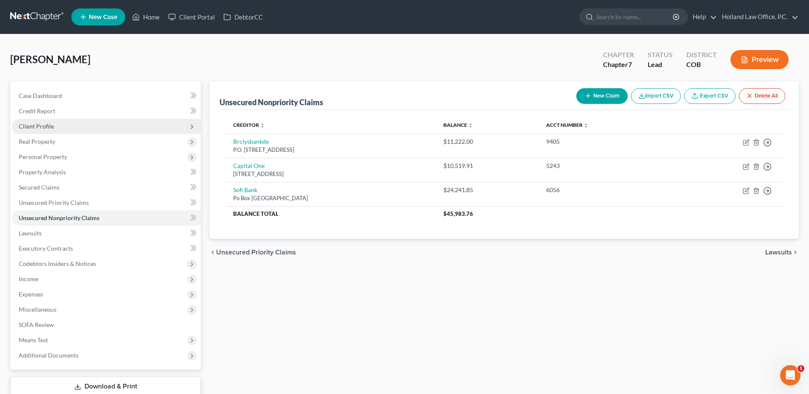
click at [53, 129] on span "Client Profile" at bounding box center [106, 126] width 189 height 15
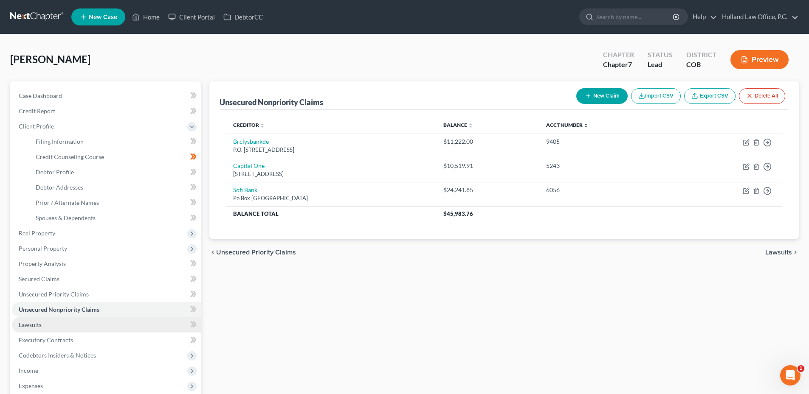
click at [35, 327] on span "Lawsuits" at bounding box center [30, 324] width 23 height 7
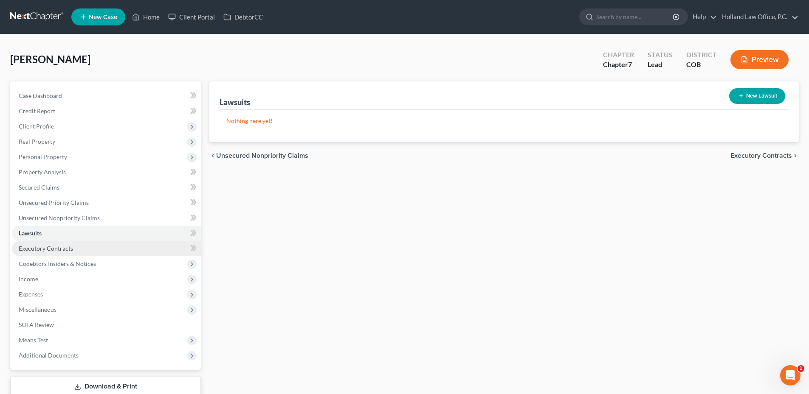
click at [39, 242] on link "Executory Contracts" at bounding box center [106, 248] width 189 height 15
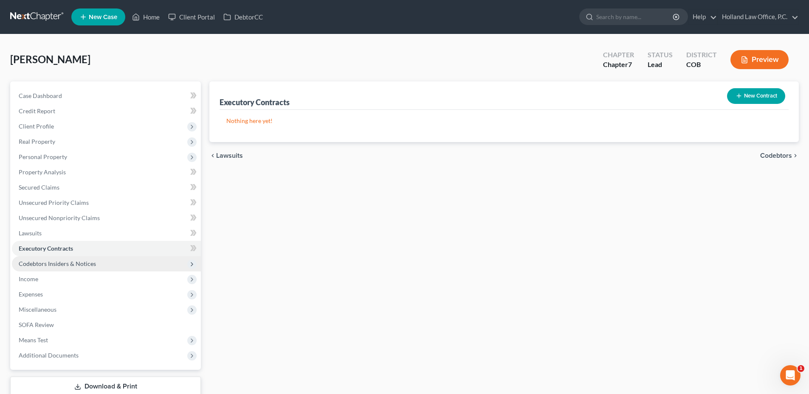
click at [58, 270] on span "Codebtors Insiders & Notices" at bounding box center [106, 263] width 189 height 15
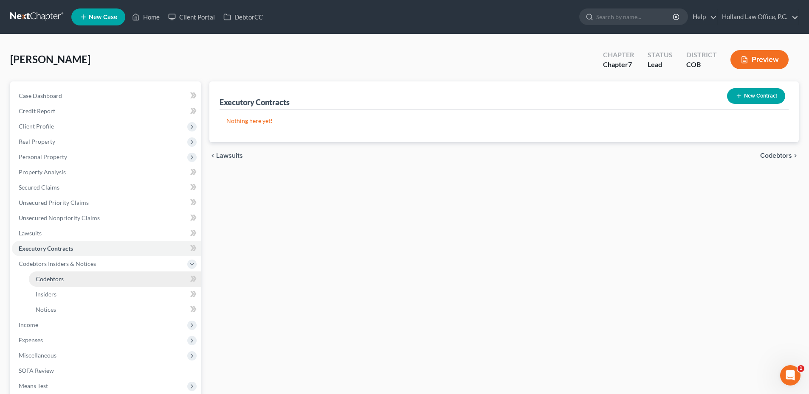
click at [58, 275] on link "Codebtors" at bounding box center [115, 279] width 172 height 15
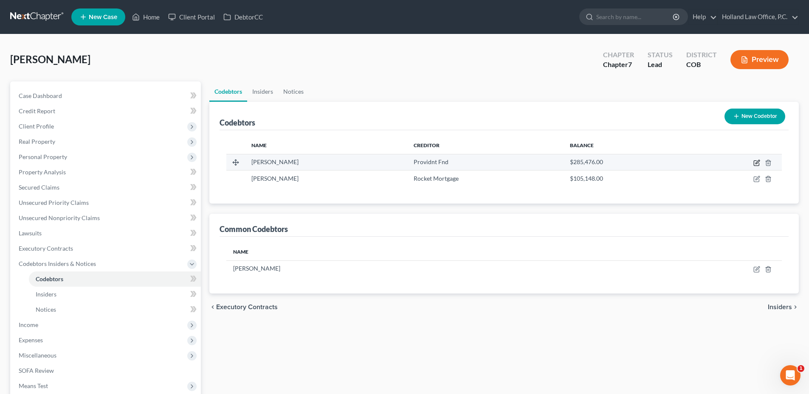
click at [755, 162] on icon "button" at bounding box center [756, 163] width 7 height 7
select select "5"
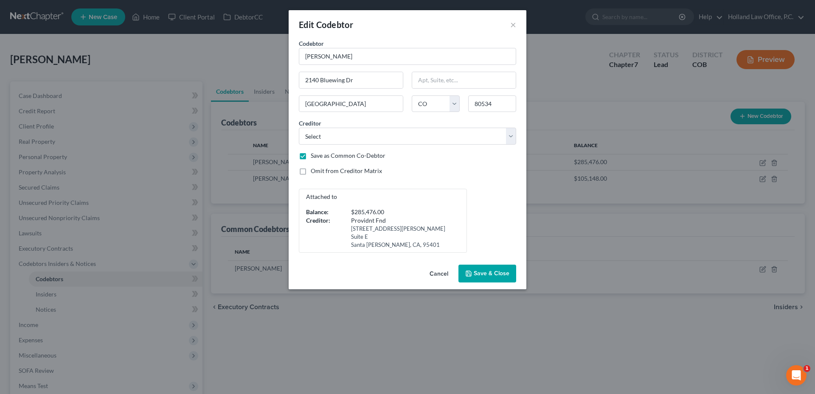
click at [498, 265] on button "Save & Close" at bounding box center [488, 274] width 58 height 18
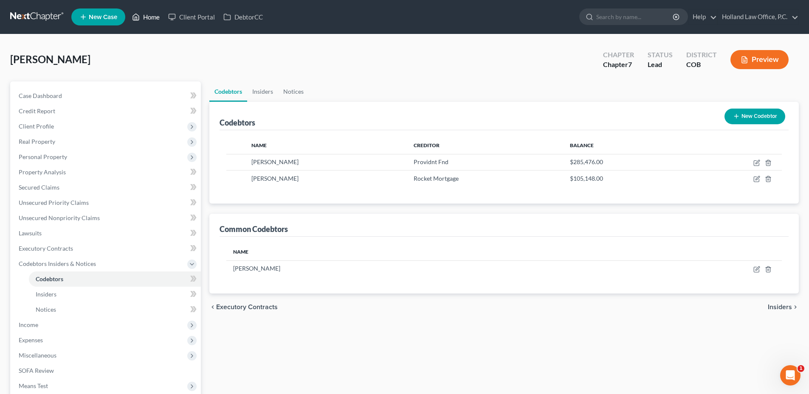
click at [138, 15] on icon at bounding box center [136, 17] width 6 height 6
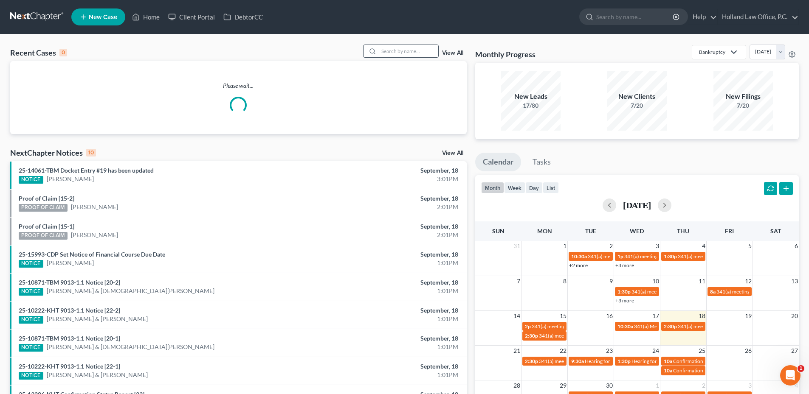
click at [421, 48] on input "search" at bounding box center [408, 51] width 59 height 12
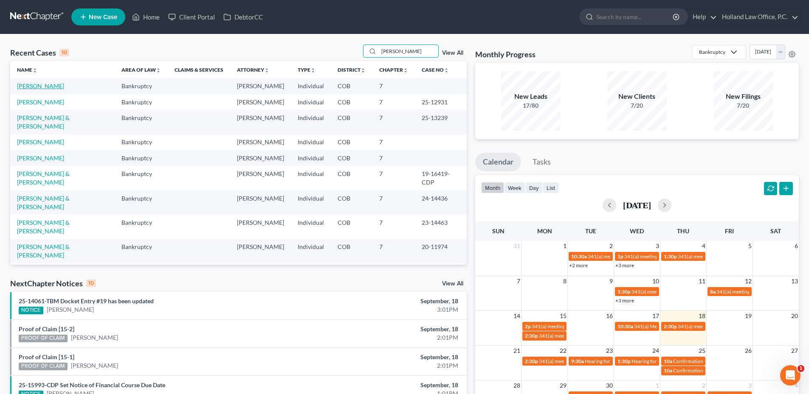
type input "Jacob"
click at [36, 87] on link "[PERSON_NAME]" at bounding box center [40, 85] width 47 height 7
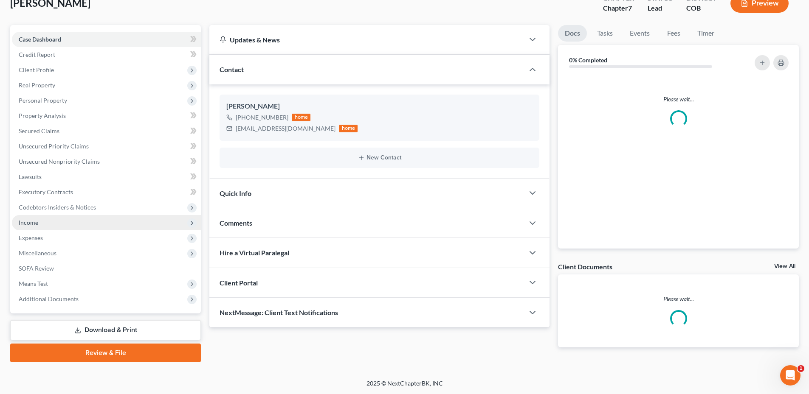
scroll to position [57, 0]
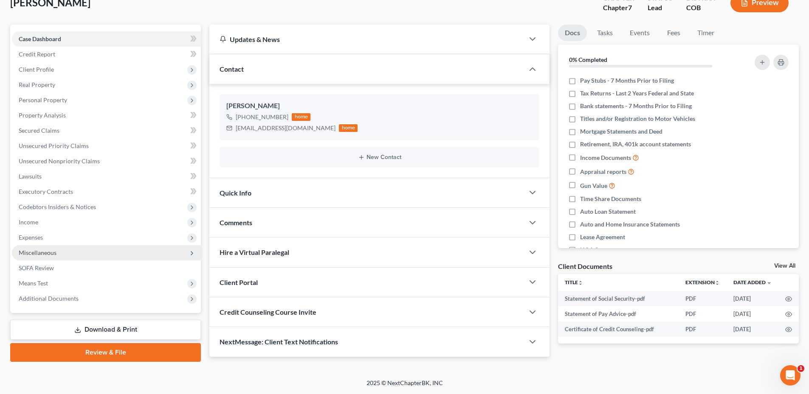
click at [40, 254] on span "Miscellaneous" at bounding box center [38, 252] width 38 height 7
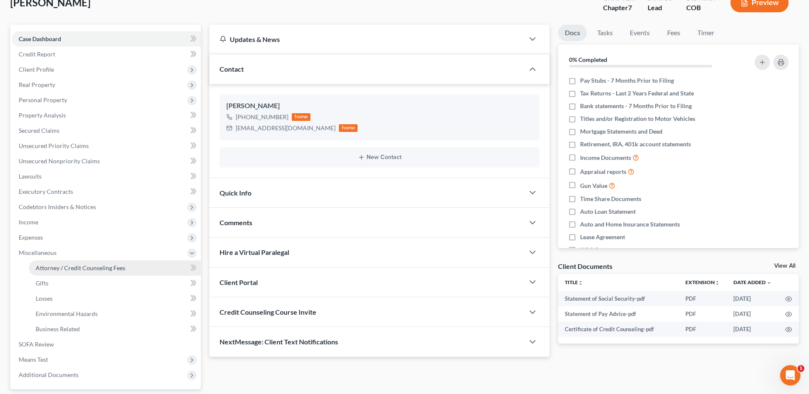
click at [56, 271] on span "Attorney / Credit Counseling Fees" at bounding box center [81, 268] width 90 height 7
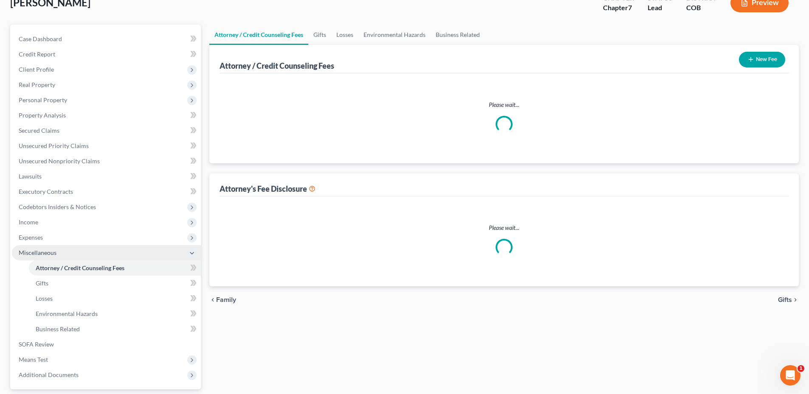
scroll to position [11, 0]
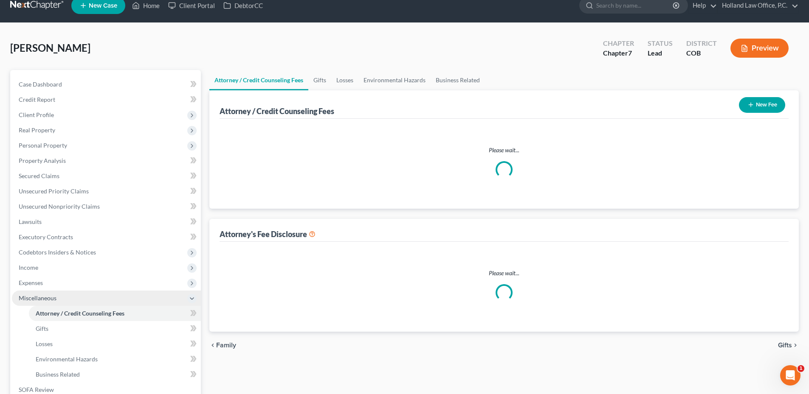
select select "0"
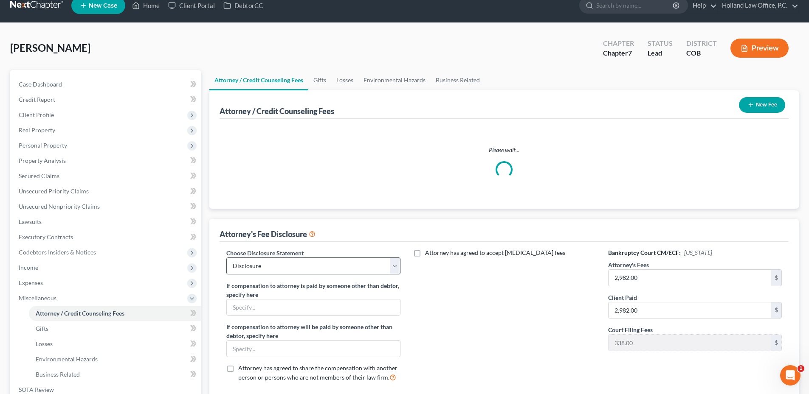
scroll to position [0, 0]
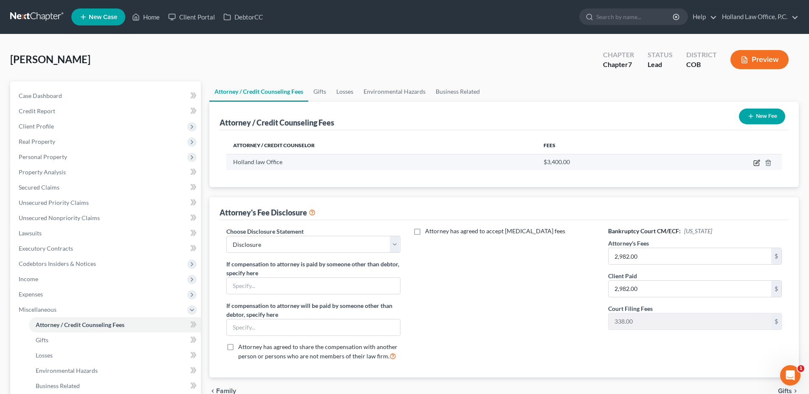
click at [756, 163] on icon "button" at bounding box center [756, 163] width 7 height 7
select select "5"
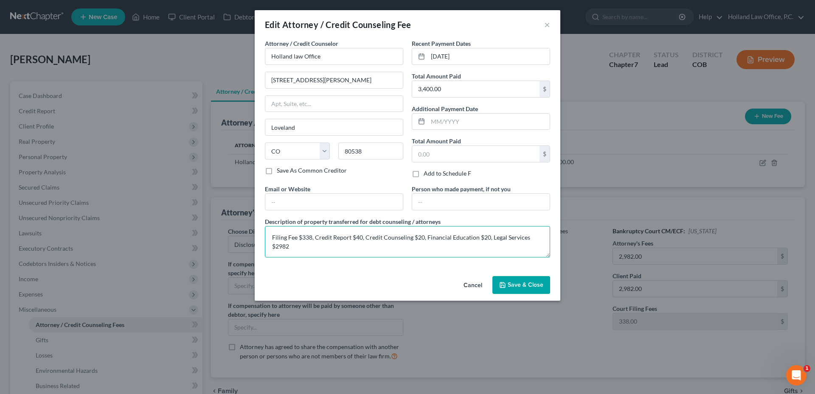
click at [478, 236] on textarea "Filing Fee $338, Credit Report $40, Credit Counseling $20, Financial Education …" at bounding box center [407, 241] width 285 height 31
click at [479, 279] on button "Cancel" at bounding box center [473, 285] width 32 height 17
